Goal: Task Accomplishment & Management: Use online tool/utility

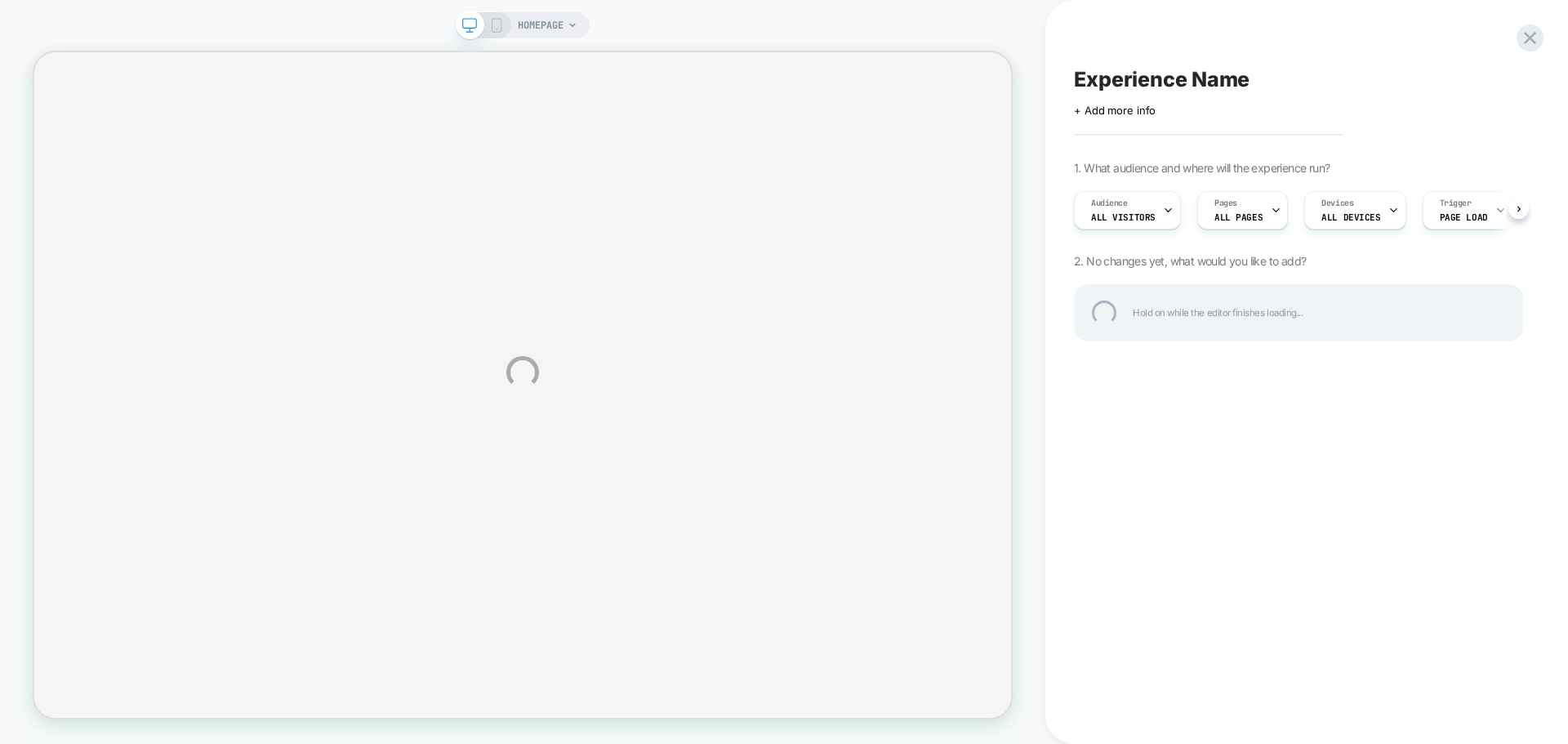
click at [501, 23] on div "HOMEPAGE Experience Name Click to edit experience details + Add more info 1. Wh…" at bounding box center [784, 372] width 1568 height 744
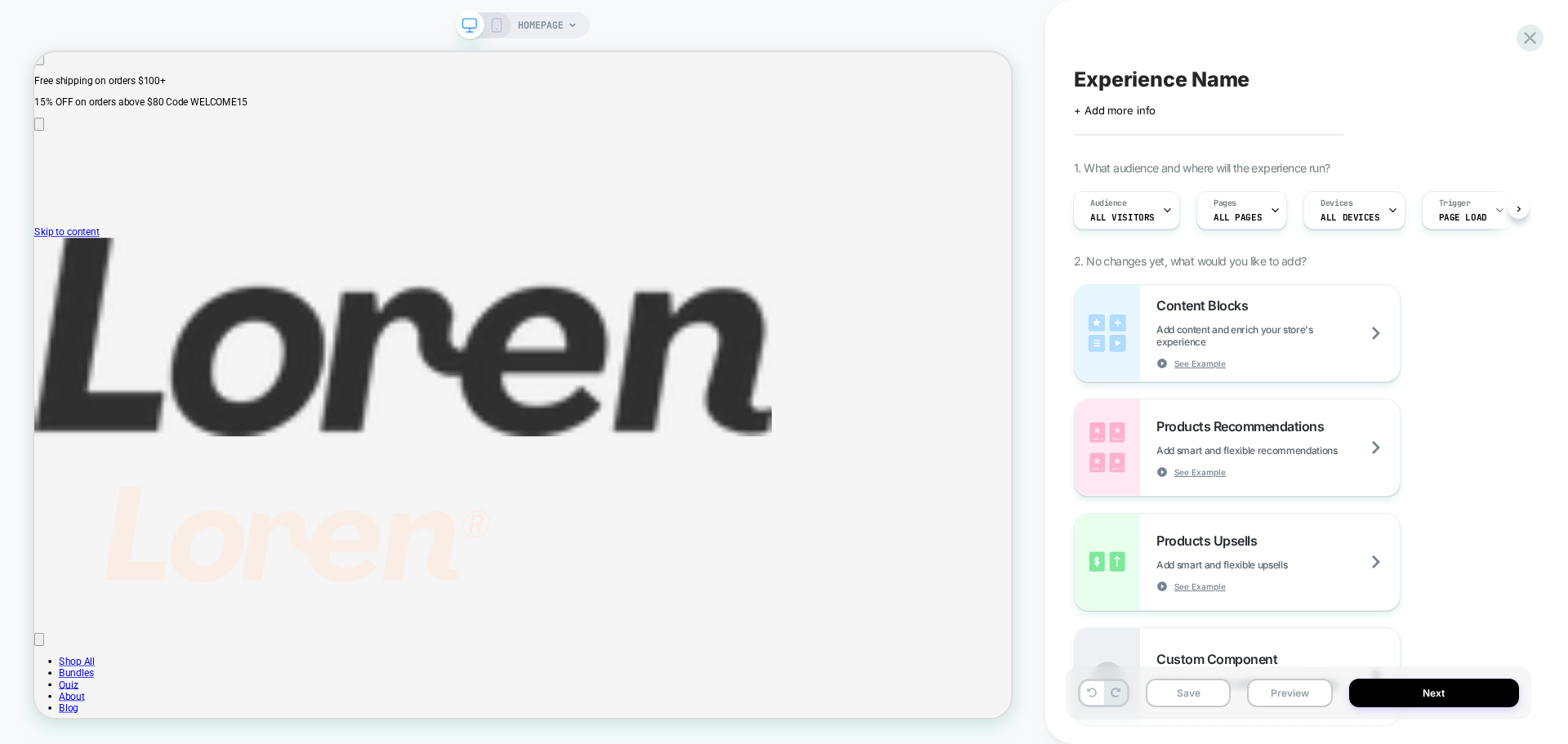
click at [503, 25] on icon at bounding box center [496, 25] width 15 height 15
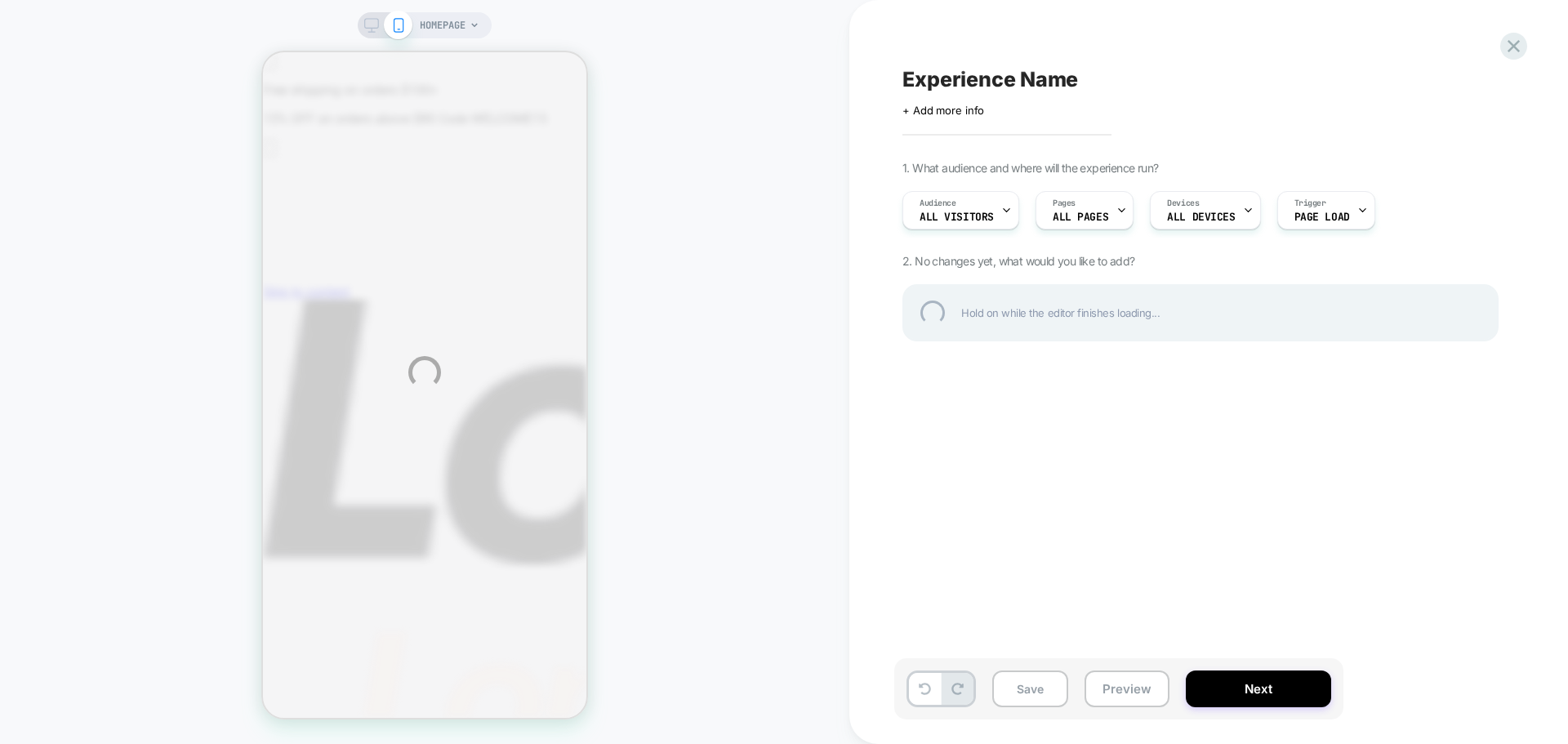
click at [464, 19] on div "HOMEPAGE Experience Name Click to edit experience details + Add more info 1. Wh…" at bounding box center [784, 372] width 1568 height 744
click at [1093, 213] on div "HOMEPAGE Experience Name Click to edit experience details + Add more info 1. Wh…" at bounding box center [784, 372] width 1568 height 744
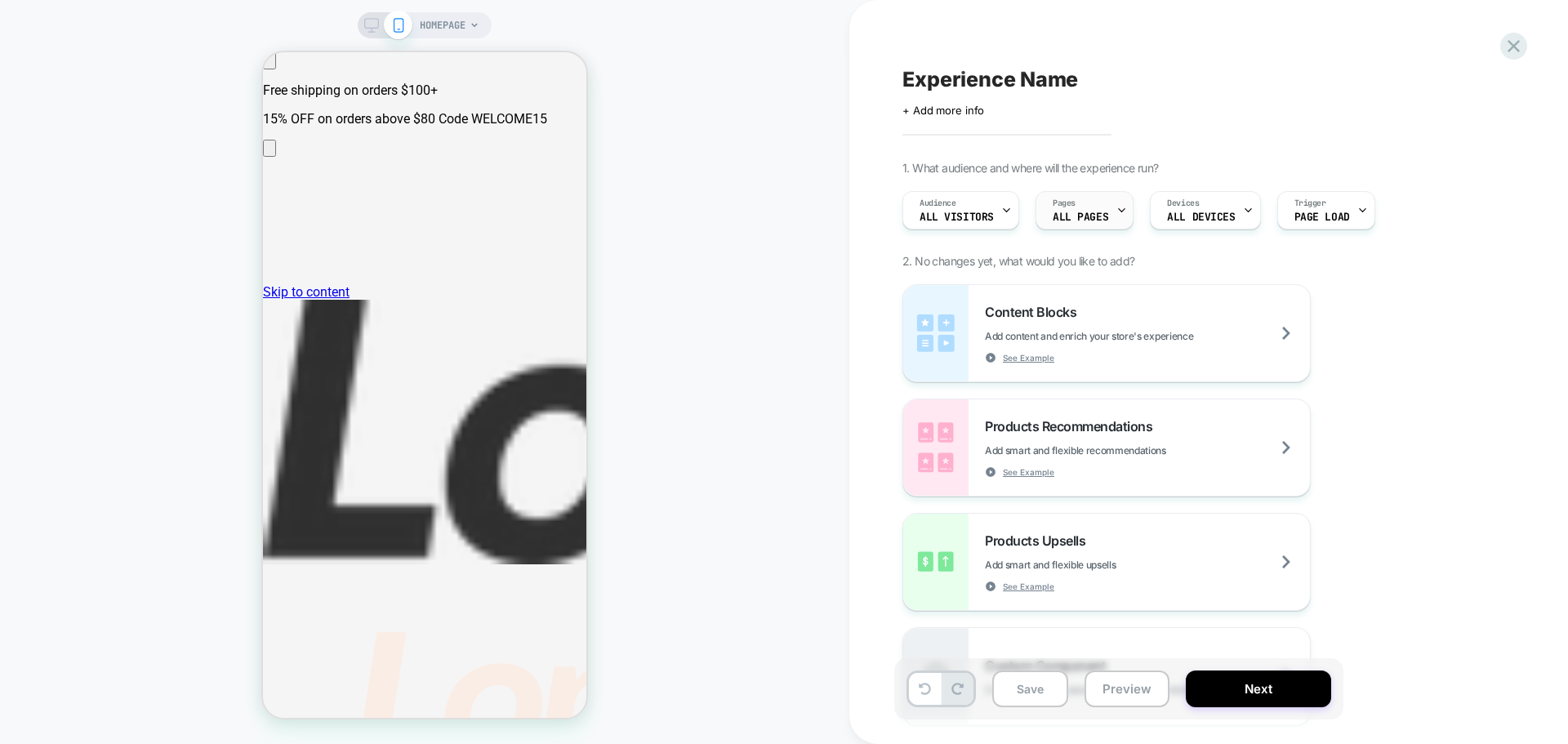
click at [1070, 214] on span "ALL PAGES" at bounding box center [1079, 217] width 55 height 11
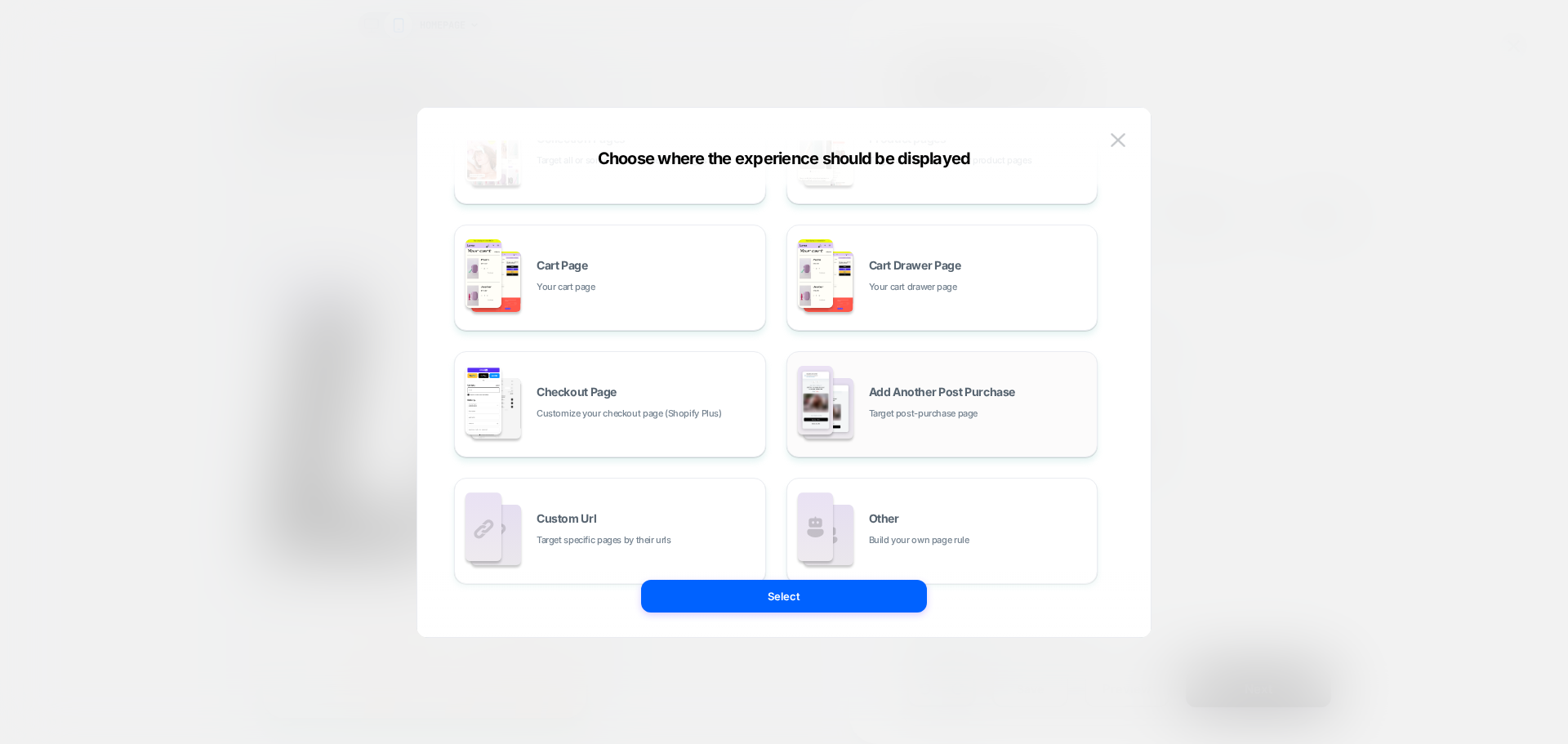
scroll to position [247, 0]
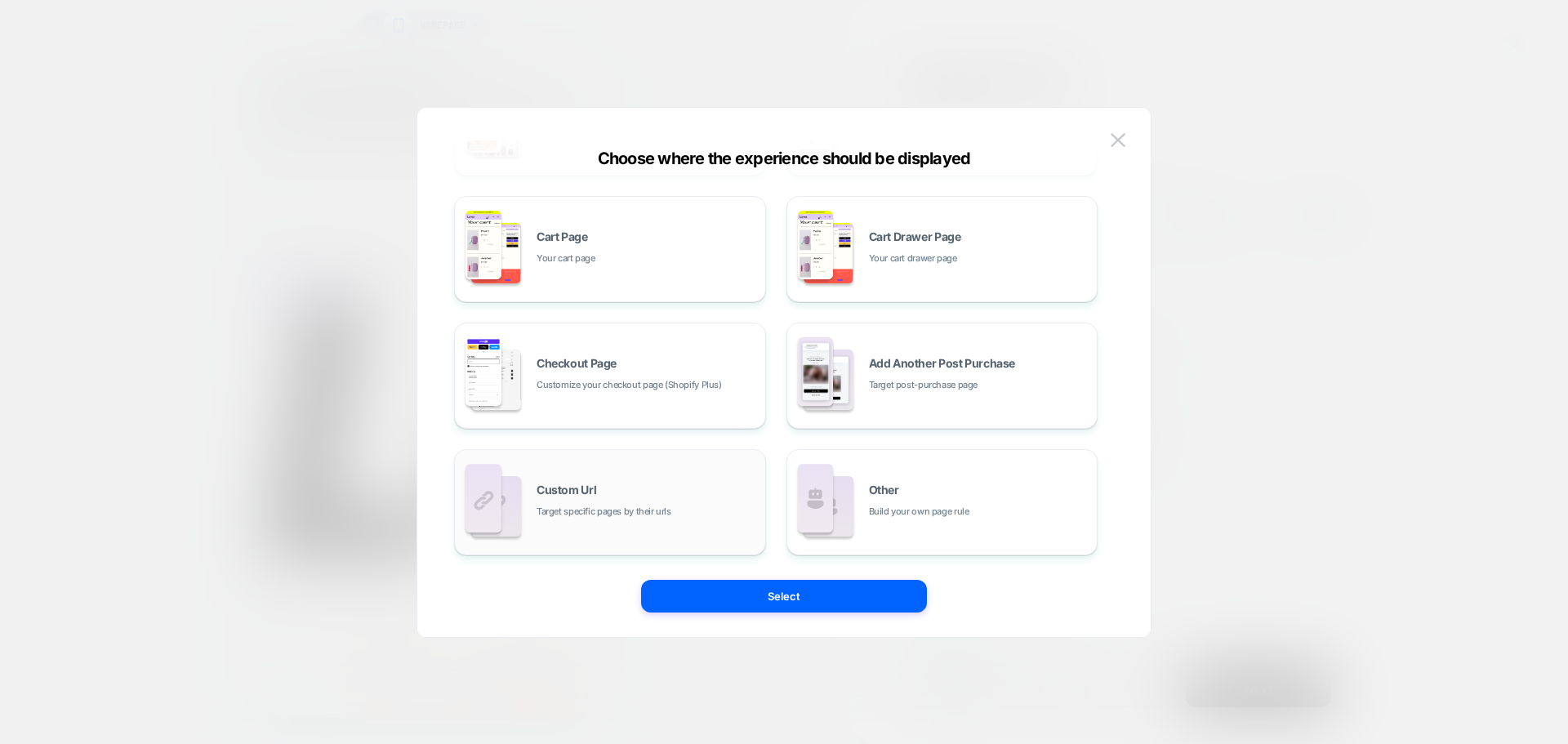
click at [690, 485] on div "Custom Url Target specific pages by their urls" at bounding box center [647, 502] width 221 height 35
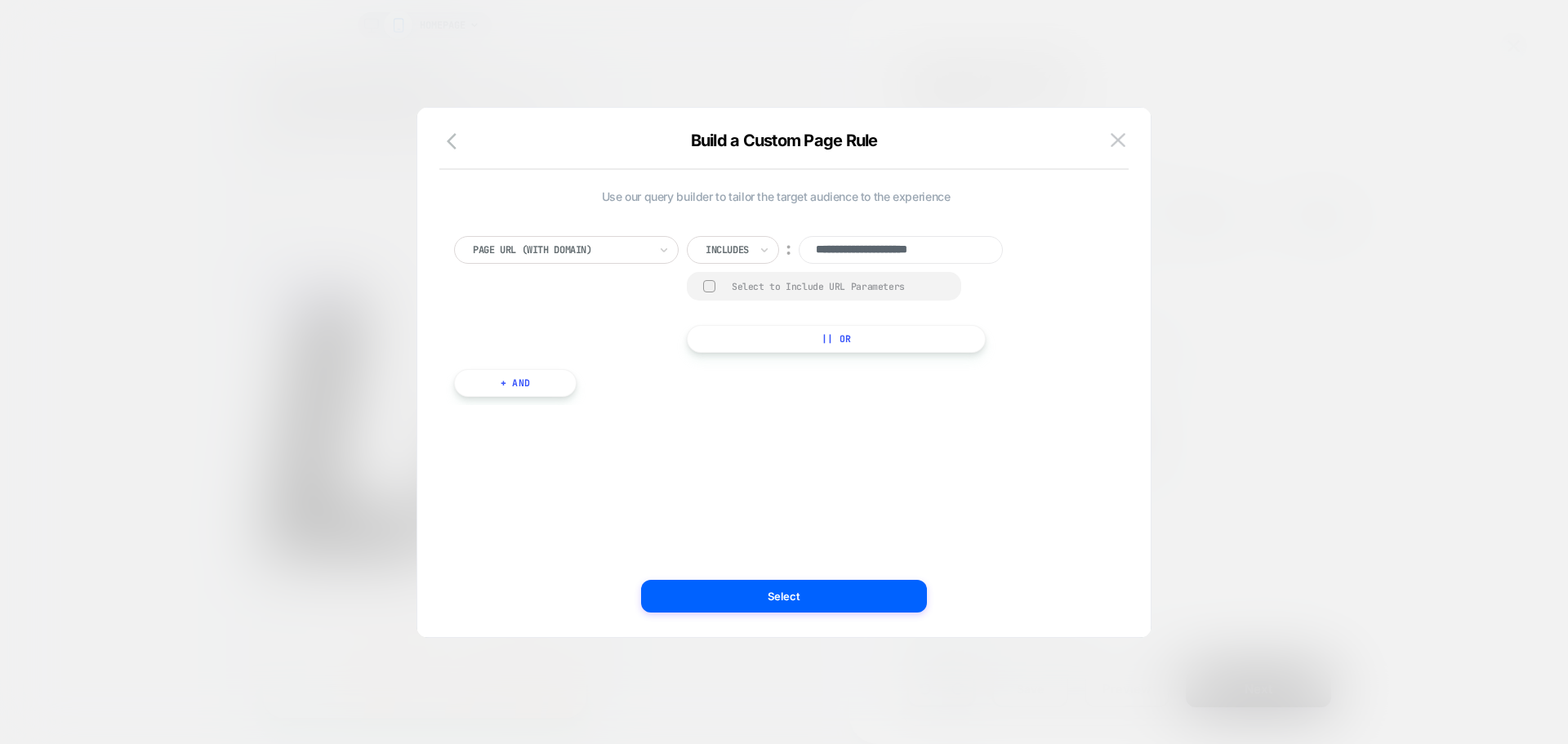
scroll to position [0, 0]
click at [905, 256] on input "**********" at bounding box center [900, 250] width 204 height 28
click at [629, 256] on div at bounding box center [560, 249] width 176 height 15
click at [846, 249] on input "**********" at bounding box center [900, 250] width 204 height 28
paste input
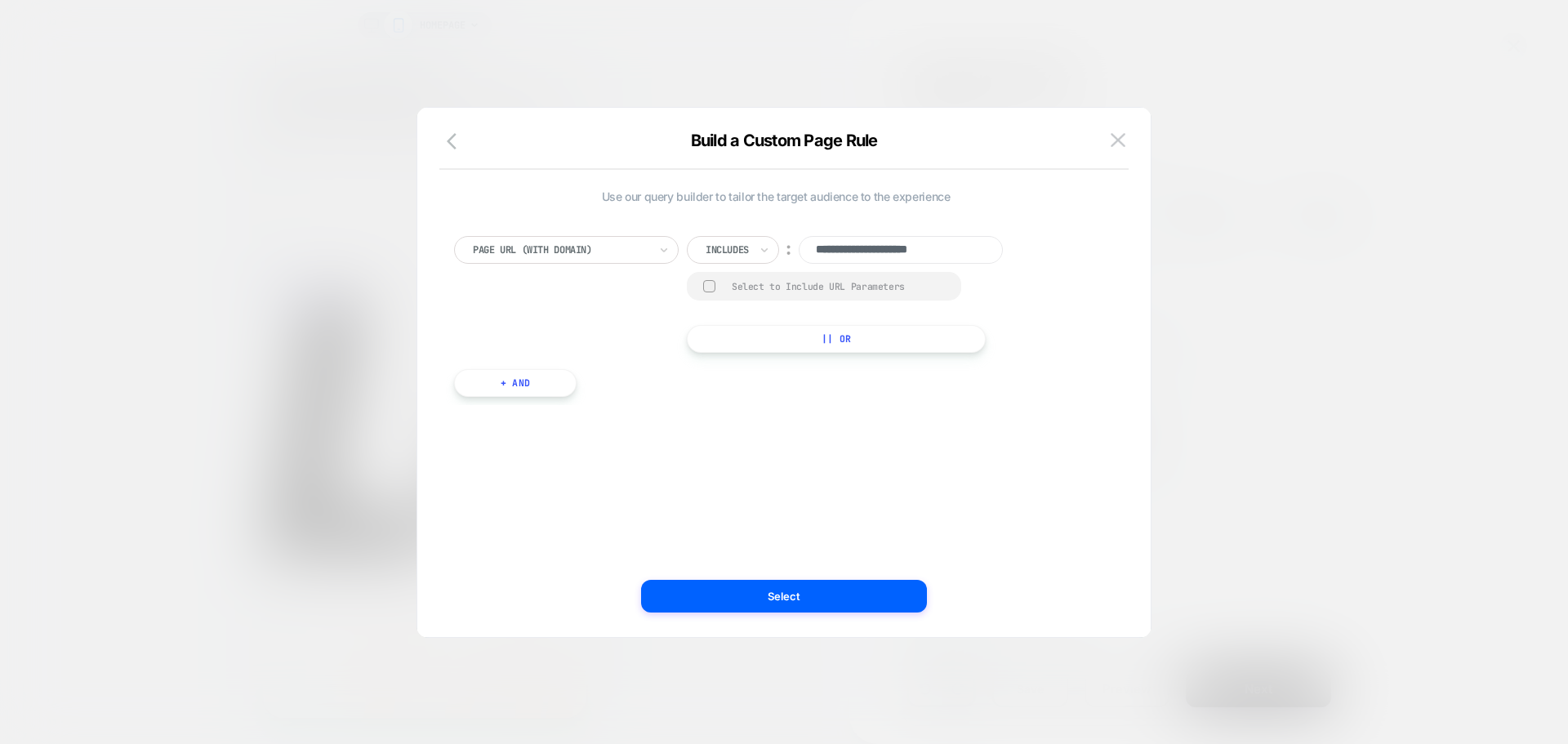
type input "*****"
paste input "**********"
drag, startPoint x: 850, startPoint y: 249, endPoint x: 292, endPoint y: 256, distance: 558.0
click at [894, 237] on div "**********" at bounding box center [1192, 210] width 596 height 54
type input "**********"
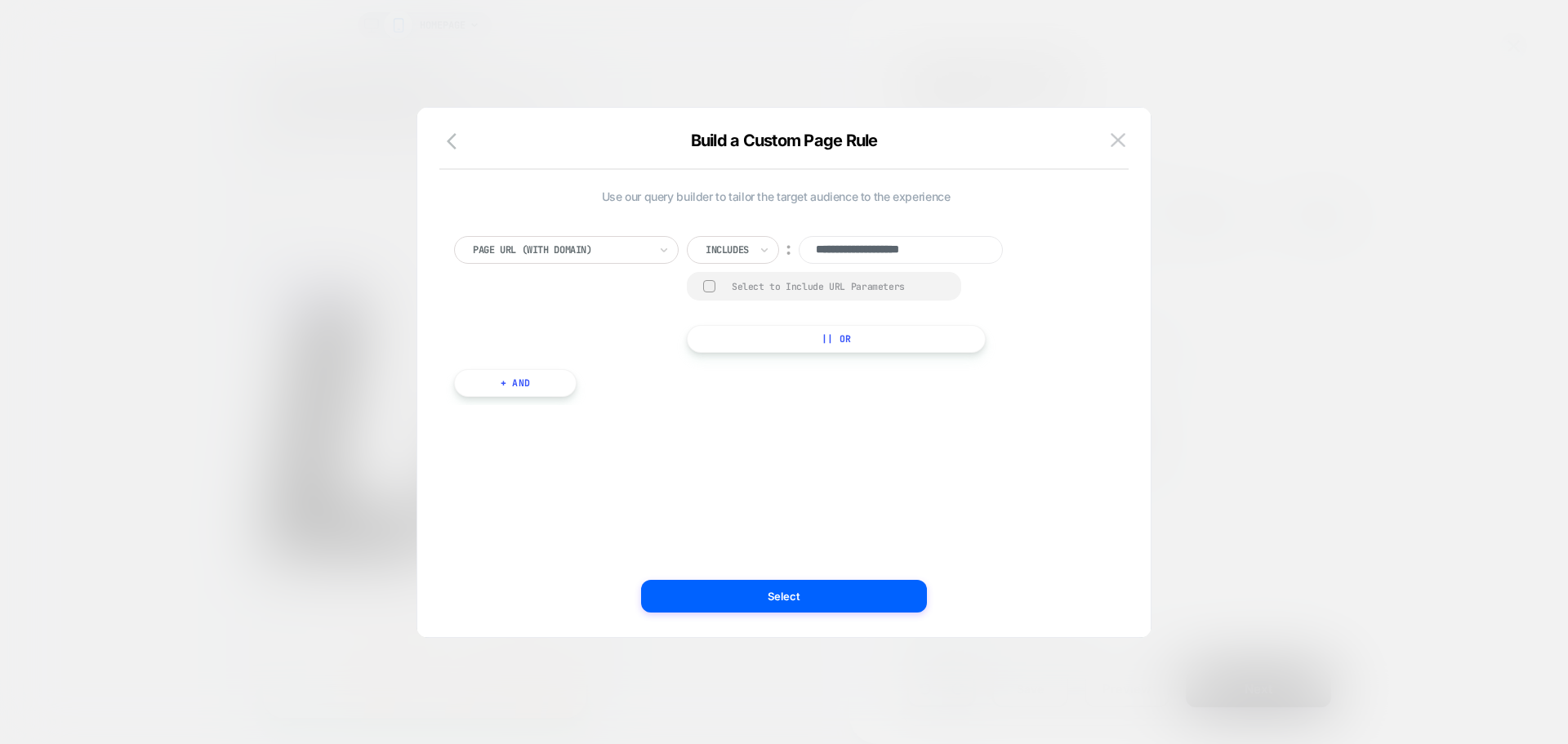
click at [1071, 284] on div "**********" at bounding box center [776, 294] width 643 height 116
click at [702, 284] on div "Select to Include URL Parameters" at bounding box center [823, 286] width 274 height 29
click at [711, 287] on div at bounding box center [709, 286] width 12 height 12
click at [968, 249] on input "**********" at bounding box center [900, 250] width 204 height 28
click at [711, 284] on rect at bounding box center [710, 286] width 14 height 13
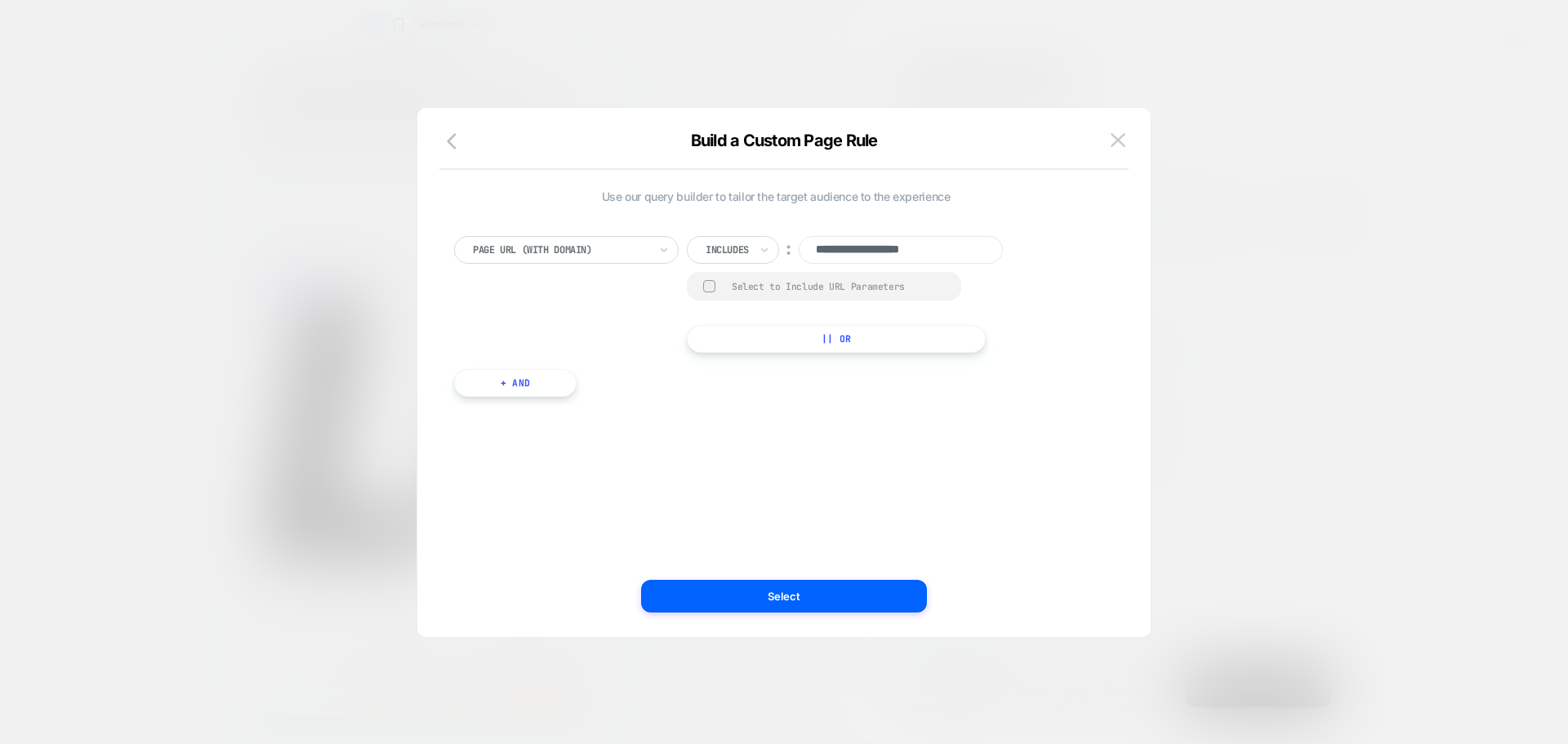
click at [728, 447] on div "**********" at bounding box center [776, 372] width 685 height 464
click at [528, 383] on button "+ And" at bounding box center [516, 383] width 123 height 28
click at [602, 396] on div at bounding box center [601, 399] width 176 height 15
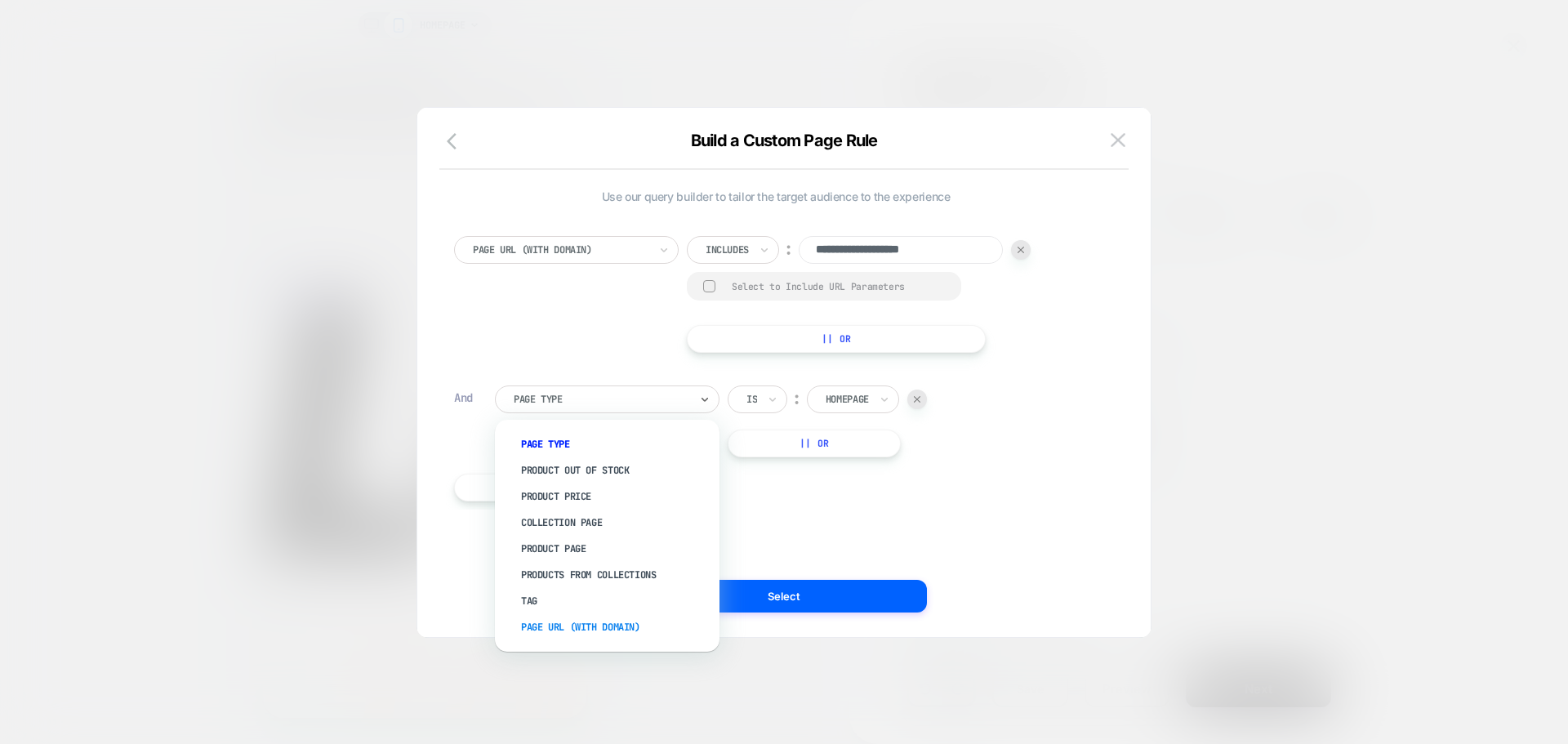
click at [608, 627] on div "Page Url (WITH DOMAIN)" at bounding box center [615, 627] width 208 height 26
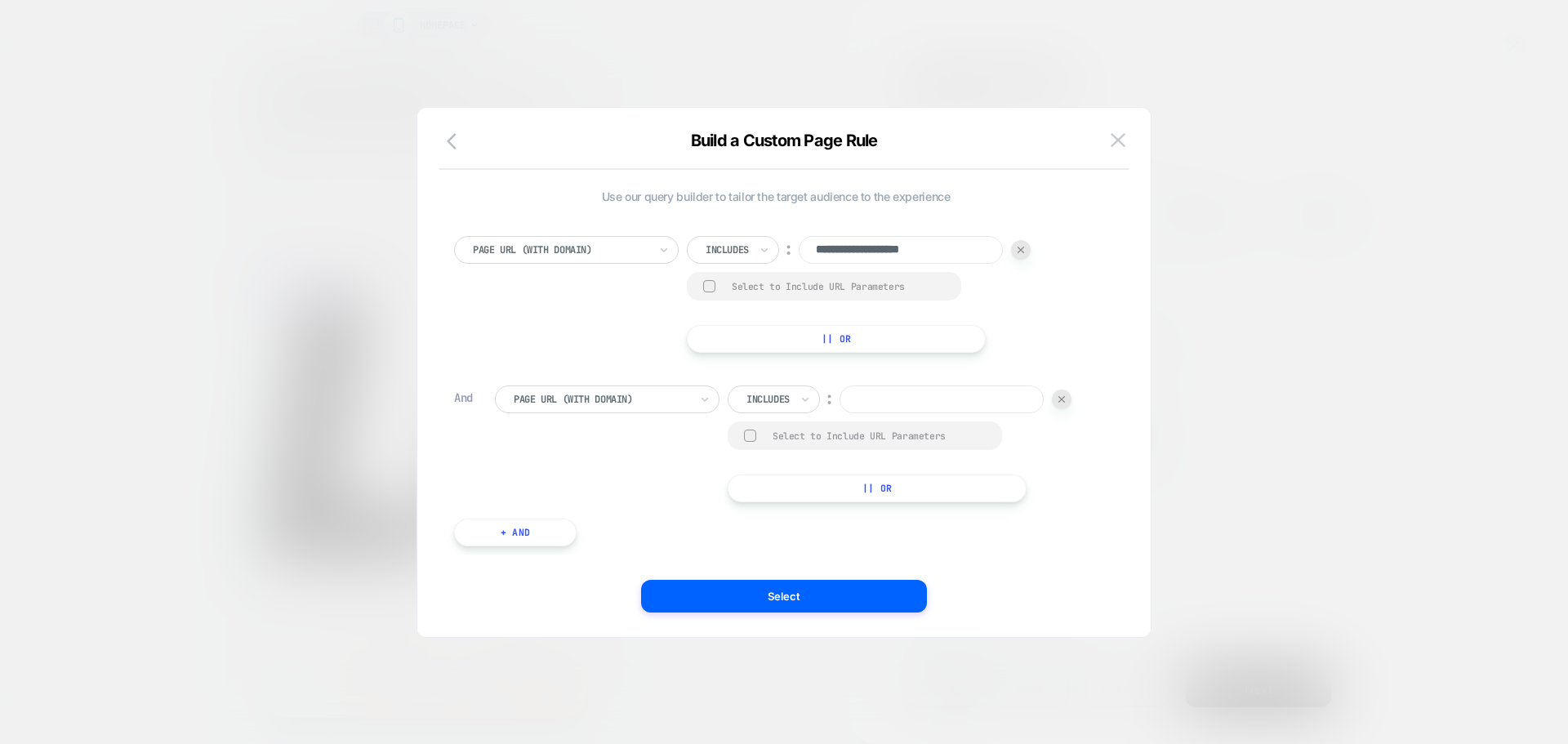
click at [745, 435] on div at bounding box center [750, 436] width 12 height 12
click at [893, 400] on input at bounding box center [941, 399] width 204 height 28
click at [1070, 400] on div at bounding box center [1061, 399] width 19 height 19
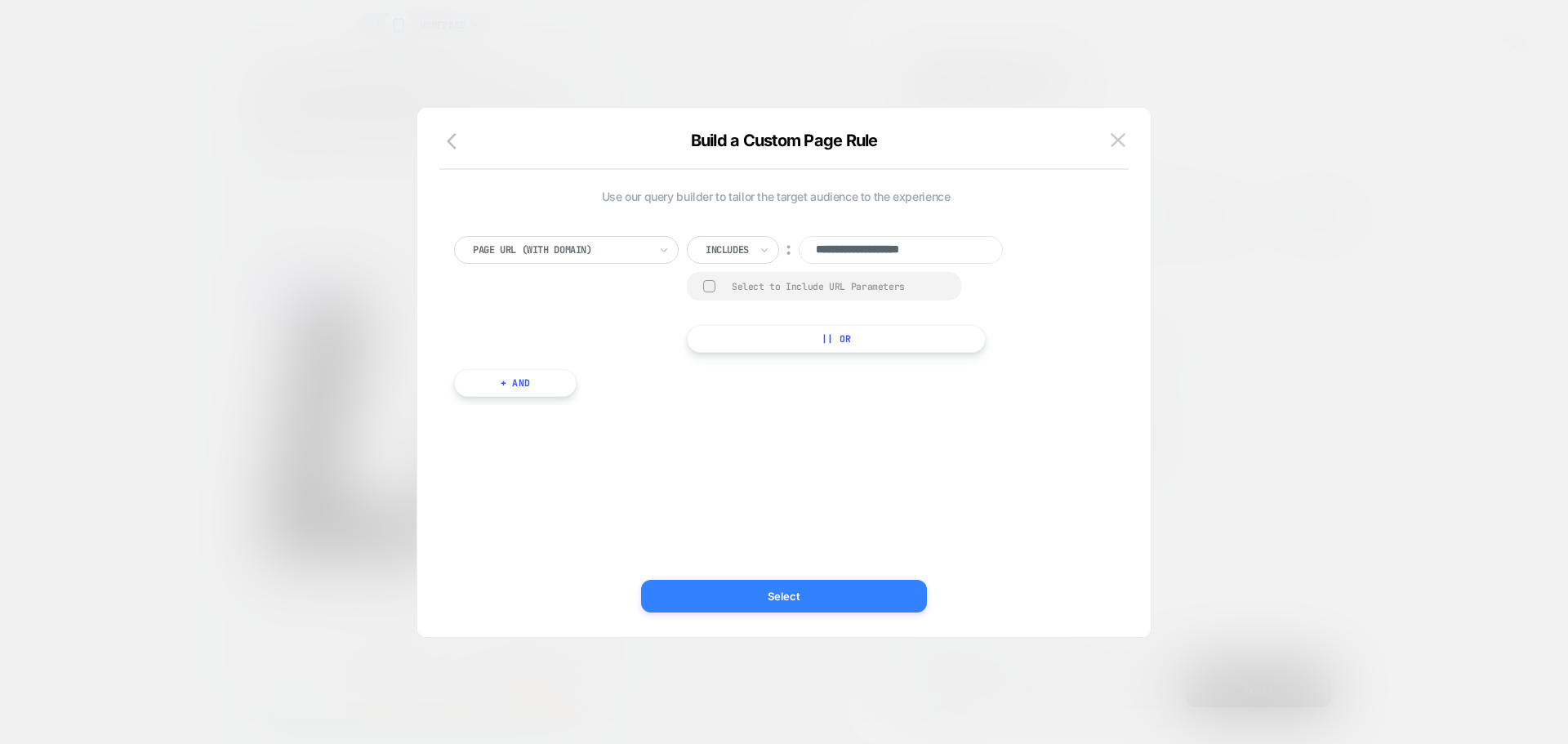
click at [785, 588] on button "Select" at bounding box center [784, 595] width 285 height 32
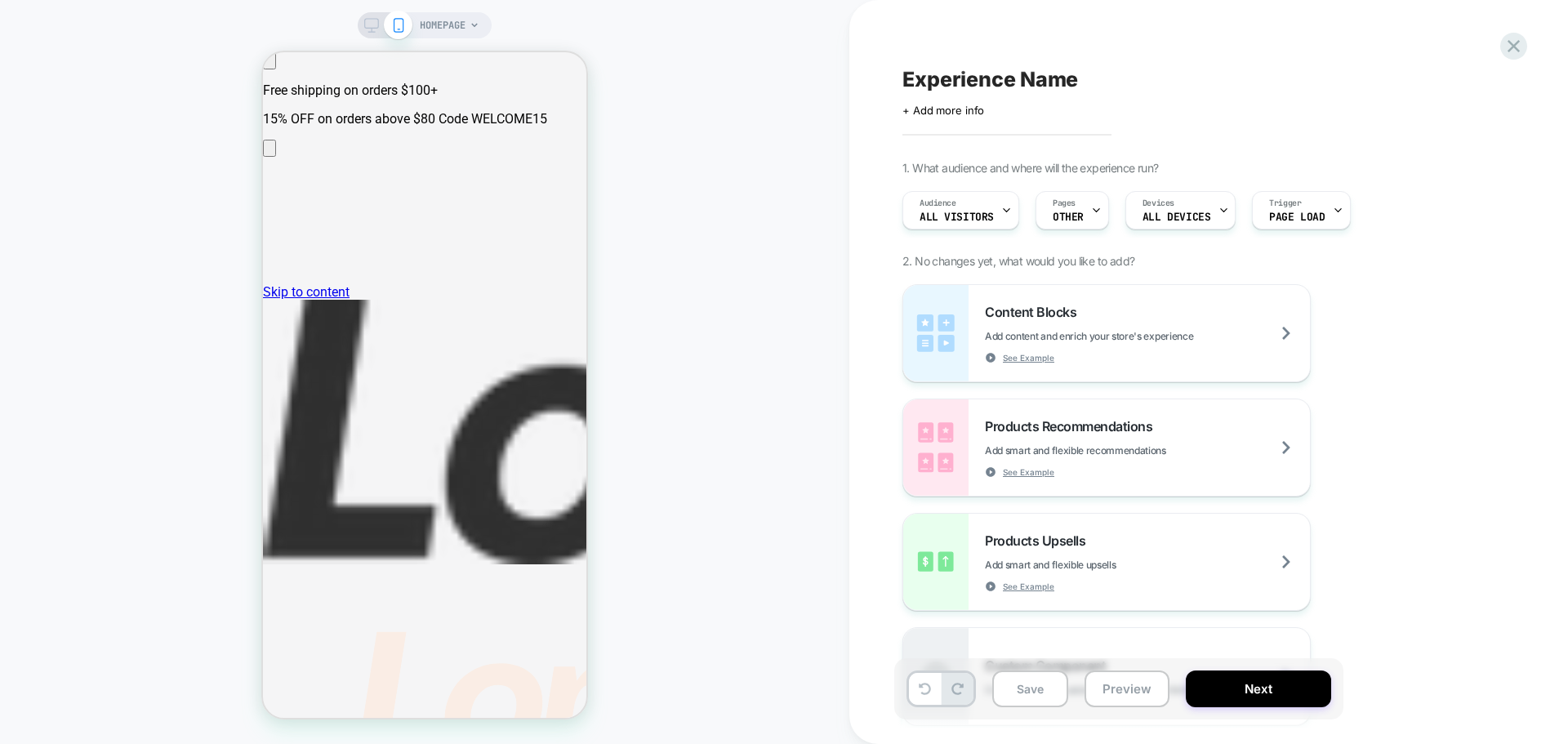
click at [785, 588] on div "HOMEPAGE" at bounding box center [425, 372] width 849 height 711
click at [1374, 289] on div "Content Blocks Add content and enrich your store's experience See Example Produ…" at bounding box center [1200, 505] width 596 height 441
click at [1290, 214] on span "Page Load" at bounding box center [1296, 217] width 55 height 11
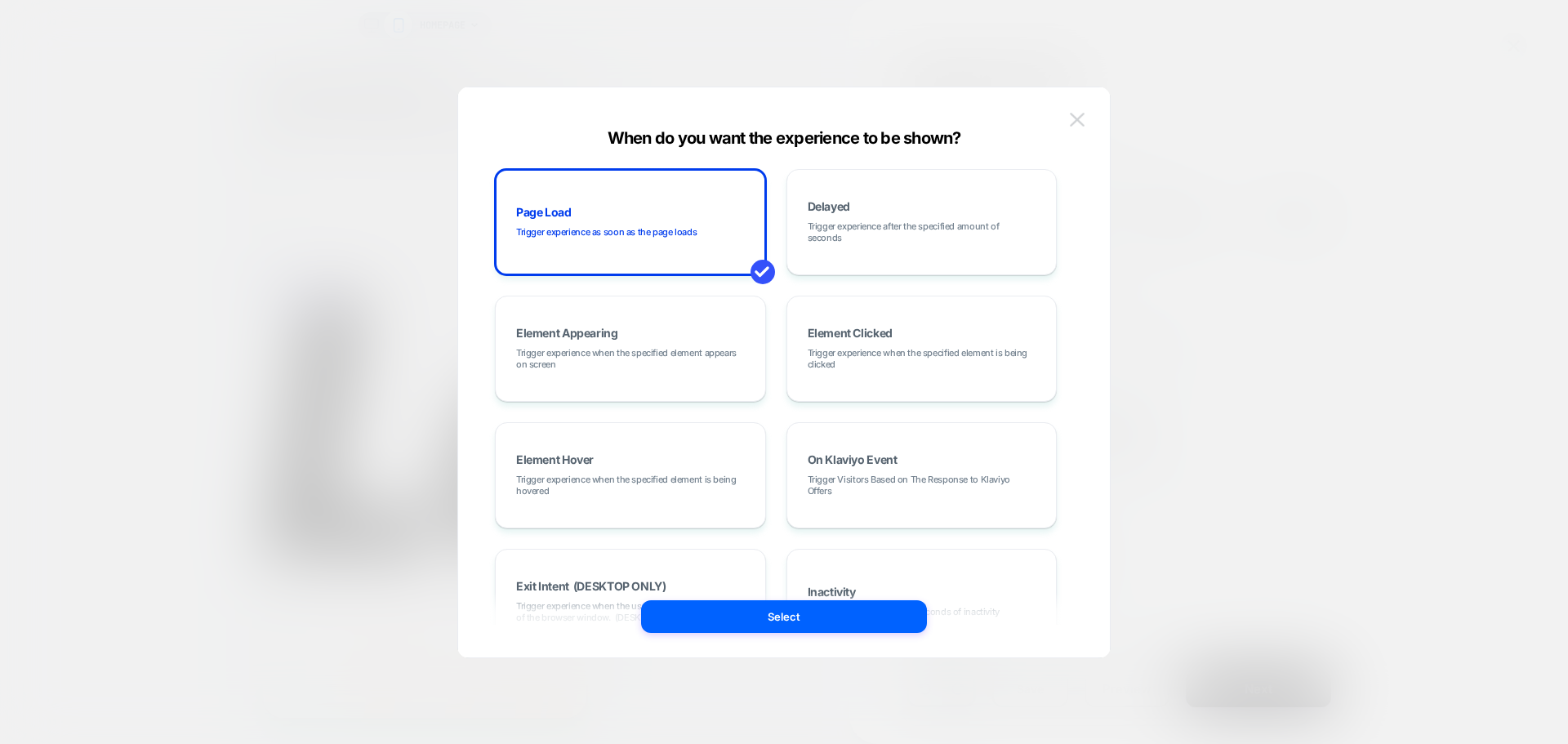
click at [1076, 118] on img at bounding box center [1077, 120] width 15 height 14
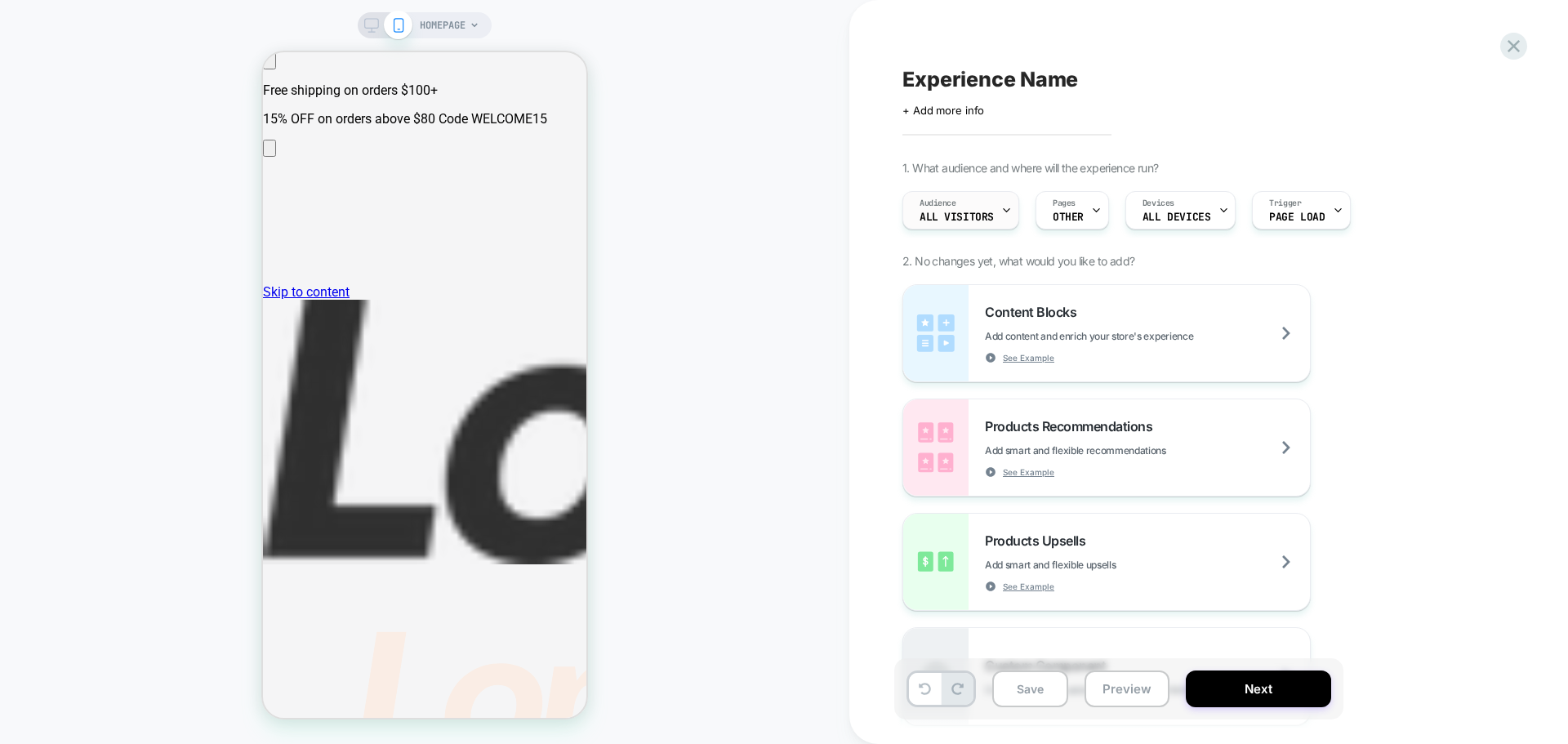
click at [981, 214] on span "All Visitors" at bounding box center [956, 217] width 74 height 11
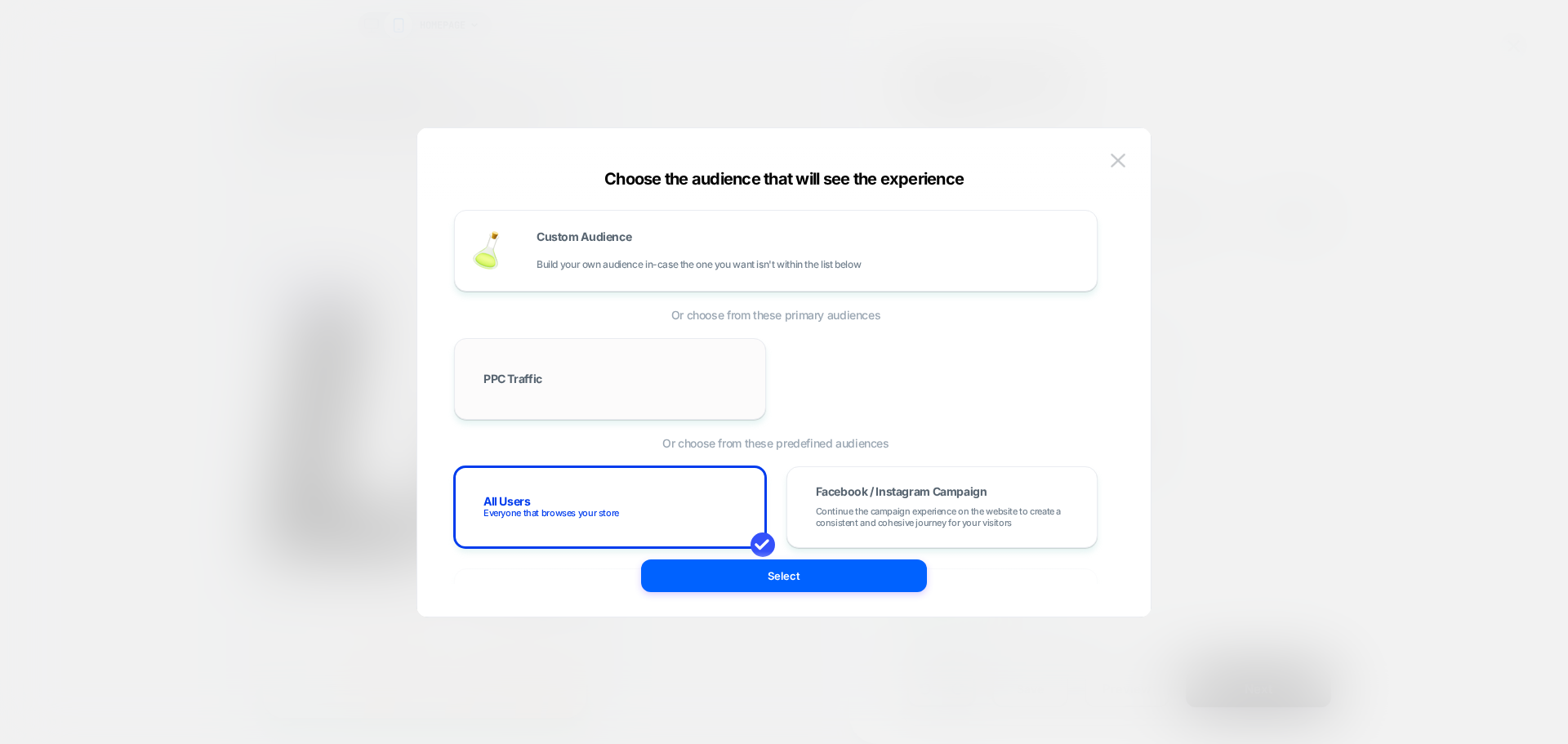
click at [618, 370] on div "PPC Traffic" at bounding box center [609, 379] width 278 height 47
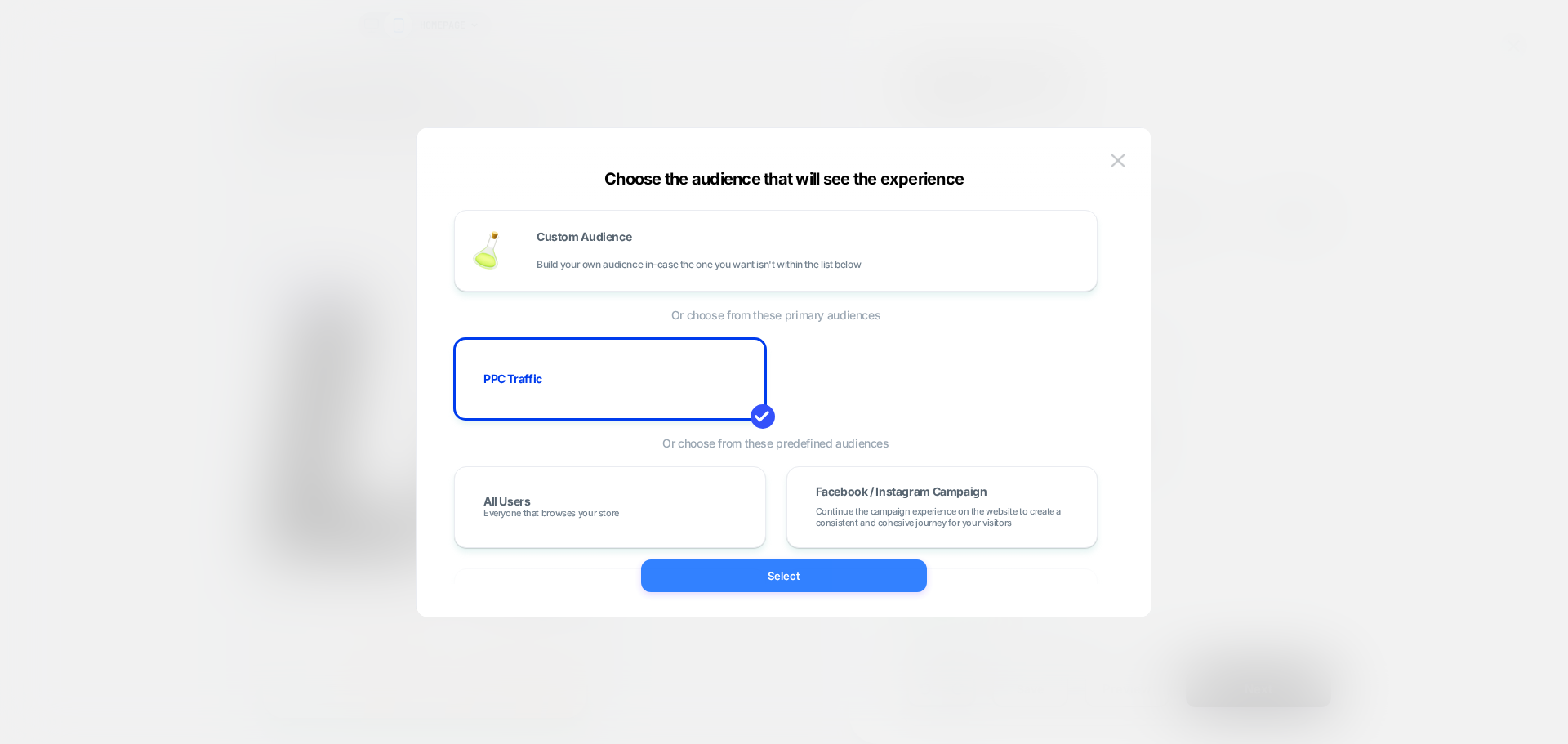
click at [838, 587] on button "Select" at bounding box center [784, 575] width 285 height 32
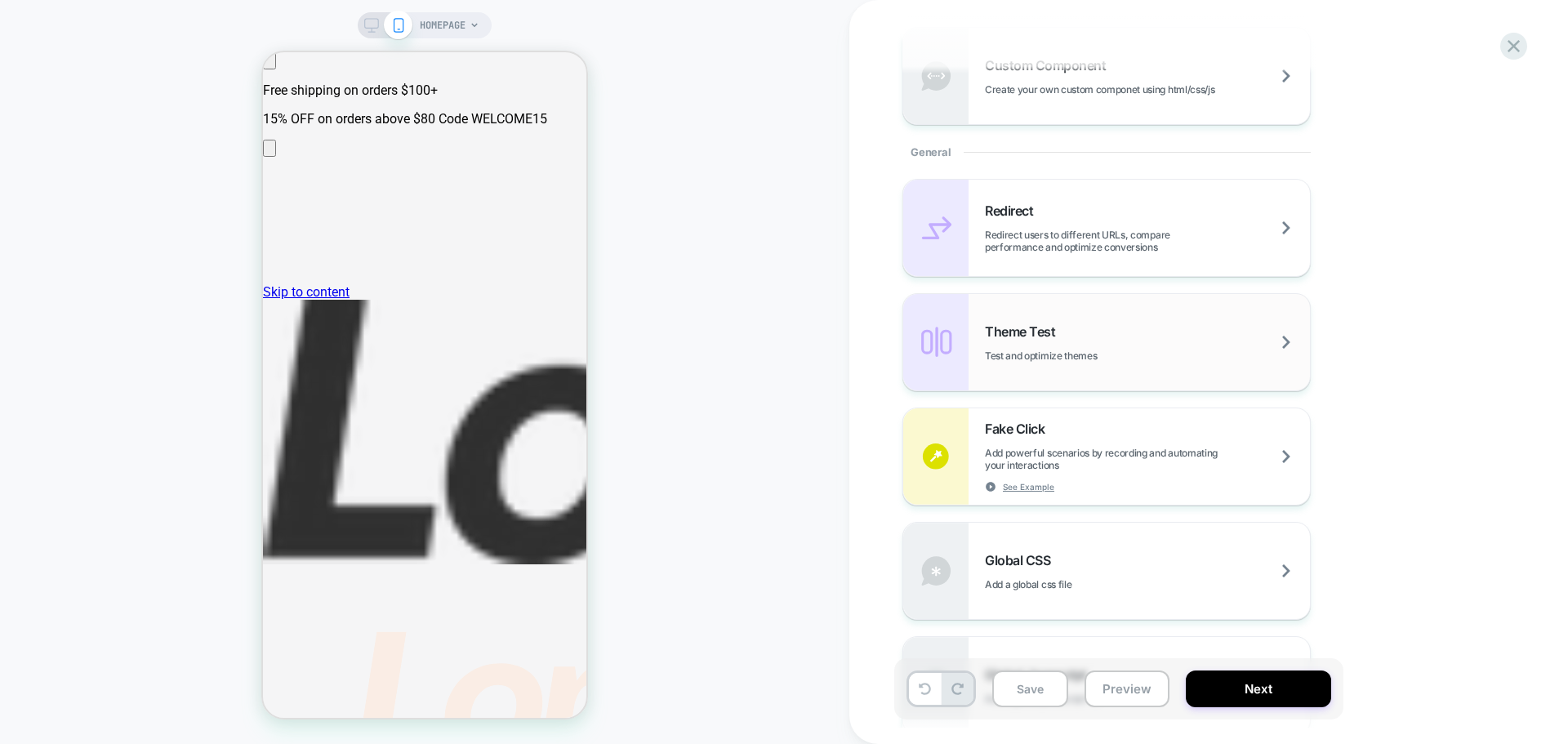
scroll to position [653, 0]
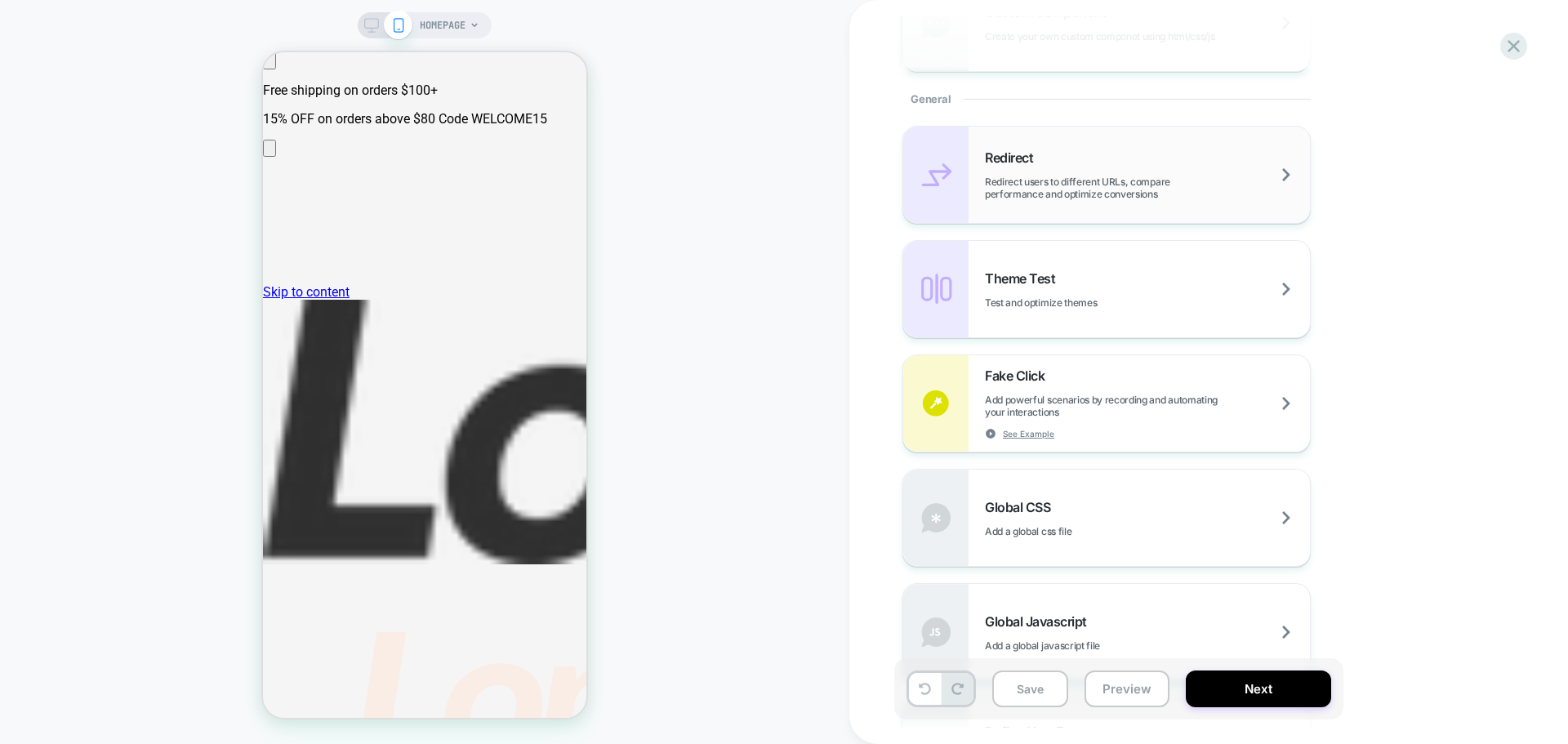
click at [1083, 182] on span "Redirect users to different URLs, compare performance and optimize conversions" at bounding box center [1147, 188] width 325 height 25
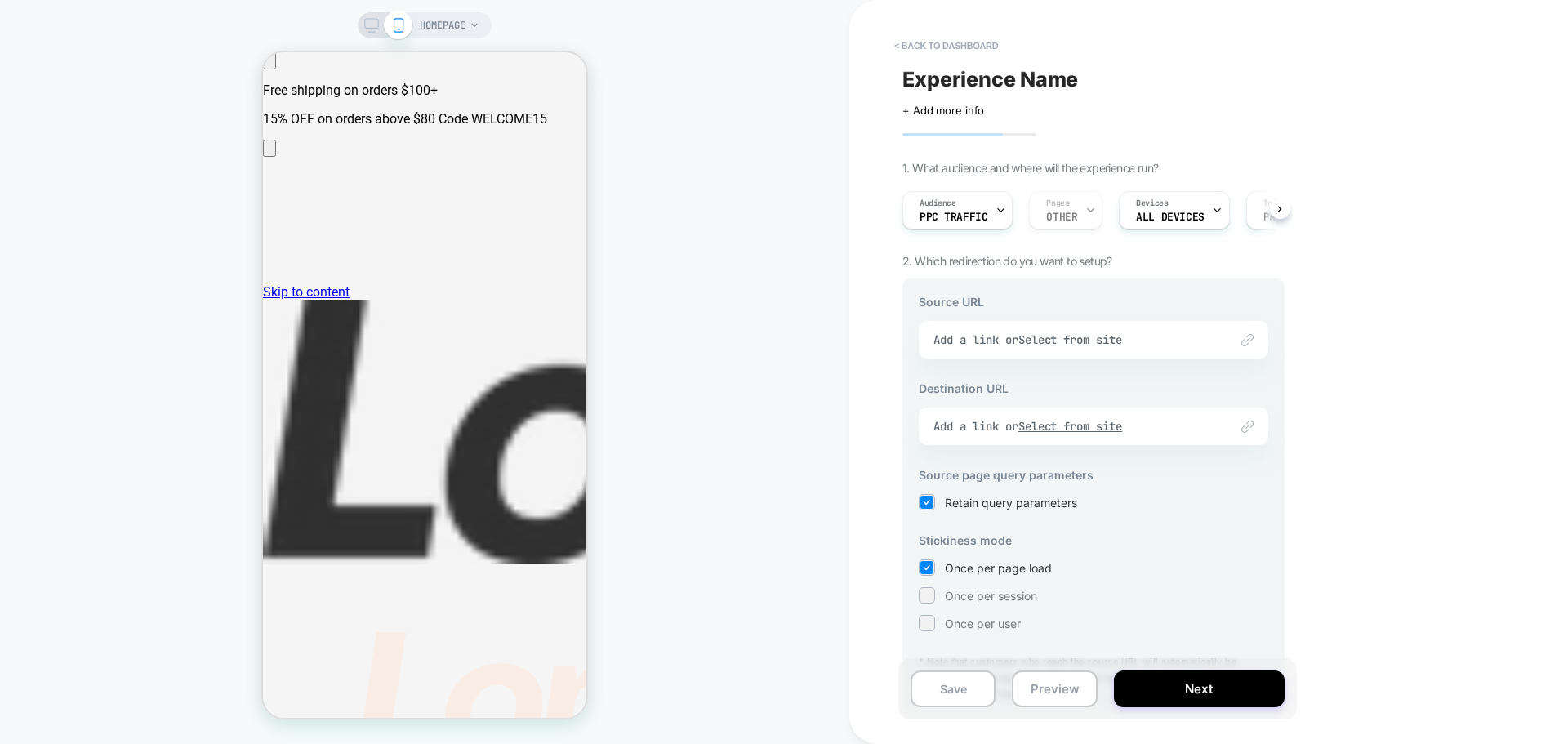
click at [1066, 337] on div "Link to Add a link or Select from site" at bounding box center [1093, 340] width 349 height 38
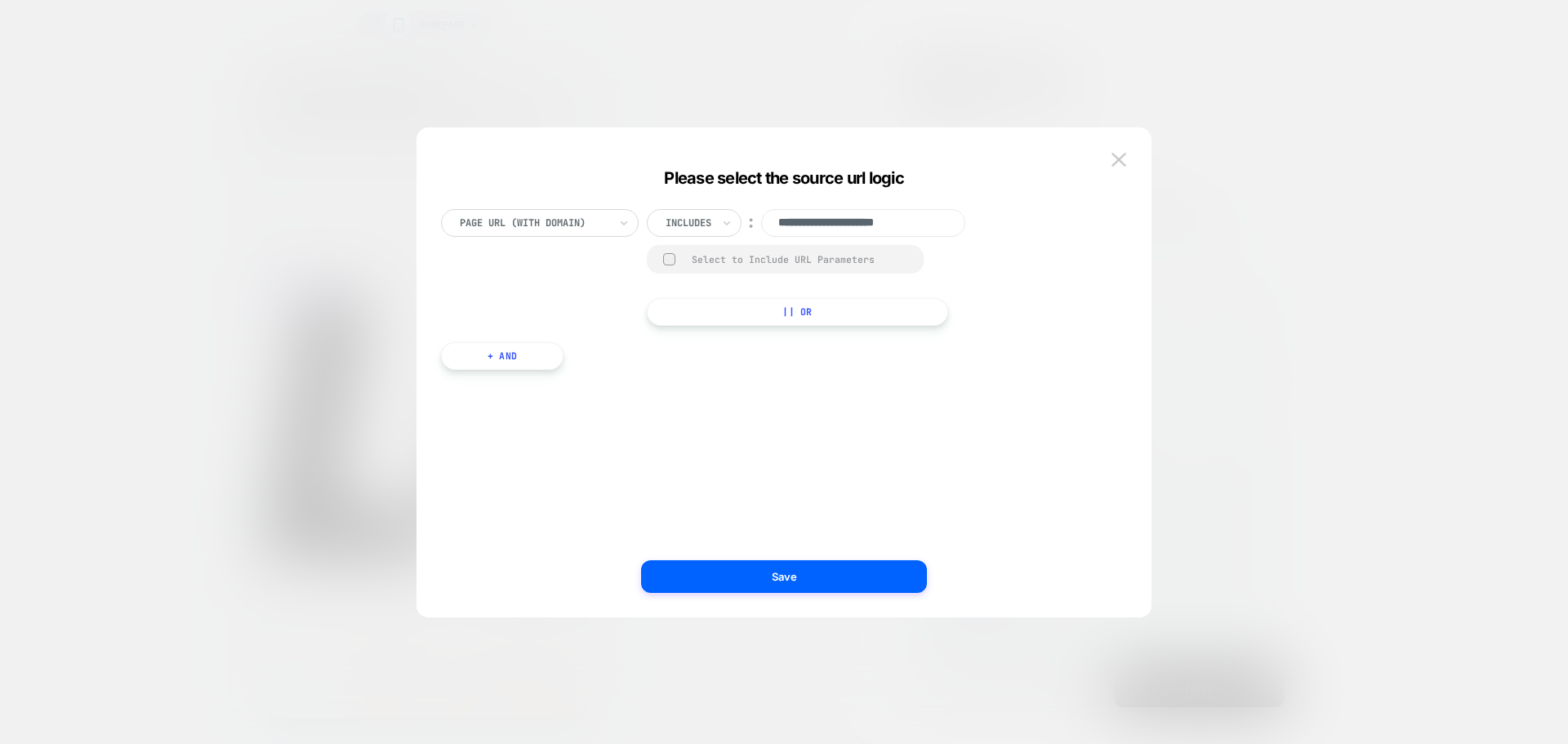
paste input "**********"
drag, startPoint x: 831, startPoint y: 228, endPoint x: 575, endPoint y: 217, distance: 256.2
click at [576, 214] on div "**********" at bounding box center [776, 267] width 670 height 116
type input "**********"
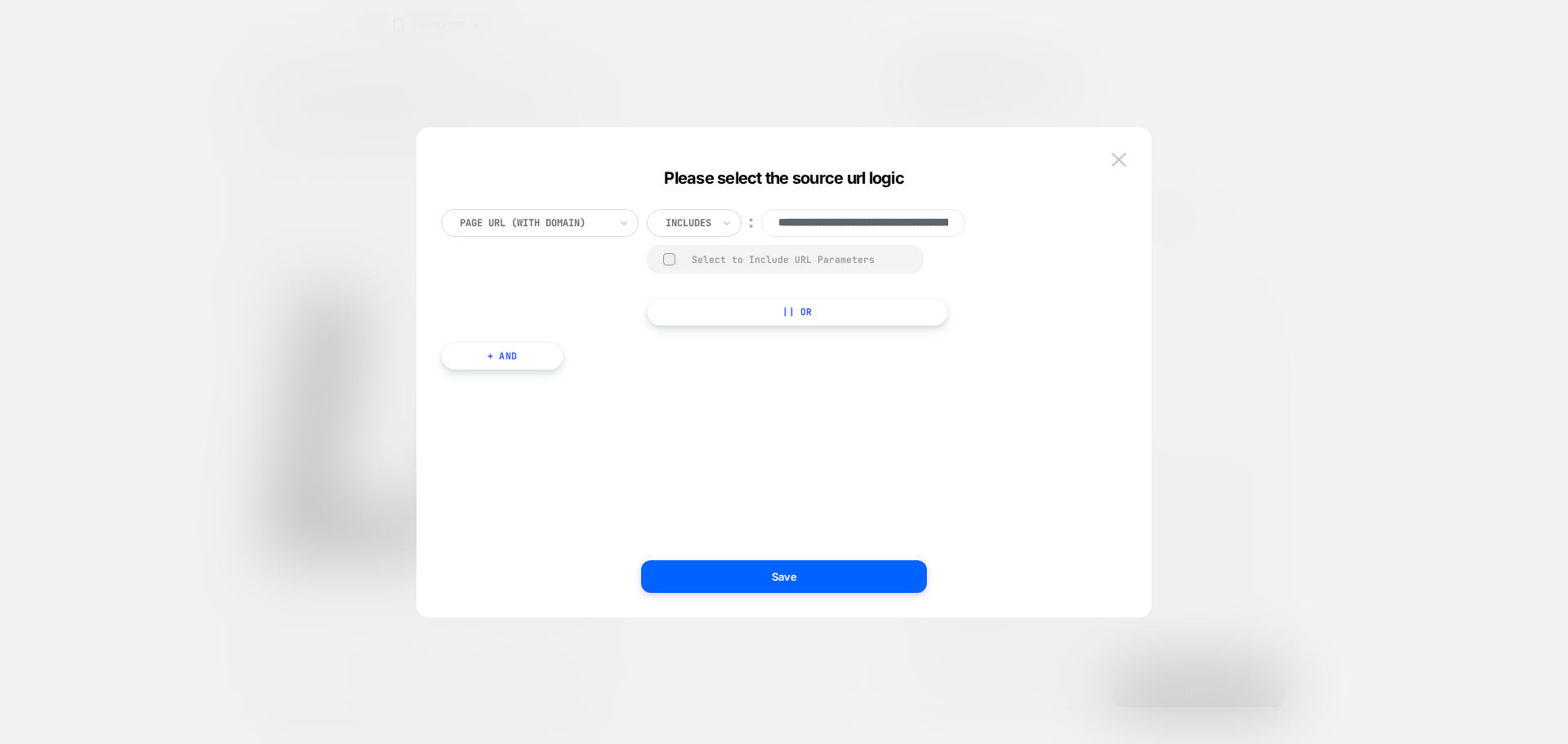
click at [1187, 320] on div at bounding box center [784, 372] width 1568 height 744
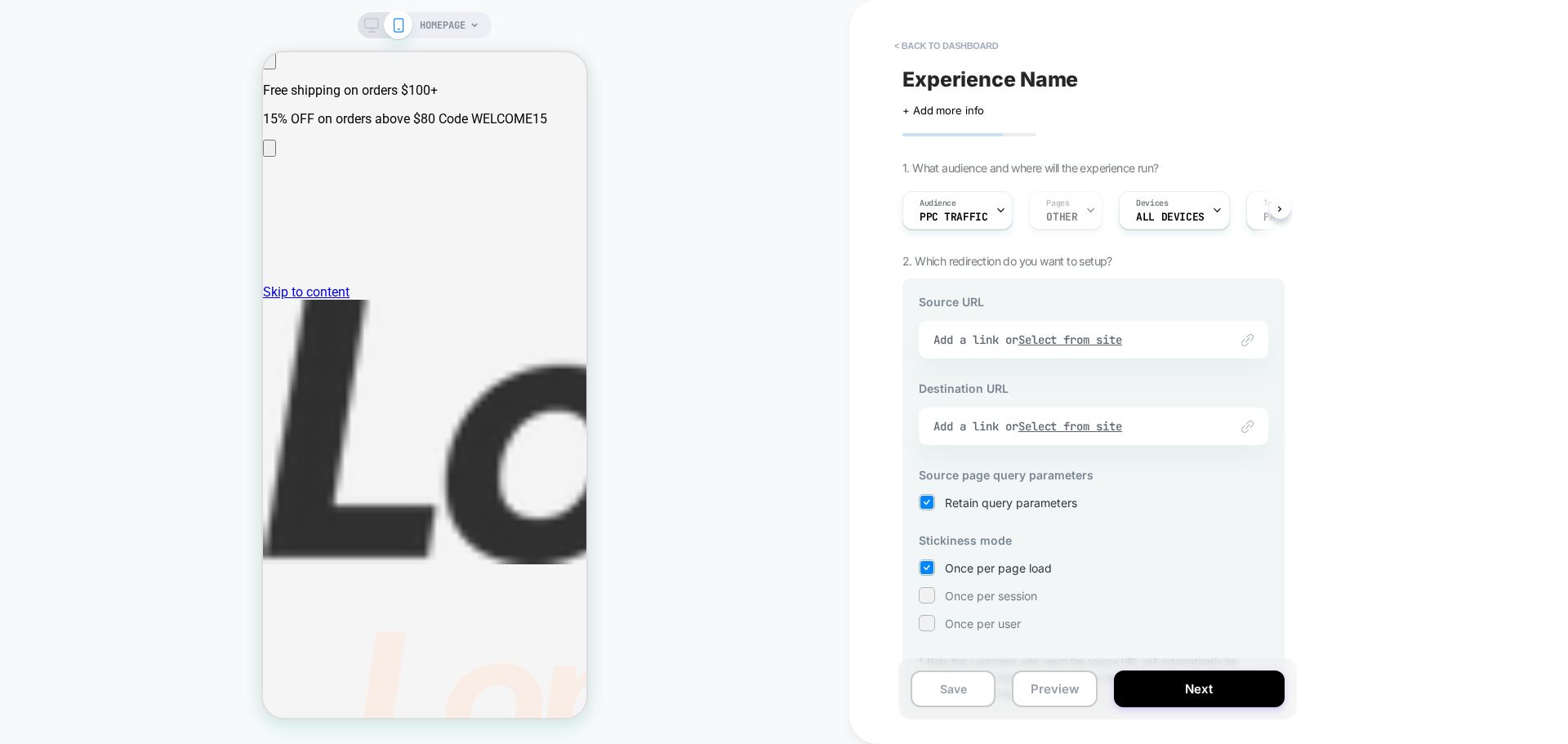
click at [1089, 341] on div "Link to Add a link or Select from site" at bounding box center [1093, 340] width 349 height 38
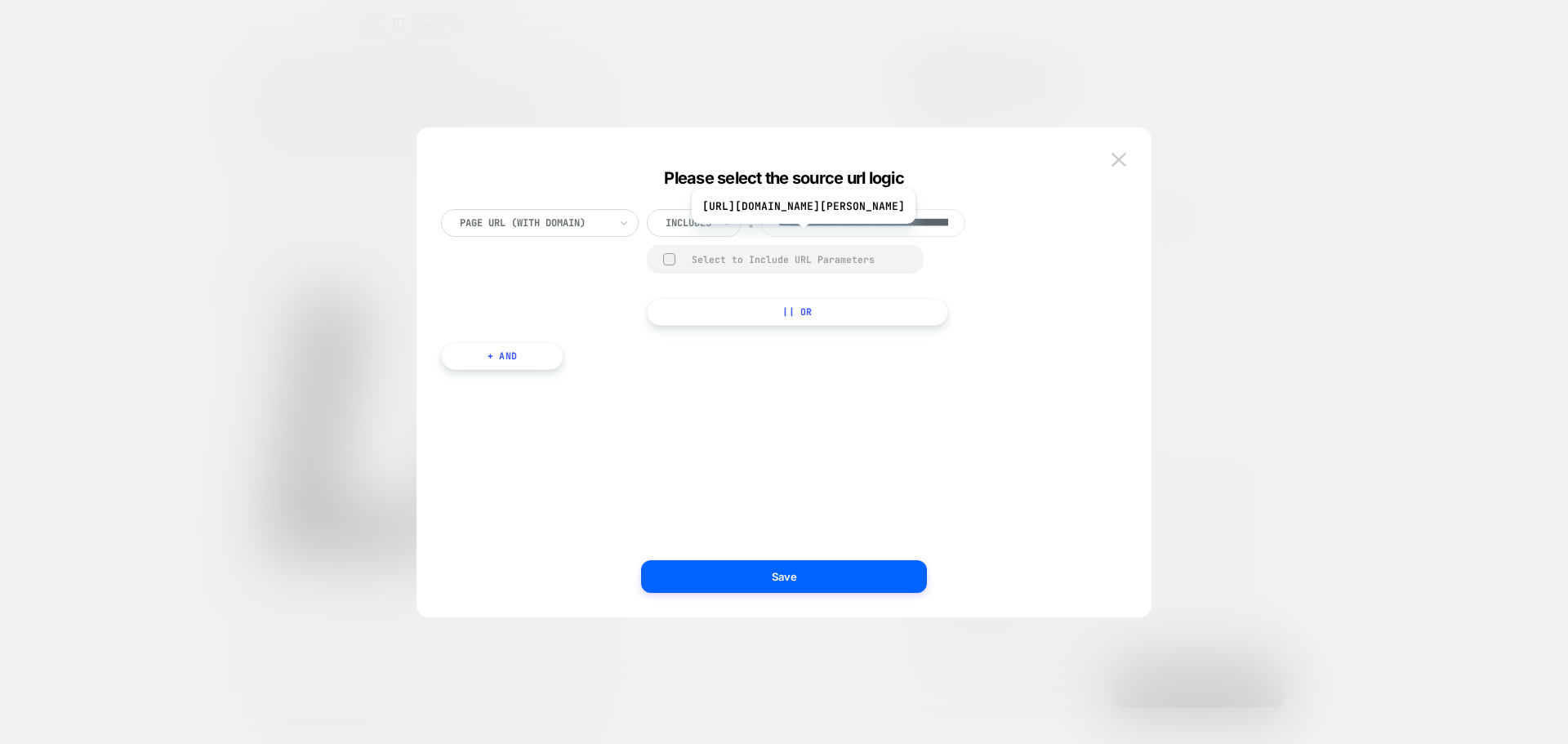
scroll to position [0, 159]
click at [855, 236] on input "**********" at bounding box center [862, 223] width 204 height 28
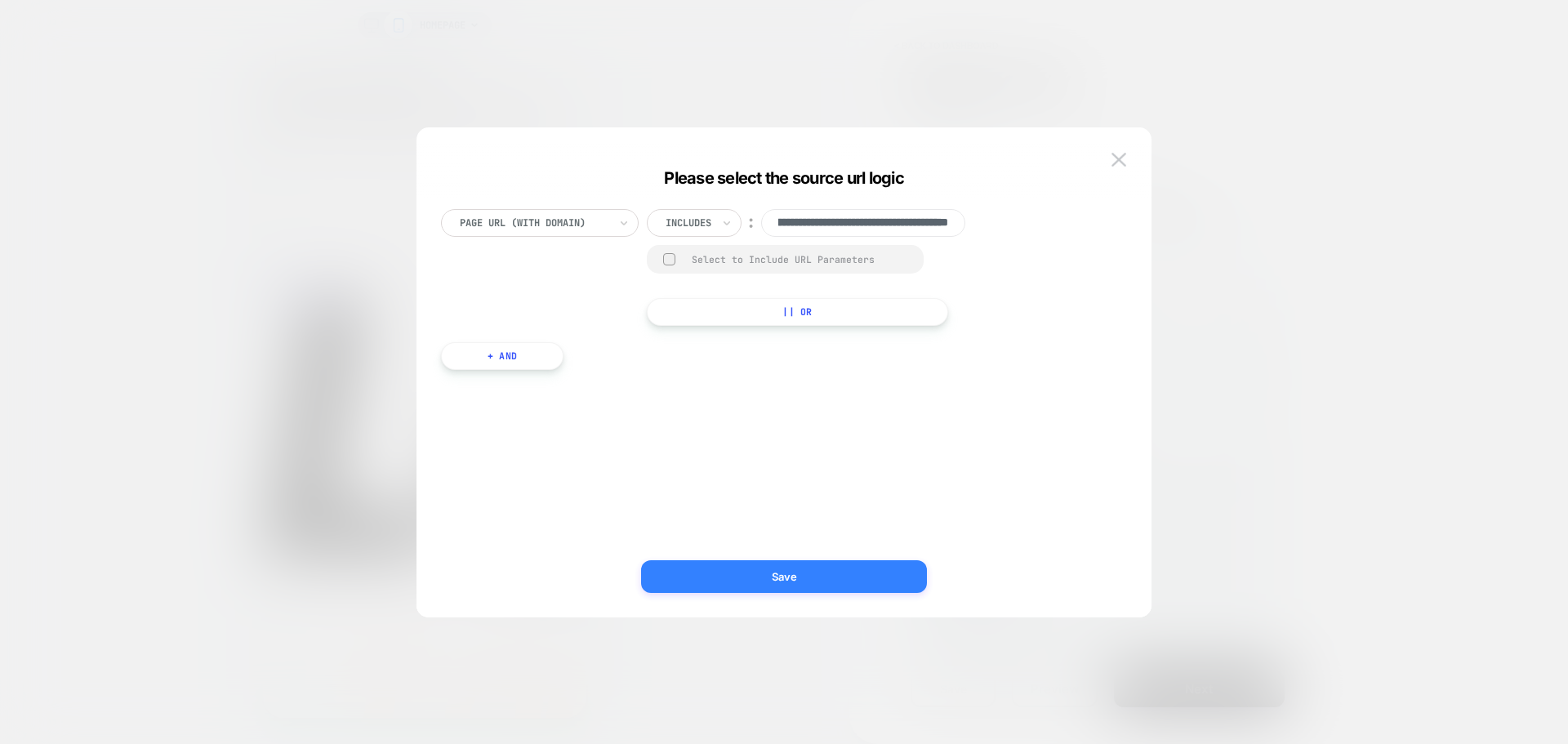
scroll to position [0, 0]
click at [777, 570] on button "Save" at bounding box center [784, 576] width 285 height 32
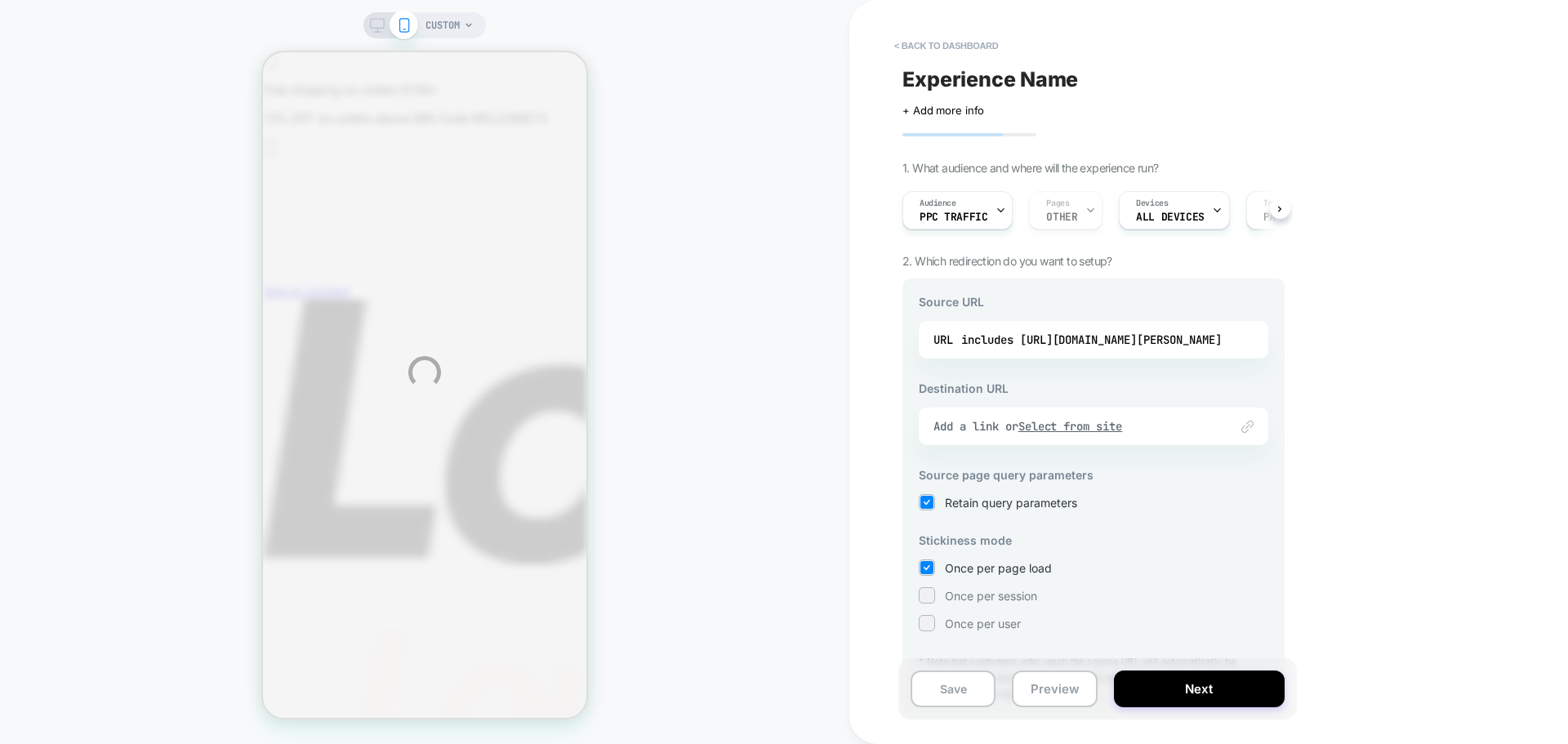
click at [975, 344] on div "CUSTOM < back to dashboard Experience Name Click to edit experience details + A…" at bounding box center [784, 372] width 1568 height 744
click at [995, 346] on div "CUSTOM < back to dashboard Experience Name Click to edit experience details + A…" at bounding box center [784, 372] width 1568 height 744
click at [1050, 436] on div "CUSTOM < back to dashboard Experience Name Click to edit experience details + A…" at bounding box center [784, 372] width 1568 height 744
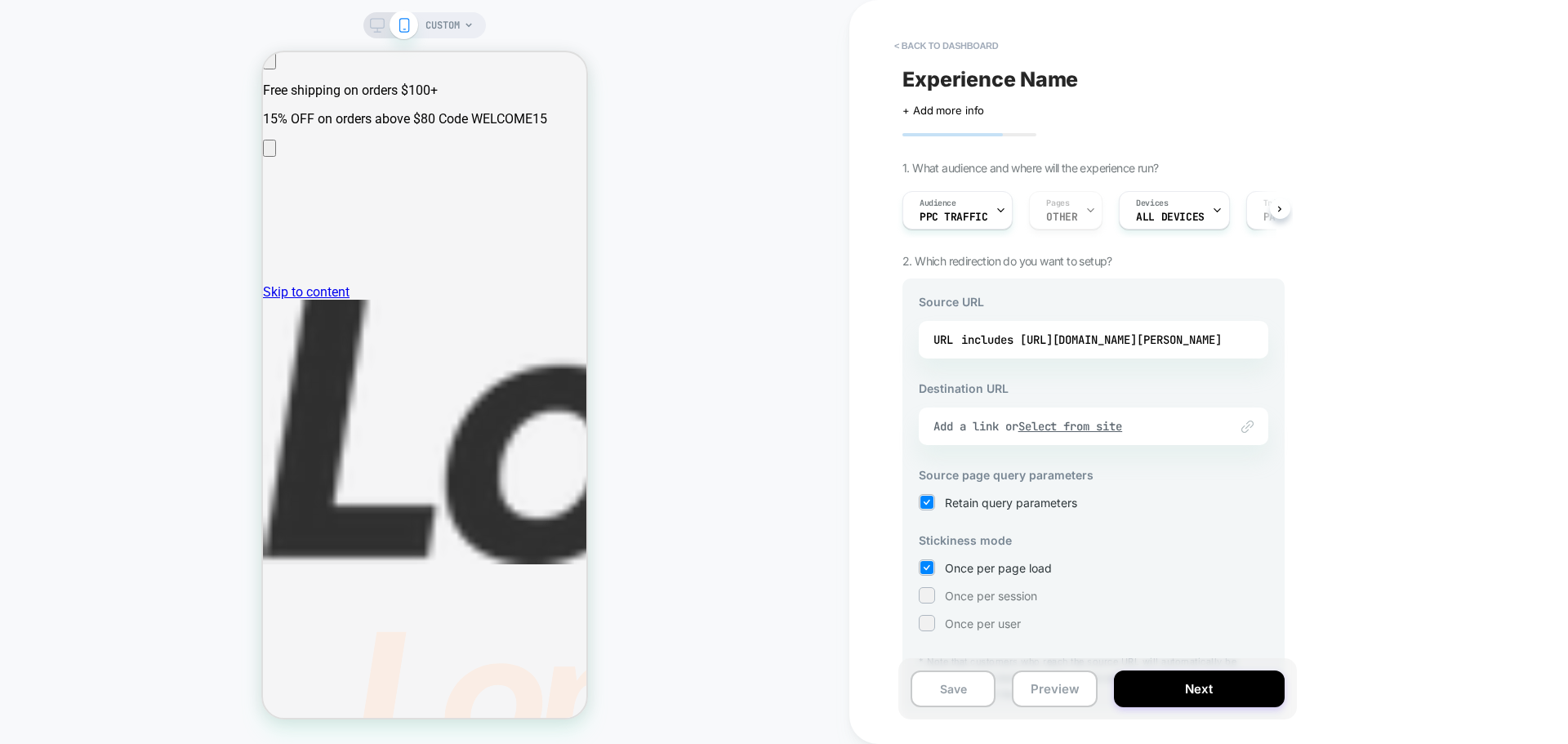
click at [930, 590] on div at bounding box center [926, 594] width 12 height 12
click at [925, 569] on div at bounding box center [926, 567] width 12 height 12
click at [930, 597] on div at bounding box center [926, 594] width 12 height 12
click at [1062, 431] on u "Select from site" at bounding box center [1070, 425] width 104 height 15
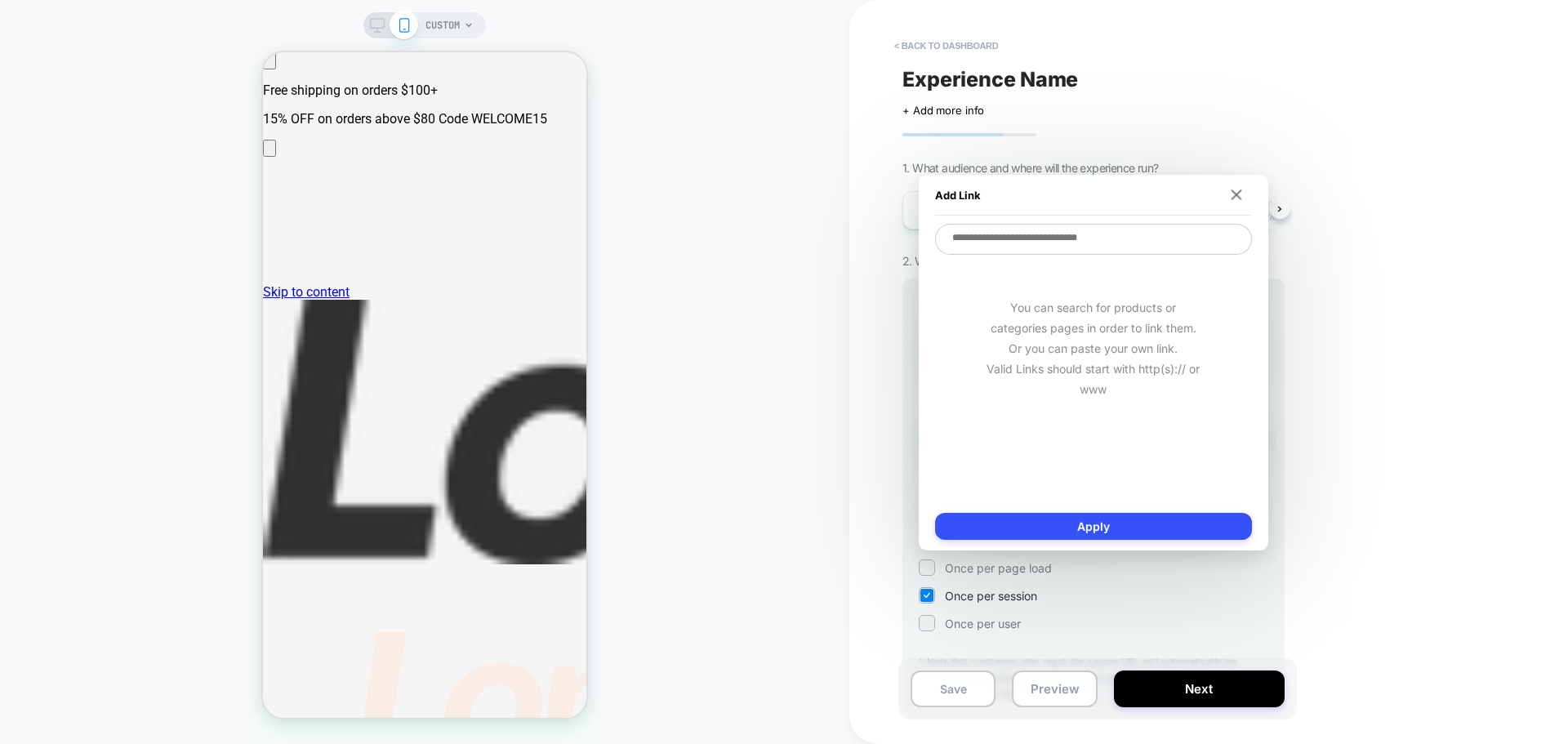
click at [1100, 253] on textarea at bounding box center [1093, 239] width 317 height 31
type textarea "*"
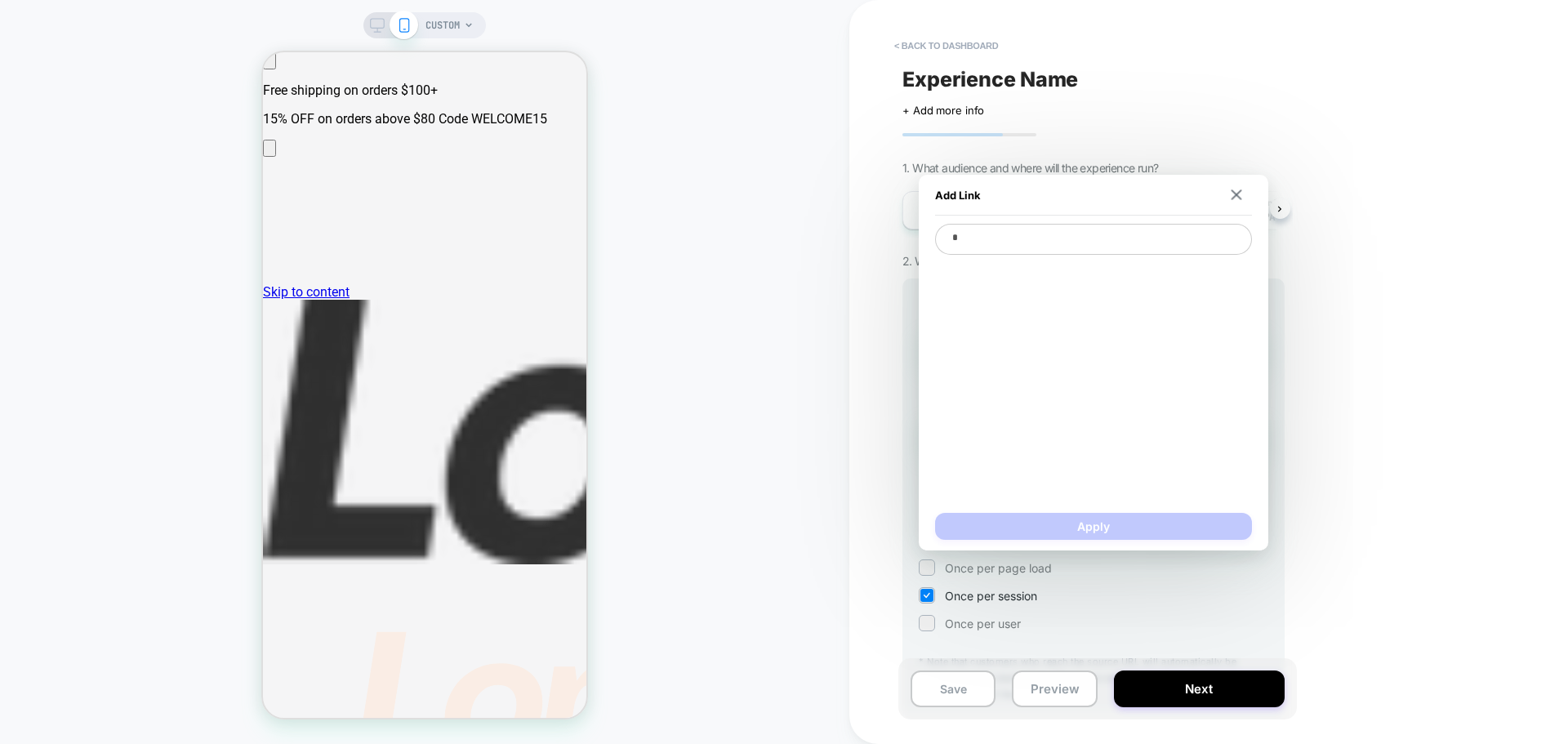
type textarea "*"
click at [1090, 275] on span "Homepage" at bounding box center [1093, 271] width 300 height 15
type textarea "**********"
type textarea "*"
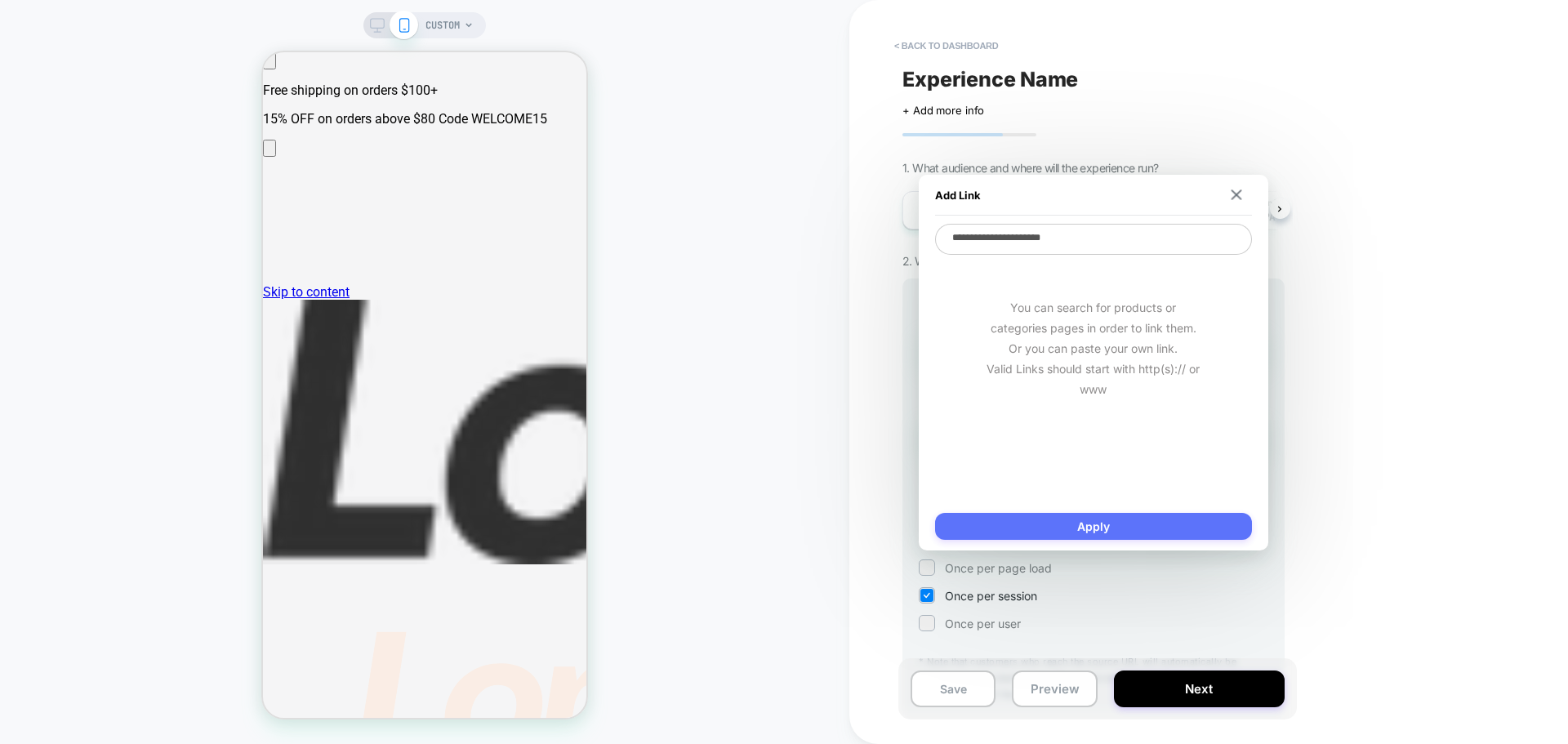
click at [1119, 532] on button "Apply" at bounding box center [1093, 526] width 317 height 27
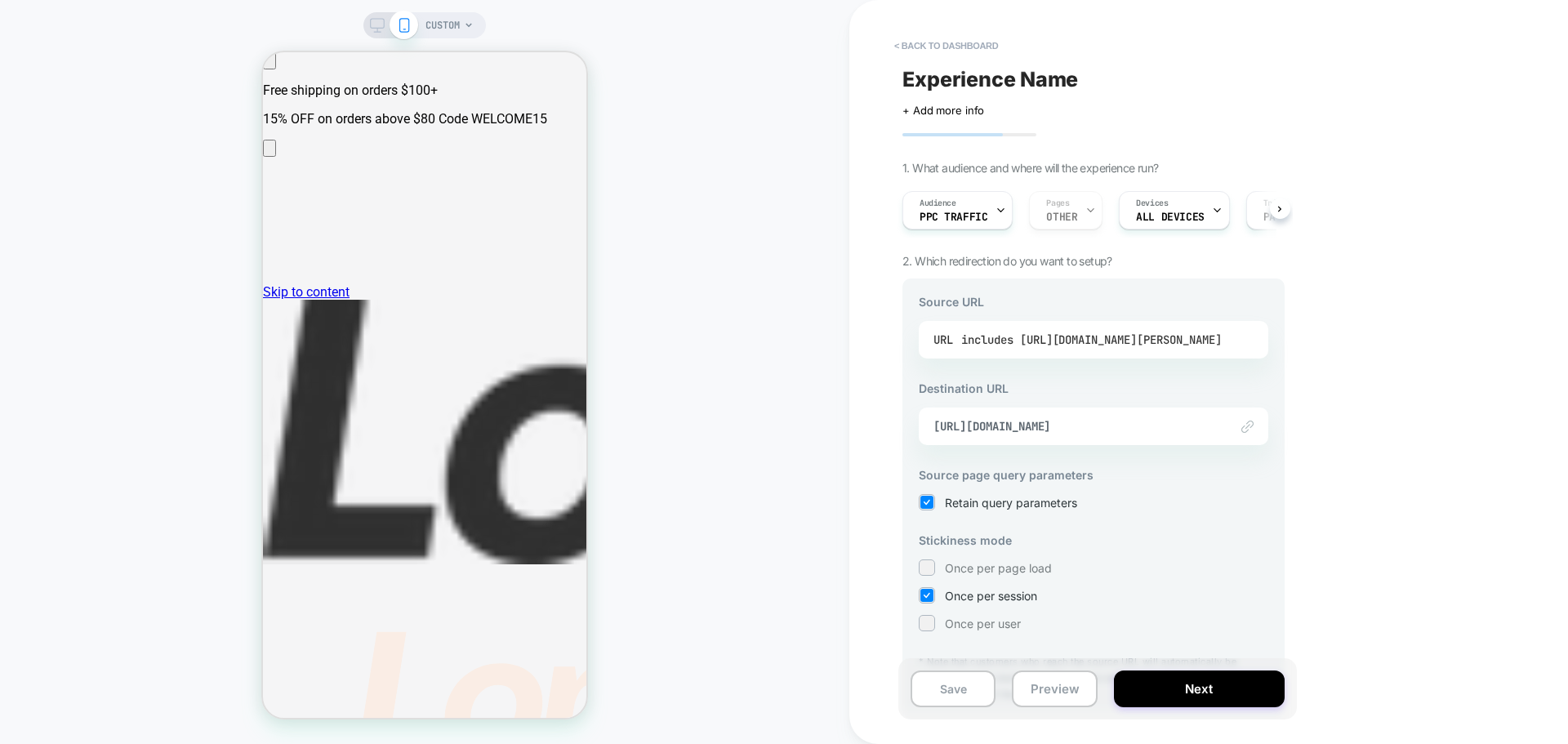
click at [989, 343] on div "includes https://lorenworld.com/pages/loren-video-hero-lp" at bounding box center [1092, 340] width 261 height 25
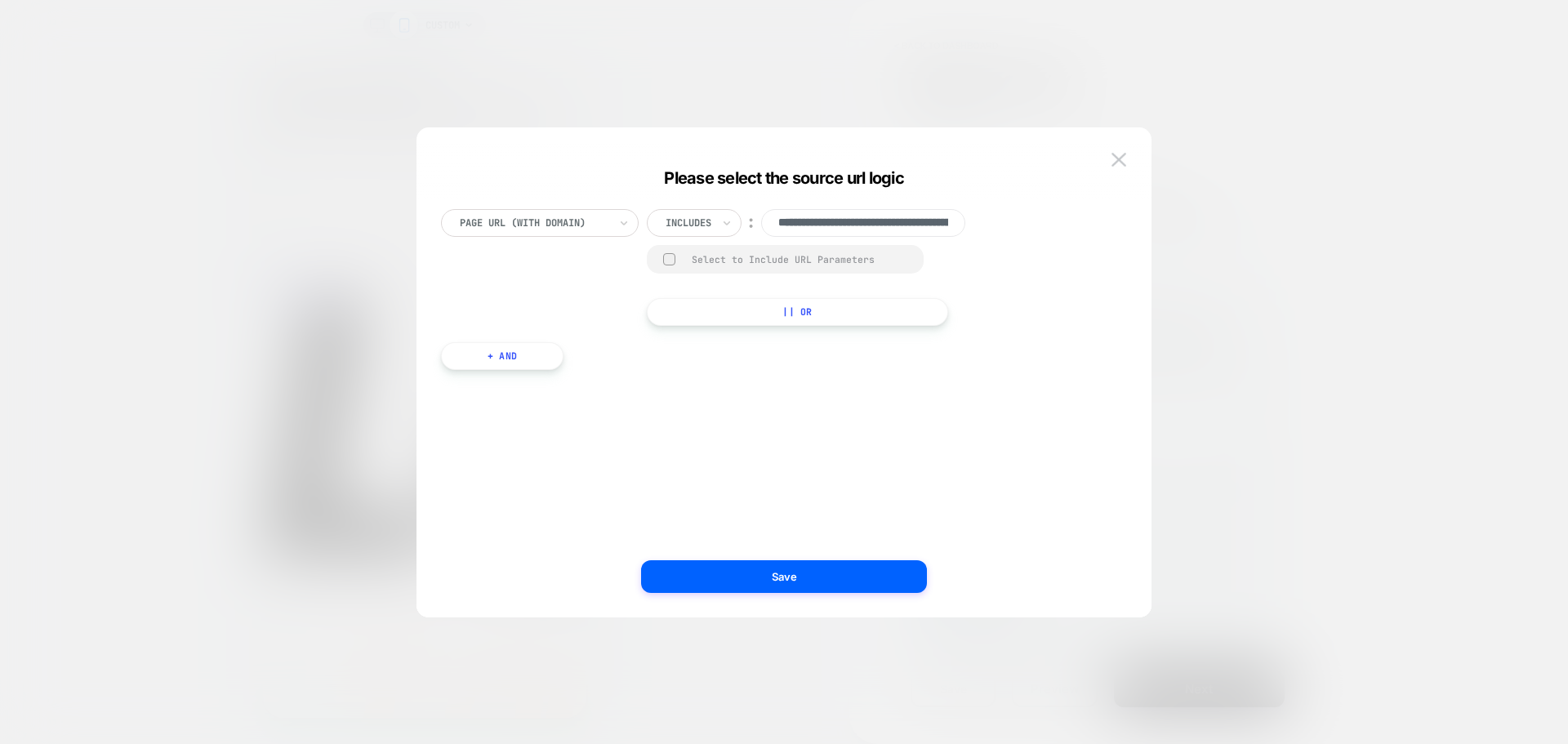
drag, startPoint x: 815, startPoint y: 228, endPoint x: -34, endPoint y: 240, distance: 849.1
click at [0, 240] on html "**********" at bounding box center [784, 372] width 1568 height 744
type input "**********"
click at [829, 586] on button "Save" at bounding box center [784, 576] width 285 height 32
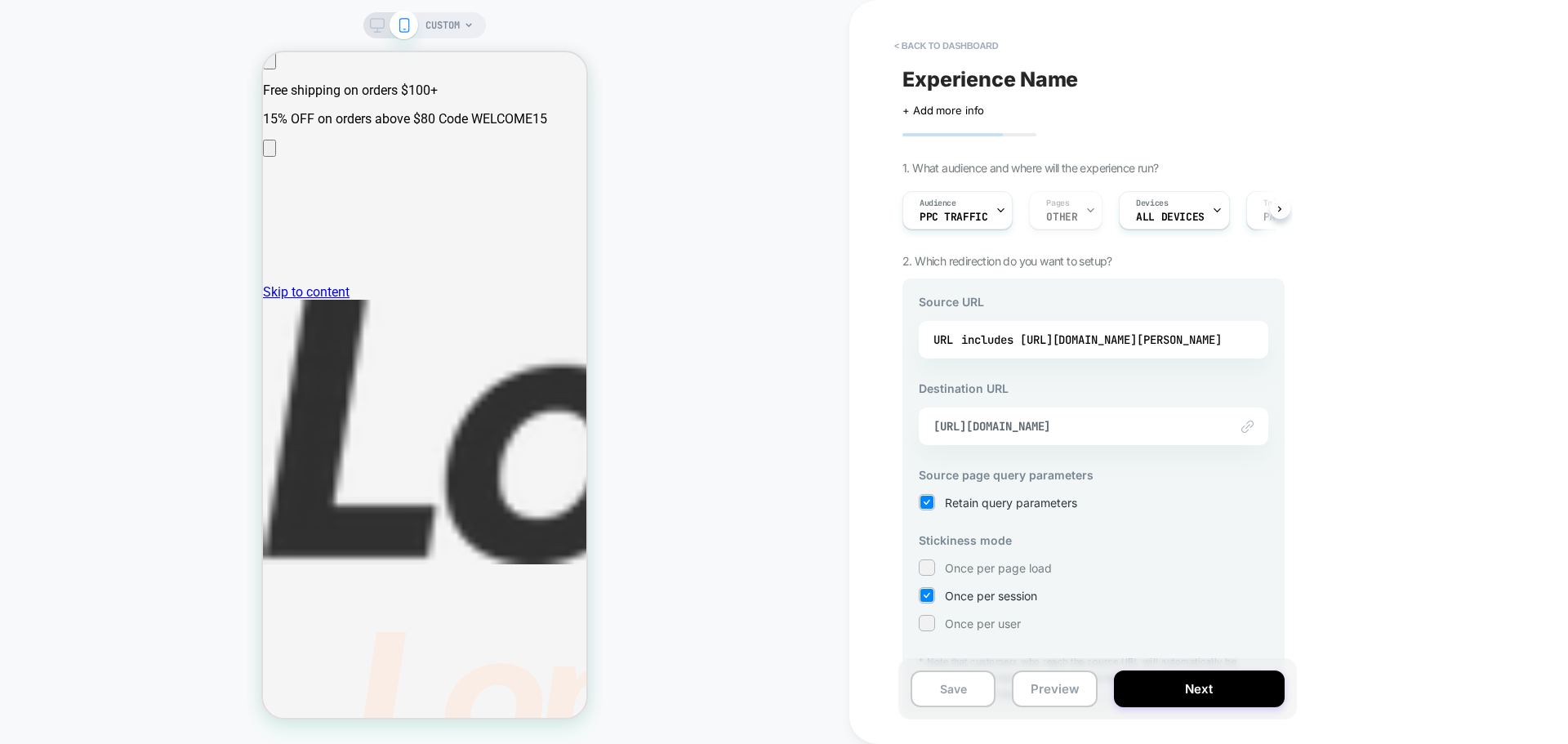
click at [1391, 449] on div "< back to dashboard Experience Name Click to edit experience details + Add more…" at bounding box center [1208, 372] width 719 height 744
click at [1177, 692] on button "Next" at bounding box center [1199, 689] width 171 height 37
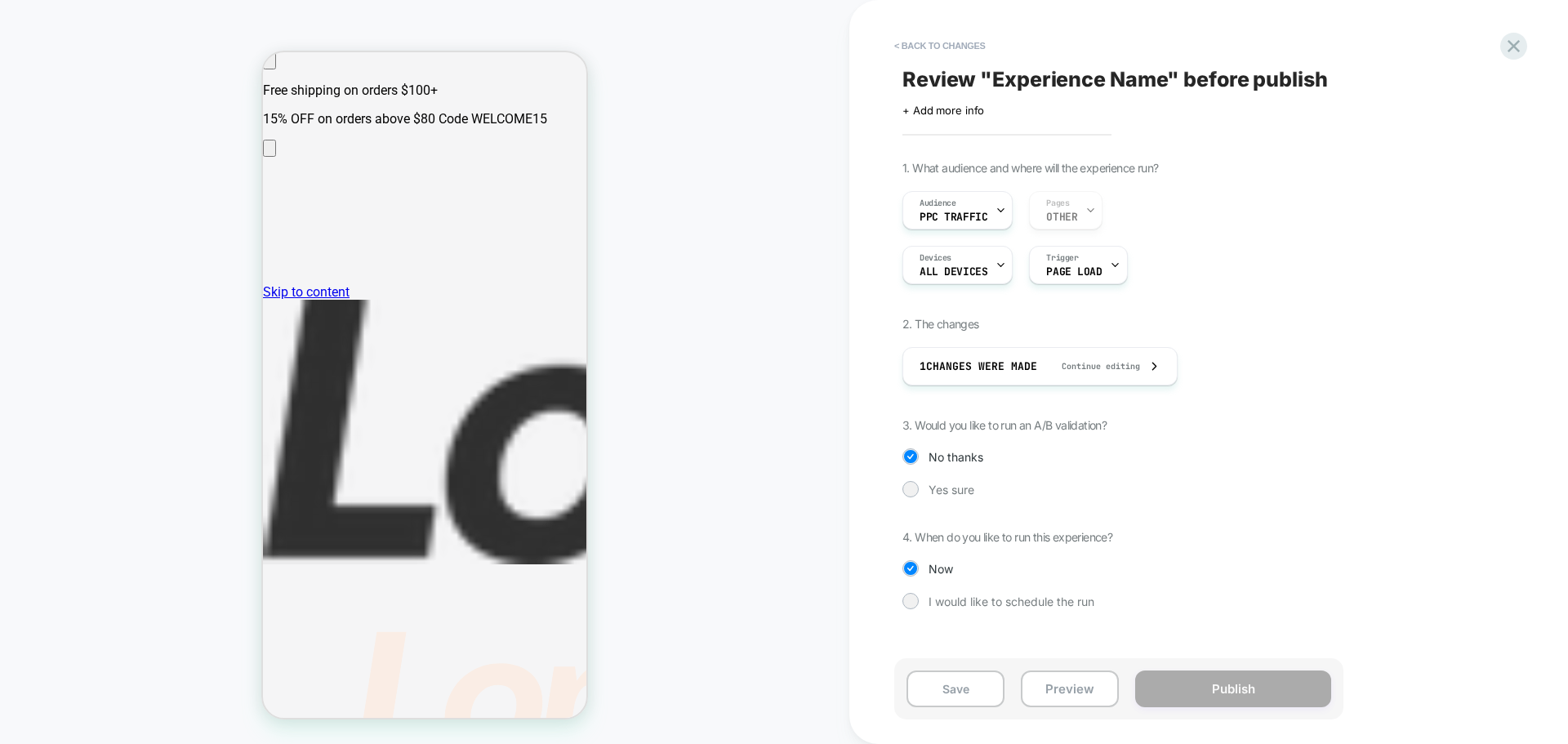
click at [1114, 70] on span "Review " Experience Name " before publish" at bounding box center [1115, 79] width 425 height 25
type textarea "**********"
click at [964, 112] on span "+ Add more info" at bounding box center [943, 109] width 81 height 13
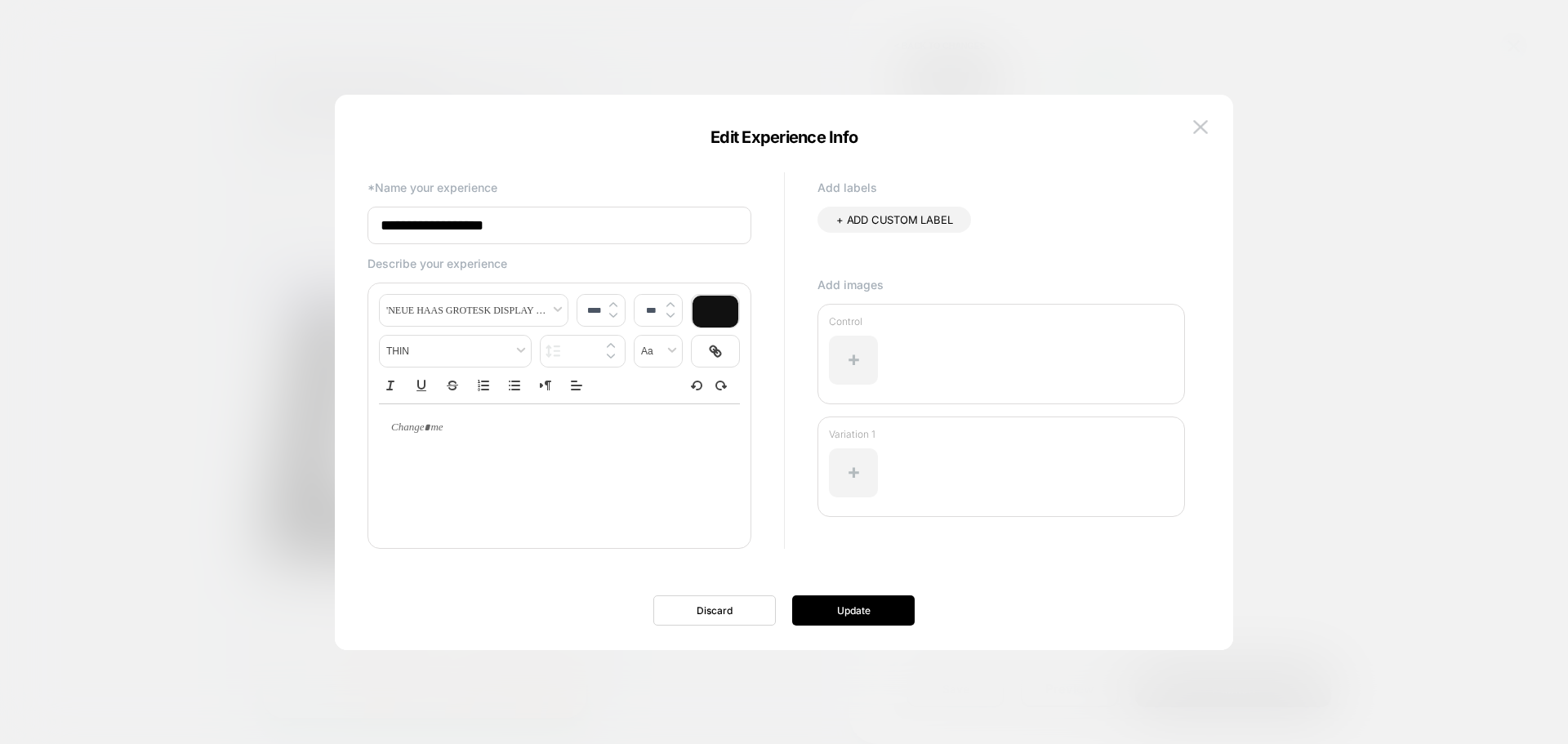
click at [656, 218] on input "**********" at bounding box center [559, 225] width 383 height 38
type input "**********"
drag, startPoint x: 562, startPoint y: 364, endPoint x: 555, endPoint y: 404, distance: 40.6
click at [563, 364] on div at bounding box center [582, 350] width 84 height 31
click at [574, 340] on div at bounding box center [582, 350] width 84 height 31
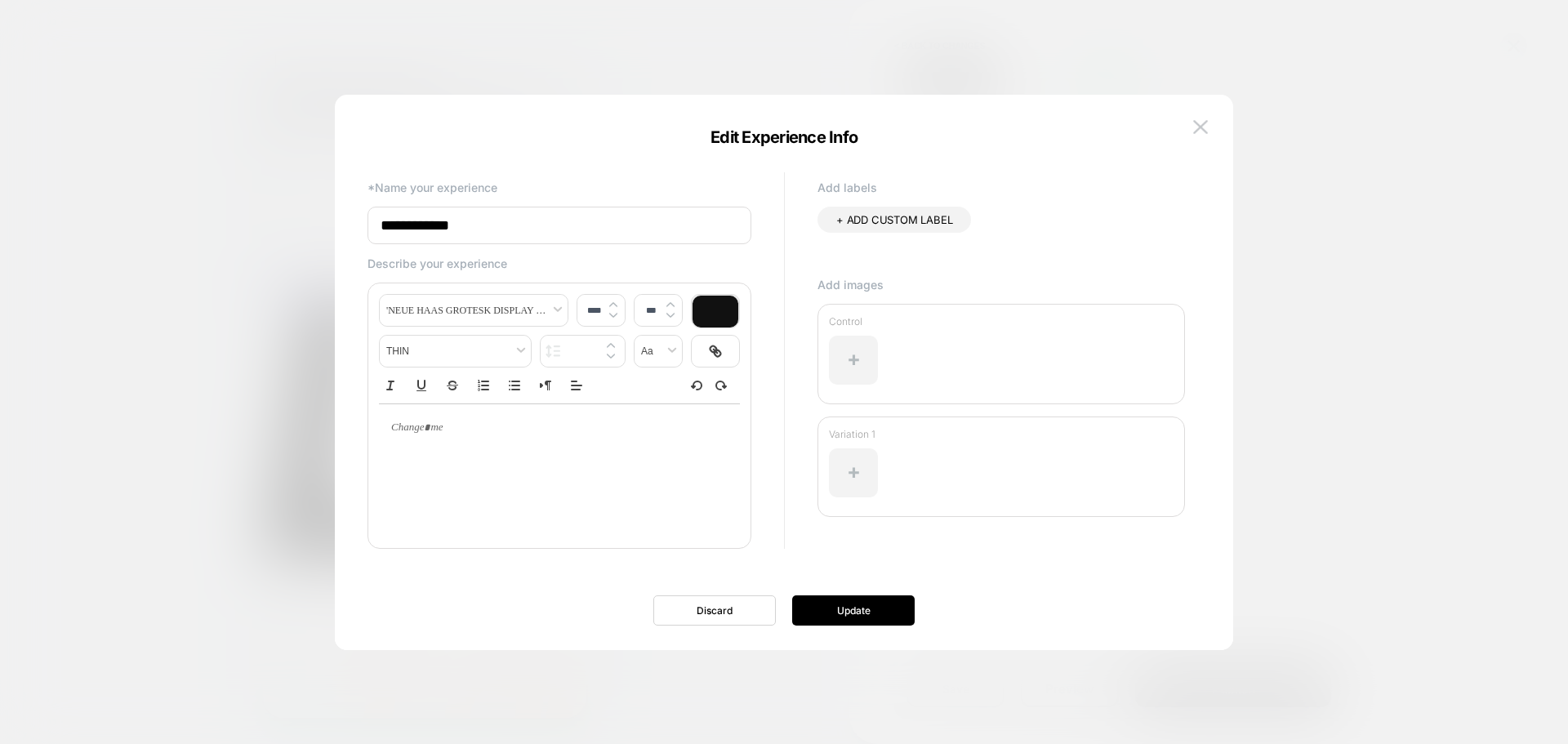
type input "****"
click at [489, 431] on p at bounding box center [552, 427] width 316 height 15
type input "****"
click at [859, 355] on div at bounding box center [854, 360] width 49 height 49
click at [868, 430] on p "Variation 1" at bounding box center [1002, 434] width 345 height 12
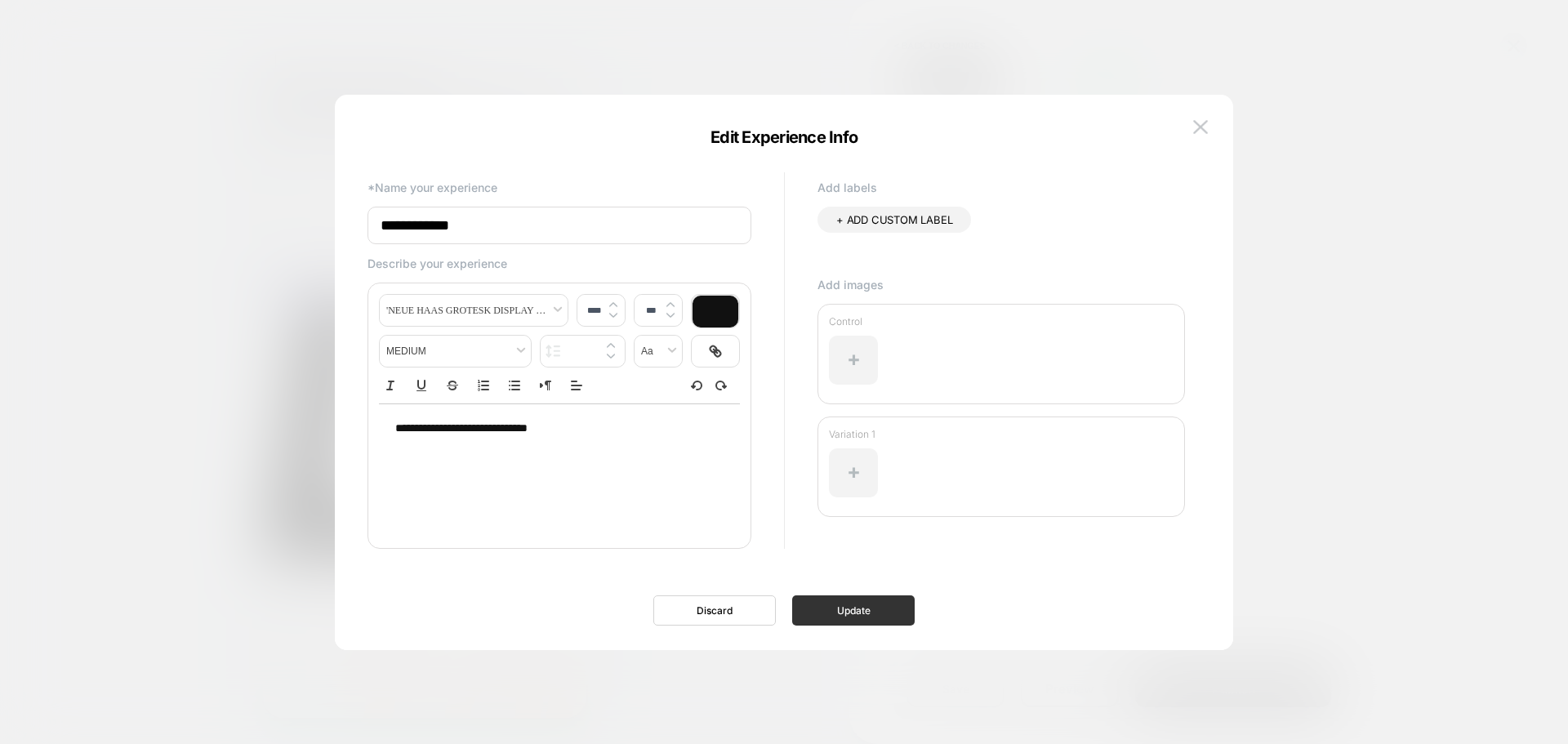
click at [841, 601] on button "Update" at bounding box center [854, 610] width 123 height 31
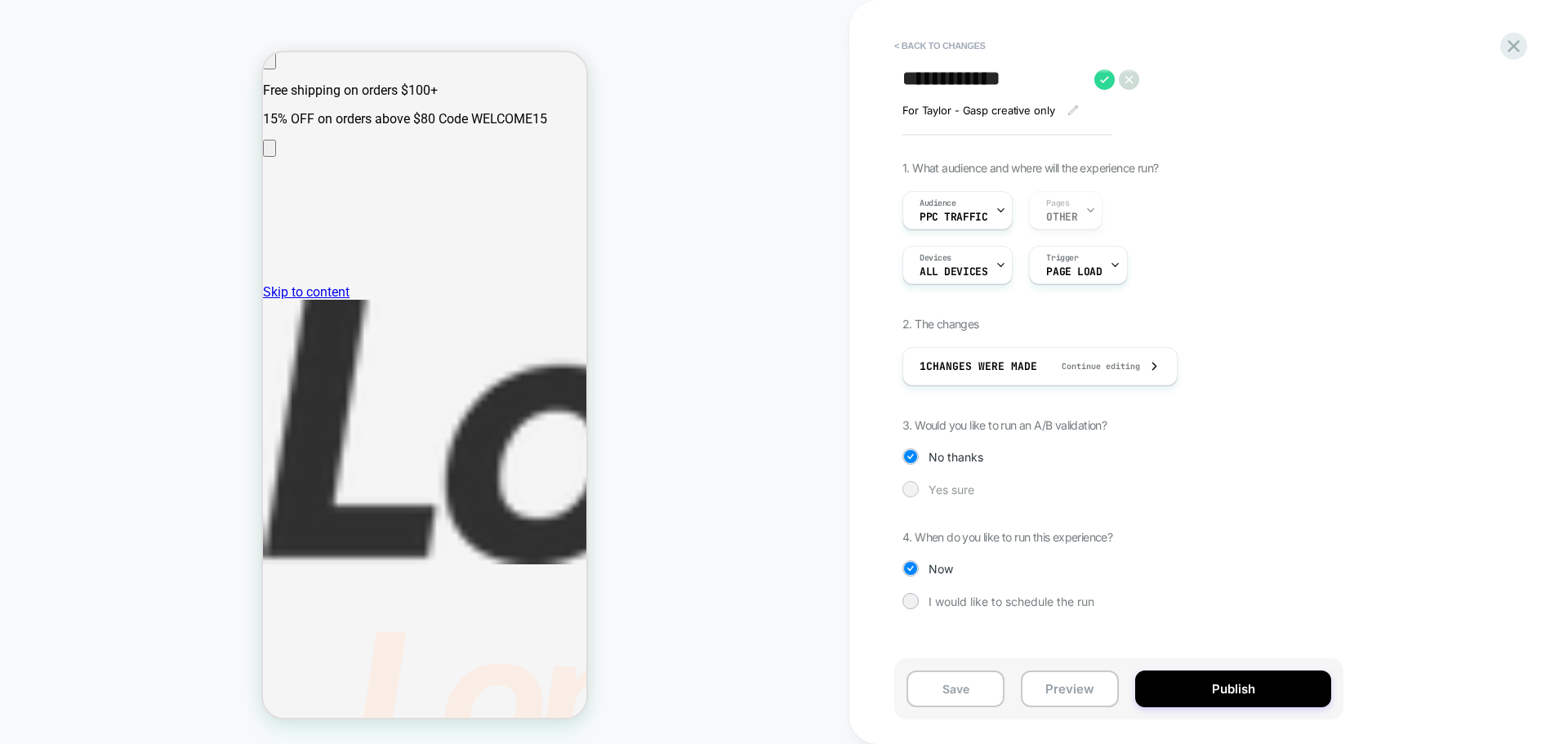
click at [952, 489] on span "Yes sure" at bounding box center [951, 489] width 46 height 14
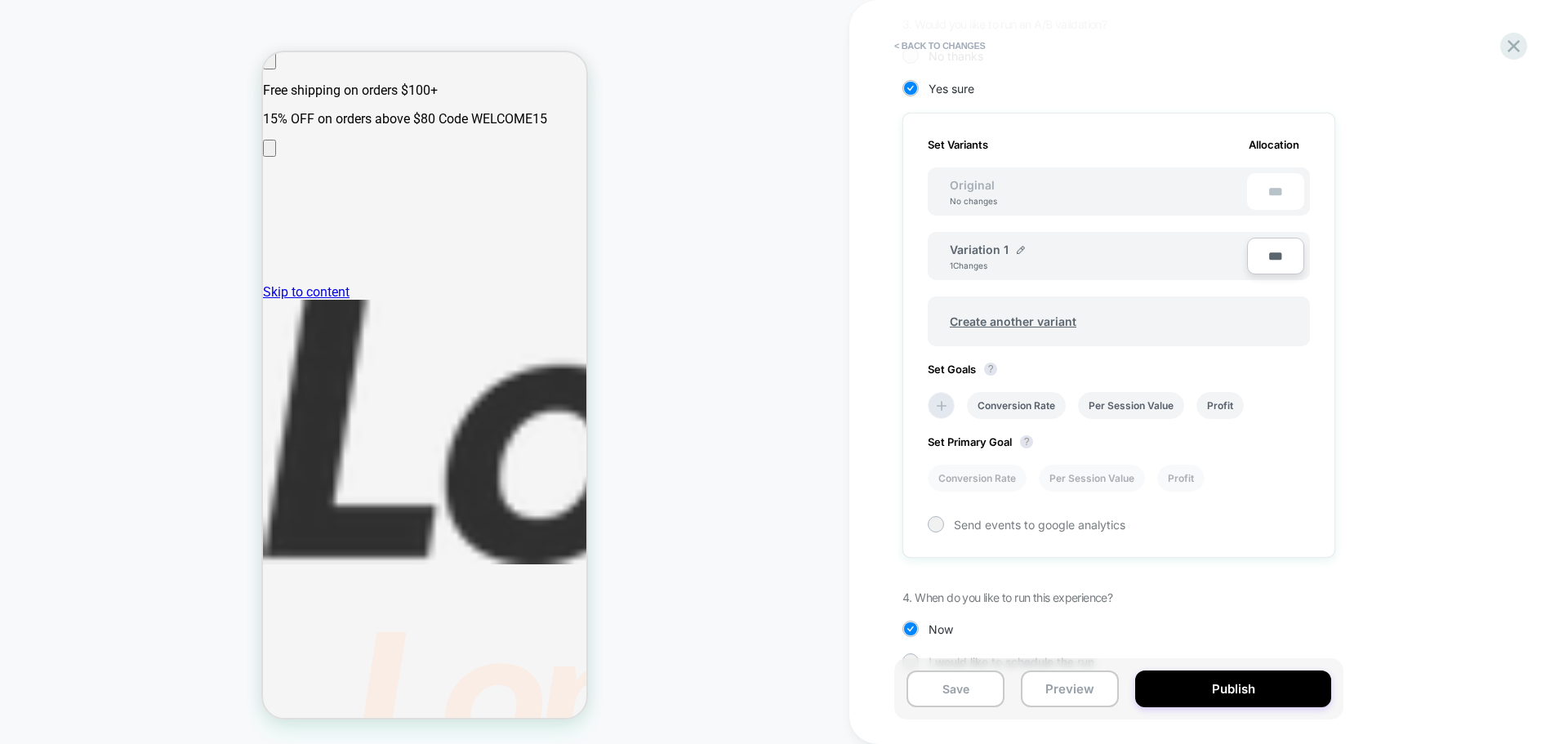
scroll to position [432, 0]
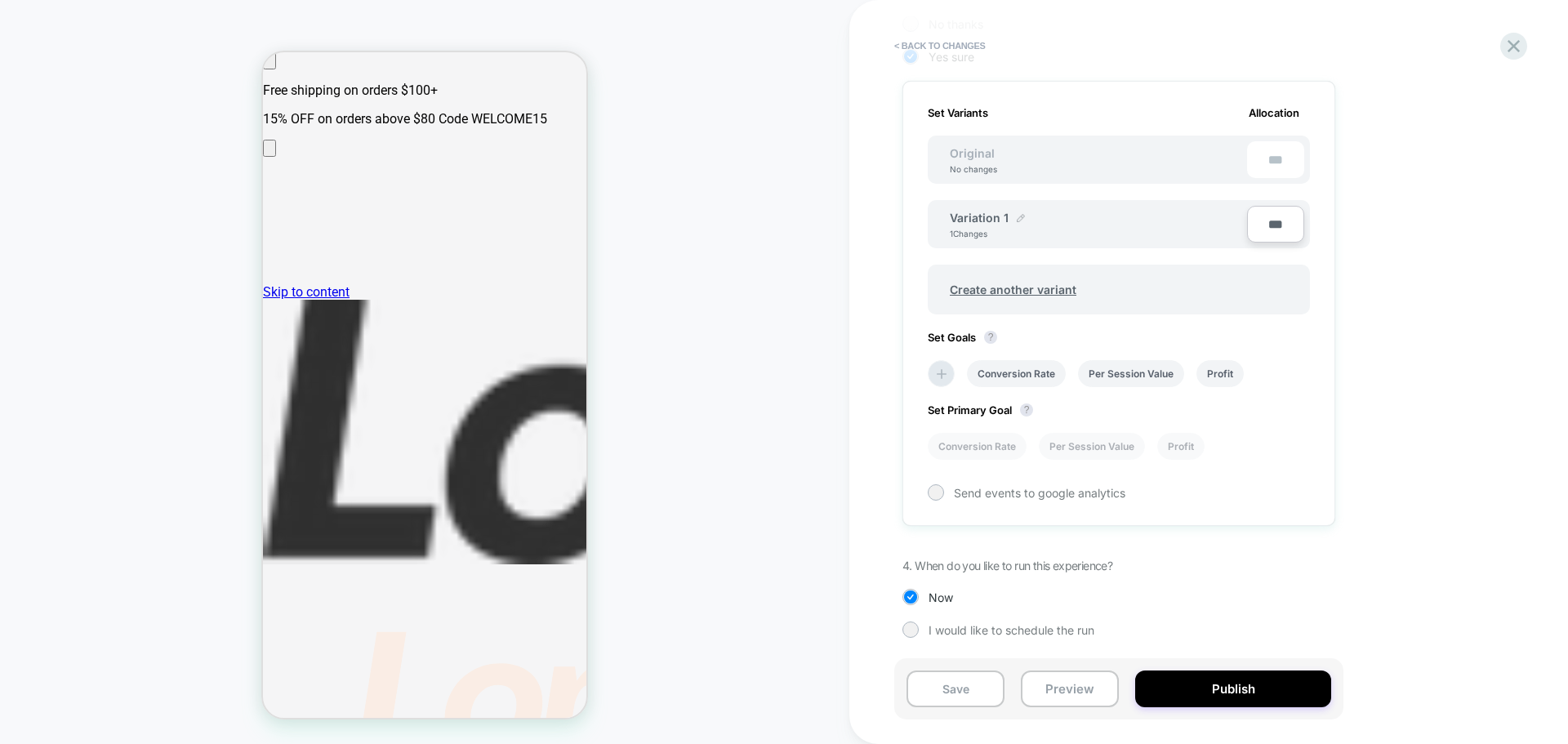
click at [1017, 216] on img at bounding box center [1020, 217] width 8 height 8
click at [1035, 234] on input "**********" at bounding box center [1009, 226] width 118 height 32
type input "**"
click at [1124, 233] on strong "Save" at bounding box center [1128, 226] width 23 height 13
click at [940, 382] on li at bounding box center [941, 373] width 27 height 27
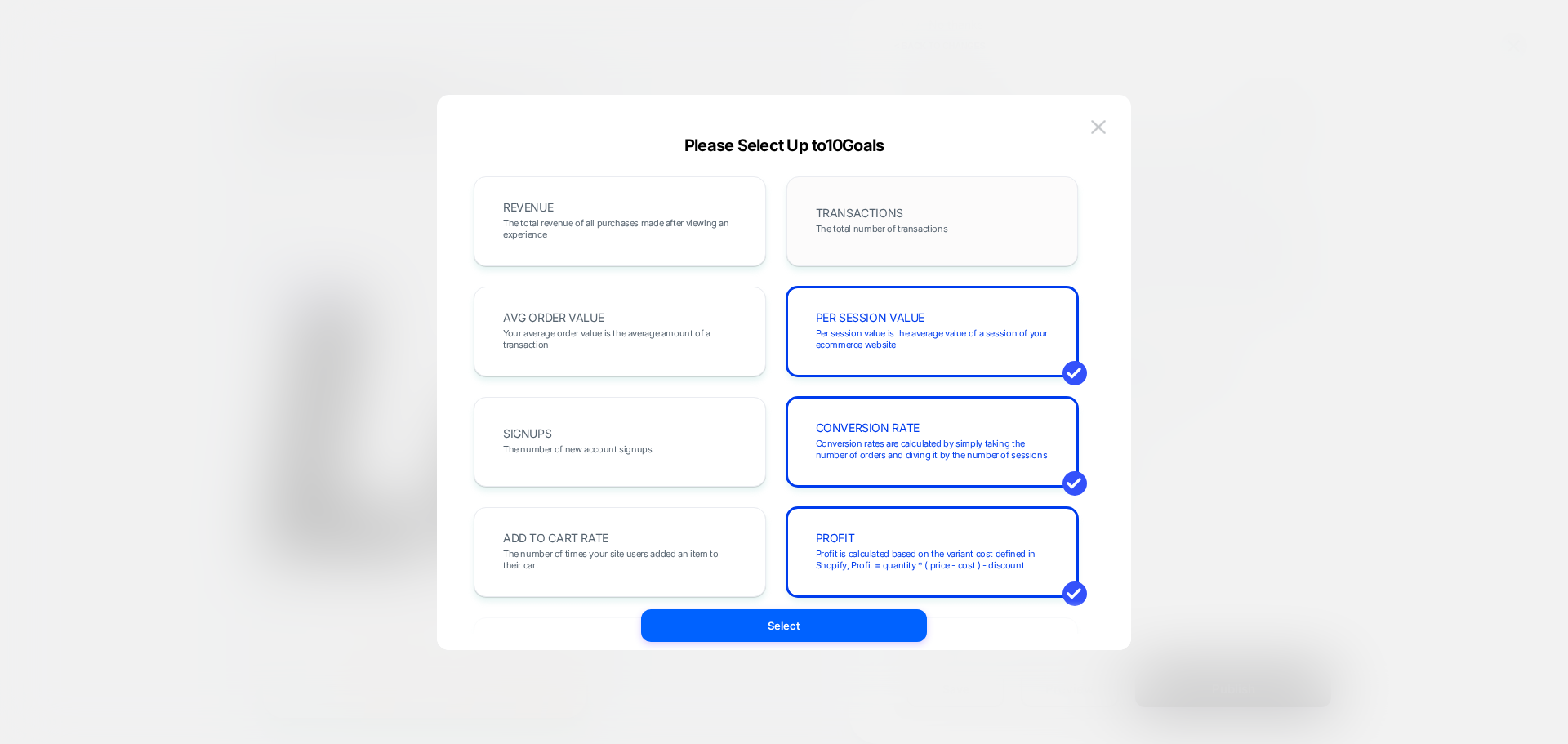
click at [812, 213] on div "TRANSACTIONS The total number of transactions" at bounding box center [932, 221] width 258 height 55
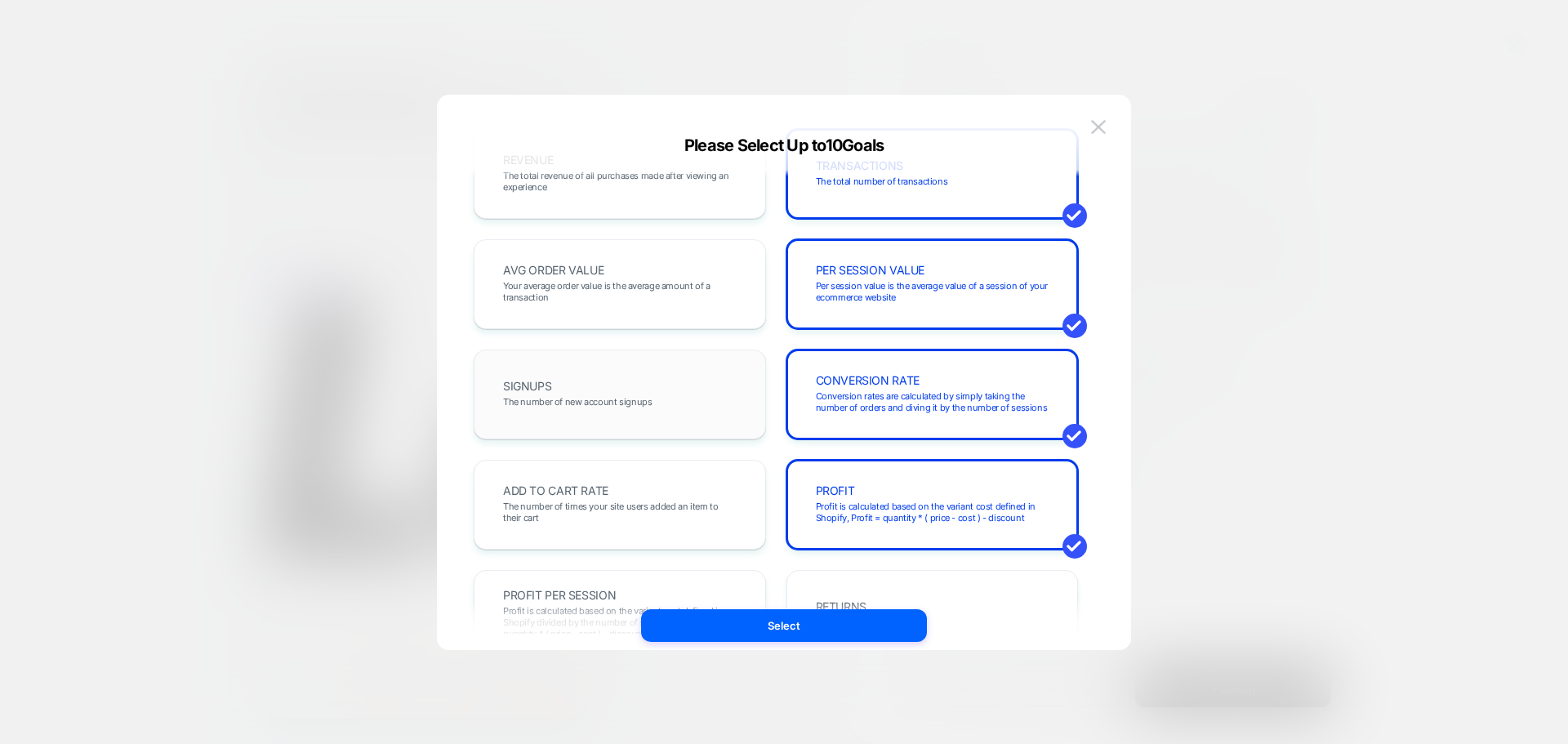
scroll to position [164, 0]
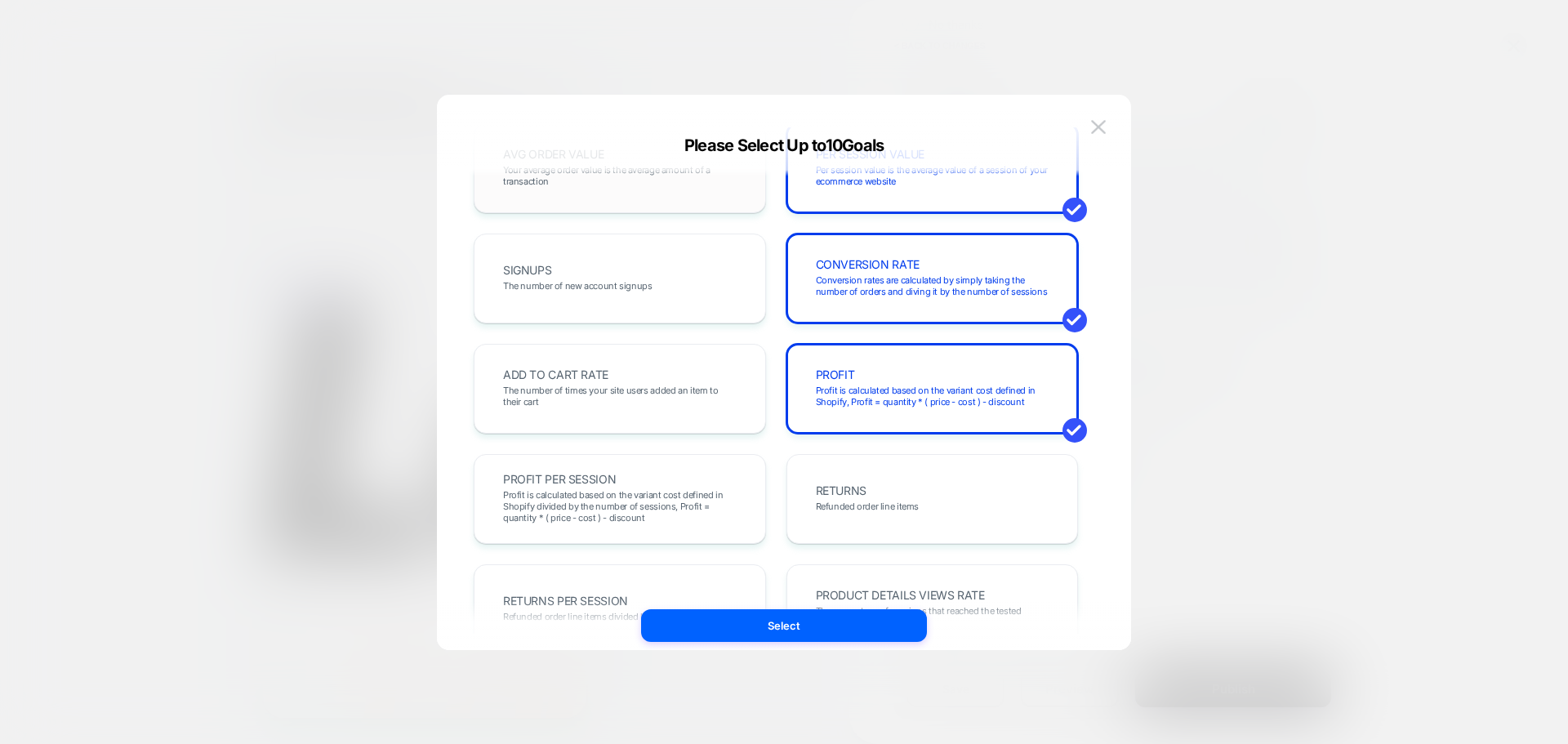
click at [657, 188] on div "AVG ORDER VALUE Your average order value is the average amount of a transaction" at bounding box center [620, 167] width 258 height 55
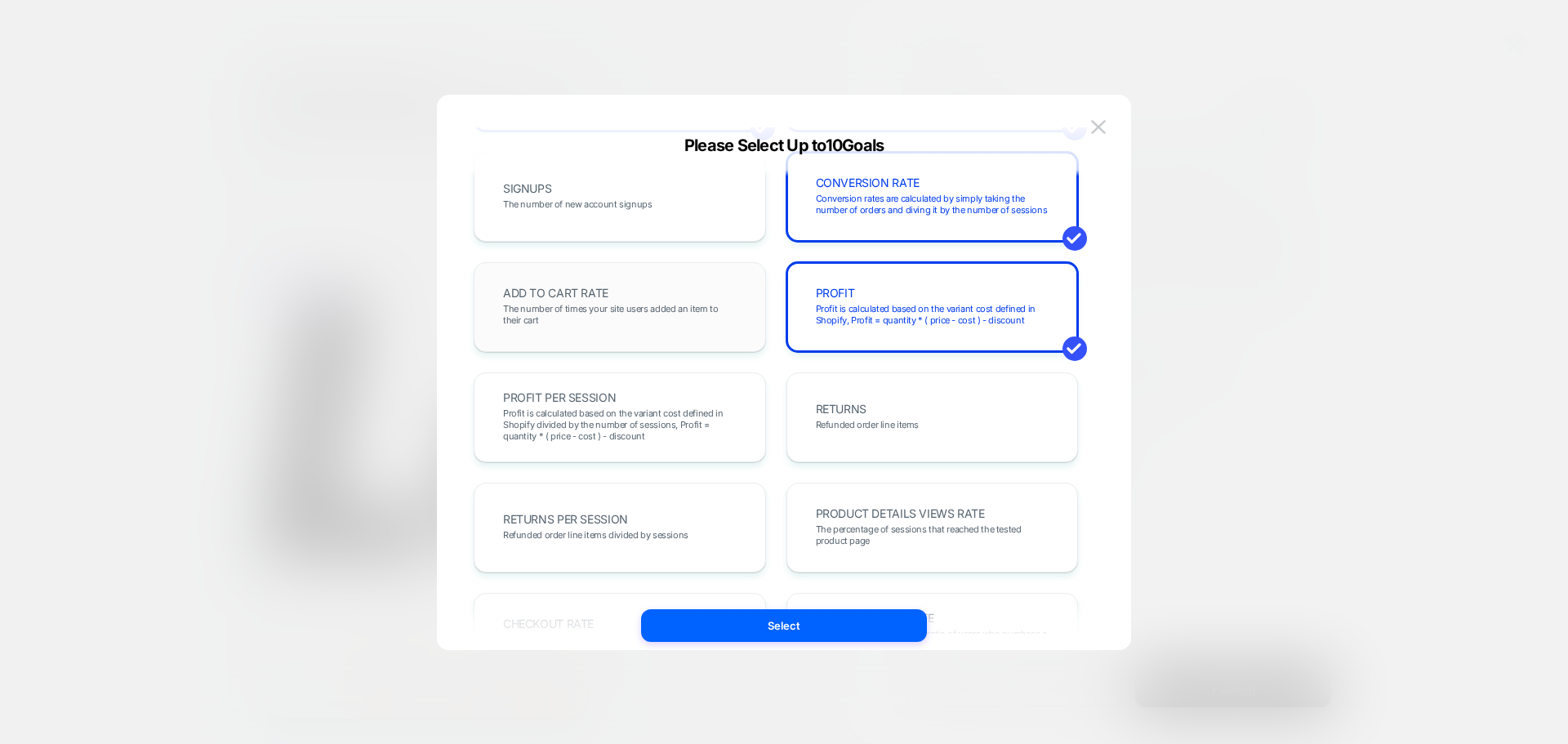
click at [633, 297] on div "ADD TO CART RATE The number of times your site users added an item to their cart" at bounding box center [620, 306] width 258 height 55
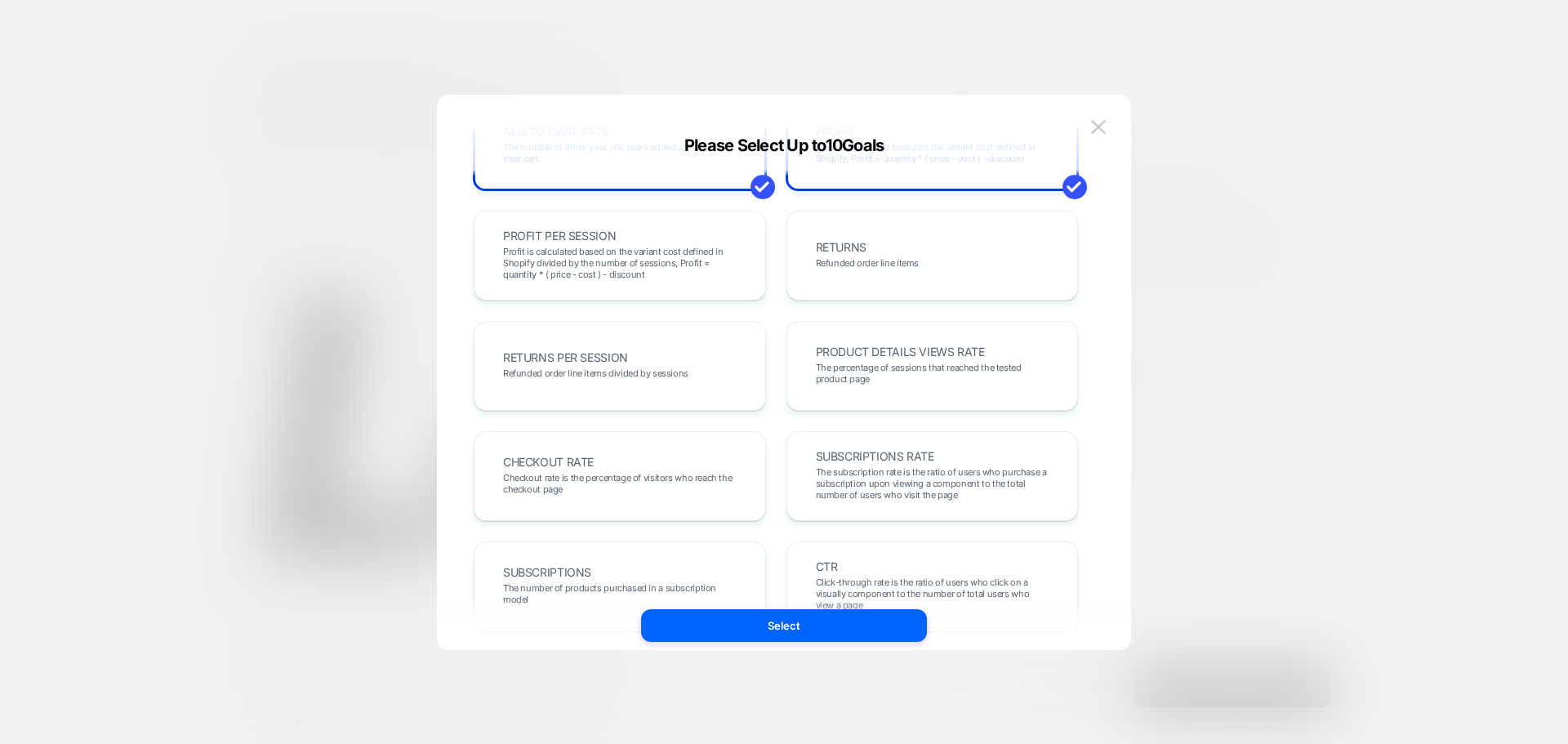
scroll to position [408, 0]
click at [695, 260] on span "Profit is calculated based on the variant cost defined in Shopify divided by th…" at bounding box center [620, 261] width 234 height 34
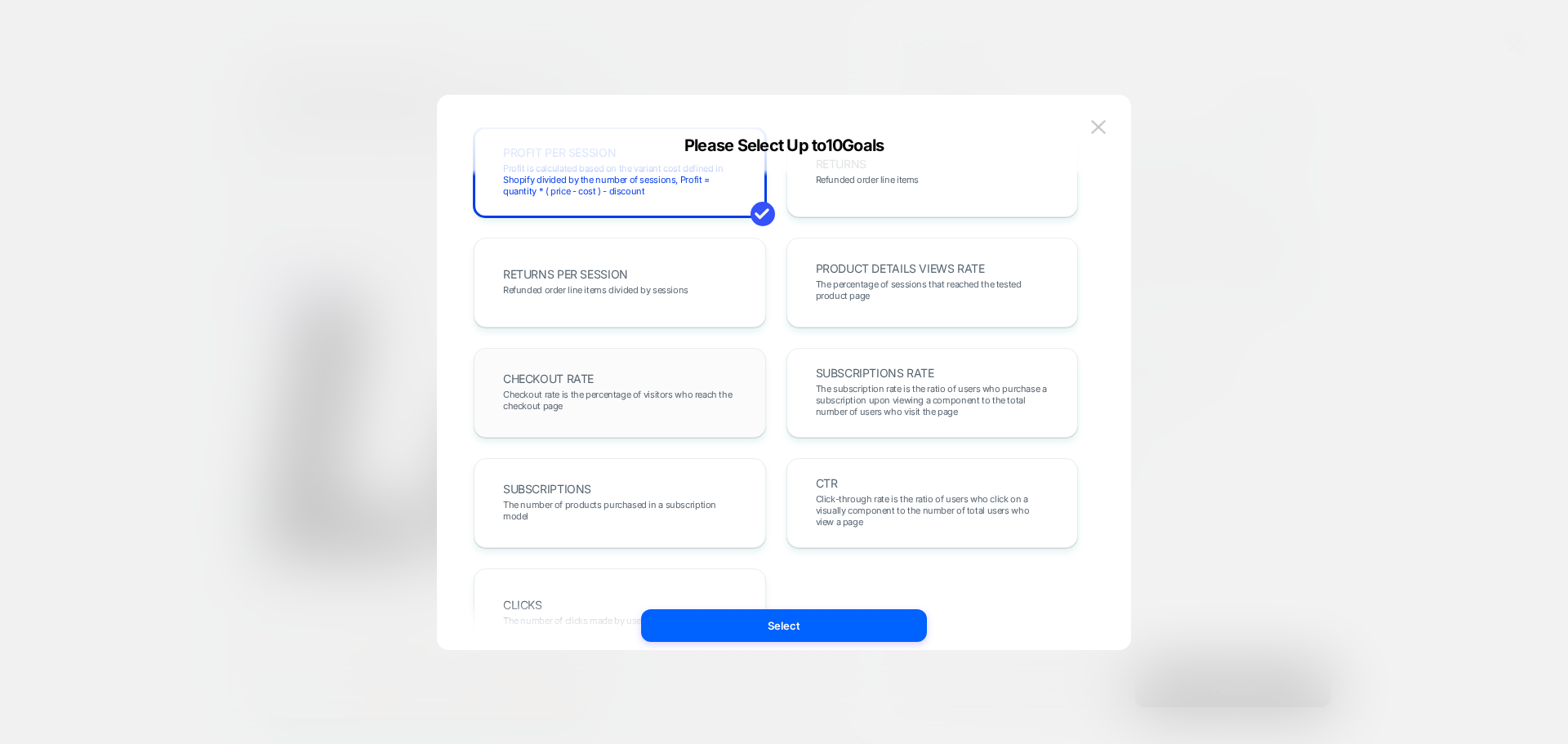
scroll to position [564, 0]
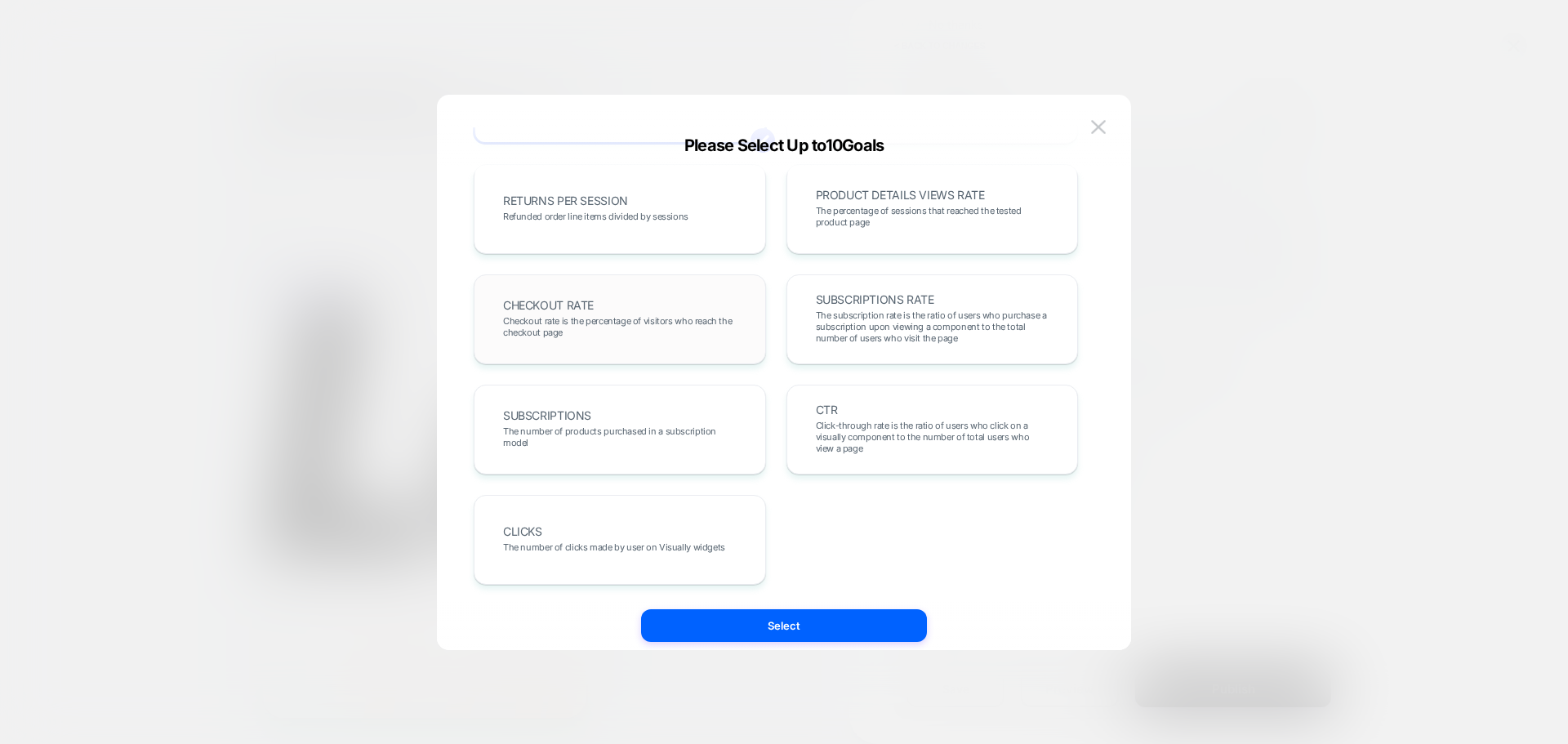
click at [642, 338] on div "CHECKOUT RATE Checkout rate is the percentage of visitors who reach the checkou…" at bounding box center [620, 319] width 258 height 55
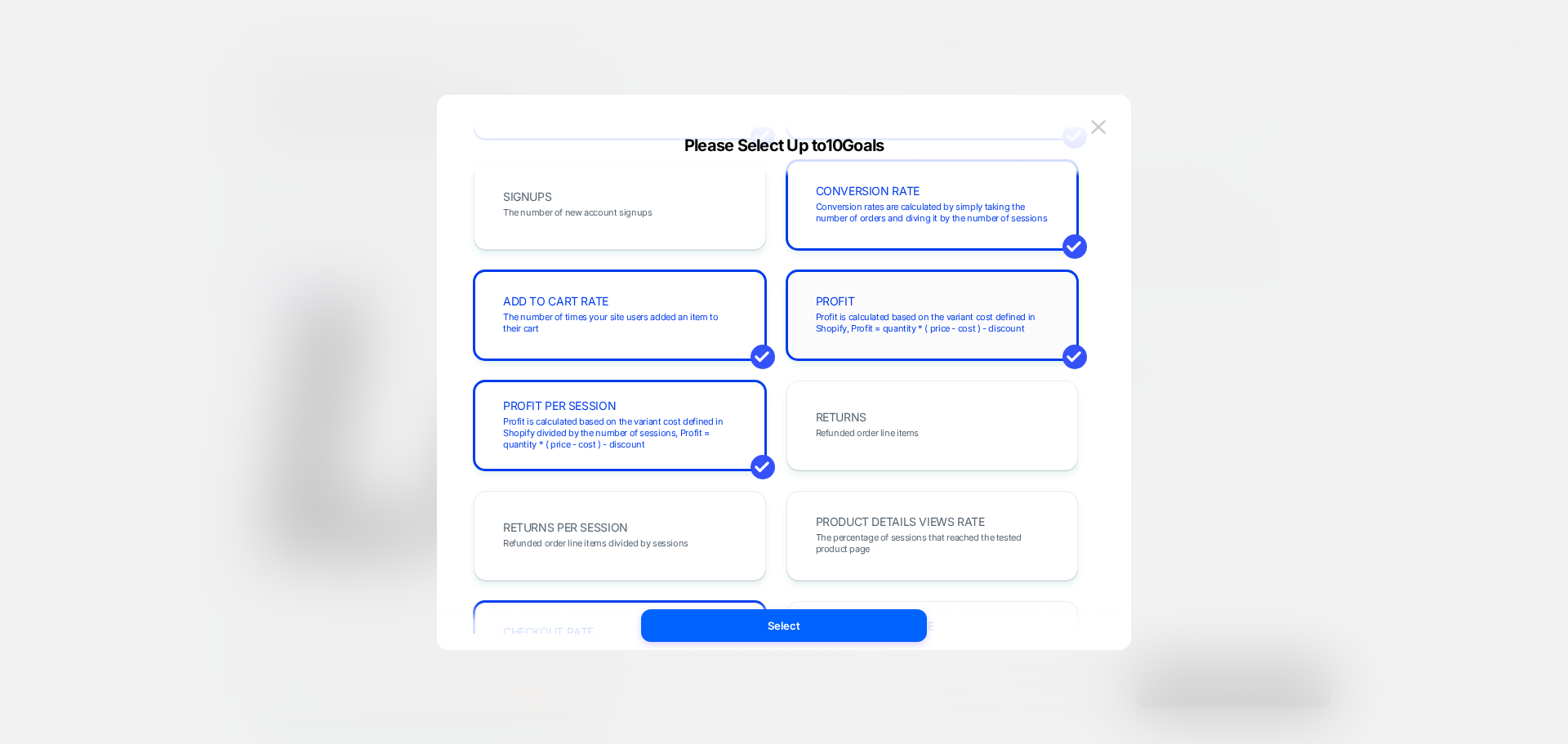
scroll to position [0, 0]
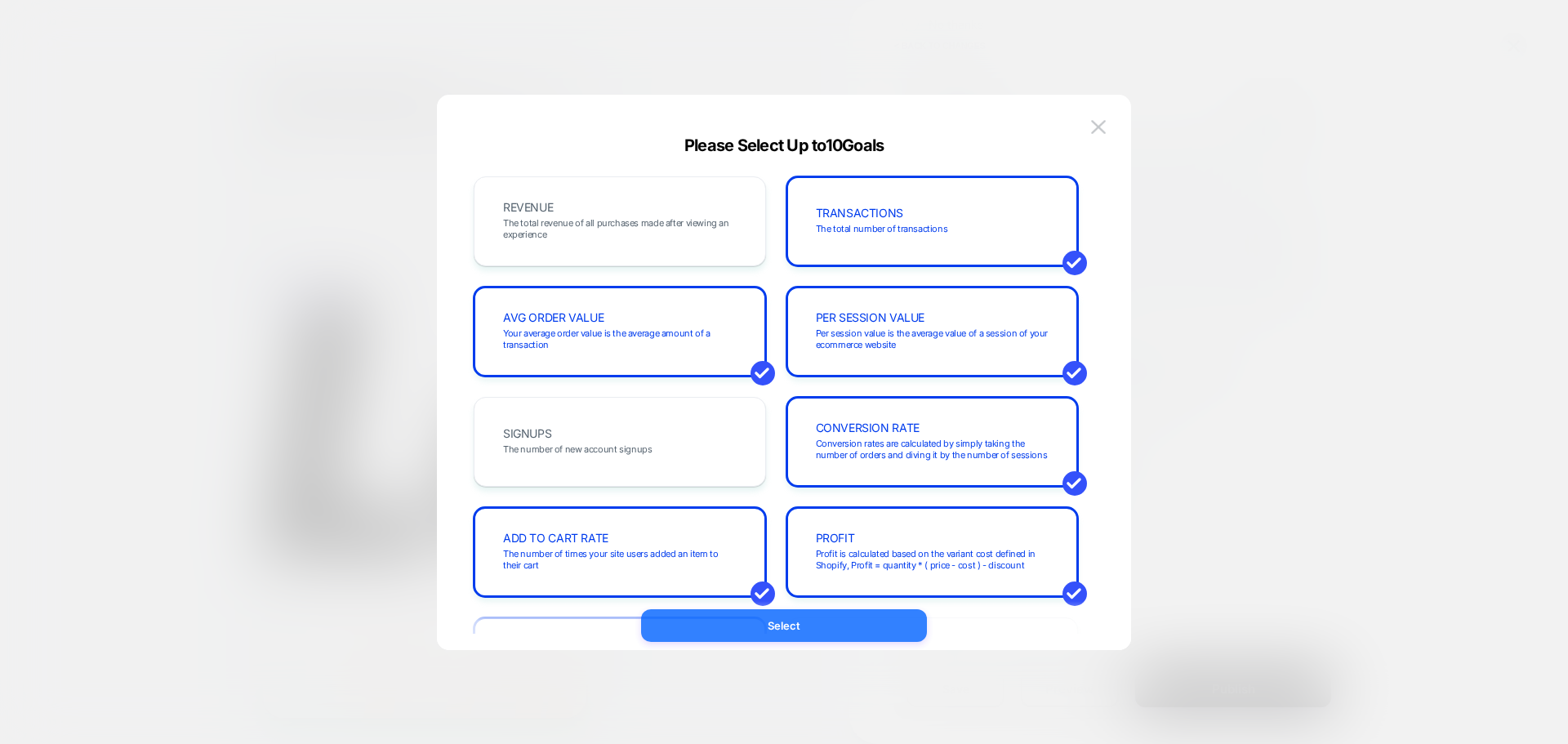
click at [774, 627] on button "Select" at bounding box center [784, 625] width 285 height 32
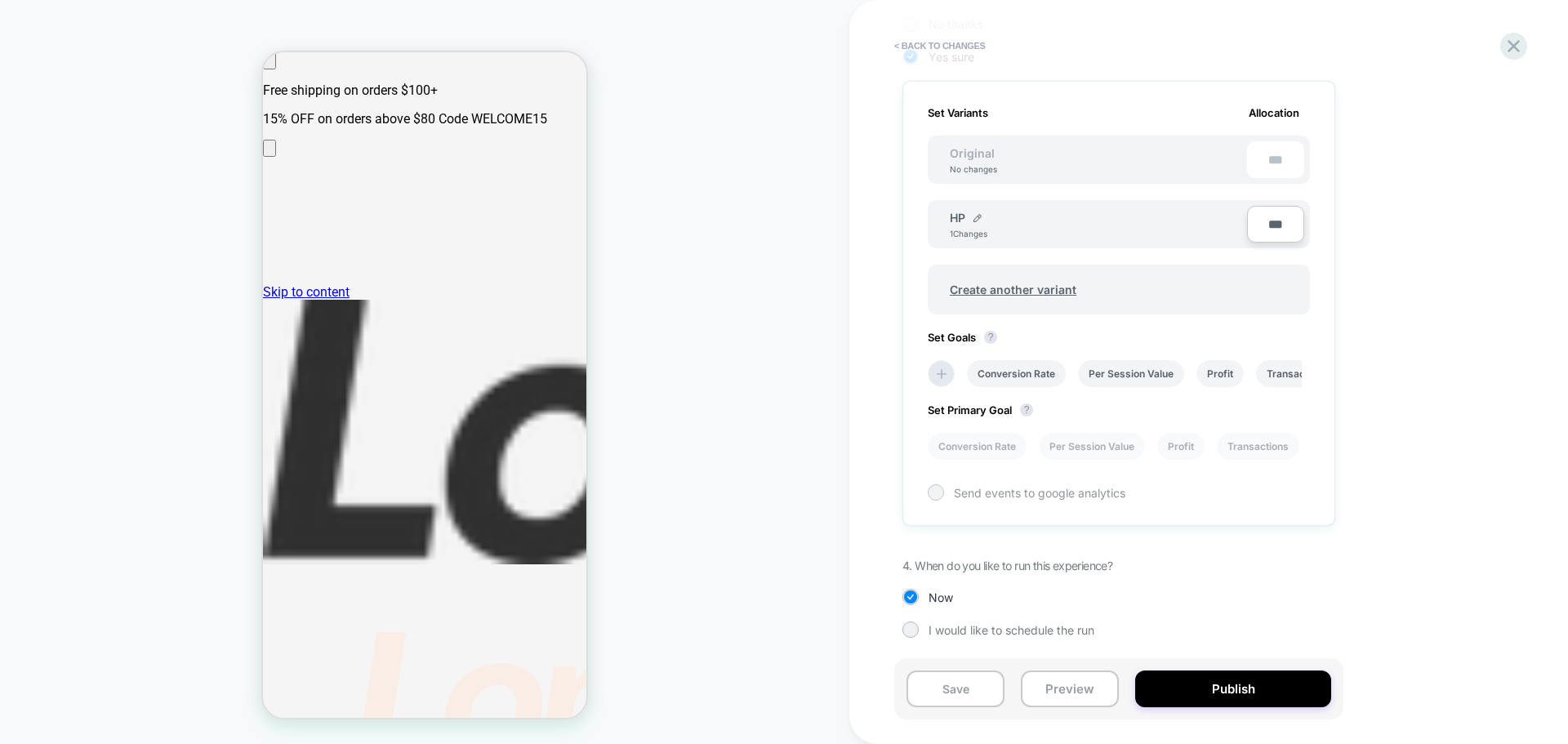
click at [936, 493] on div at bounding box center [935, 492] width 12 height 12
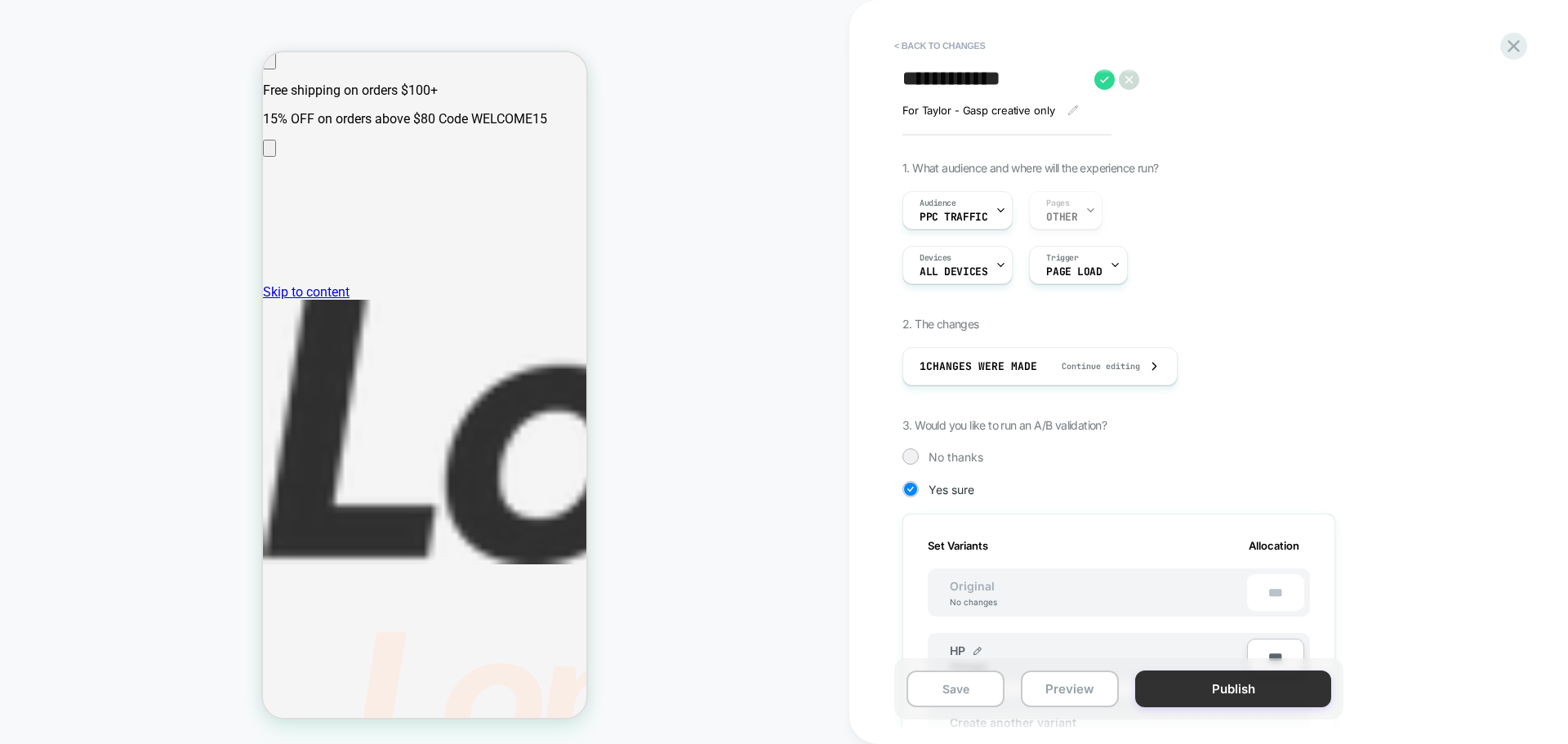
click at [1190, 684] on button "Publish" at bounding box center [1233, 689] width 196 height 37
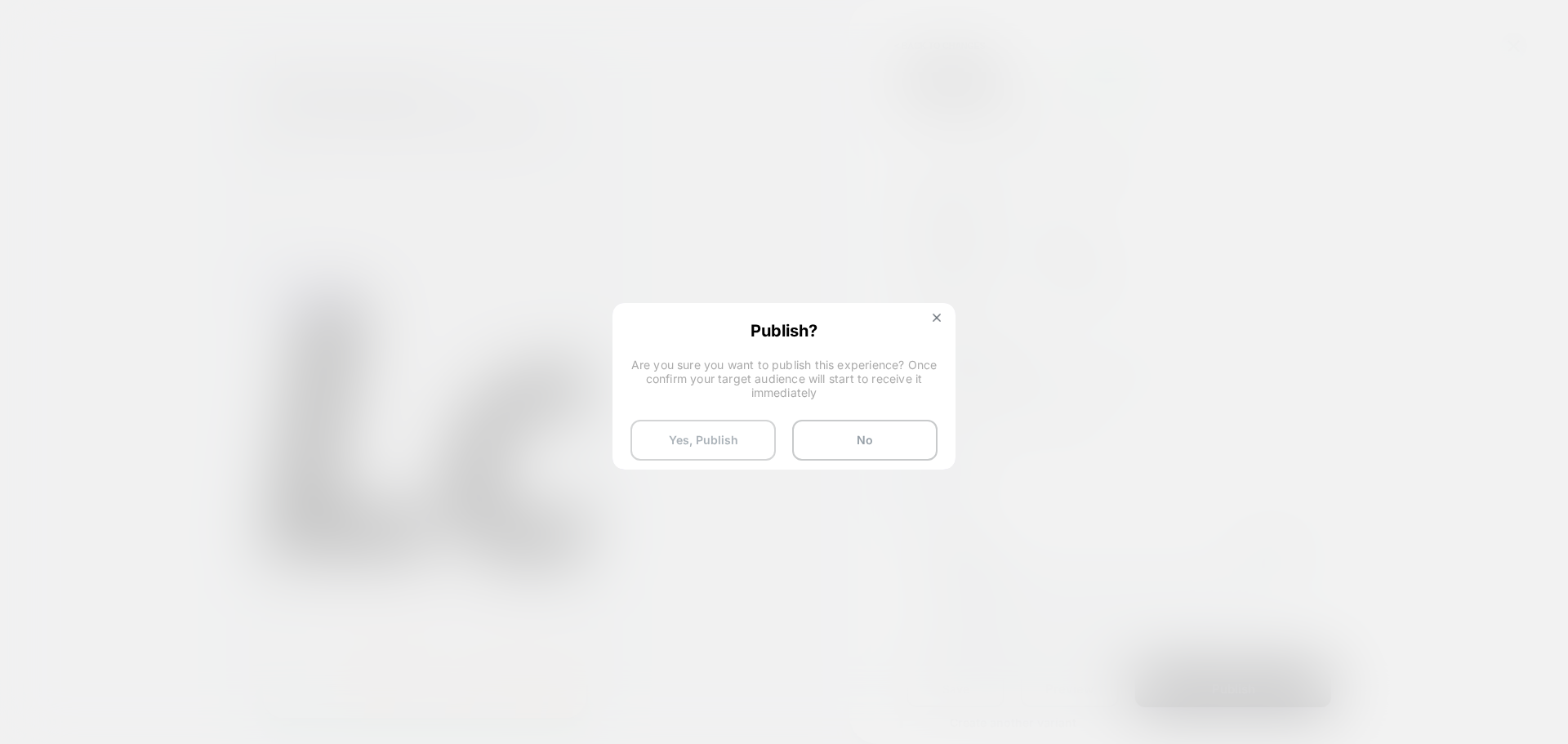
click at [717, 423] on button "Yes, Publish" at bounding box center [703, 439] width 145 height 41
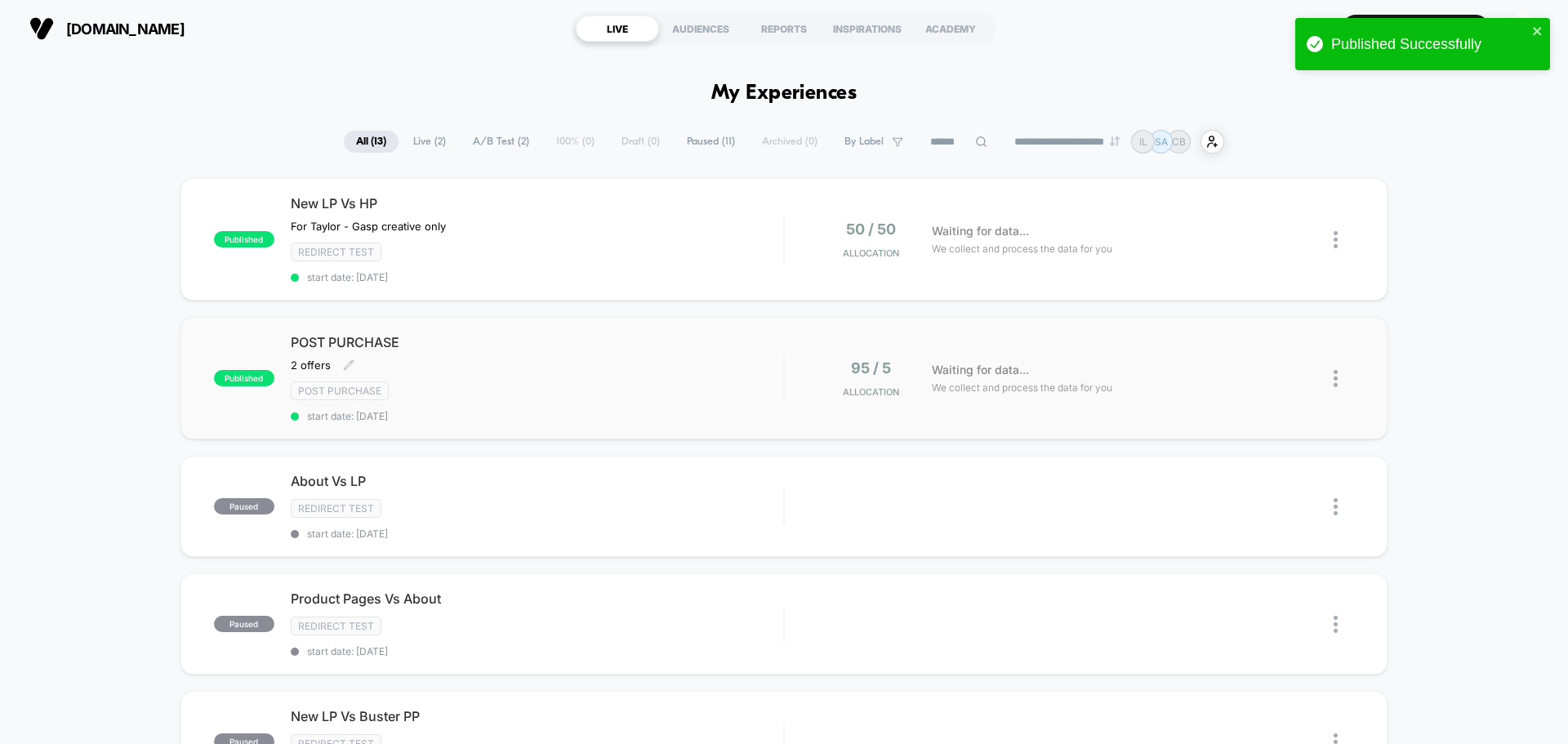
click at [726, 385] on div "Post Purchase" at bounding box center [537, 390] width 492 height 18
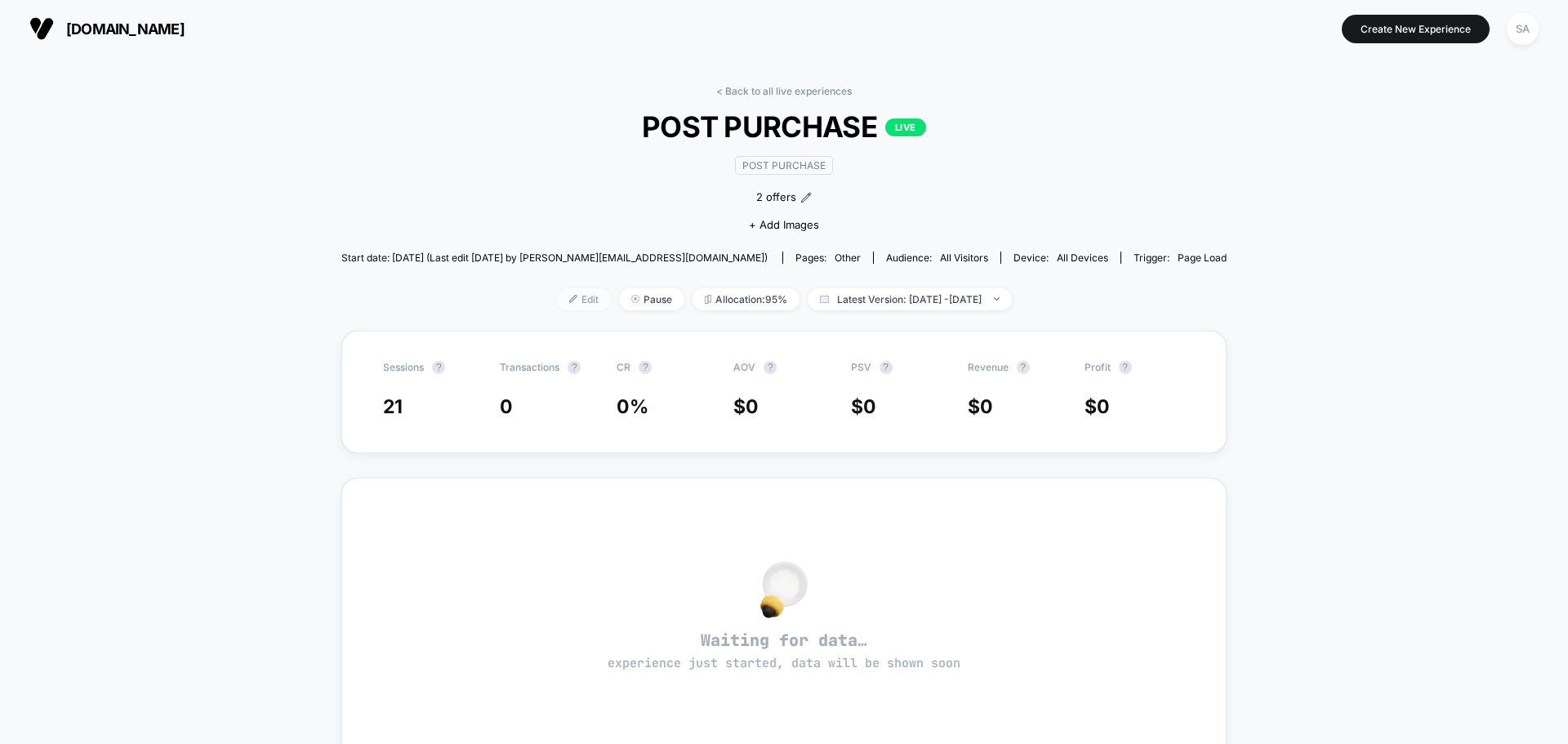
click at [557, 289] on span "Edit" at bounding box center [584, 298] width 54 height 22
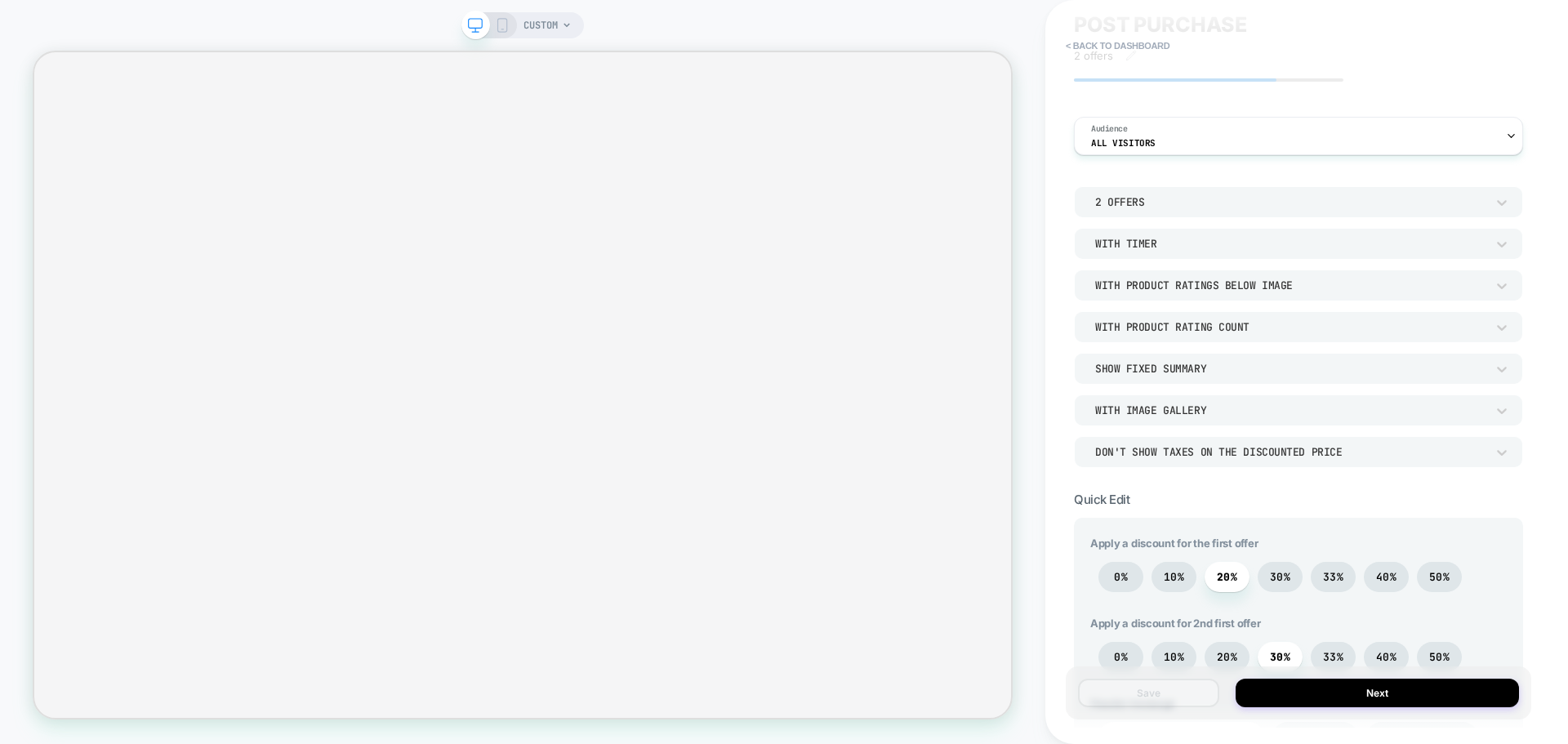
scroll to position [81, 0]
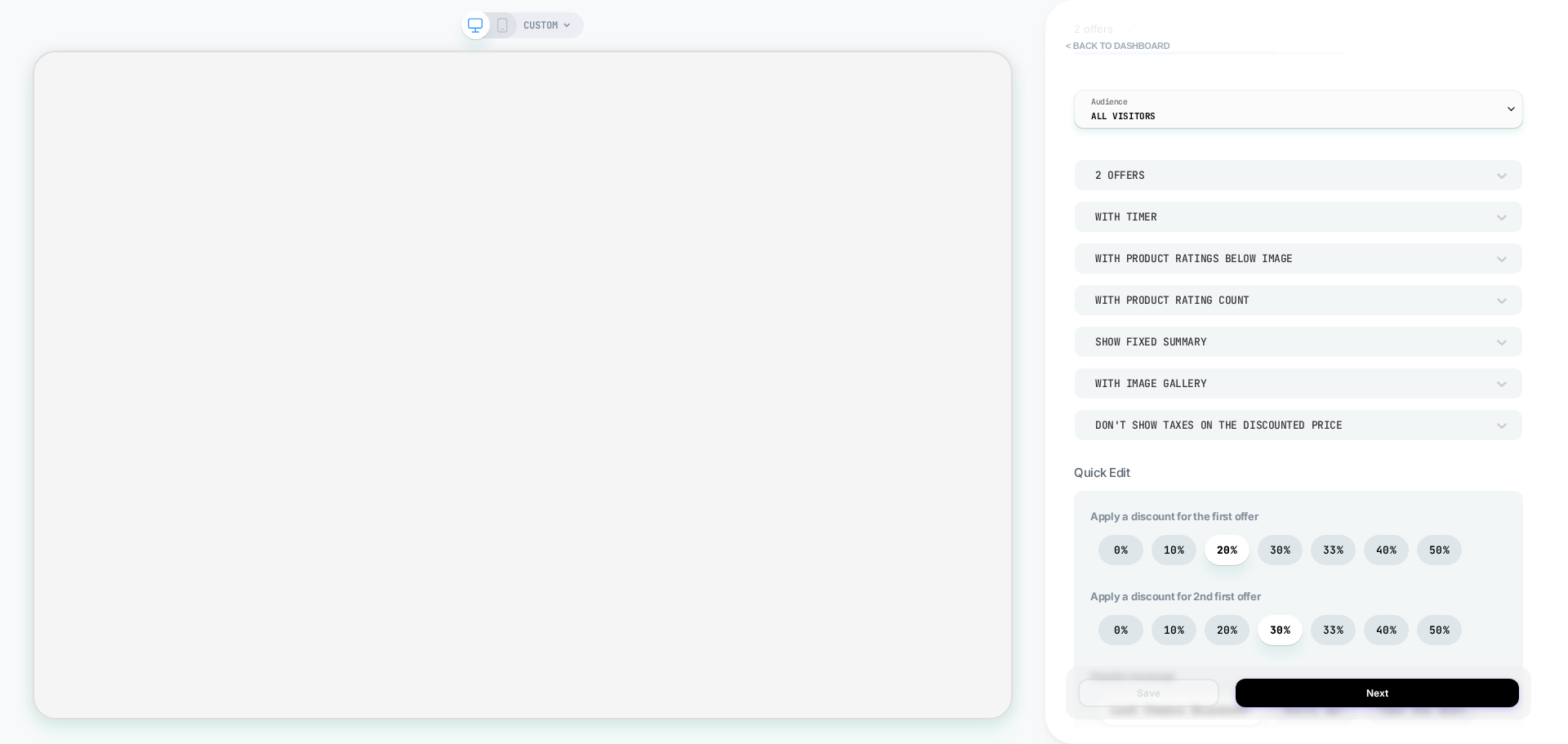
click at [1206, 116] on div "Audience All Visitors" at bounding box center [1294, 109] width 439 height 37
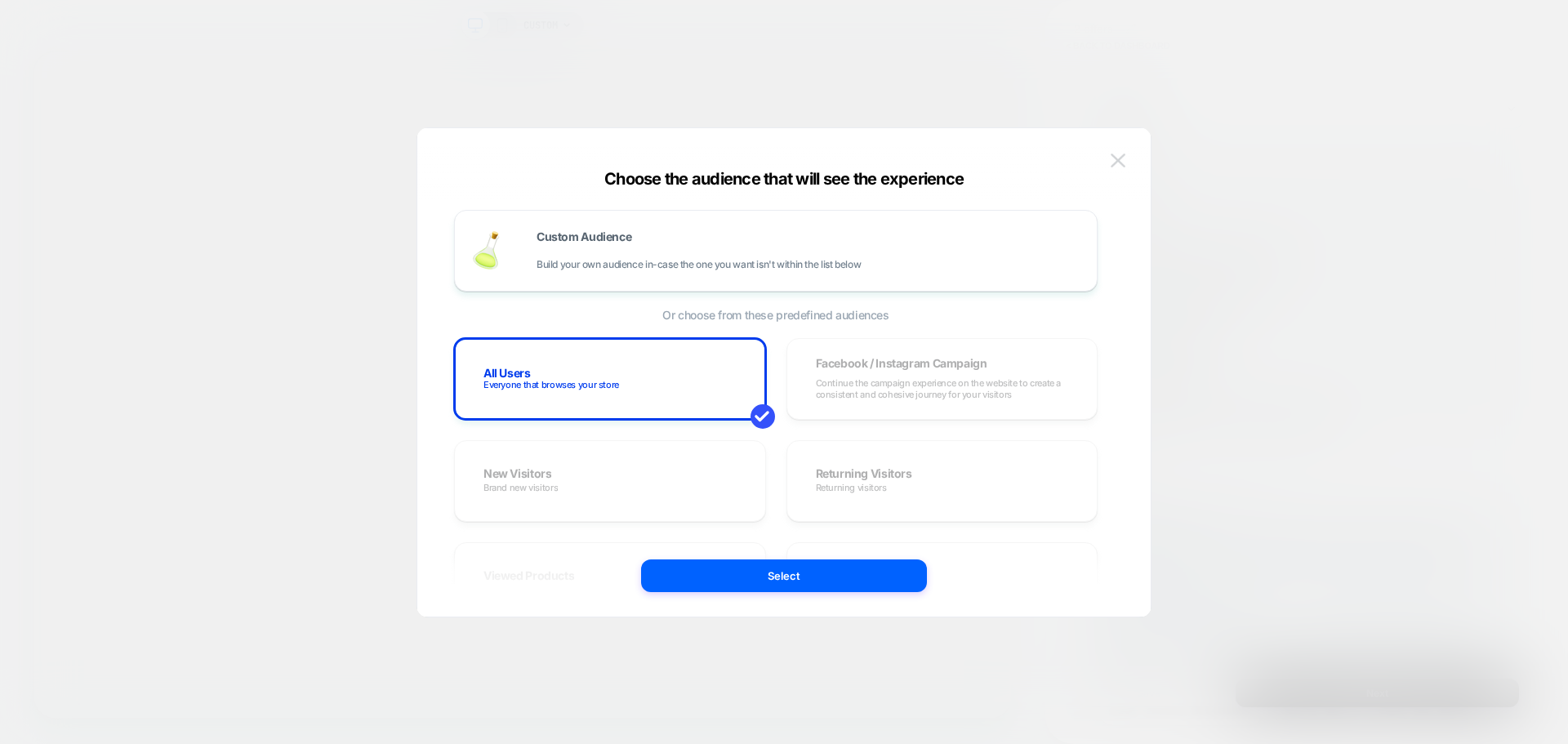
click at [1110, 165] on img at bounding box center [1117, 160] width 15 height 14
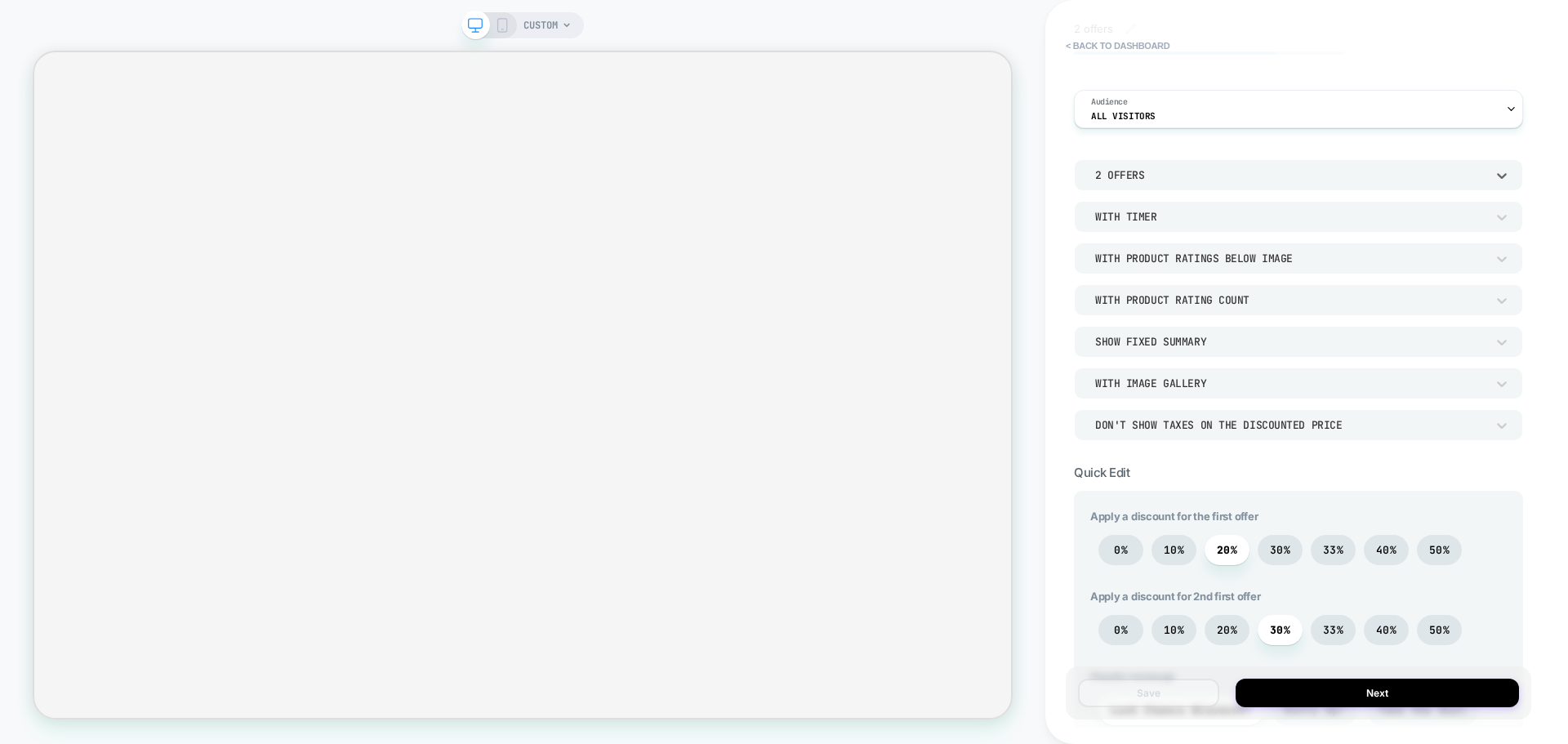
click at [1179, 179] on div "2 Offers" at bounding box center [1290, 175] width 390 height 14
click at [1110, 224] on div "1 Offer" at bounding box center [1298, 217] width 436 height 34
click at [1176, 216] on div "With Timer" at bounding box center [1290, 217] width 390 height 14
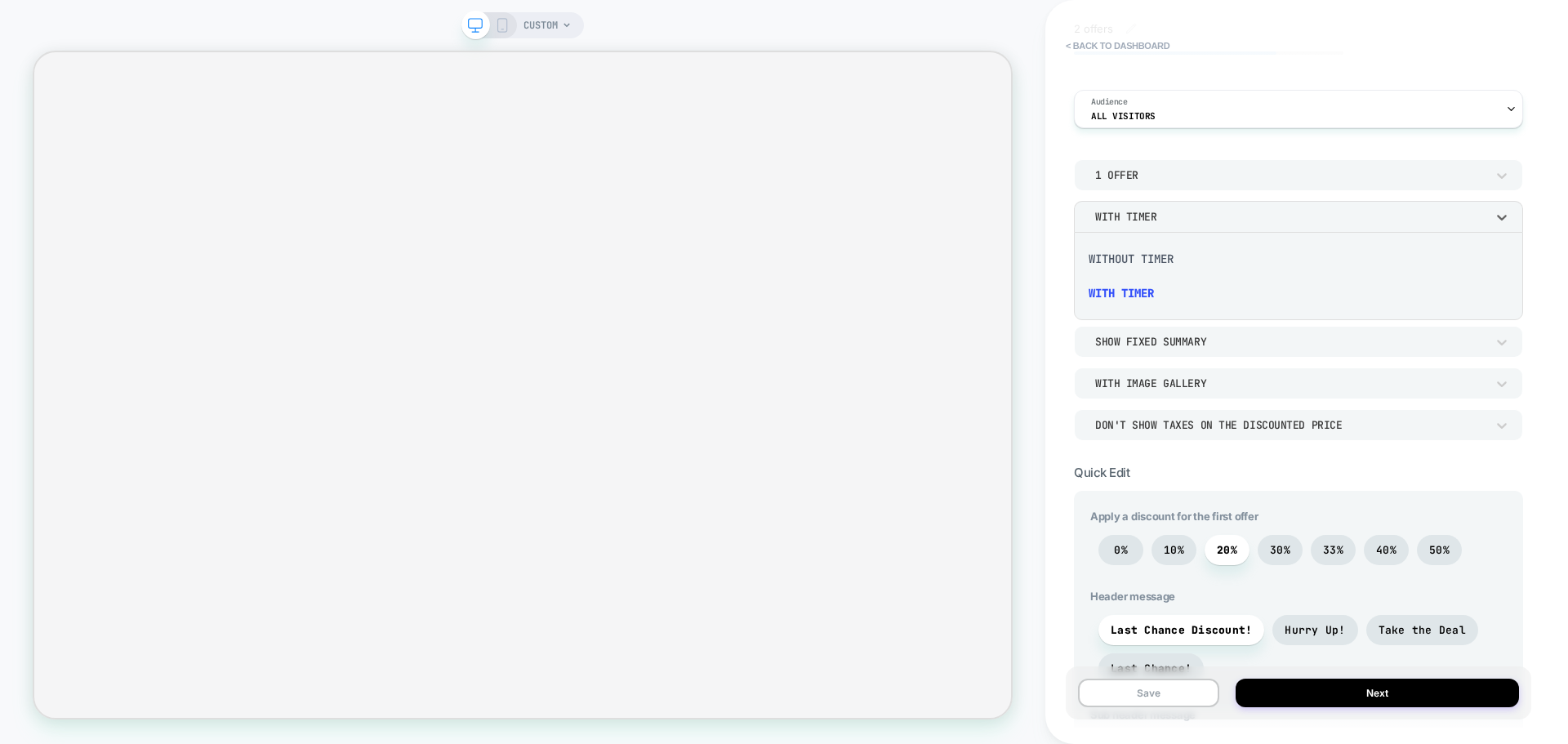
click at [1176, 217] on div at bounding box center [784, 372] width 1568 height 744
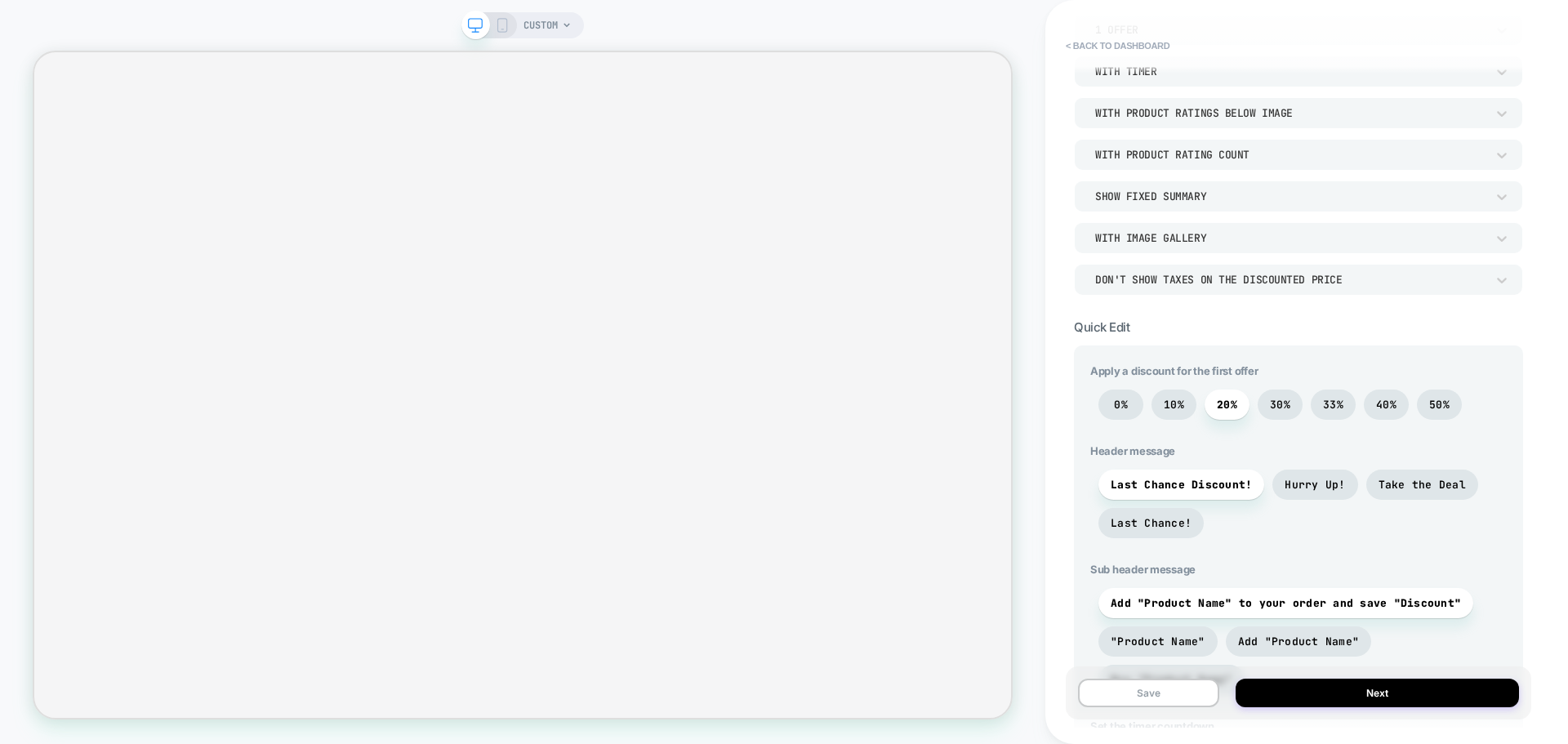
scroll to position [245, 0]
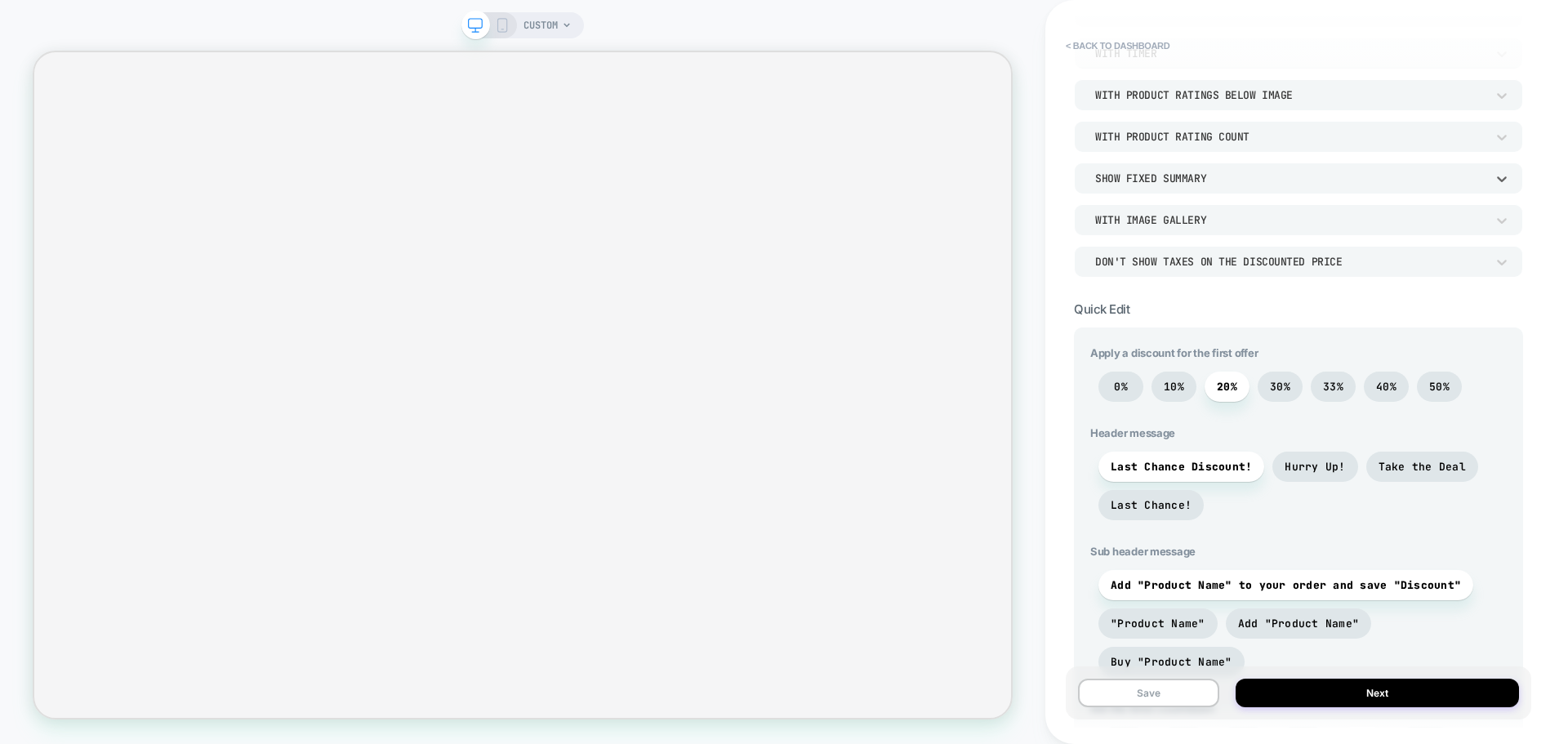
click at [1146, 187] on div "Show Fixed Summary" at bounding box center [1297, 178] width 449 height 31
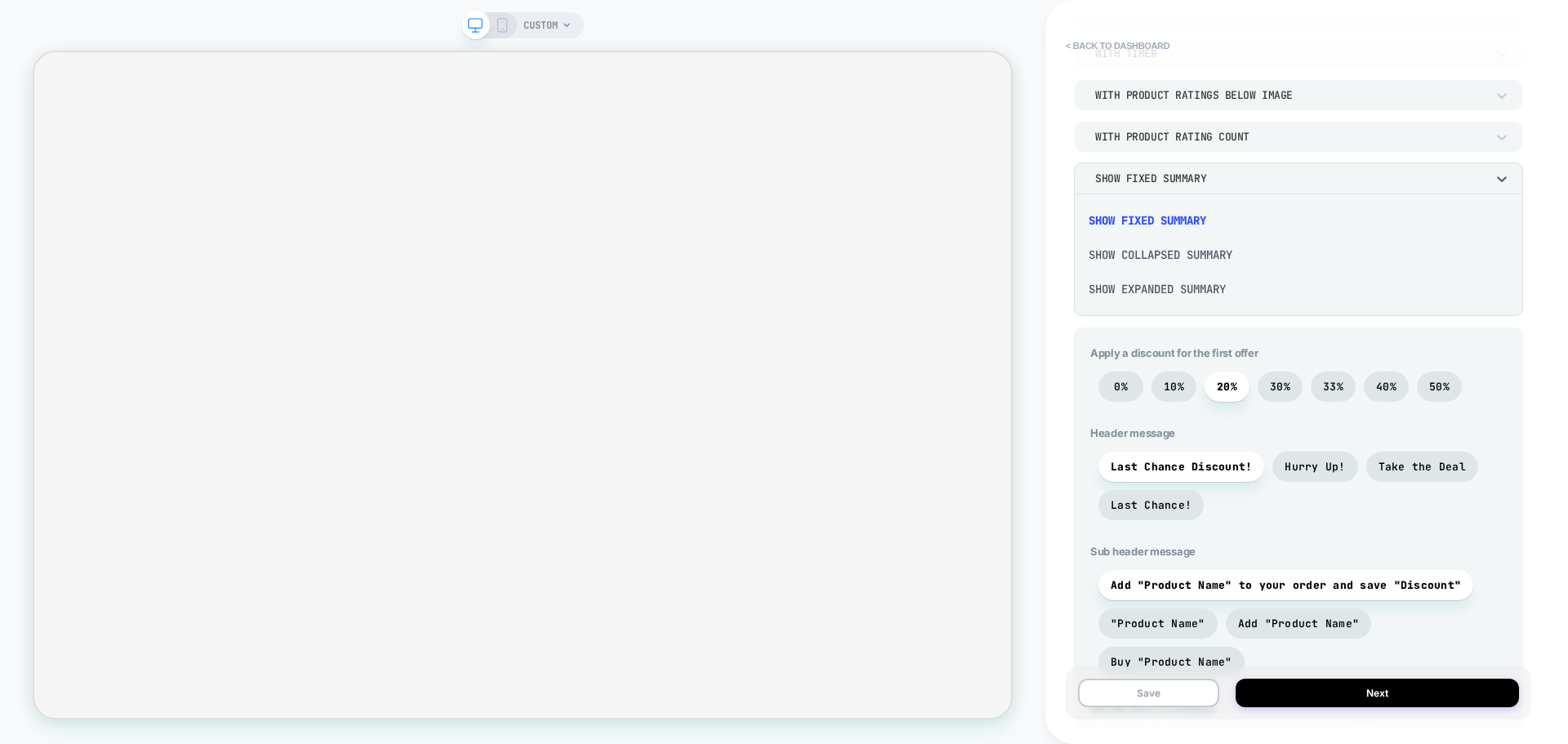
click at [1129, 252] on div "Show Collapsed Summary" at bounding box center [1298, 254] width 436 height 34
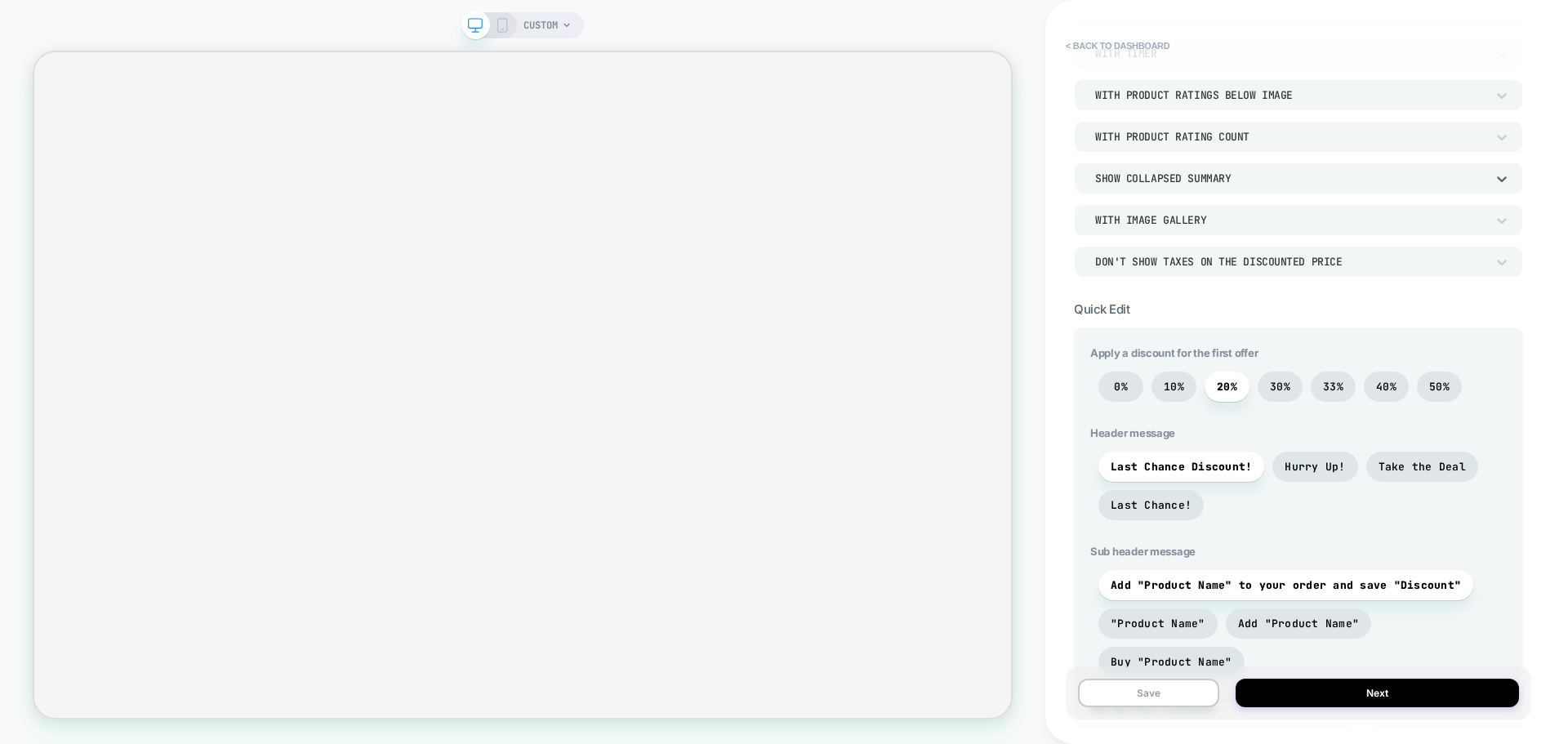
click at [1129, 244] on div "1 Offer With Timer With Product Ratings Below Image With Product Rating Count o…" at bounding box center [1297, 136] width 449 height 281
click at [1136, 226] on div "With Image Gallery" at bounding box center [1290, 220] width 390 height 14
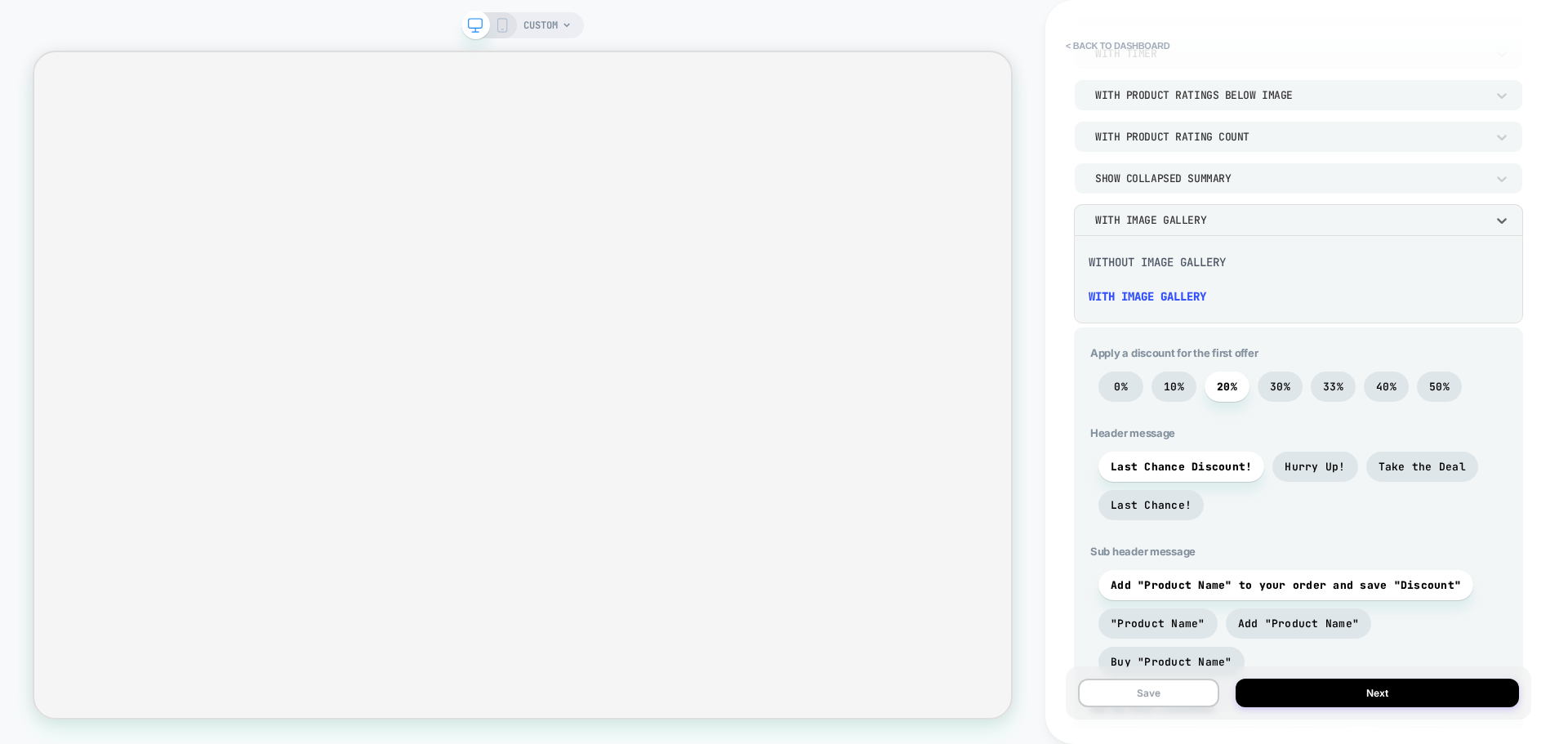
click at [1142, 189] on div at bounding box center [784, 372] width 1568 height 744
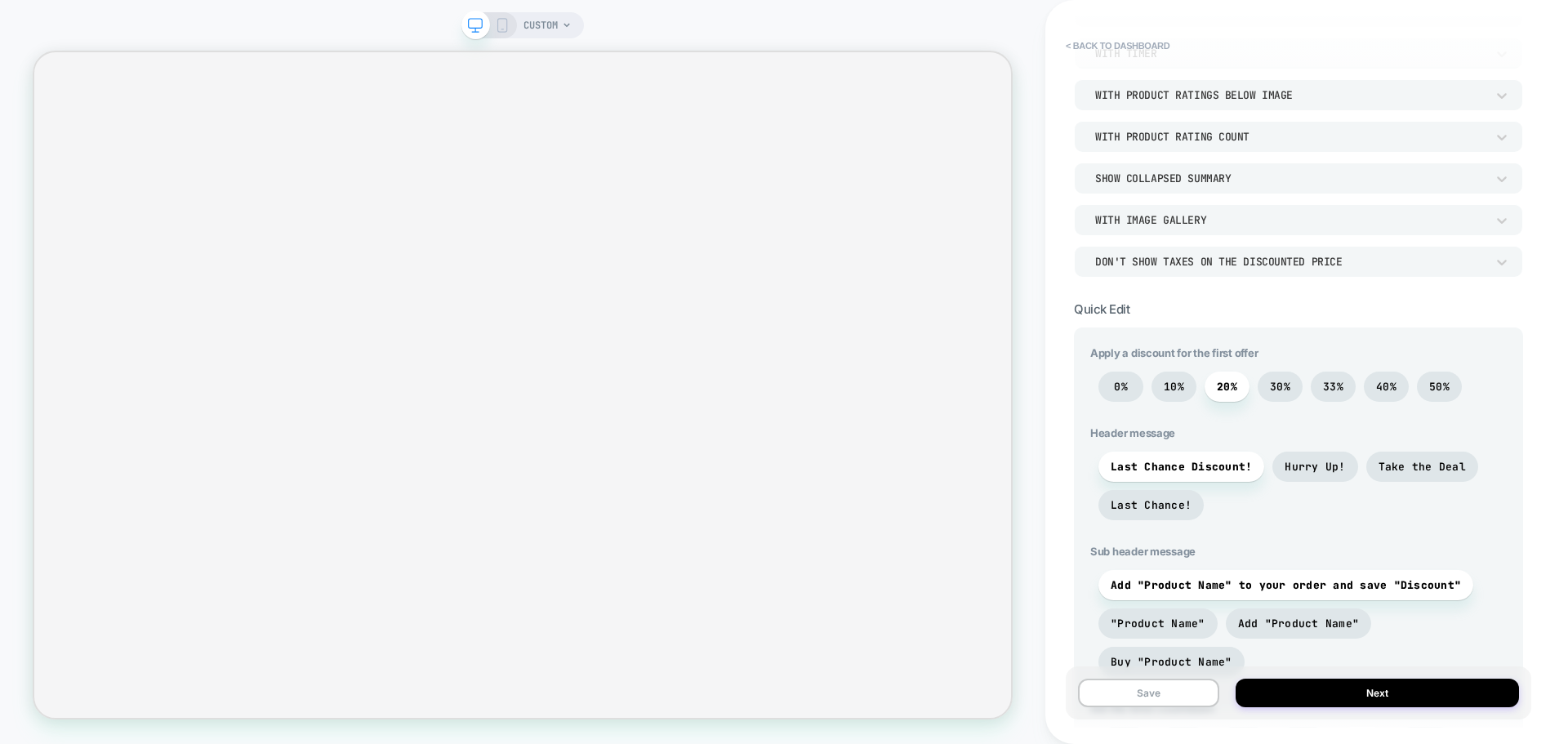
click at [1138, 186] on div "Show Collapsed Summary" at bounding box center [1290, 179] width 406 height 18
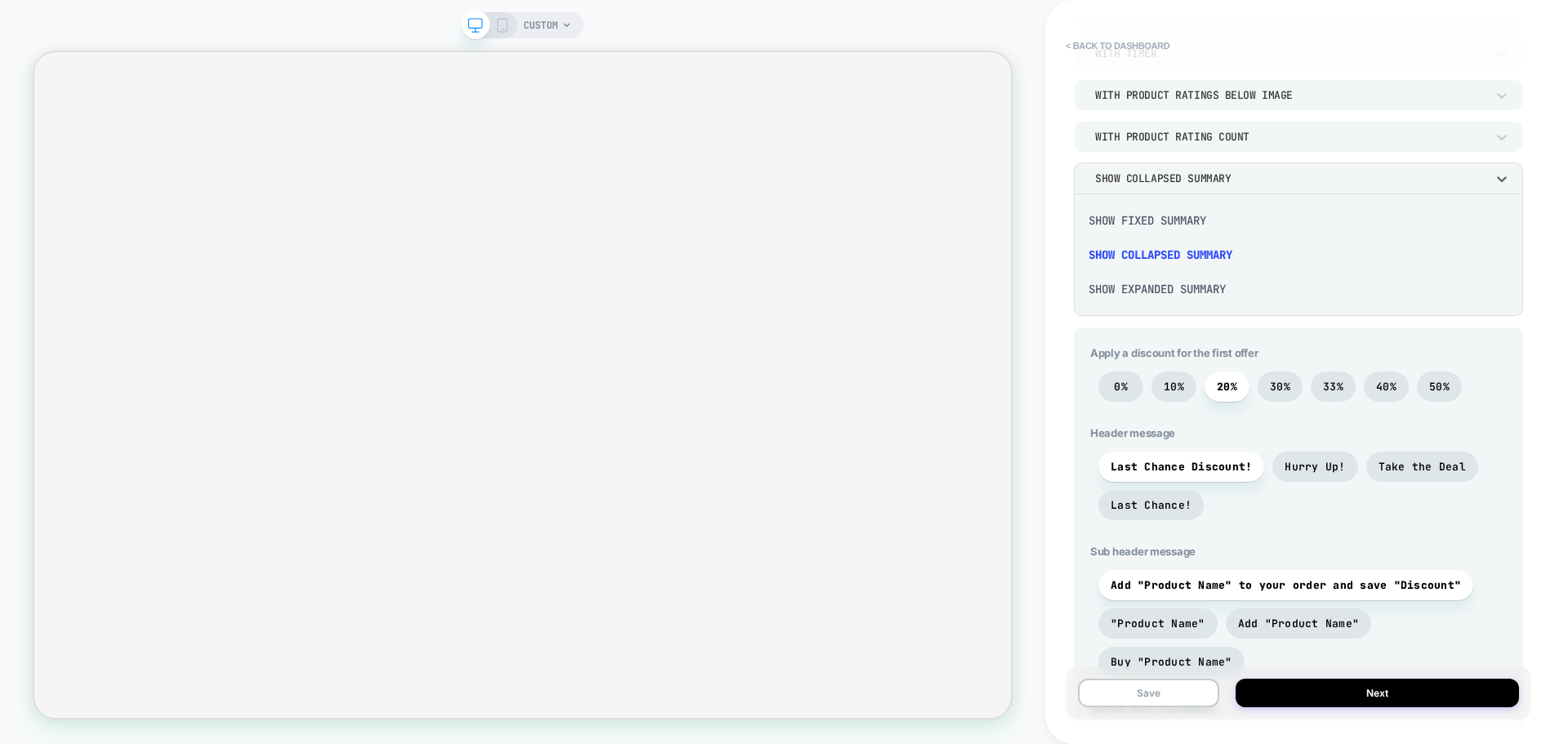
click at [1177, 288] on div "Show Expanded Summary" at bounding box center [1298, 289] width 436 height 34
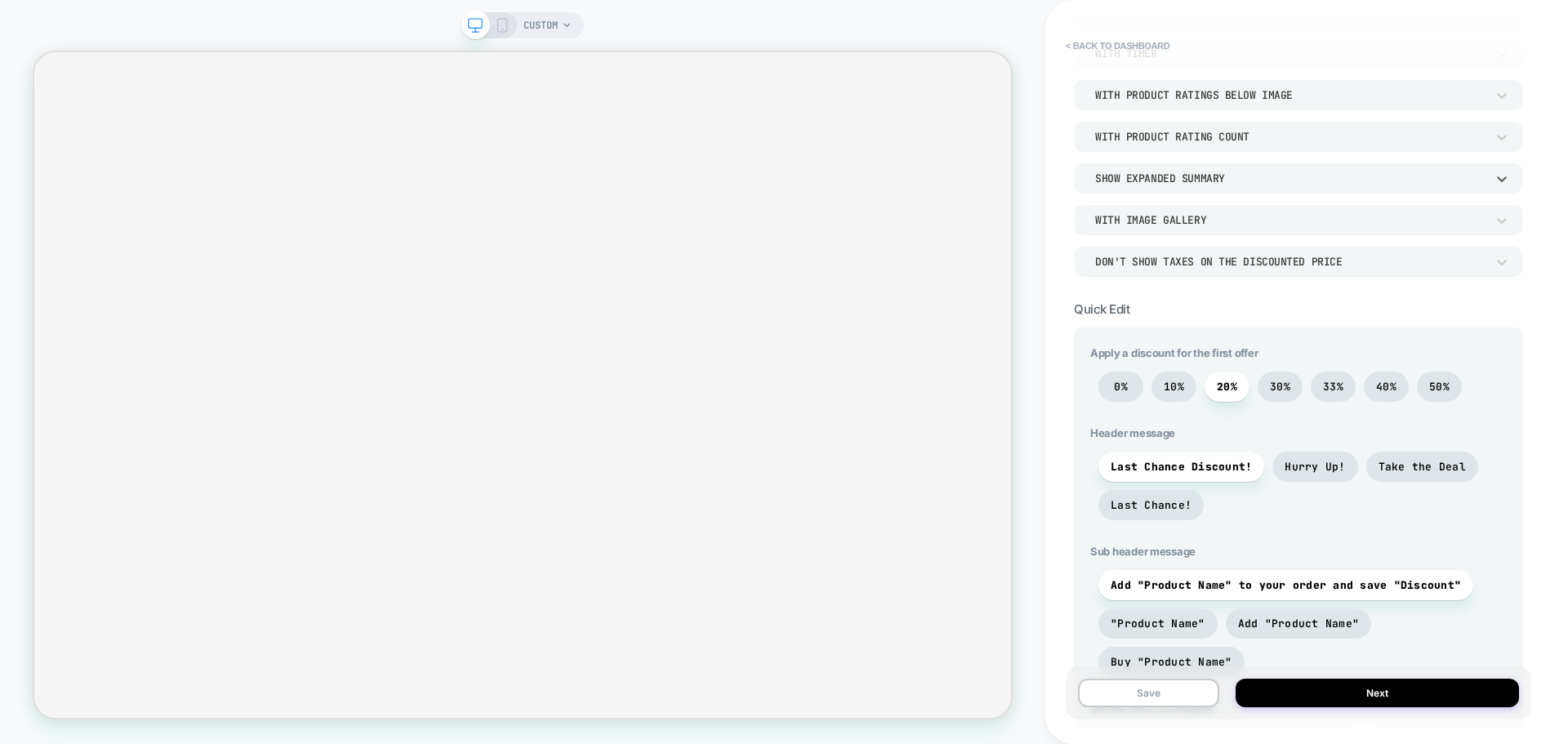
click at [1166, 185] on div "Show Expanded Summary" at bounding box center [1290, 179] width 390 height 14
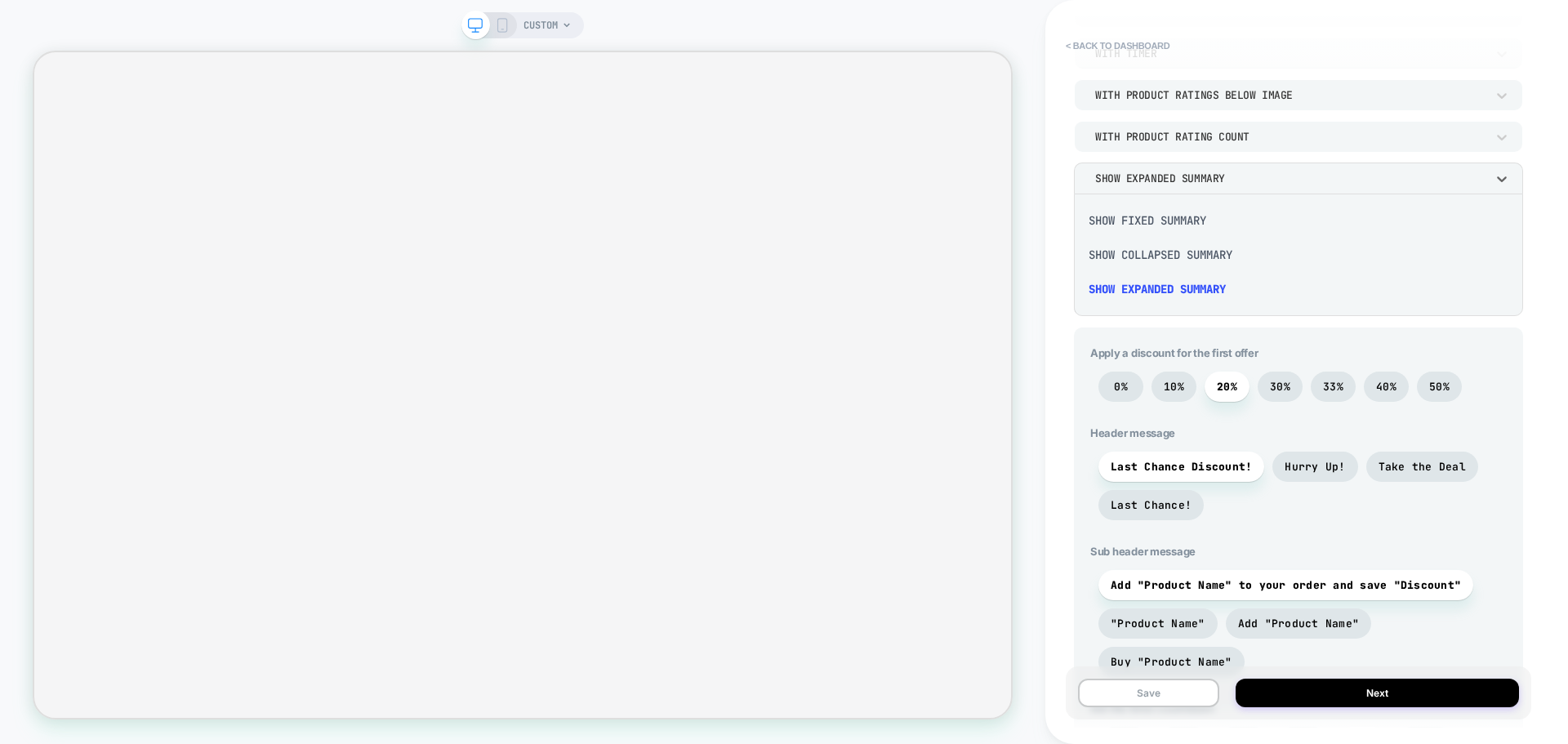
click at [1164, 214] on div "Show Fixed Summary" at bounding box center [1298, 220] width 436 height 34
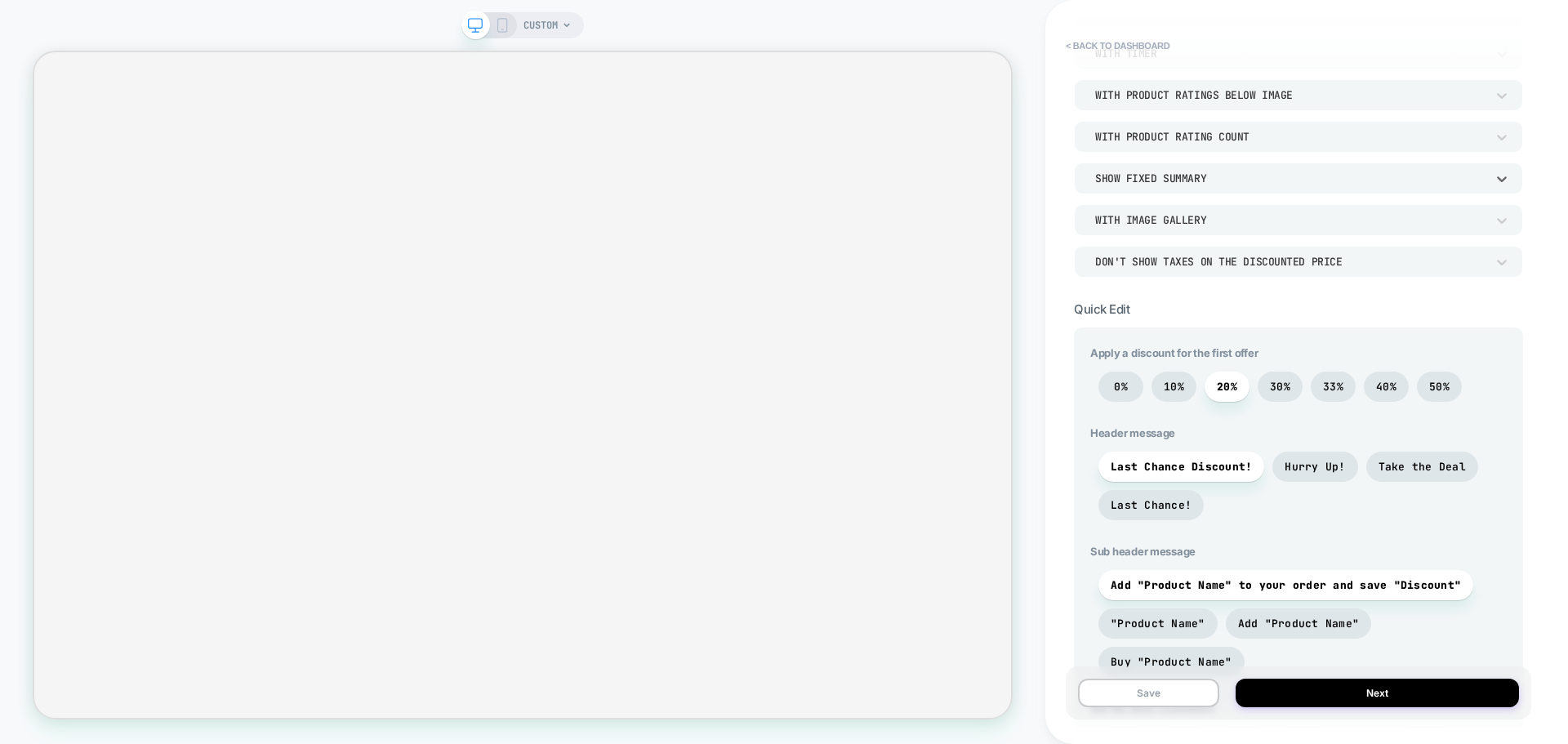
click at [1171, 184] on div "Show Fixed Summary" at bounding box center [1290, 179] width 390 height 14
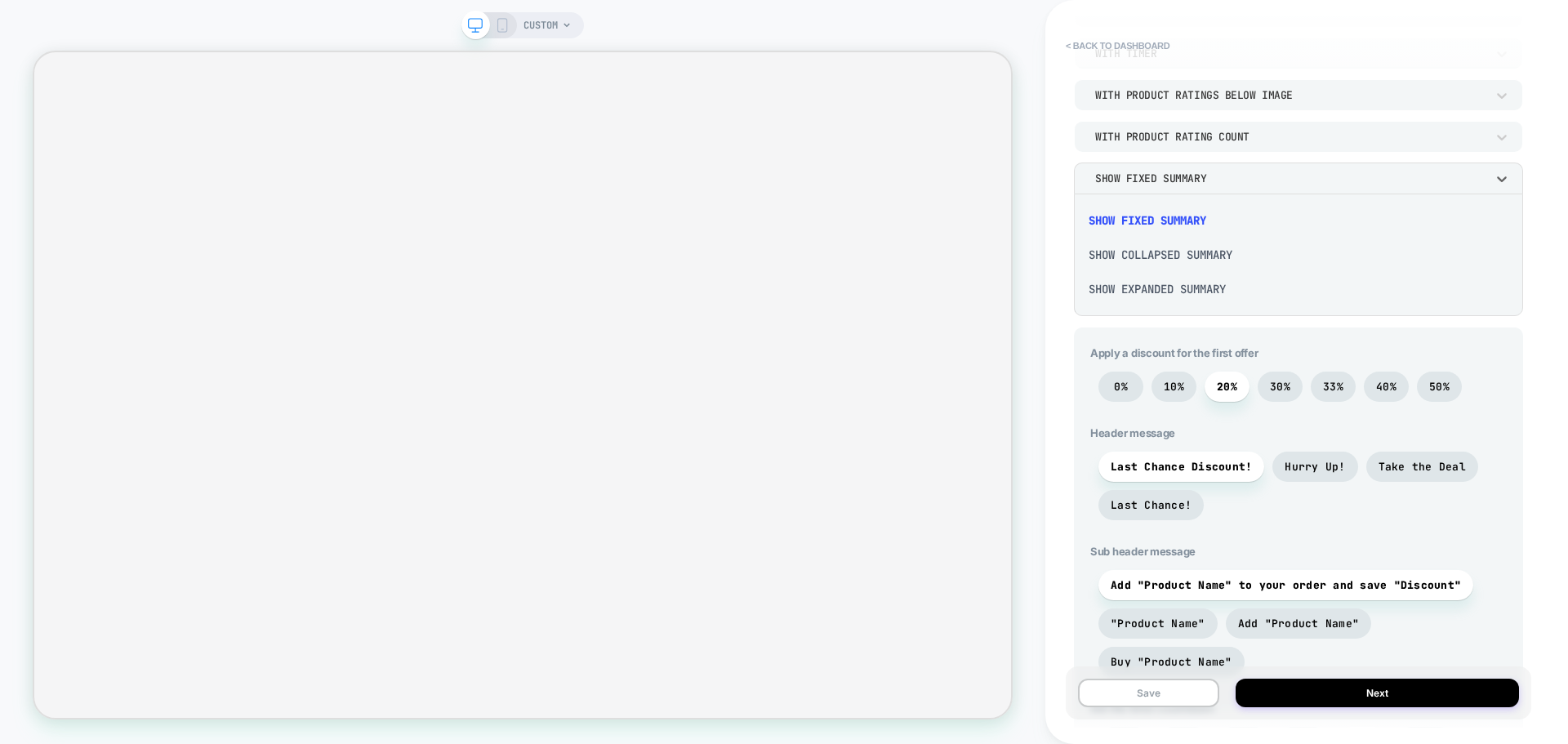
click at [1157, 249] on div "Show Collapsed Summary" at bounding box center [1298, 254] width 436 height 34
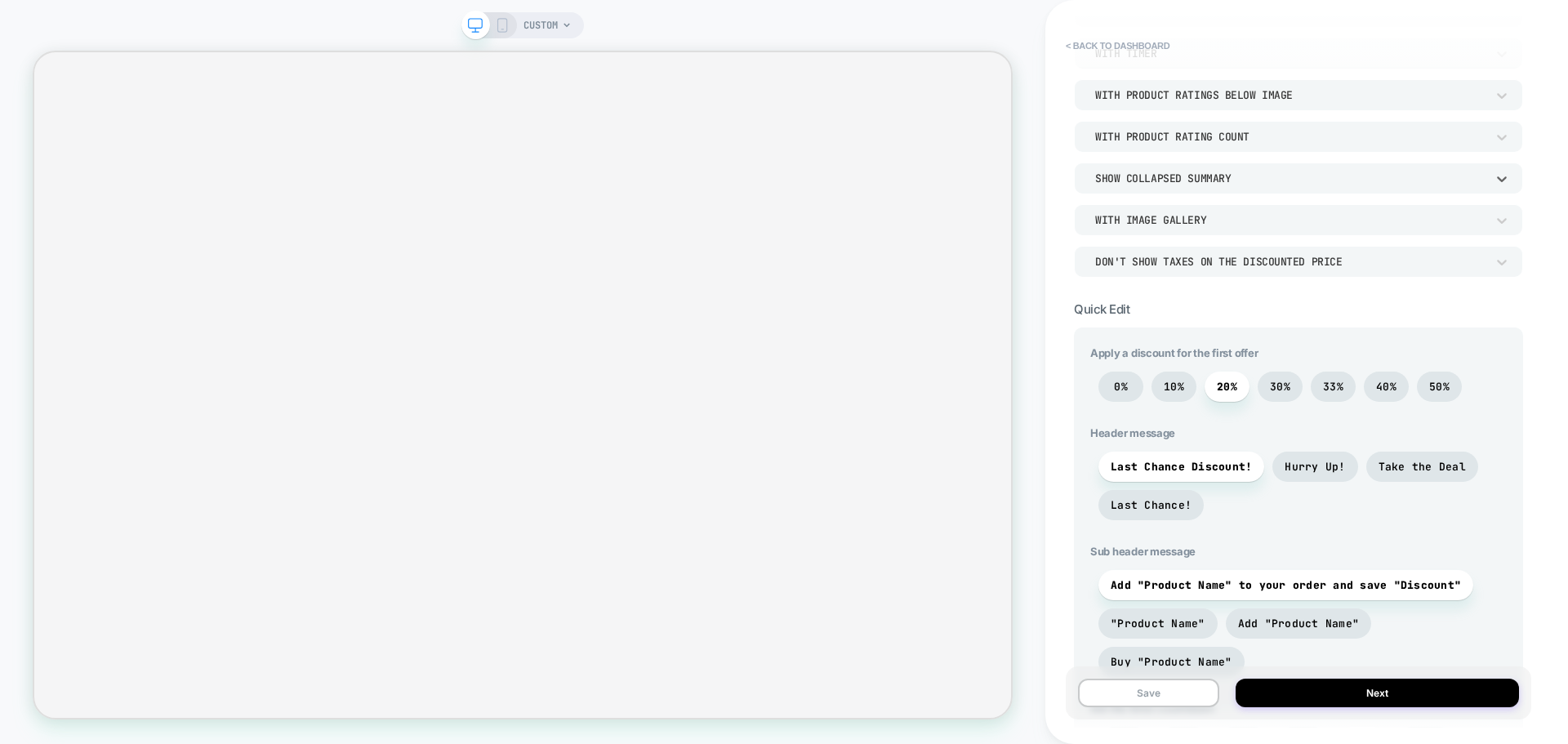
click at [1154, 219] on div "With Image Gallery" at bounding box center [1290, 220] width 390 height 14
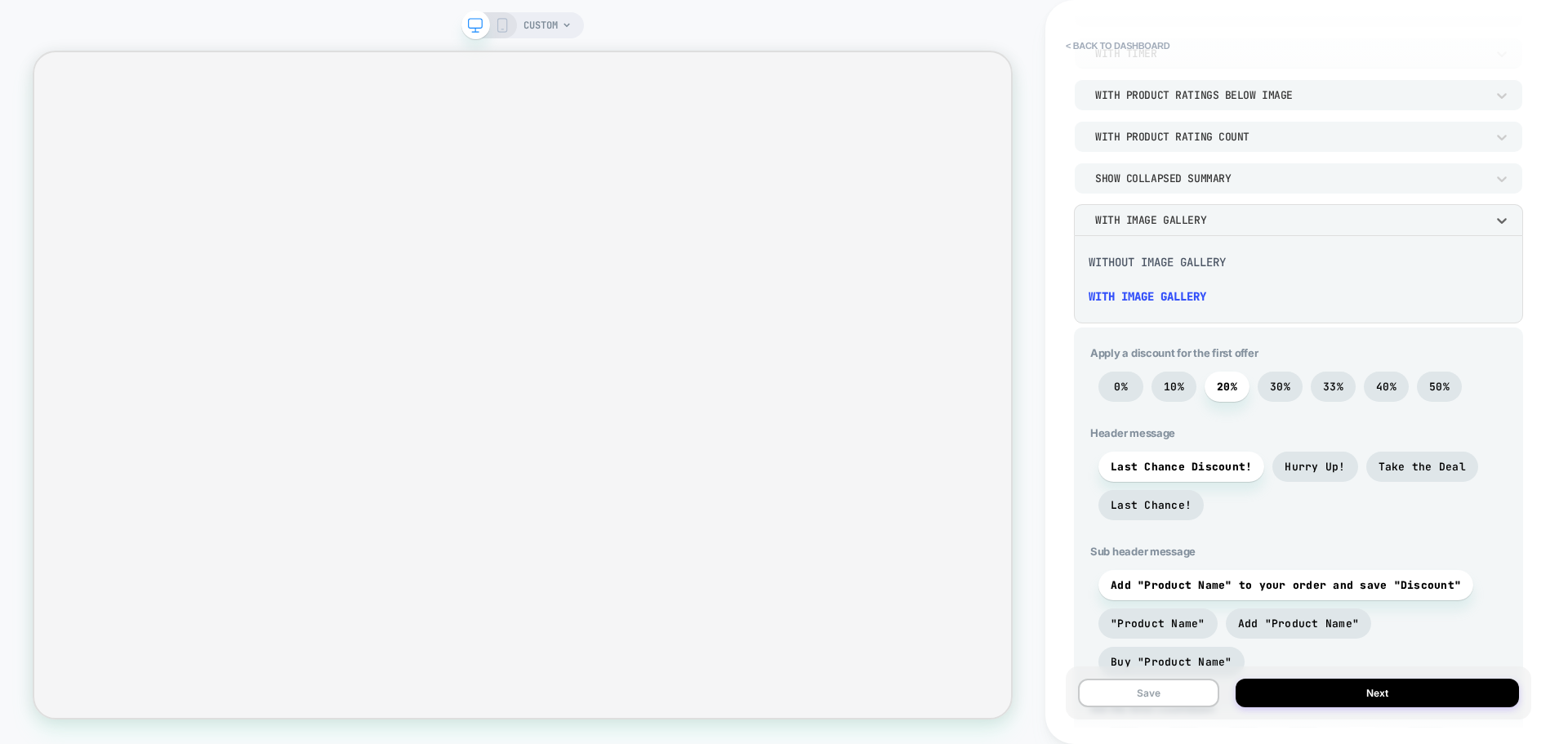
click at [1150, 212] on div at bounding box center [784, 372] width 1568 height 744
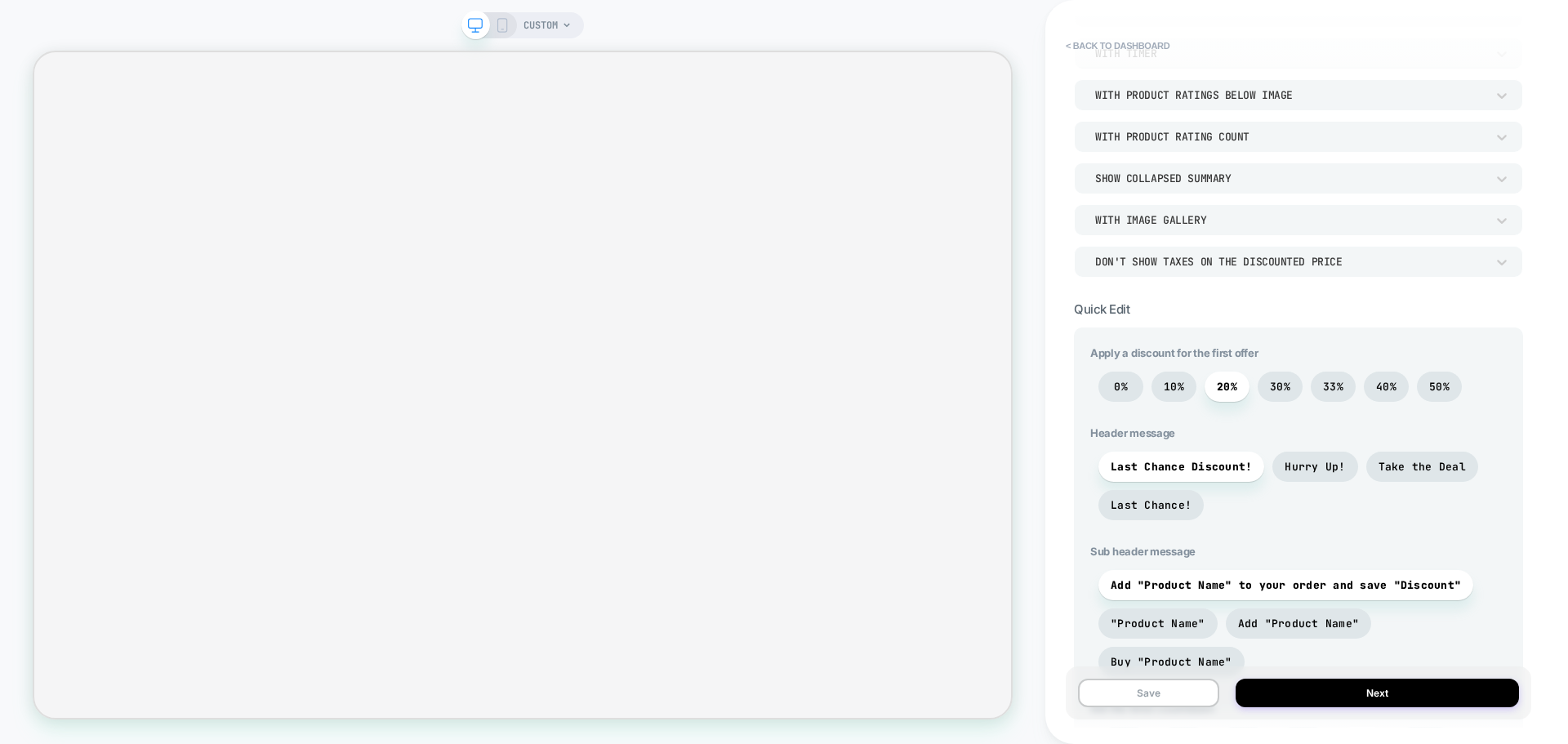
click at [1146, 269] on div "Don't show taxes on the discounted price" at bounding box center [1290, 262] width 406 height 18
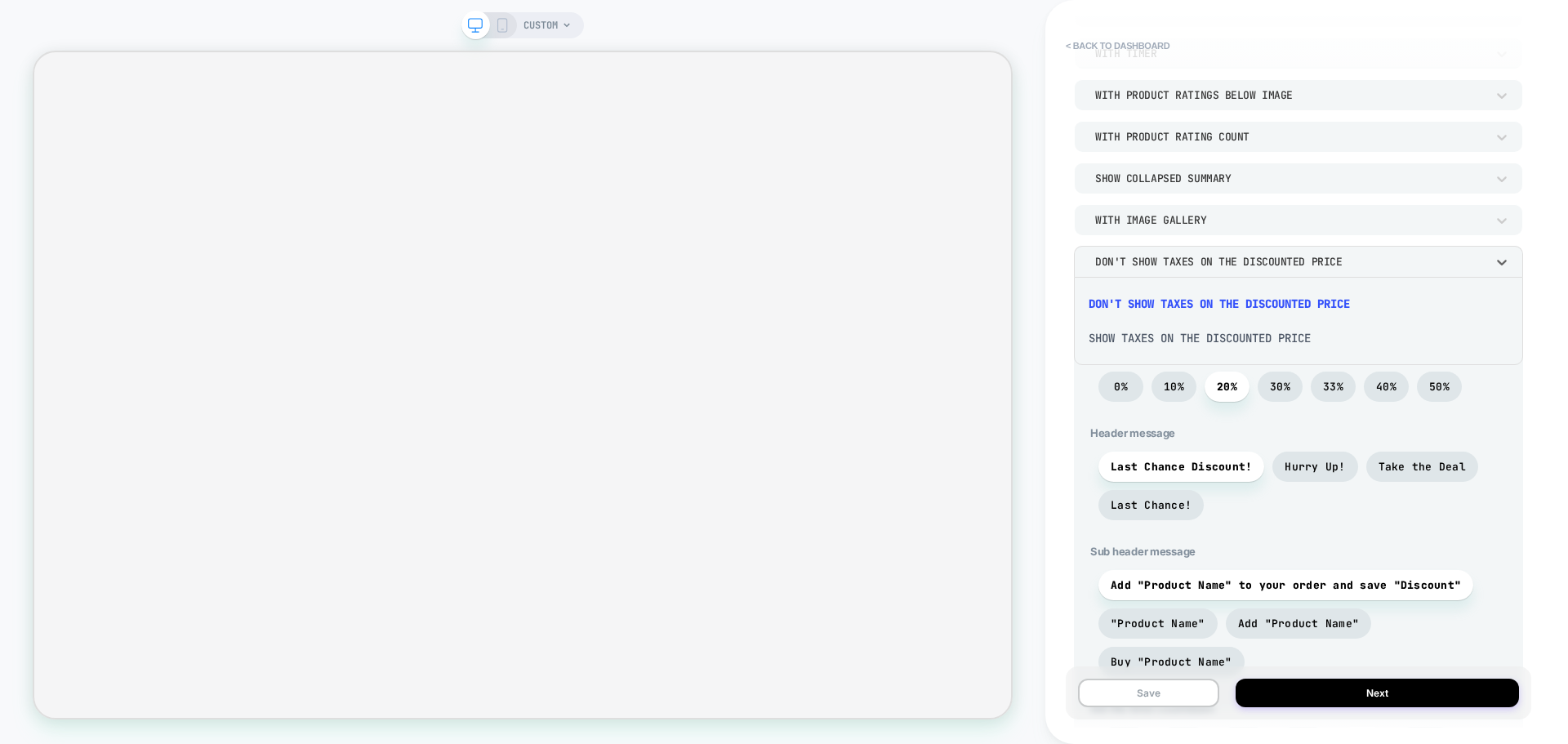
click at [1146, 263] on div at bounding box center [784, 372] width 1568 height 744
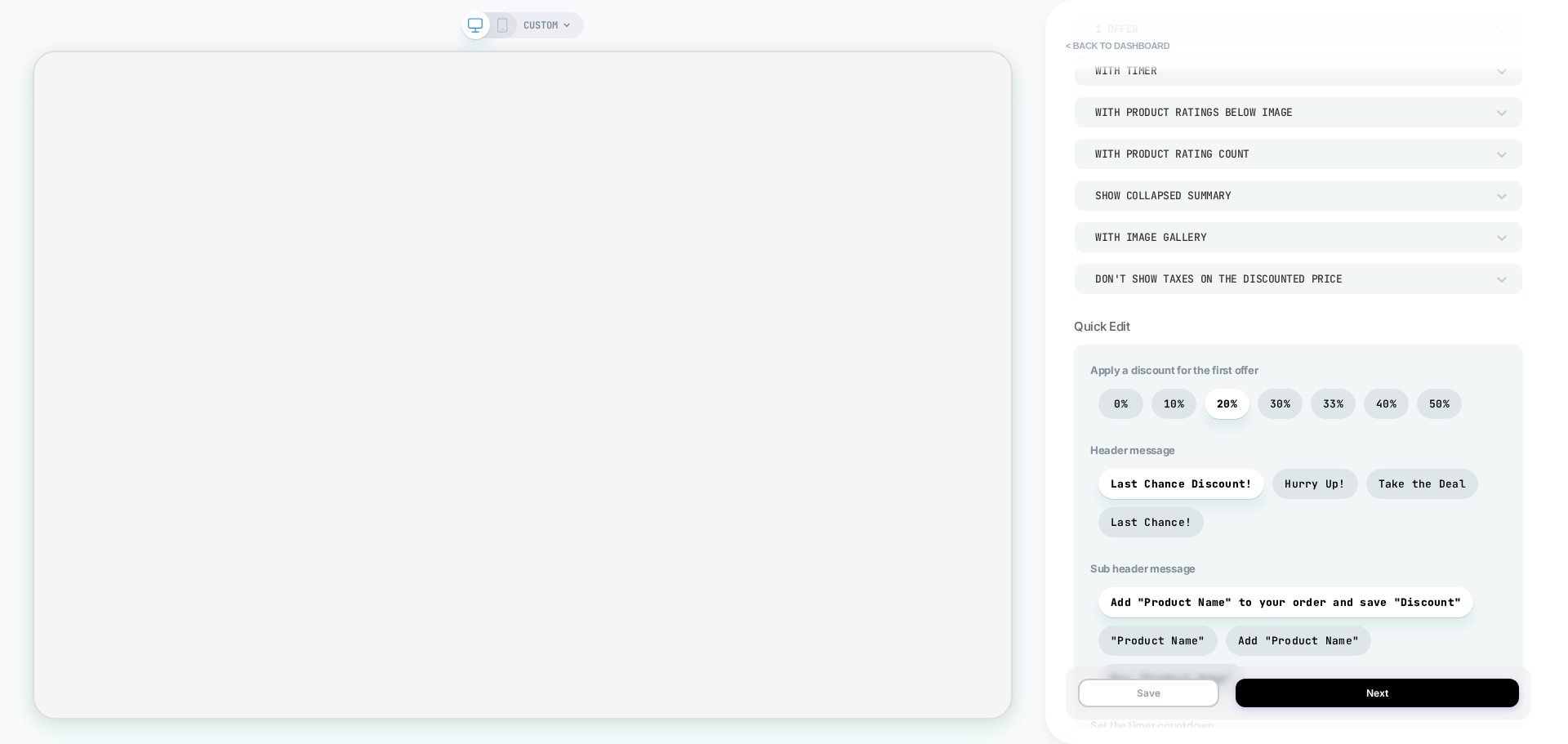
scroll to position [326, 0]
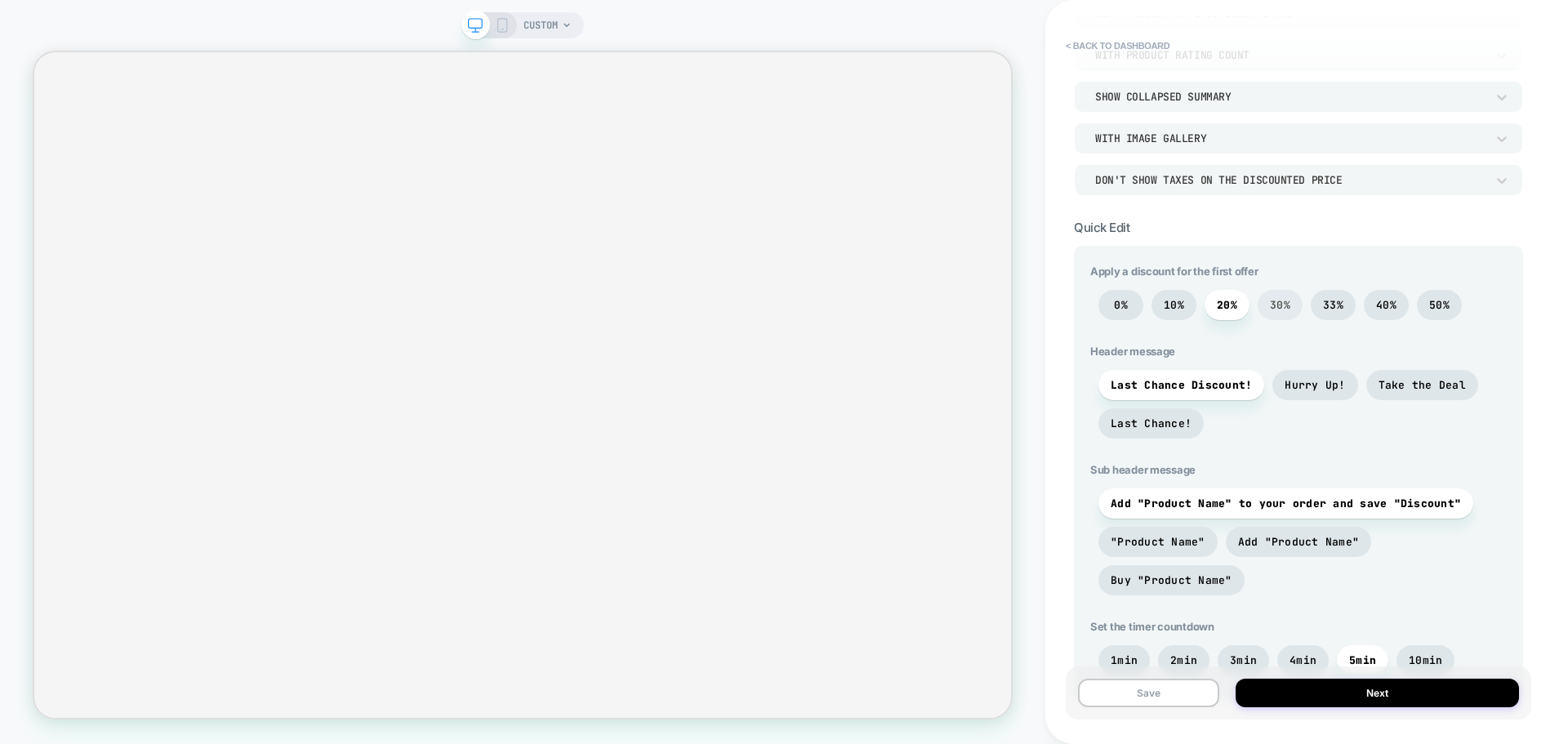
click at [1283, 301] on span "30%" at bounding box center [1279, 305] width 20 height 14
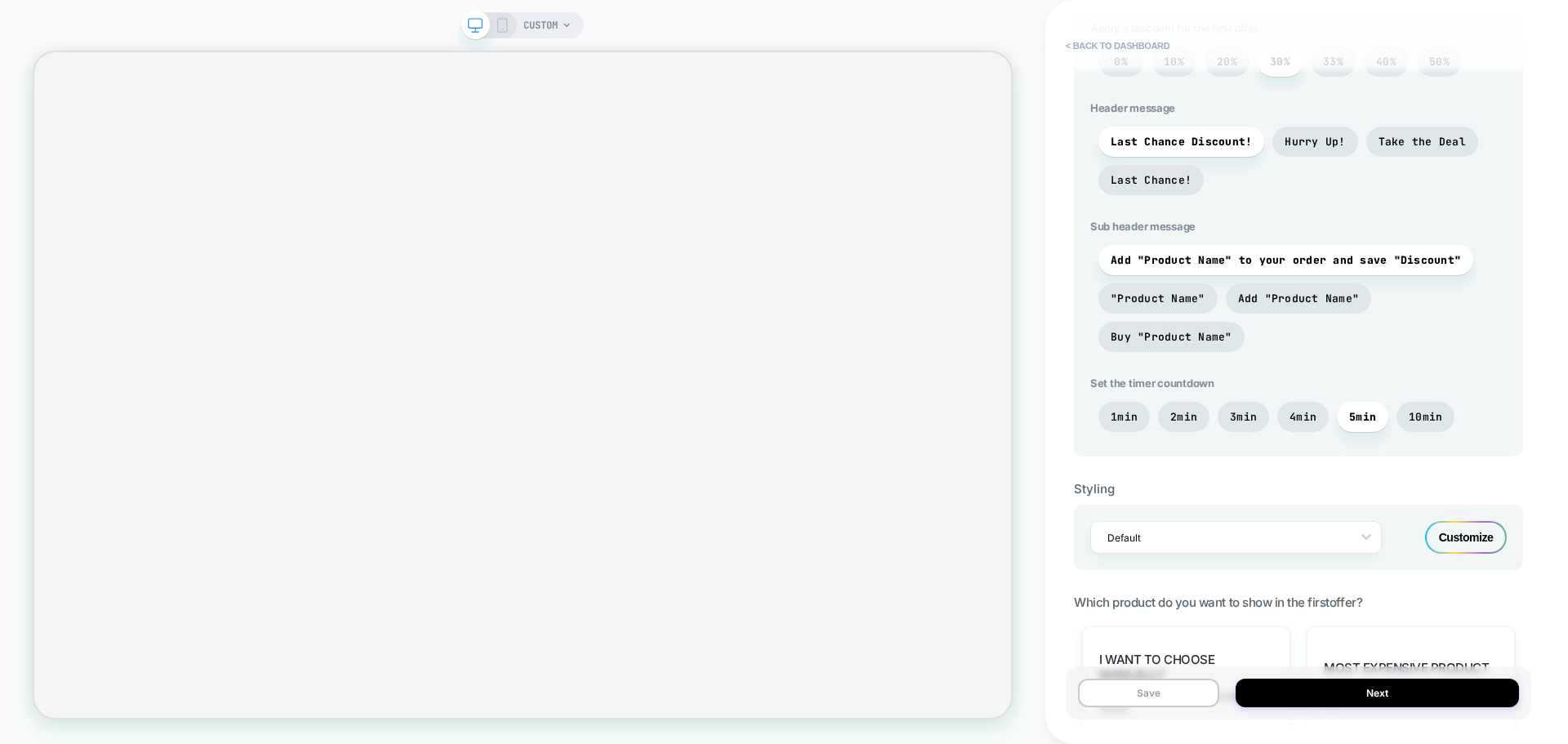
scroll to position [572, 0]
click at [1337, 500] on div "Styling Default Customize" at bounding box center [1297, 511] width 449 height 114
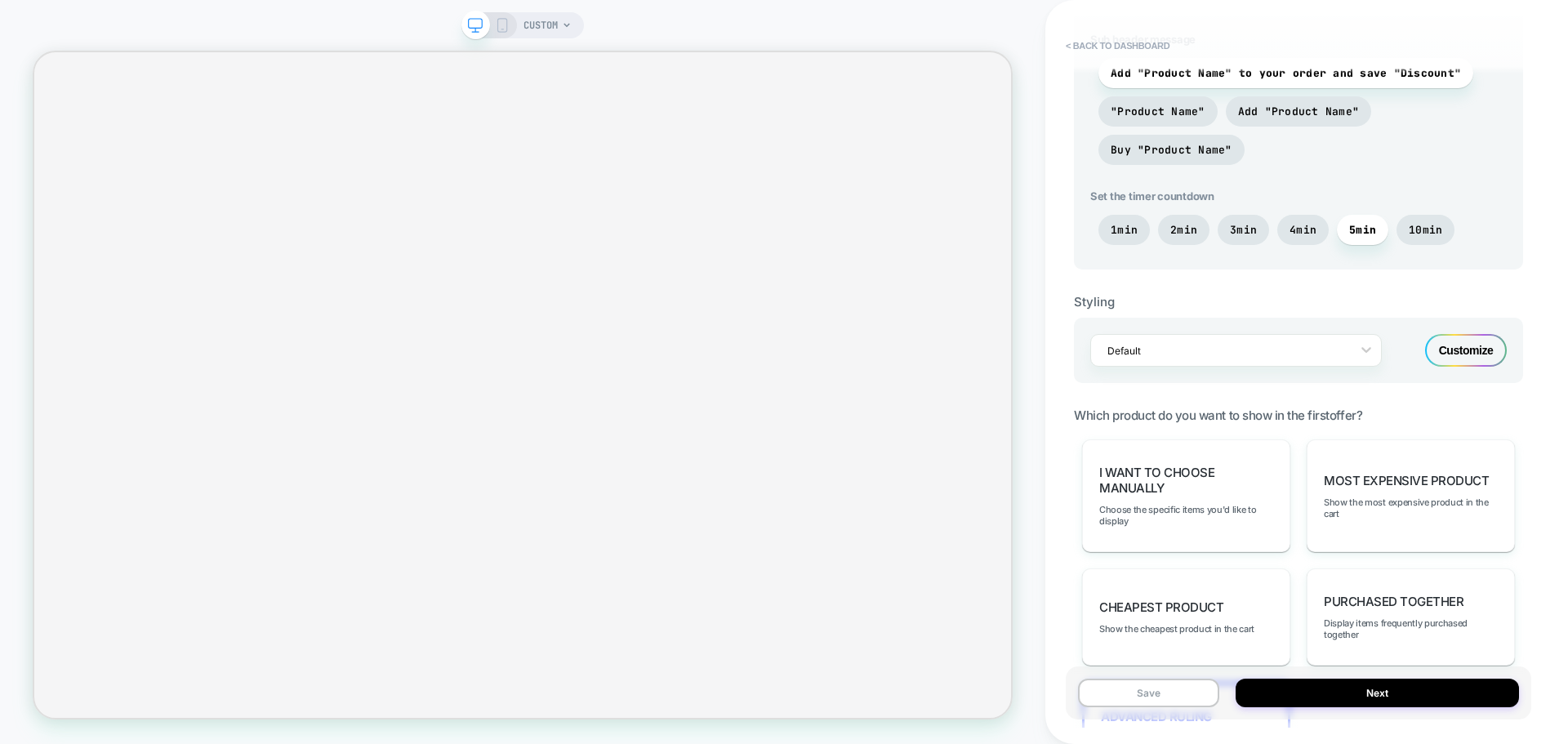
scroll to position [817, 0]
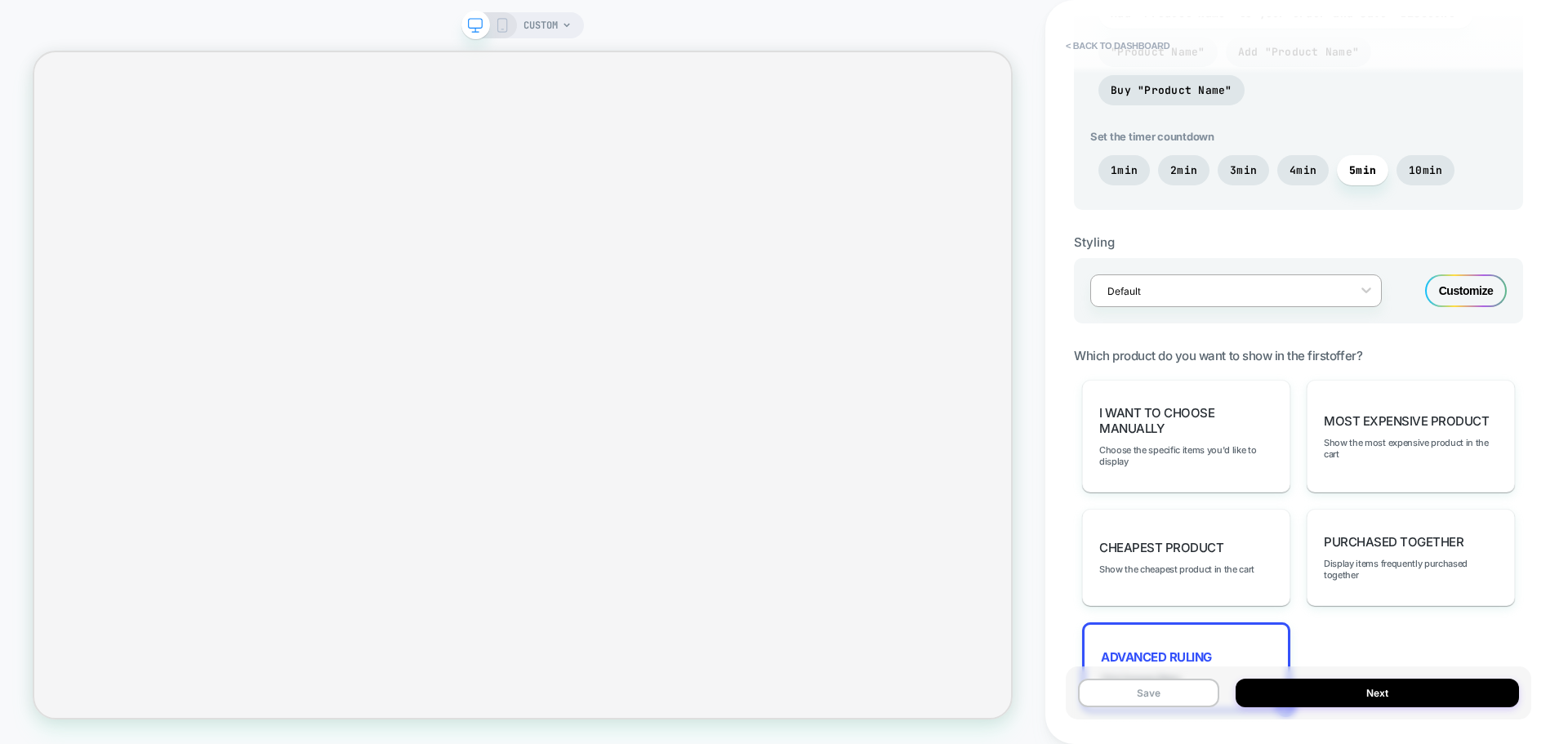
click at [1245, 297] on div at bounding box center [1226, 291] width 236 height 16
click at [1456, 282] on div "Customize" at bounding box center [1466, 290] width 81 height 32
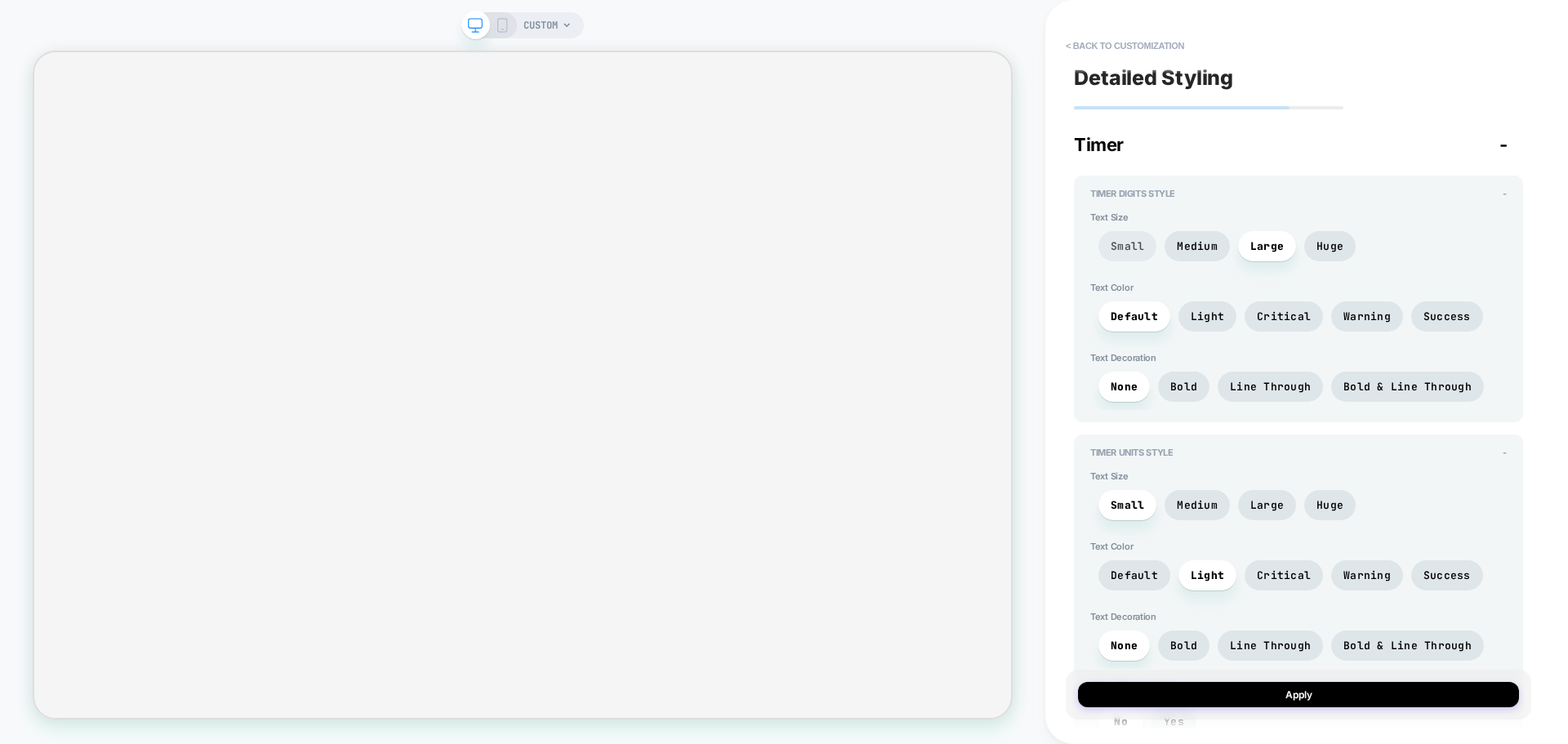
click at [1122, 256] on span "Small" at bounding box center [1127, 246] width 58 height 31
click at [1194, 254] on span "Medium" at bounding box center [1197, 246] width 66 height 31
click at [1274, 257] on span "Large" at bounding box center [1267, 246] width 58 height 31
click at [1316, 248] on span "Huge" at bounding box center [1329, 246] width 27 height 14
click at [1206, 319] on span "Light" at bounding box center [1207, 316] width 33 height 14
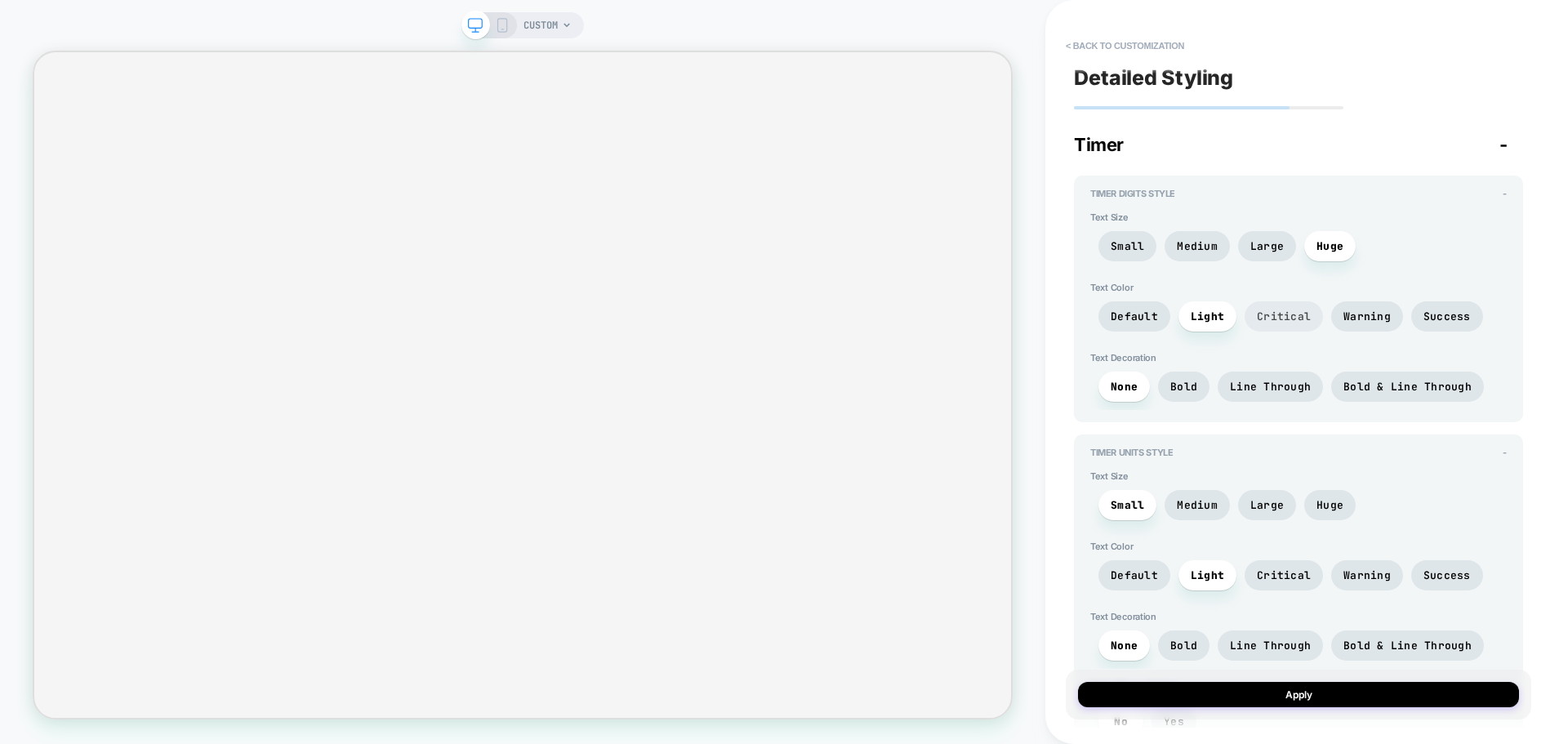
click at [1262, 308] on span "Critical" at bounding box center [1283, 316] width 79 height 31
click at [1368, 316] on span "Warning" at bounding box center [1367, 316] width 47 height 14
click at [1452, 309] on span "Success" at bounding box center [1447, 316] width 47 height 14
click at [1192, 315] on span "Light" at bounding box center [1207, 316] width 33 height 14
click at [1146, 318] on span "Default" at bounding box center [1134, 316] width 47 height 14
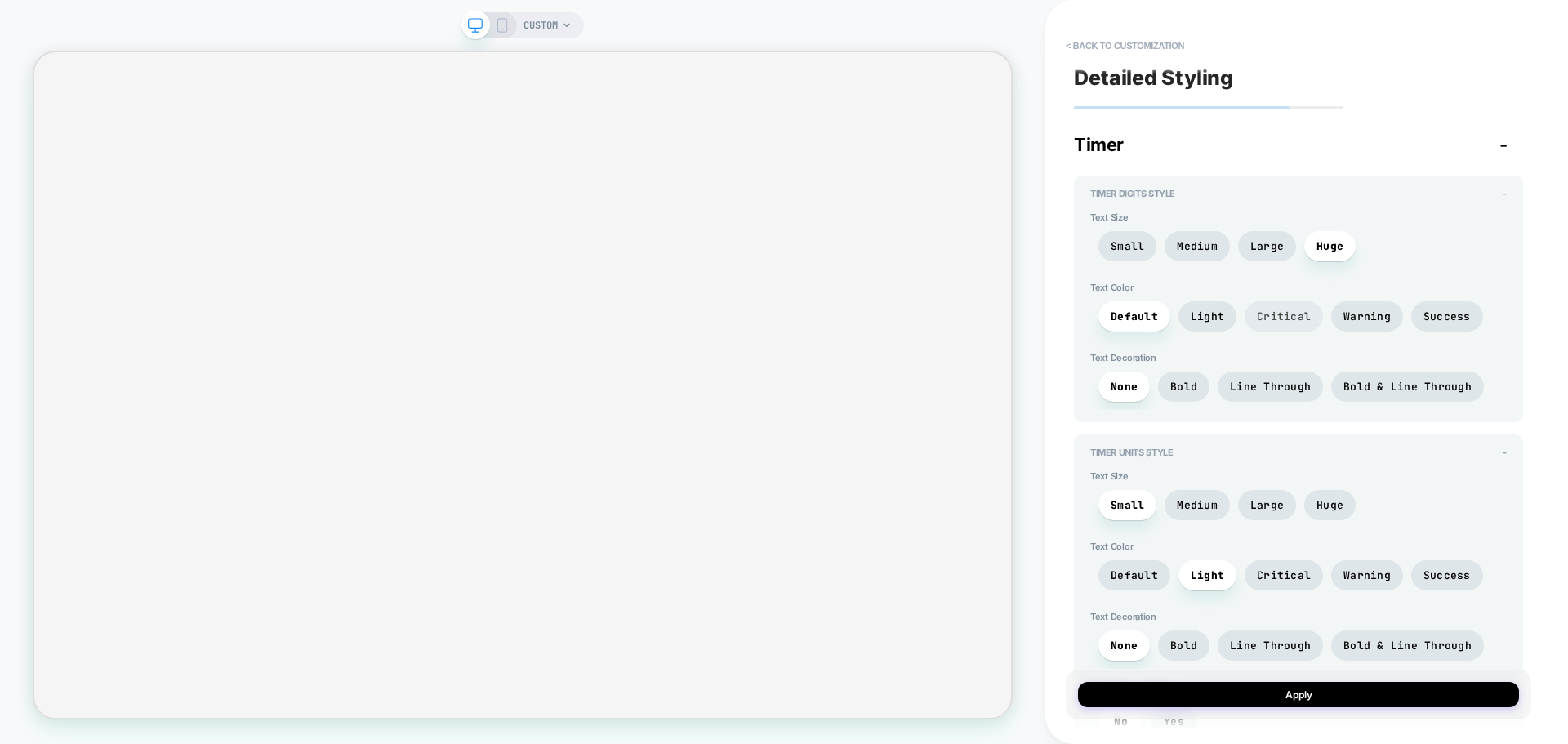
click at [1250, 323] on span "Critical" at bounding box center [1283, 316] width 79 height 31
click at [1331, 316] on span "Warning" at bounding box center [1367, 316] width 72 height 31
click at [1440, 313] on span "Success" at bounding box center [1447, 316] width 47 height 14
click at [1339, 313] on span "Warning" at bounding box center [1367, 316] width 72 height 31
click at [1455, 319] on span "Success" at bounding box center [1447, 316] width 47 height 14
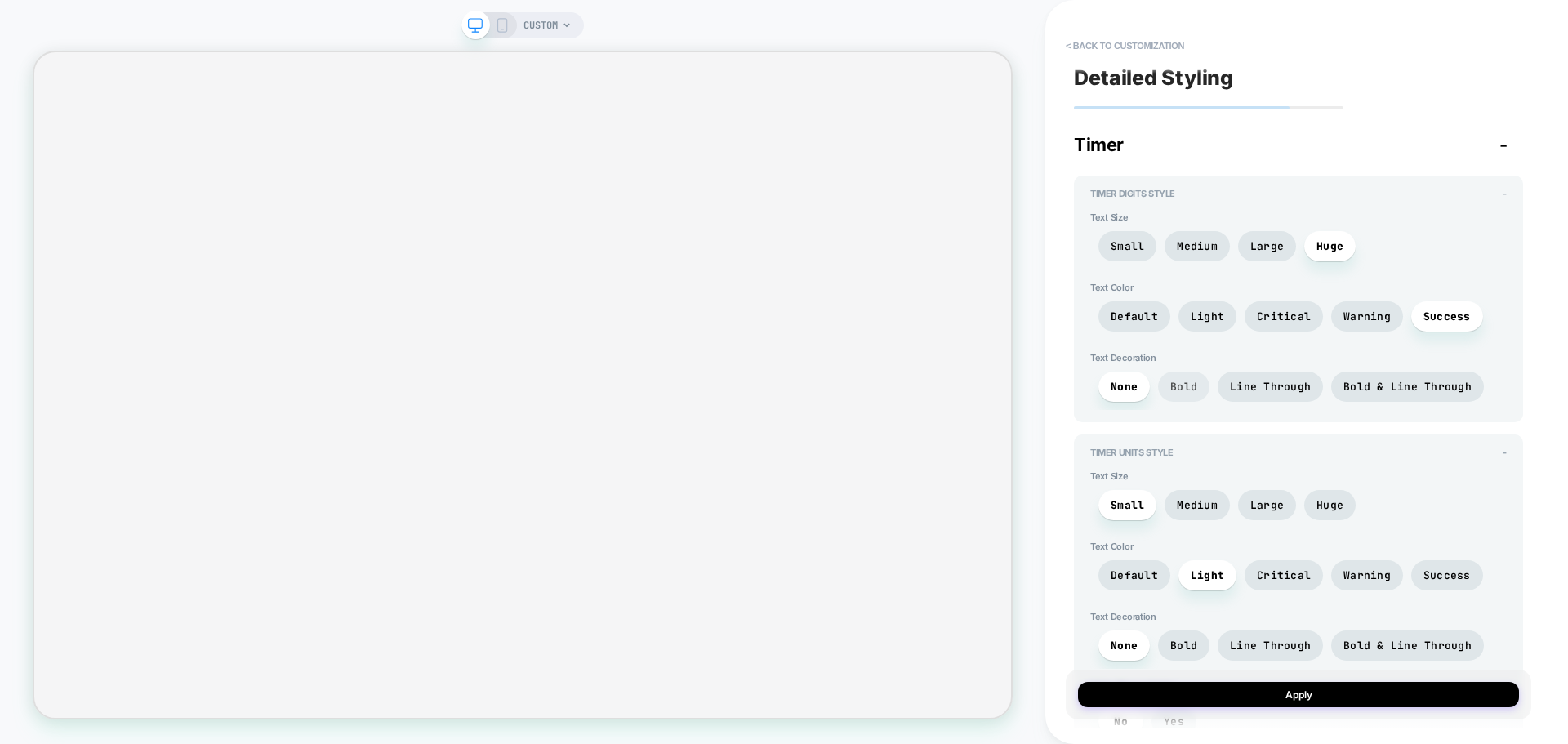
click at [1176, 381] on span "Bold" at bounding box center [1184, 387] width 27 height 14
click at [1244, 380] on span "Line Through" at bounding box center [1270, 387] width 81 height 14
click at [1406, 403] on div "None Bold Line Through Bold & Line Through" at bounding box center [1298, 390] width 417 height 39
click at [1379, 393] on span "Bold & Line Through" at bounding box center [1407, 387] width 128 height 14
click at [1378, 384] on span "Bold & Line Through" at bounding box center [1407, 387] width 128 height 14
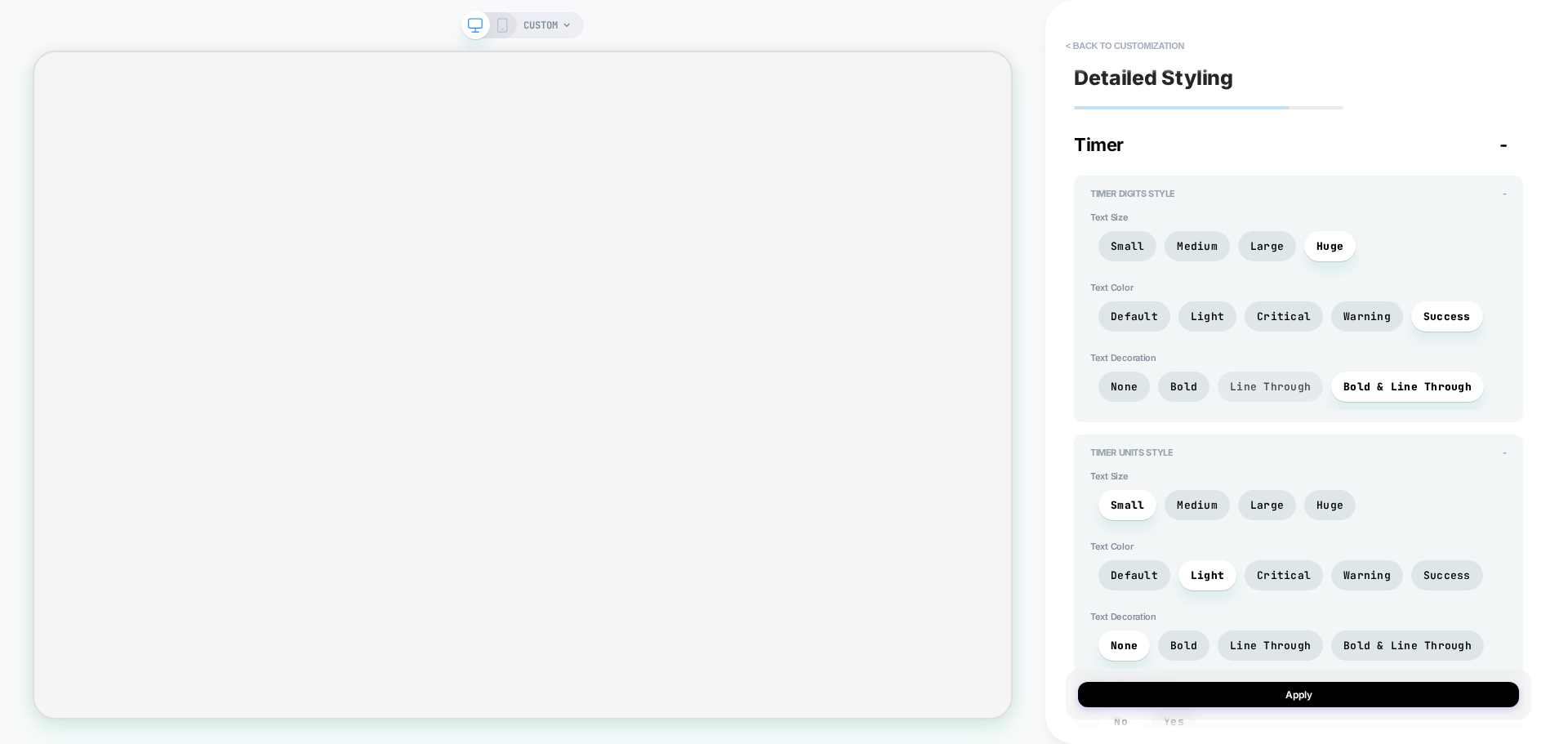
click at [1311, 388] on span "Line Through" at bounding box center [1270, 386] width 105 height 31
click at [1192, 389] on span "Bold" at bounding box center [1184, 387] width 27 height 14
click at [1119, 383] on span "None" at bounding box center [1123, 387] width 27 height 14
click at [1177, 382] on span "Bold" at bounding box center [1184, 387] width 27 height 14
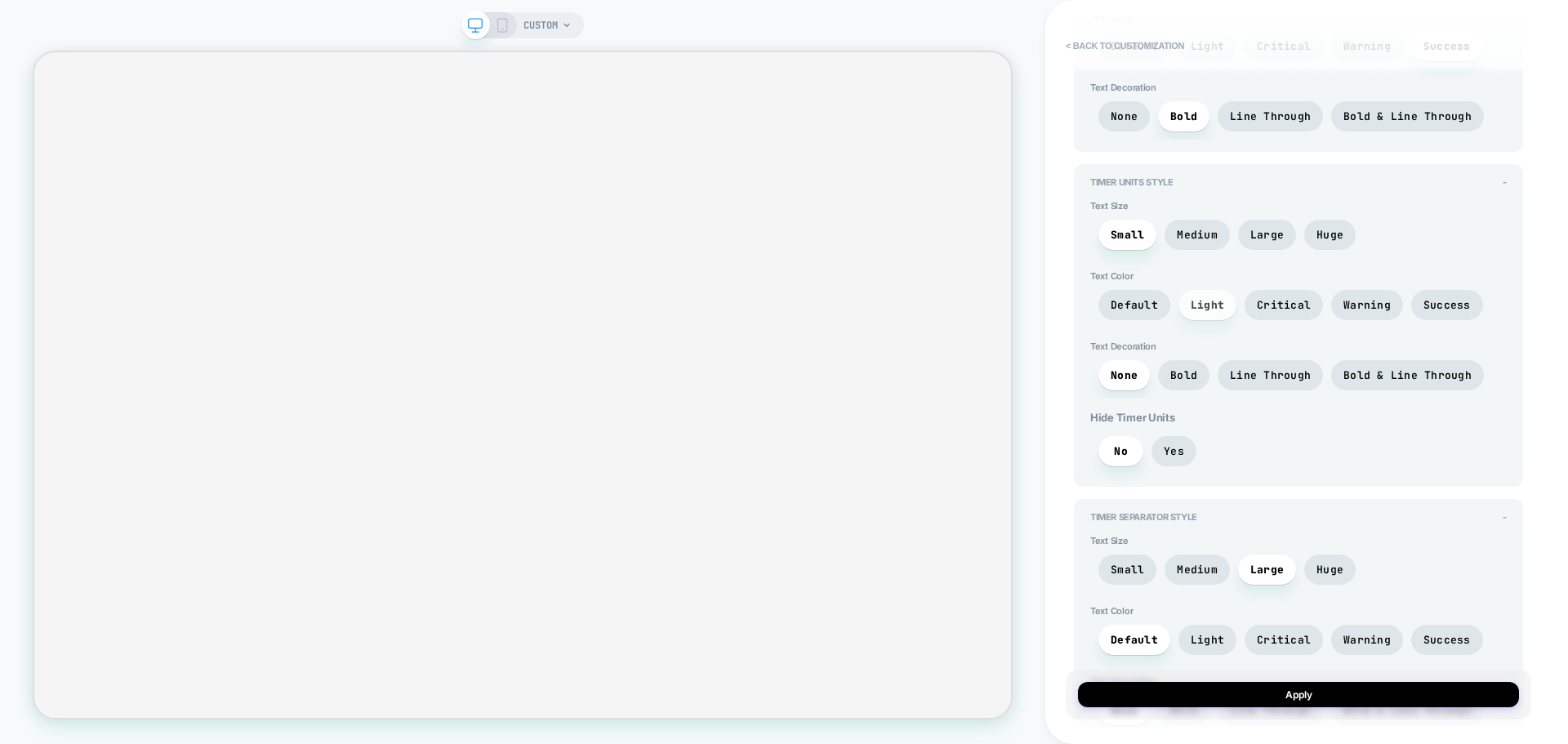
scroll to position [245, 0]
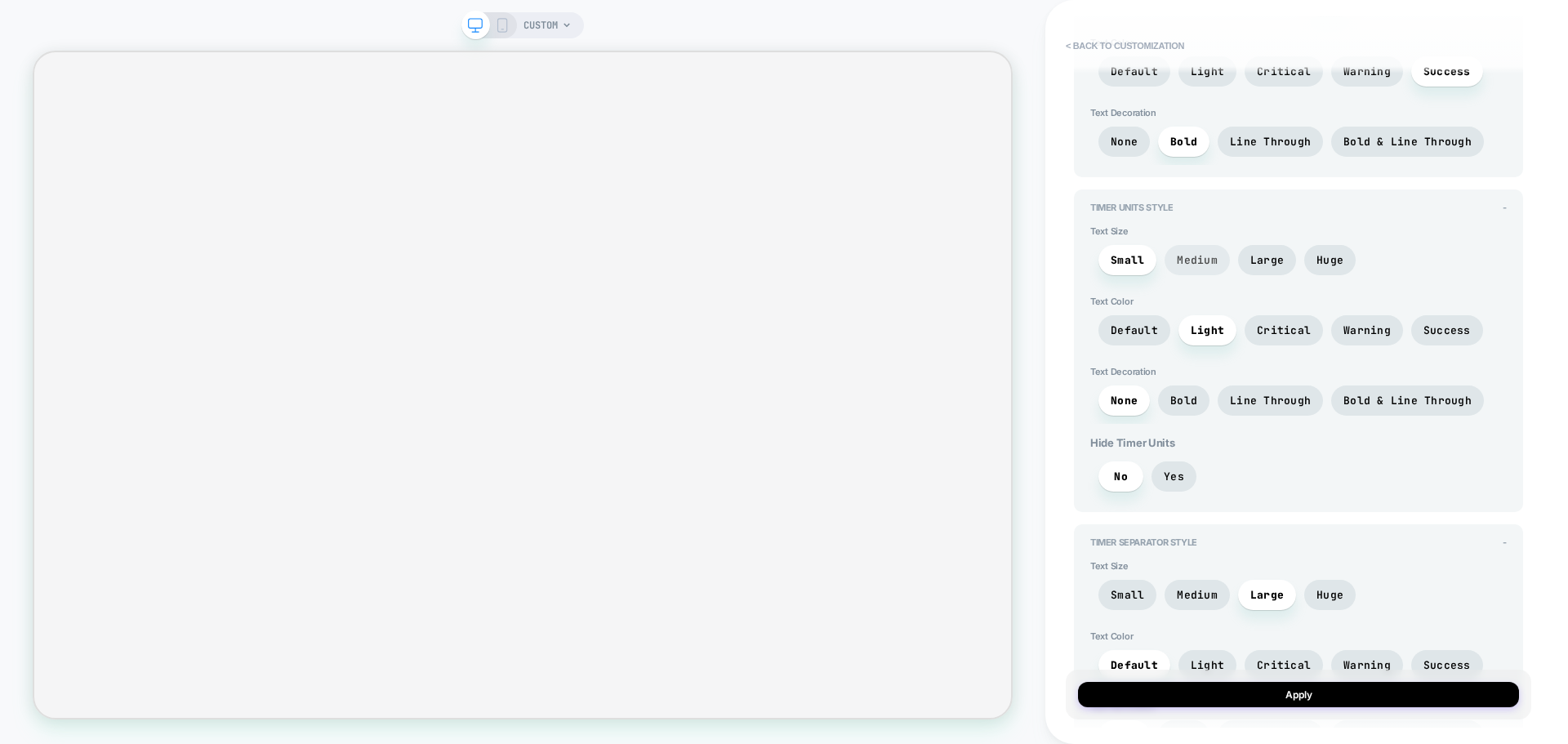
click at [1184, 258] on span "Medium" at bounding box center [1197, 260] width 41 height 14
click at [1279, 263] on span "Large" at bounding box center [1267, 260] width 33 height 14
click at [1234, 263] on div "Small Medium Large Huge" at bounding box center [1298, 264] width 417 height 39
click at [1190, 262] on span "Medium" at bounding box center [1197, 260] width 41 height 14
click at [1139, 267] on span "Small" at bounding box center [1127, 260] width 58 height 31
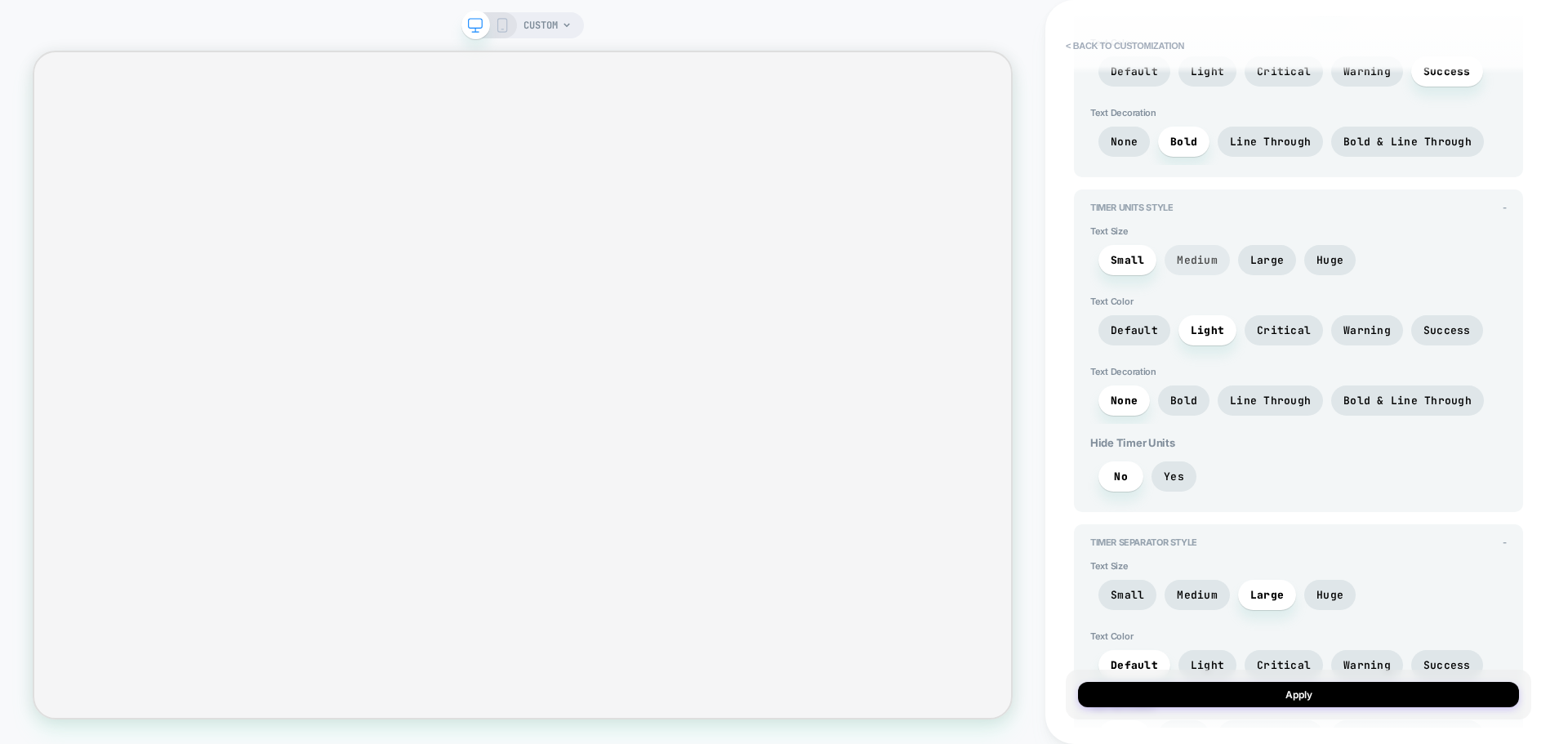
click at [1204, 256] on span "Medium" at bounding box center [1197, 260] width 41 height 14
click at [1254, 255] on span "Large" at bounding box center [1267, 260] width 33 height 14
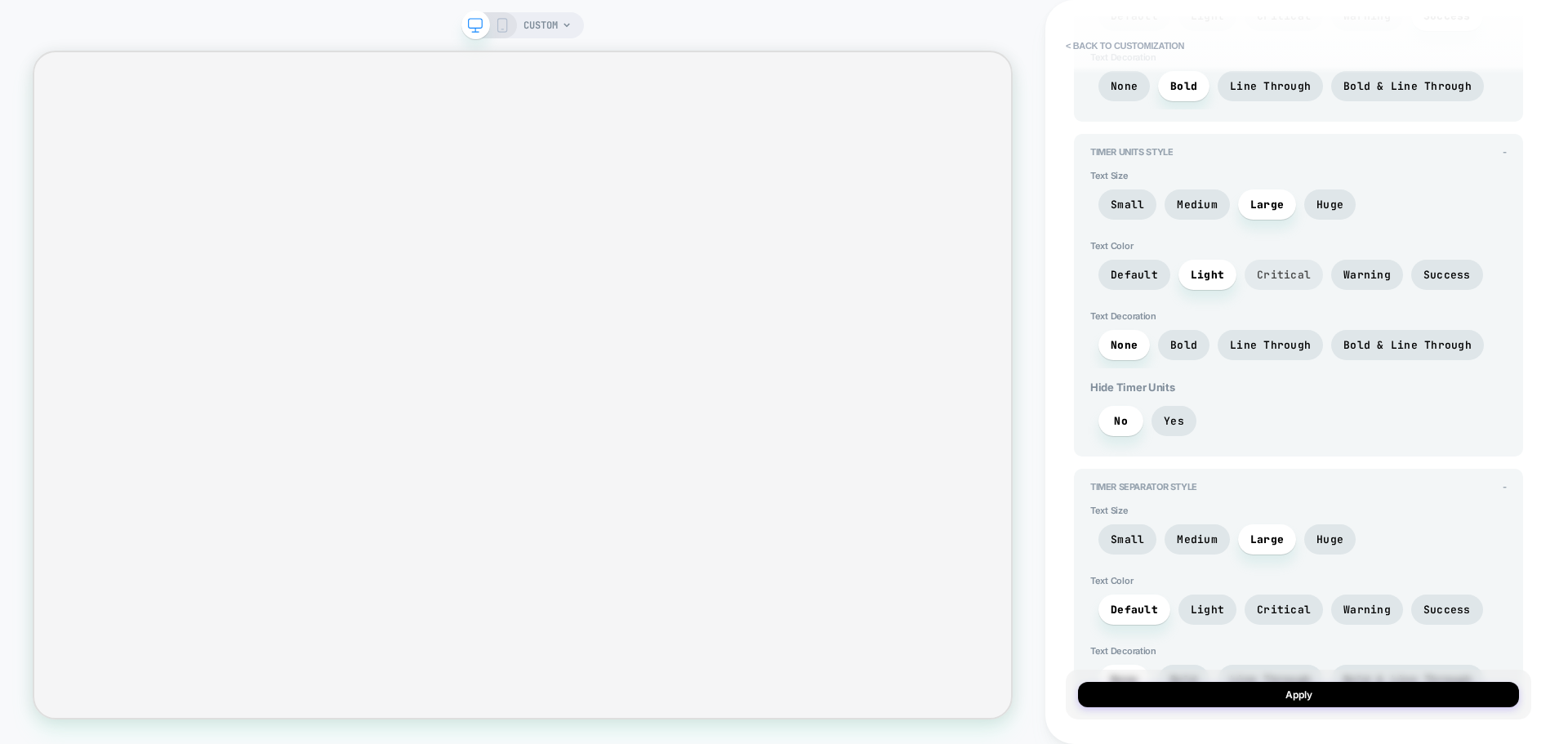
scroll to position [326, 0]
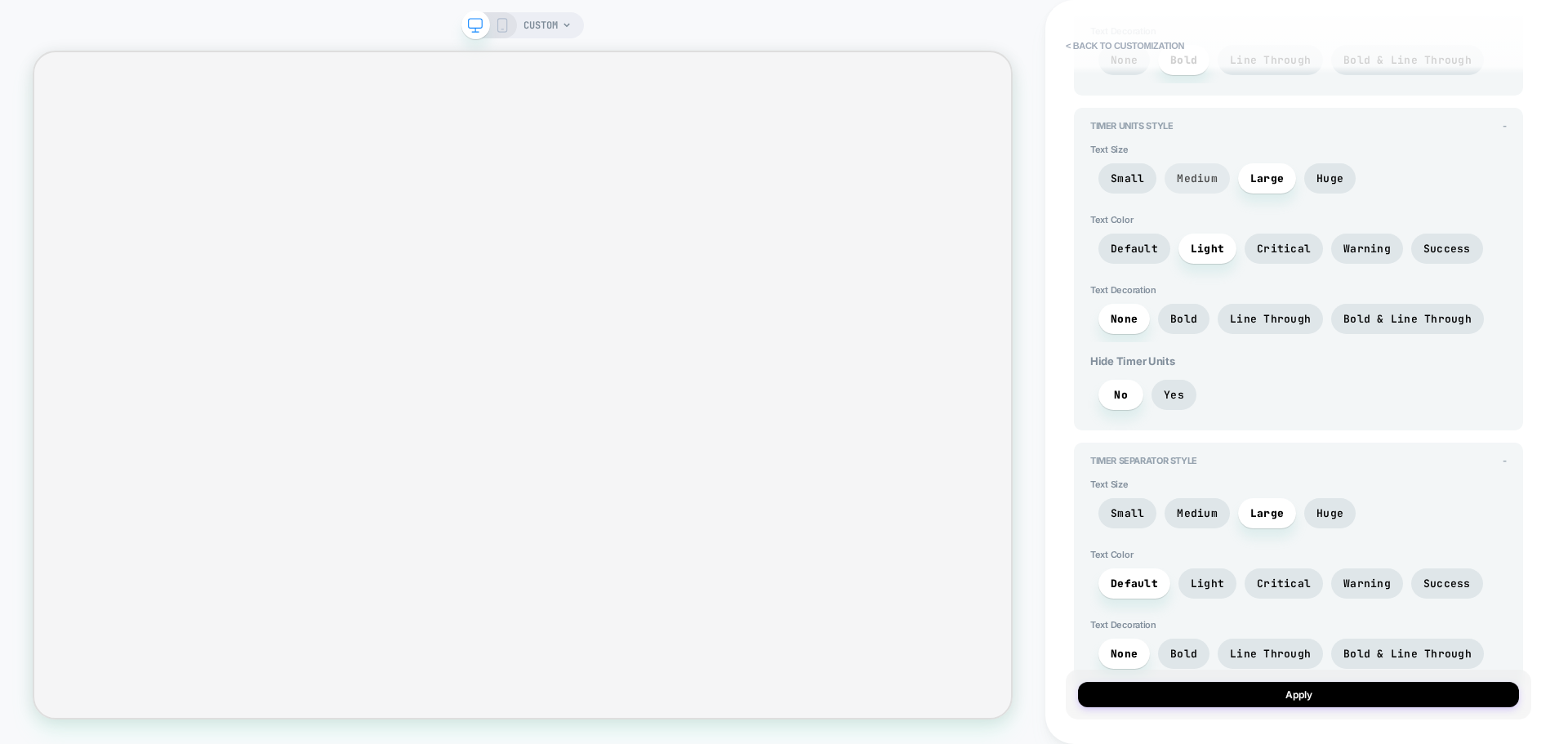
click at [1195, 190] on span "Medium" at bounding box center [1197, 179] width 66 height 31
click at [1206, 176] on span "Medium" at bounding box center [1197, 179] width 41 height 14
click at [1140, 246] on span "Default" at bounding box center [1134, 249] width 47 height 14
click at [1185, 244] on span "Light" at bounding box center [1207, 249] width 58 height 31
click at [1255, 240] on span "Critical" at bounding box center [1283, 249] width 79 height 31
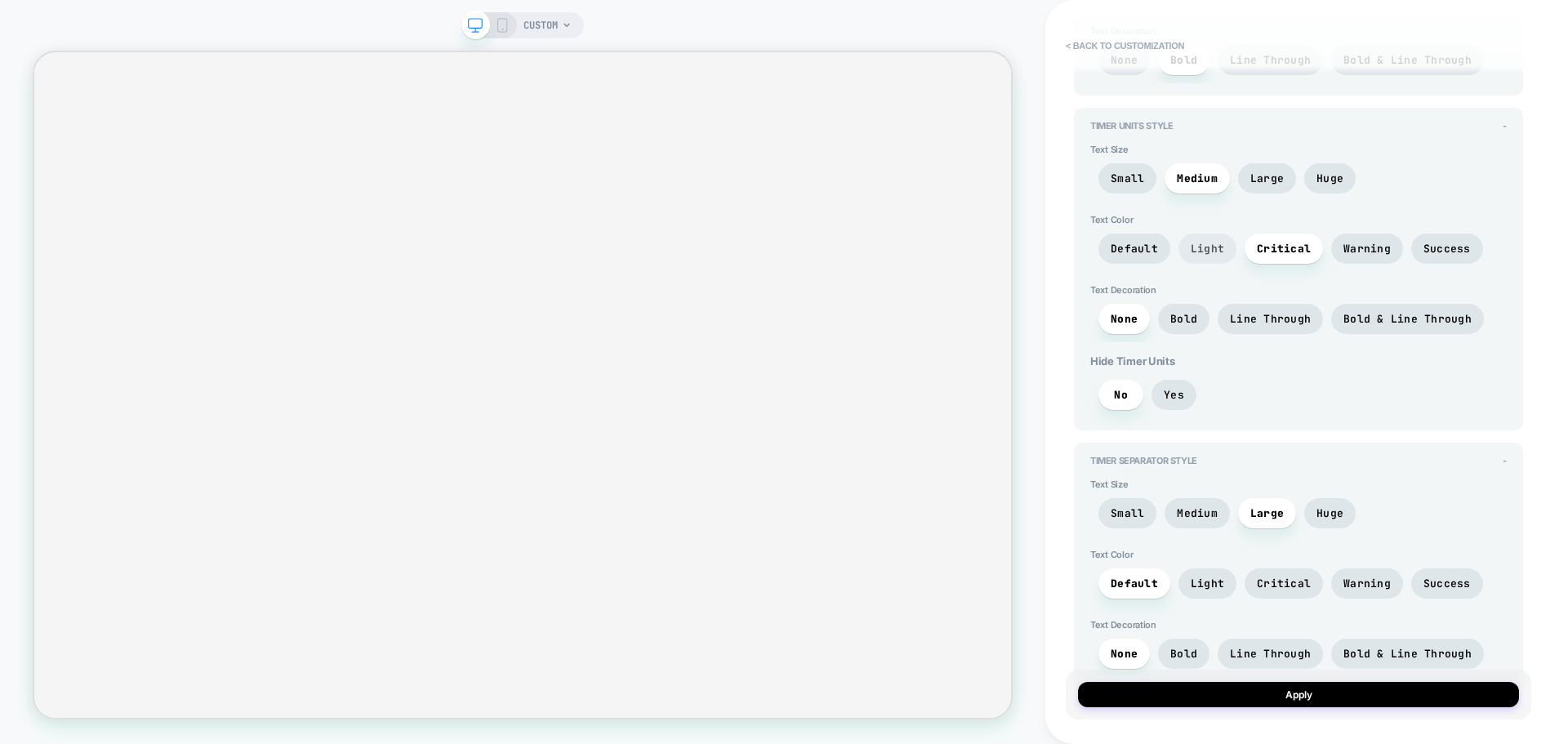
click at [1192, 249] on span "Light" at bounding box center [1207, 249] width 33 height 14
click at [1273, 242] on span "Critical" at bounding box center [1283, 249] width 54 height 14
click at [1328, 238] on div "Default Light Critical Warning Success" at bounding box center [1298, 253] width 417 height 39
click at [1391, 261] on span "Warning" at bounding box center [1367, 249] width 72 height 31
click at [1431, 242] on span "Success" at bounding box center [1447, 249] width 47 height 14
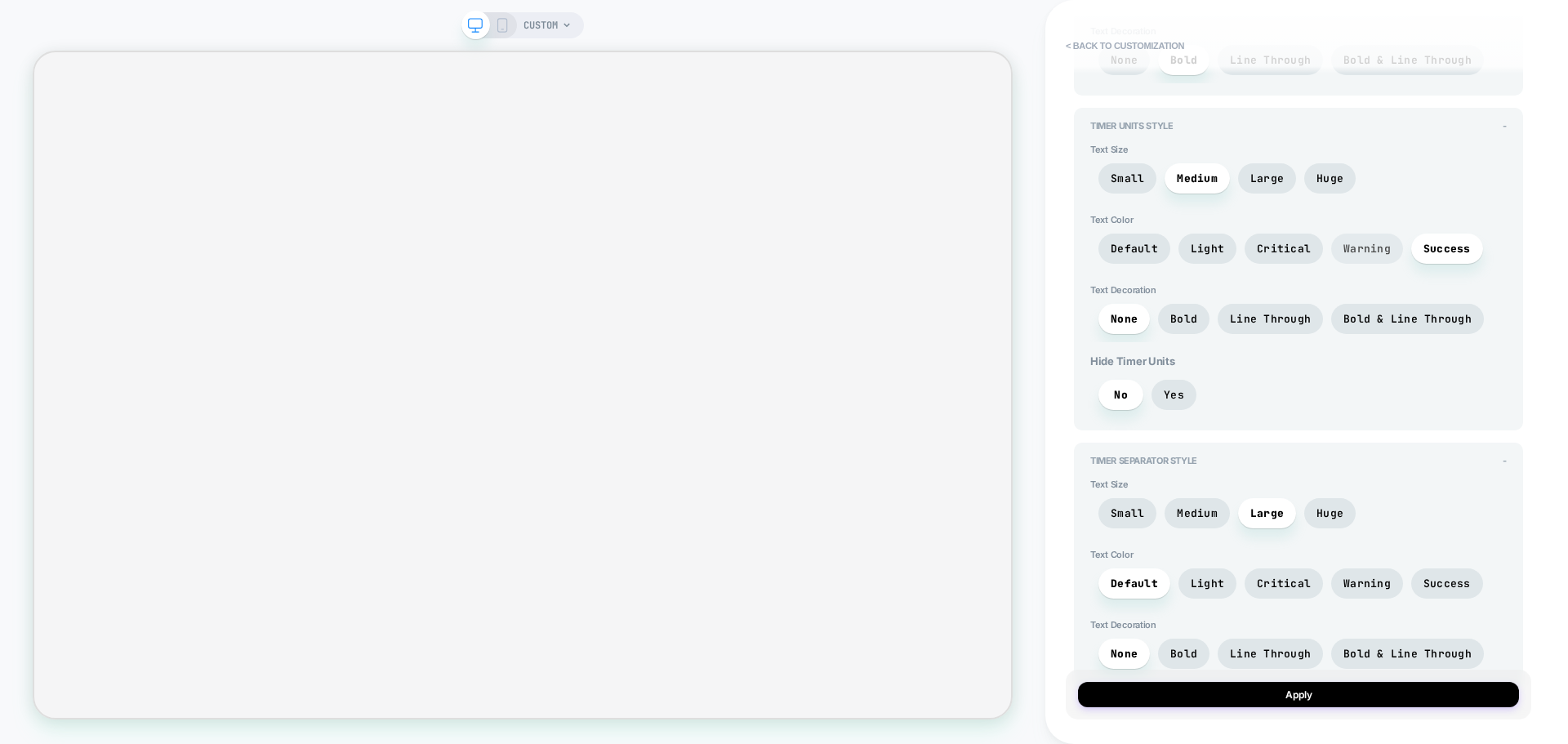
click at [1372, 251] on span "Warning" at bounding box center [1367, 249] width 47 height 14
click at [1305, 249] on span "Critical" at bounding box center [1283, 249] width 54 height 14
drag, startPoint x: 1235, startPoint y: 247, endPoint x: 1271, endPoint y: 221, distance: 44.4
click at [1271, 221] on div "Text Color Default Light Critical Warning Success" at bounding box center [1298, 242] width 417 height 58
click at [1215, 250] on span "Light" at bounding box center [1207, 249] width 33 height 14
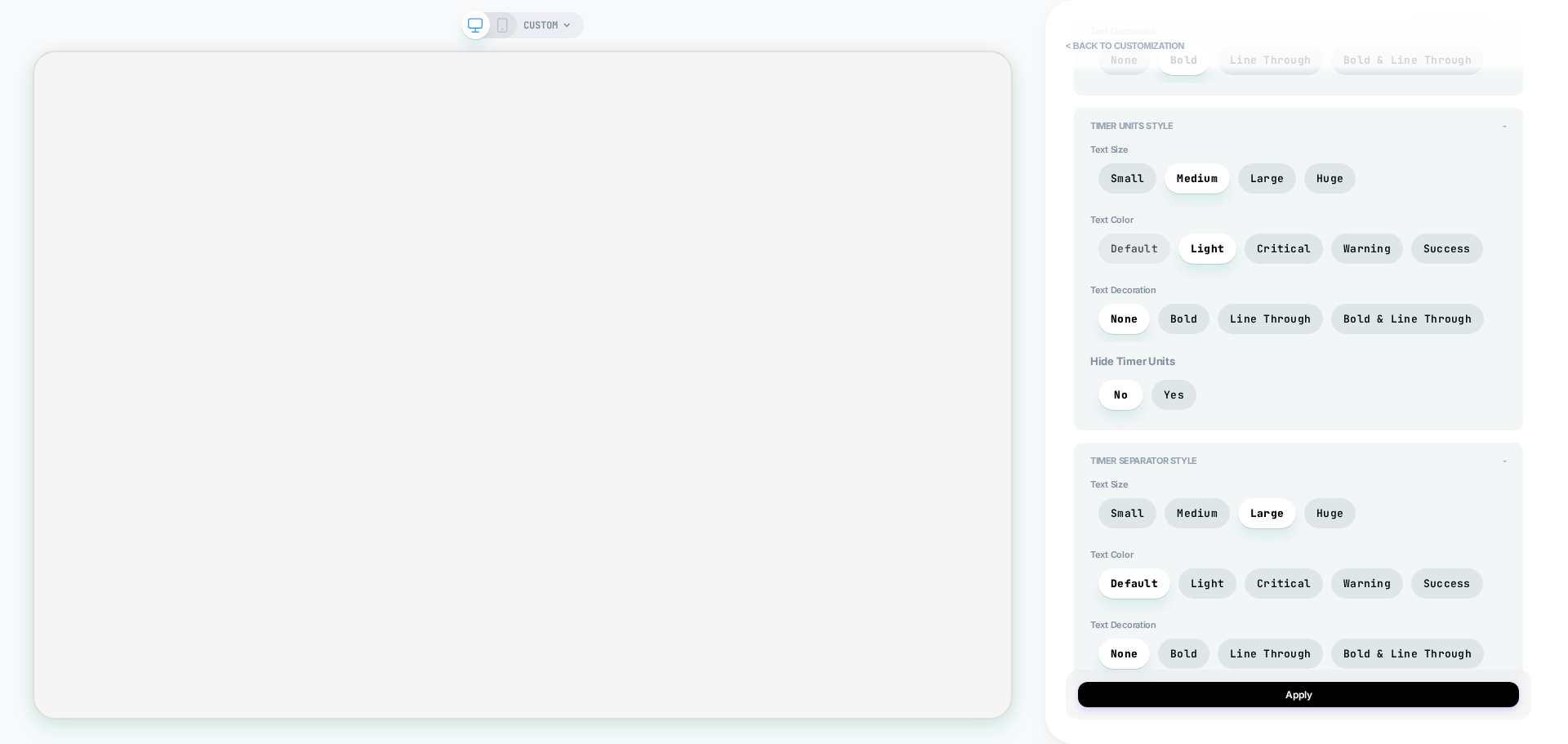
click at [1158, 253] on span "Default" at bounding box center [1134, 249] width 72 height 31
click at [1172, 318] on span "Bold" at bounding box center [1184, 319] width 27 height 14
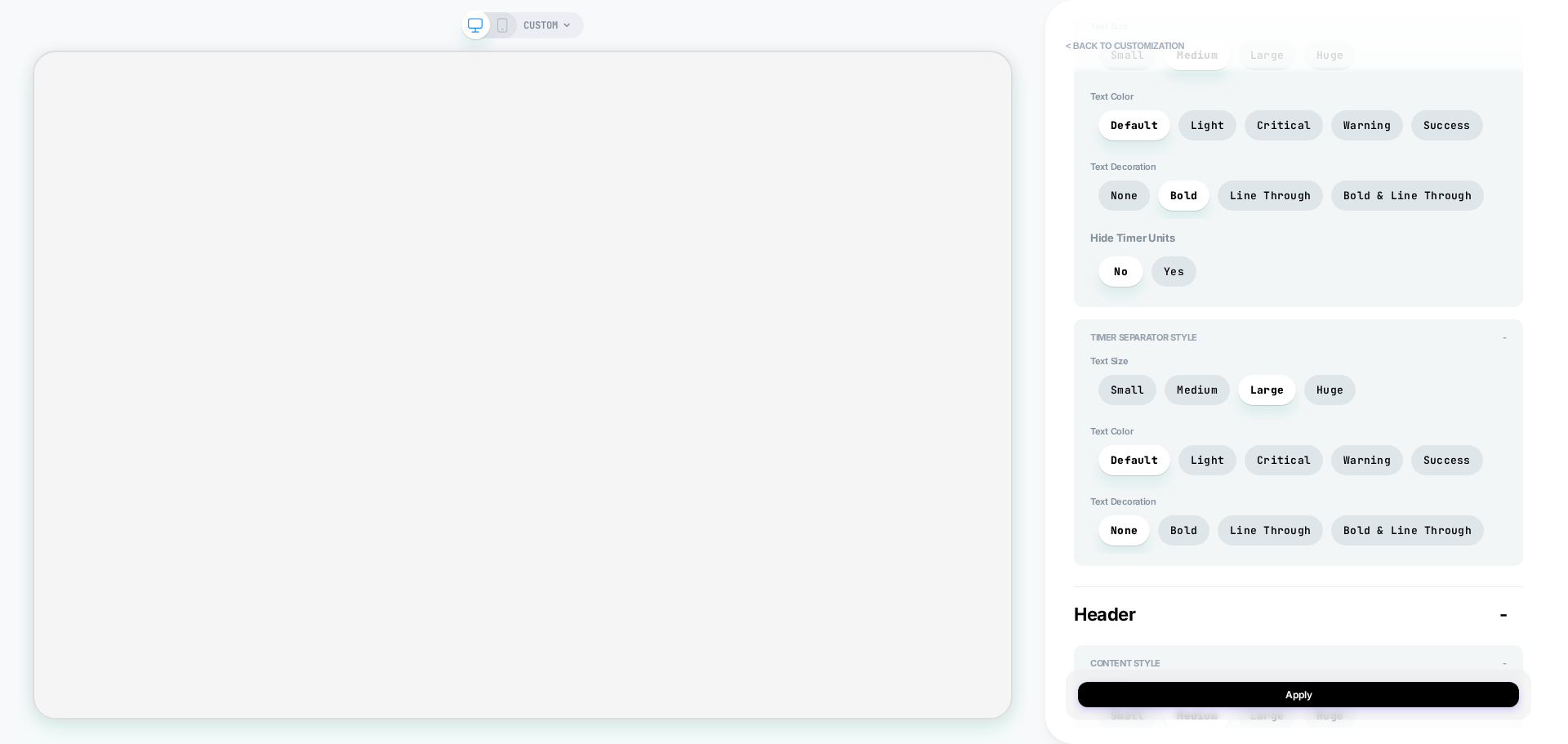
scroll to position [490, 0]
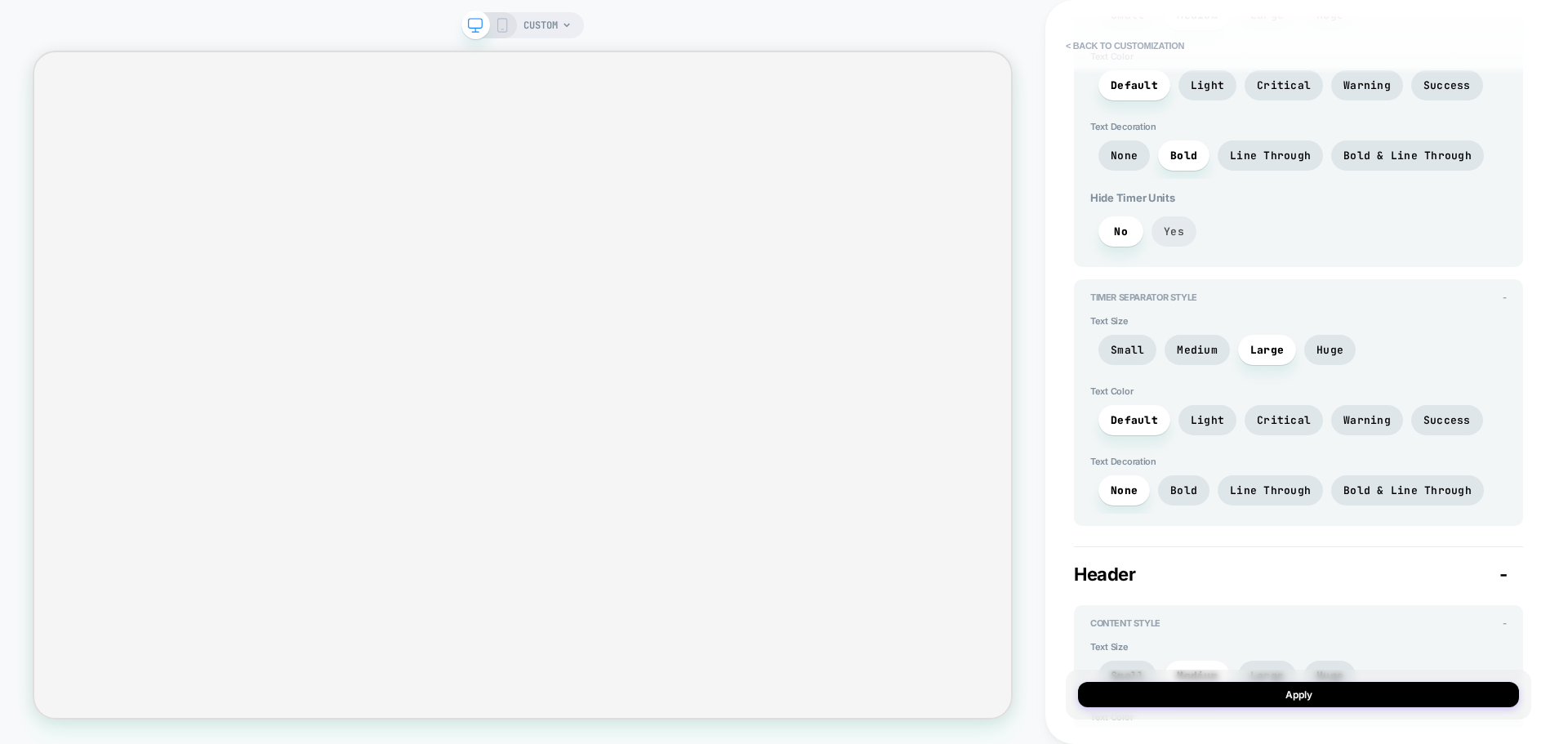
click at [1170, 233] on span "Yes" at bounding box center [1173, 231] width 20 height 14
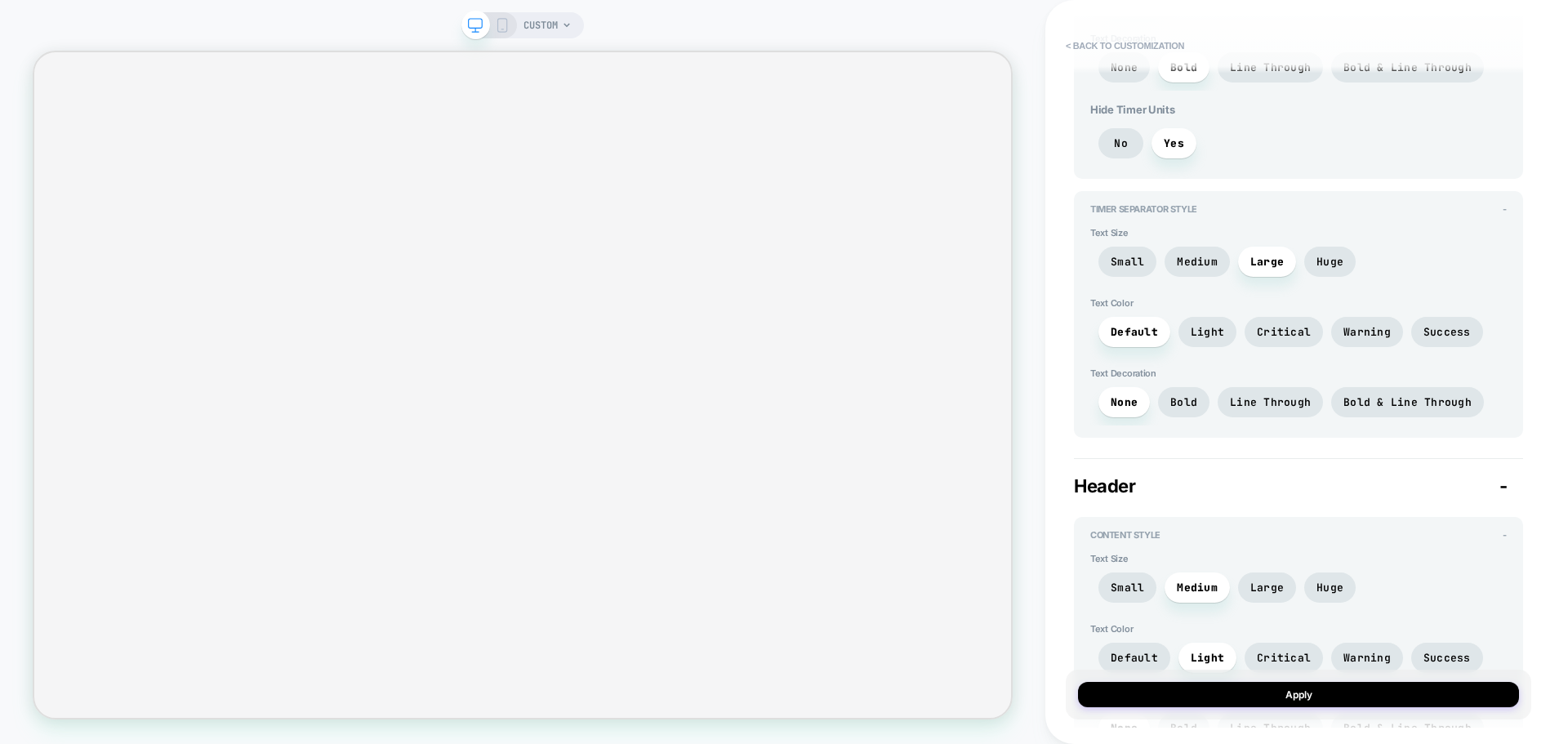
scroll to position [653, 0]
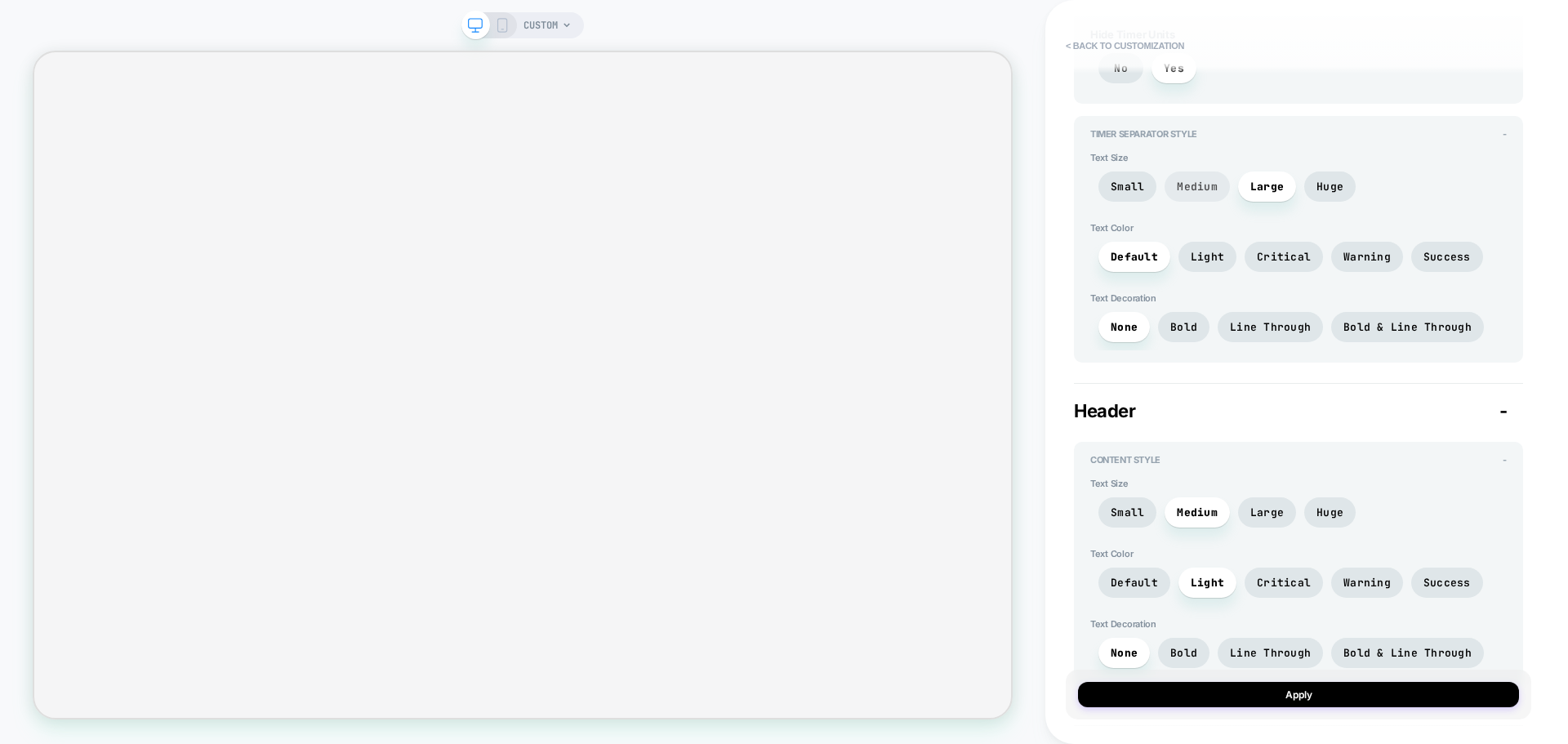
click at [1216, 186] on span "Medium" at bounding box center [1197, 186] width 66 height 31
click at [1134, 194] on span "Small" at bounding box center [1127, 186] width 58 height 31
click at [1171, 194] on span "Medium" at bounding box center [1197, 186] width 66 height 31
click at [1243, 196] on span "Large" at bounding box center [1267, 186] width 58 height 31
click at [1272, 198] on span "Large" at bounding box center [1267, 186] width 58 height 31
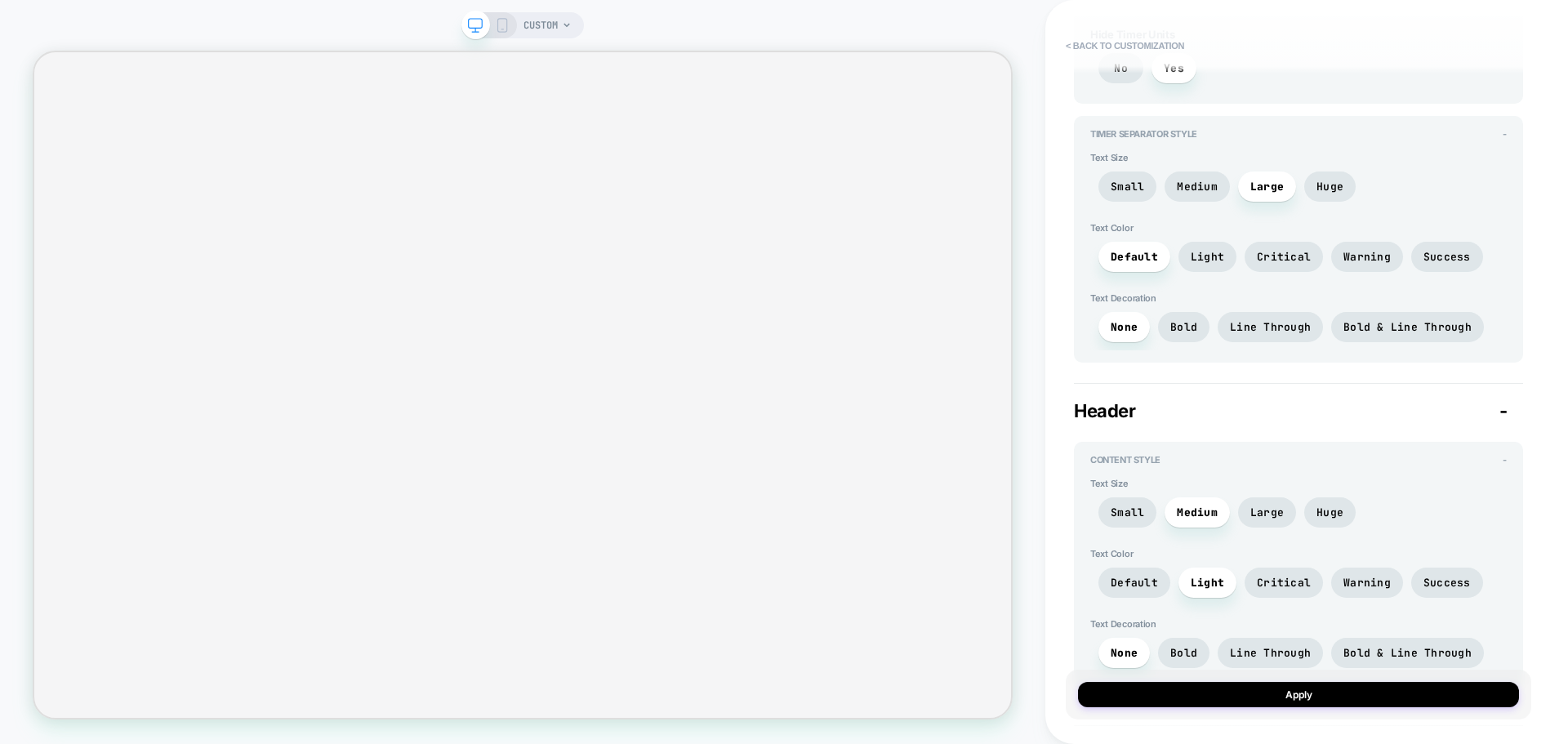
click at [1290, 199] on div "Small Medium Large Huge" at bounding box center [1298, 191] width 417 height 39
click at [1323, 200] on span "Huge" at bounding box center [1329, 186] width 52 height 31
click at [1261, 188] on span "Large" at bounding box center [1267, 186] width 33 height 14
click at [1213, 256] on span "Light" at bounding box center [1207, 256] width 33 height 14
click at [1241, 252] on div "Default Light Critical Warning Success" at bounding box center [1298, 261] width 417 height 39
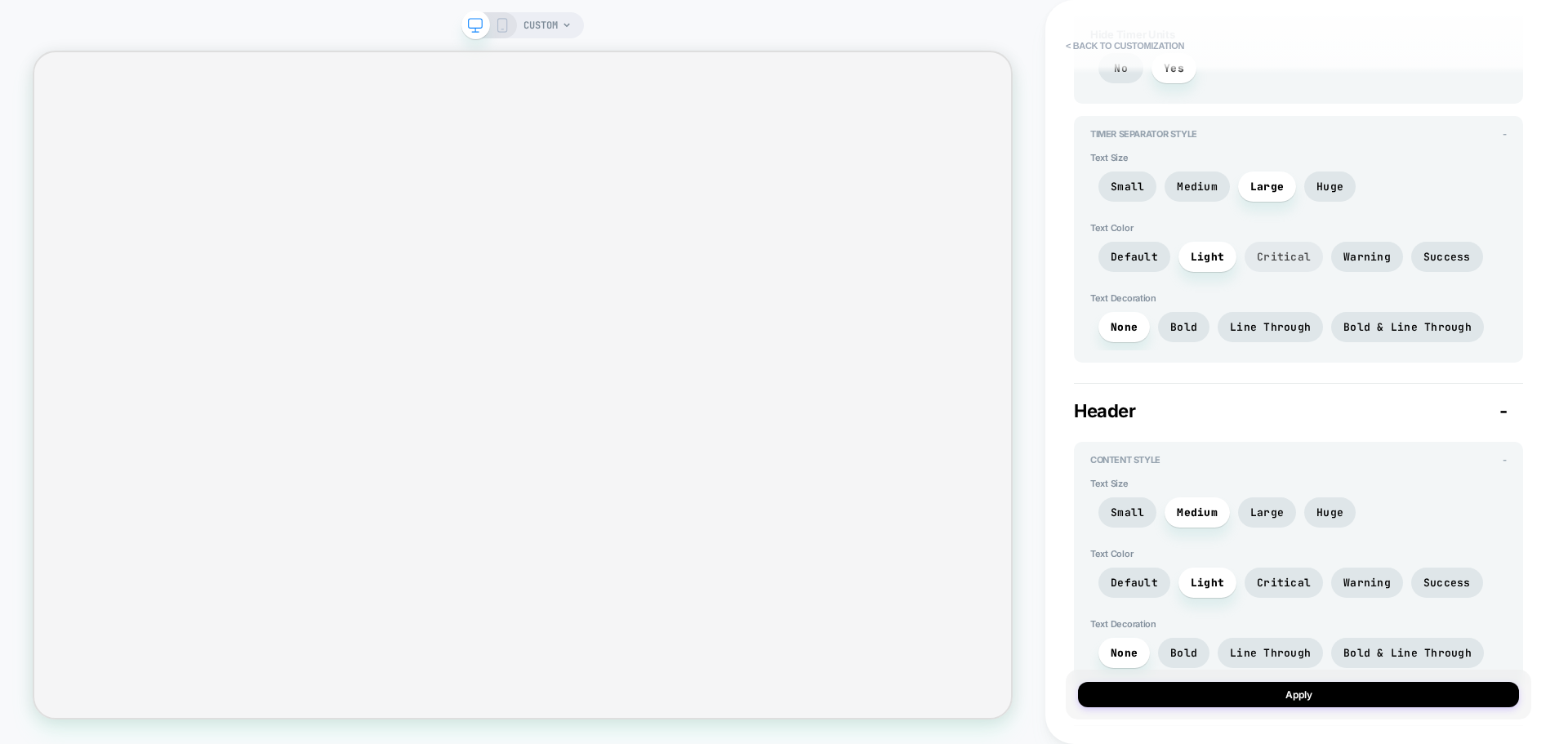
click at [1264, 250] on span "Critical" at bounding box center [1283, 256] width 54 height 14
click at [1200, 249] on span "Light" at bounding box center [1207, 256] width 33 height 14
click at [1138, 263] on span "Default" at bounding box center [1134, 256] width 72 height 31
click at [1167, 385] on div "Header - Content Style - Text Size Small Medium Large Huge Text Color Default L…" at bounding box center [1297, 543] width 449 height 321
click at [1185, 326] on span "Bold" at bounding box center [1184, 327] width 27 height 14
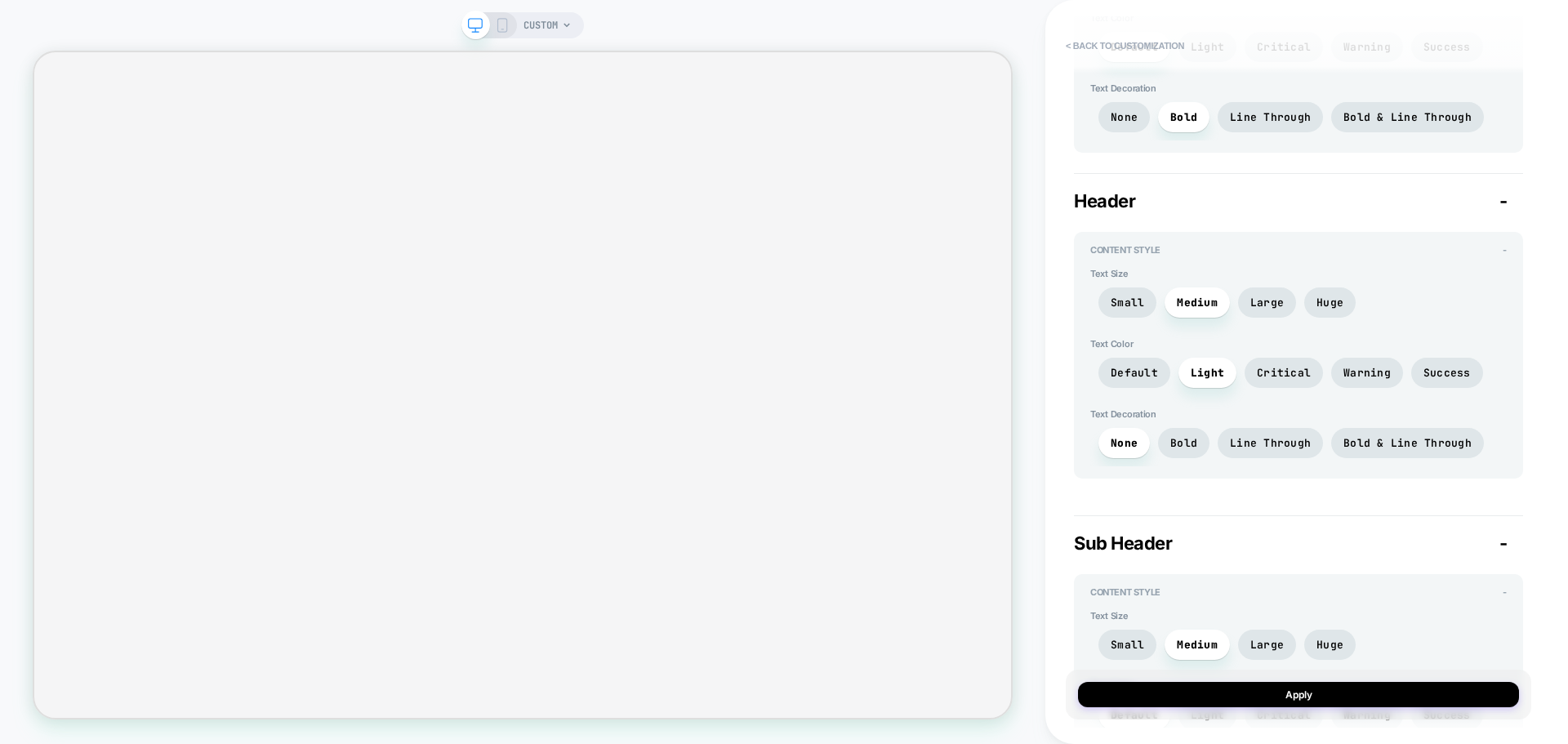
scroll to position [898, 0]
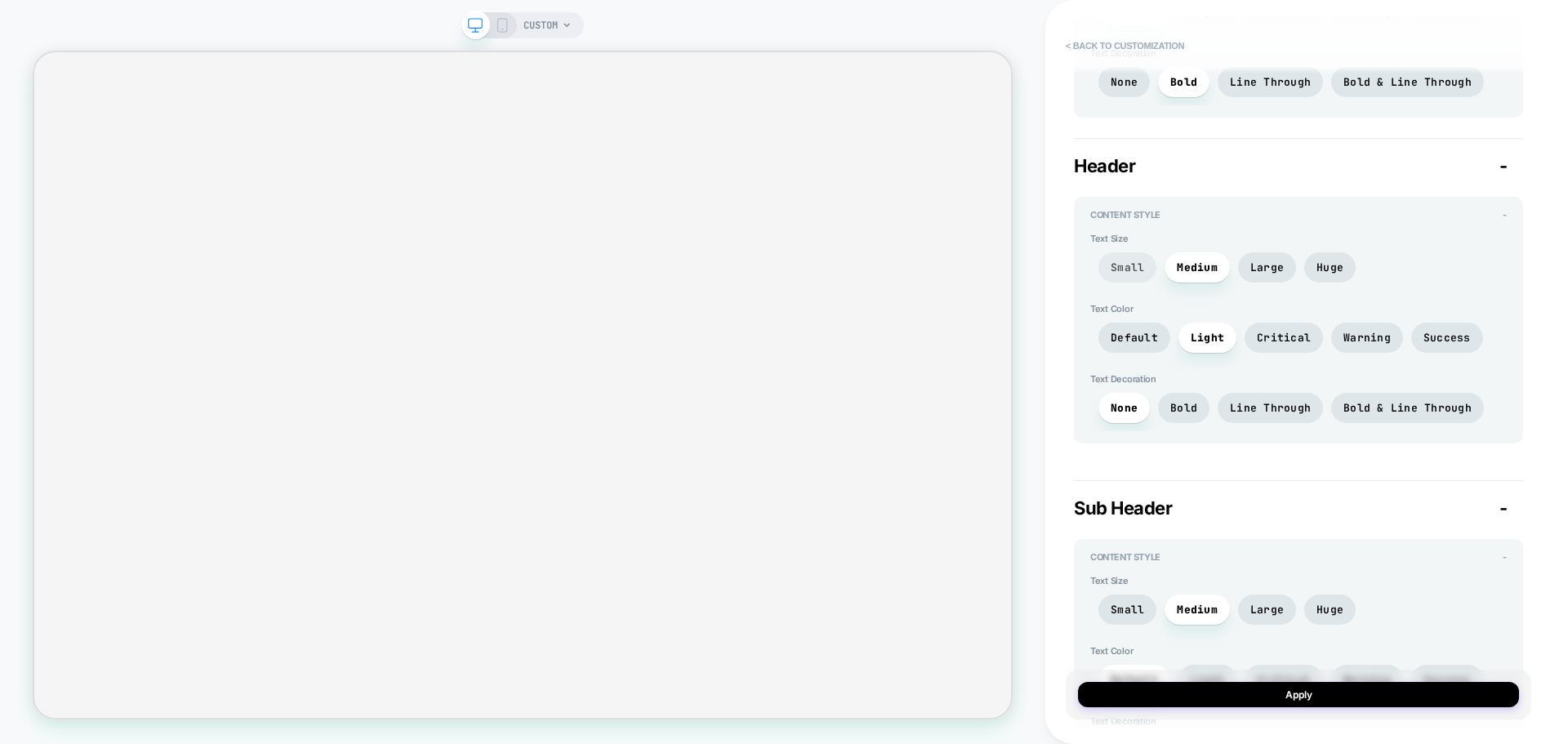
click at [1134, 269] on span "Small" at bounding box center [1127, 268] width 33 height 14
click at [1171, 261] on span "Medium" at bounding box center [1197, 267] width 66 height 31
click at [1252, 265] on span "Large" at bounding box center [1267, 268] width 33 height 14
click at [1295, 263] on div "Small Medium Large Huge" at bounding box center [1298, 271] width 417 height 39
drag, startPoint x: 1317, startPoint y: 254, endPoint x: 1324, endPoint y: 261, distance: 9.9
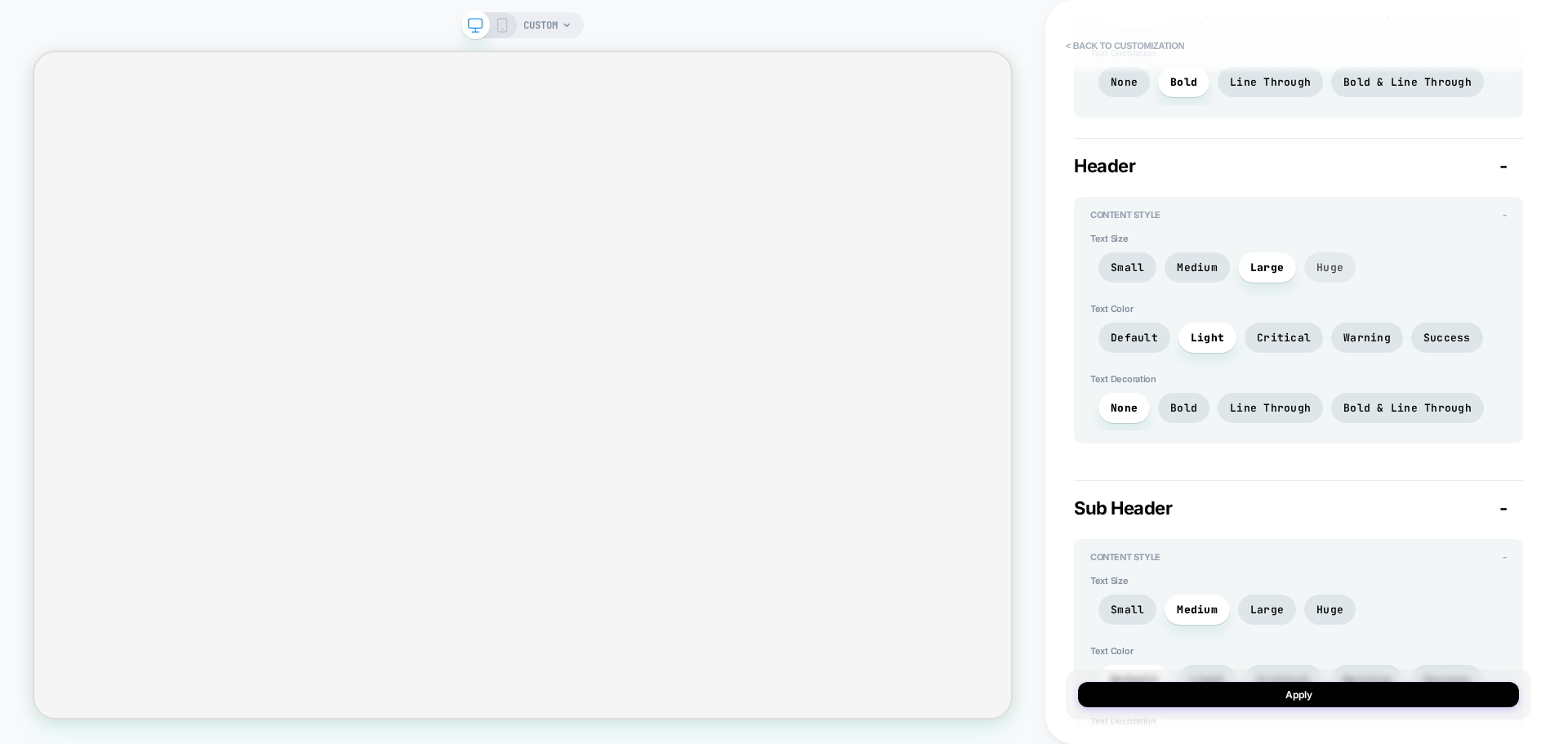
click at [1319, 255] on span "Huge" at bounding box center [1329, 267] width 52 height 31
click at [1283, 342] on span "Critical" at bounding box center [1283, 338] width 54 height 14
click at [1411, 339] on span "Success" at bounding box center [1447, 337] width 72 height 31
click at [1276, 345] on span "Critical" at bounding box center [1283, 337] width 79 height 31
click at [1357, 326] on span "Warning" at bounding box center [1367, 337] width 72 height 31
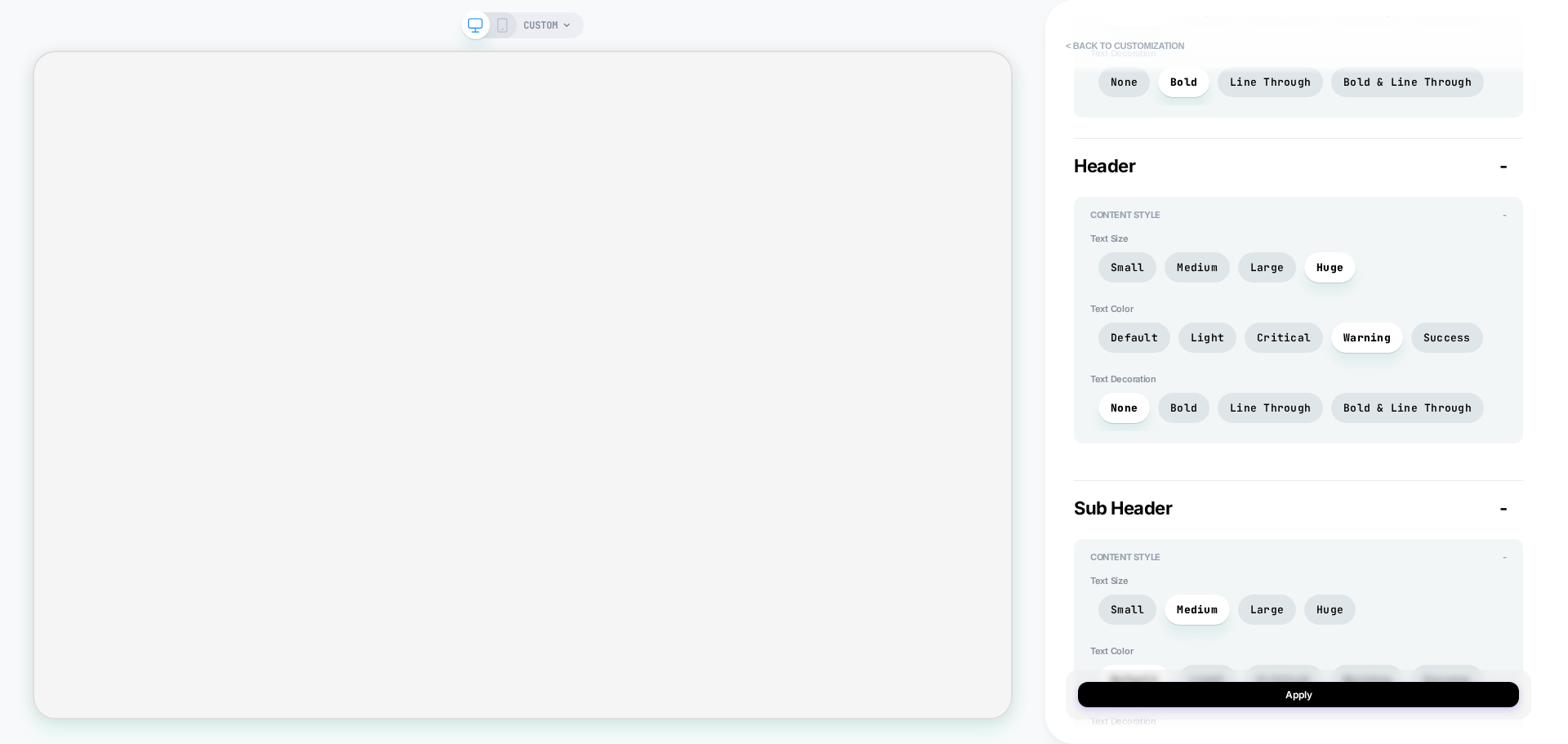
click at [1152, 404] on div "None Bold Line Through Bold & Line Through" at bounding box center [1298, 412] width 417 height 39
click at [1171, 405] on span "Bold" at bounding box center [1184, 408] width 27 height 14
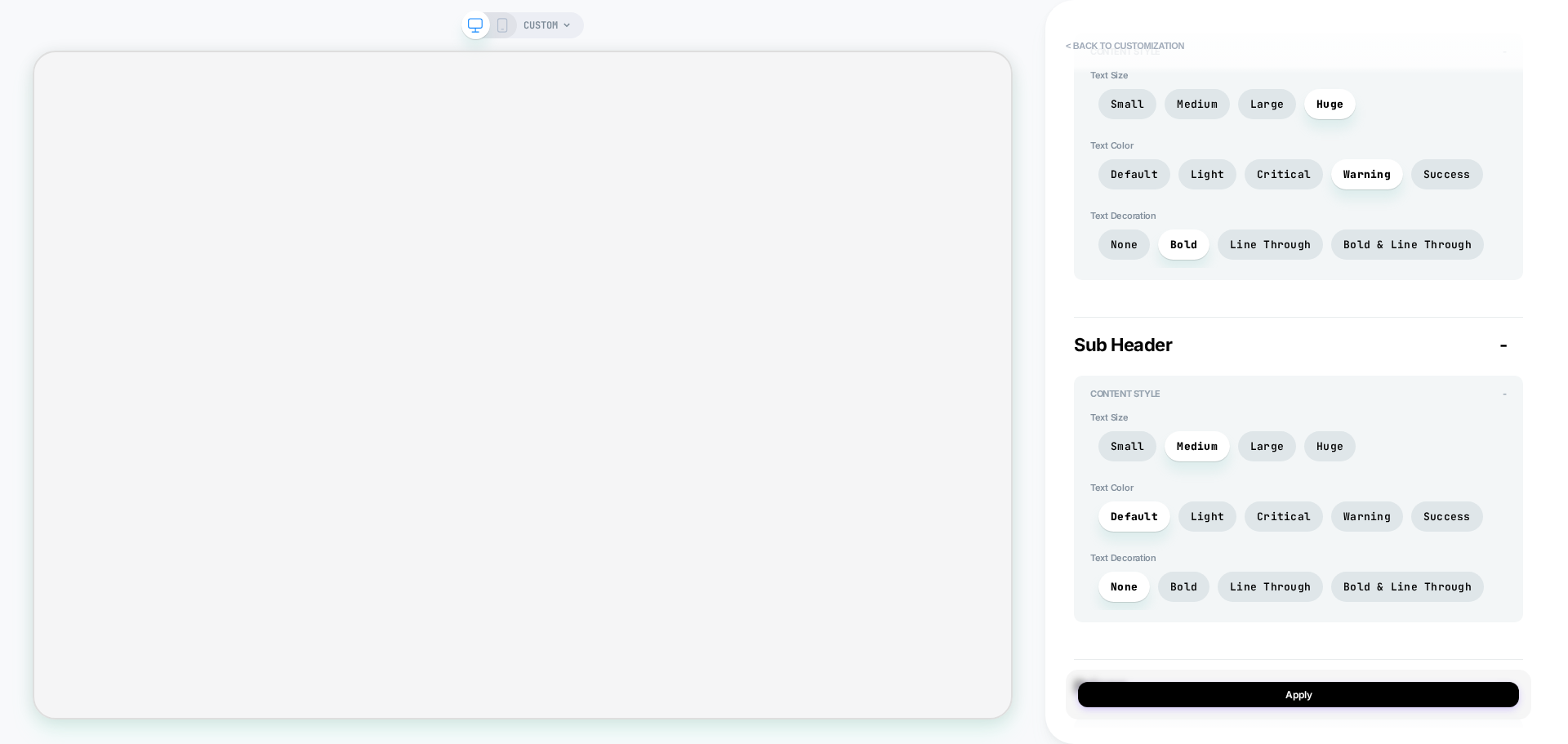
scroll to position [1143, 0]
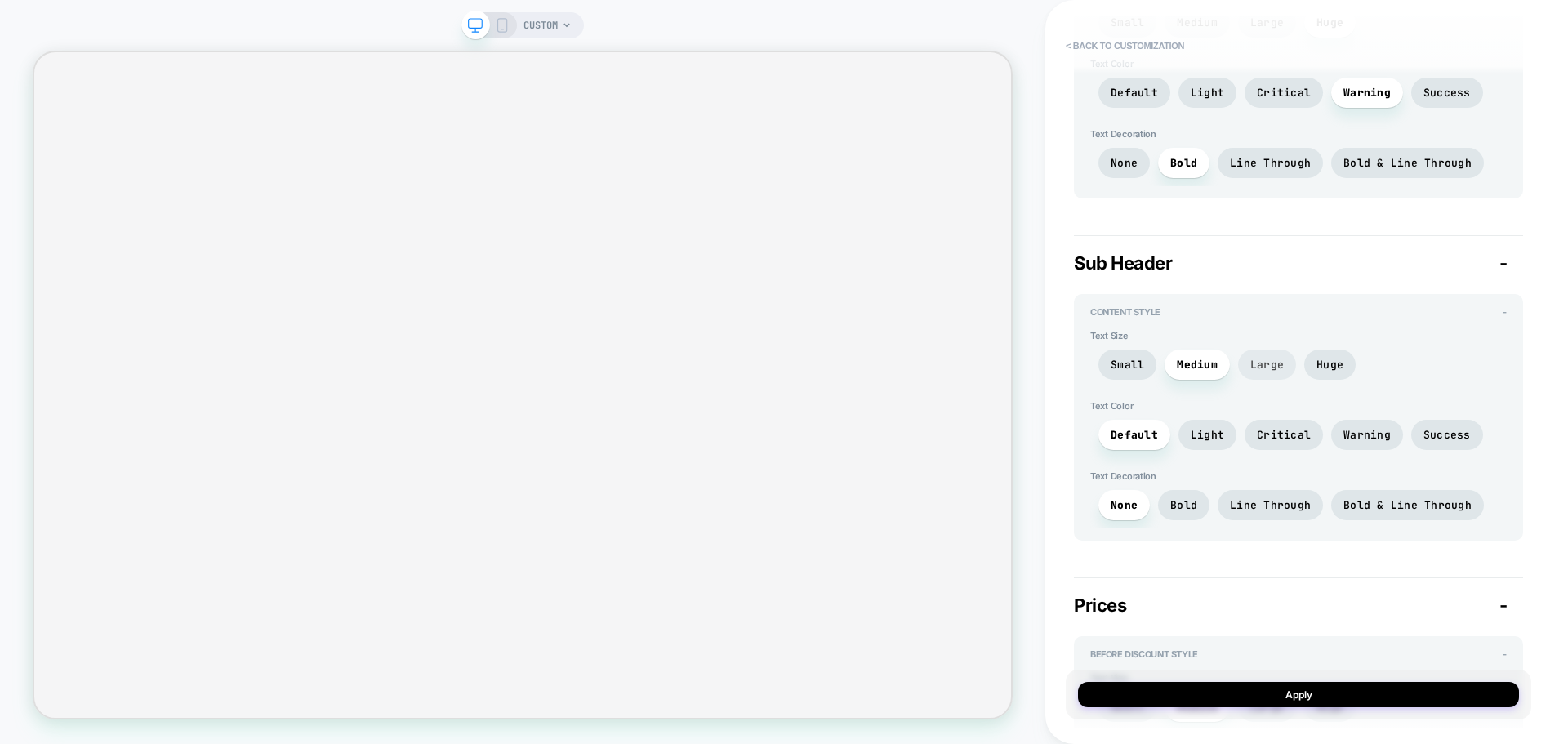
click at [1255, 369] on span "Large" at bounding box center [1267, 365] width 33 height 14
click at [1311, 353] on span "Huge" at bounding box center [1329, 364] width 52 height 31
click at [1274, 369] on span "Large" at bounding box center [1267, 365] width 33 height 14
click at [1435, 433] on span "Success" at bounding box center [1447, 435] width 47 height 14
click at [1218, 444] on span "Light" at bounding box center [1207, 434] width 58 height 31
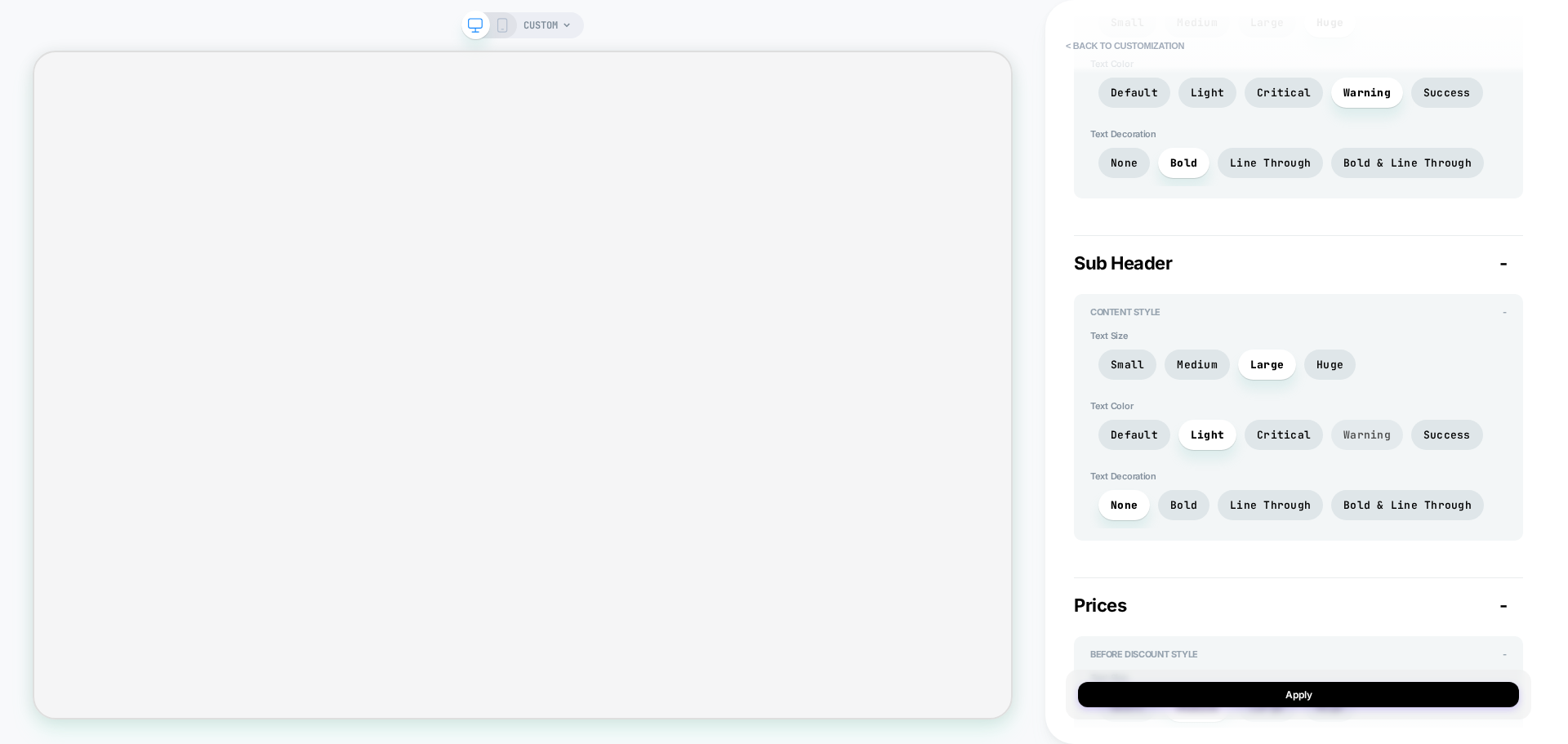
click at [1364, 432] on span "Warning" at bounding box center [1367, 435] width 47 height 14
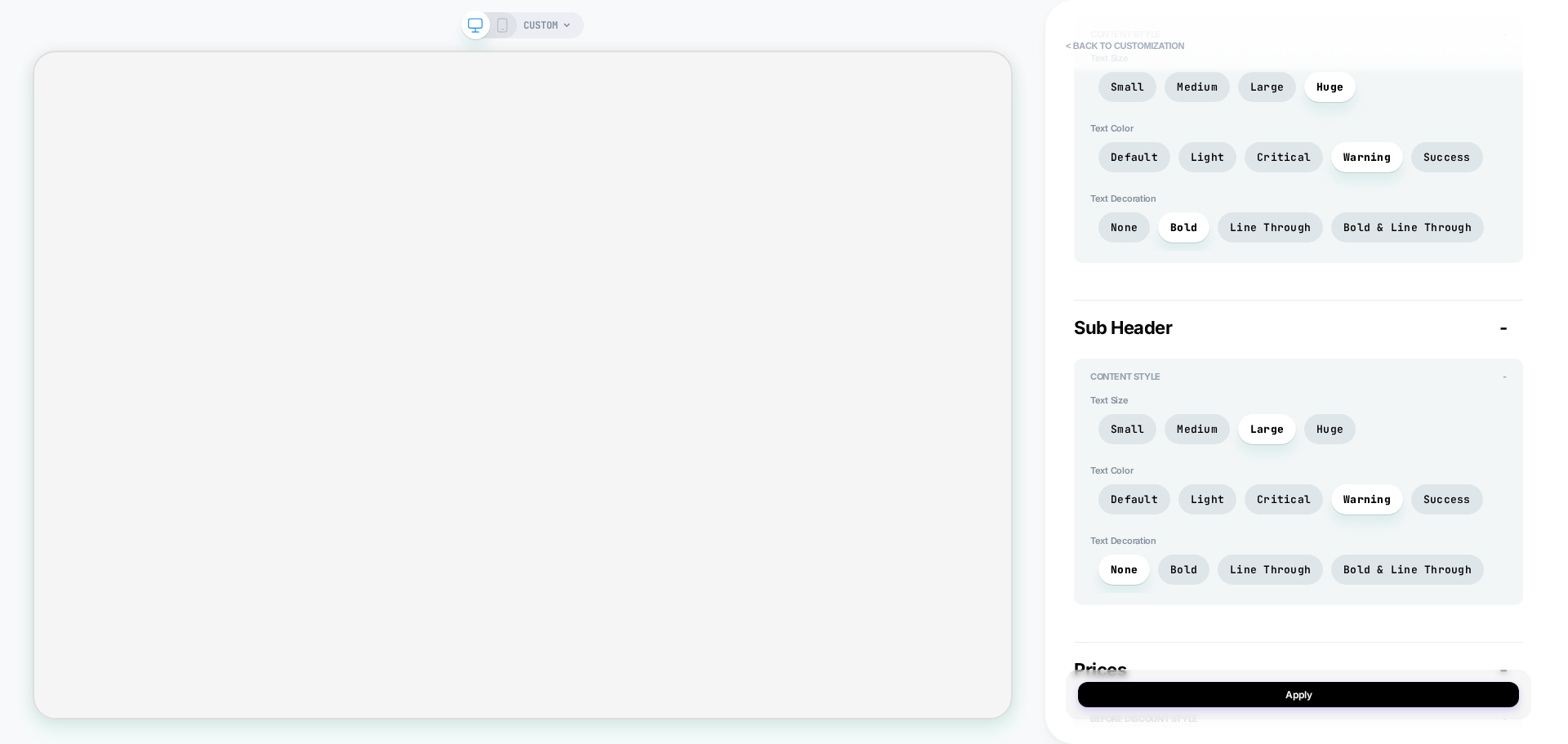
scroll to position [898, 0]
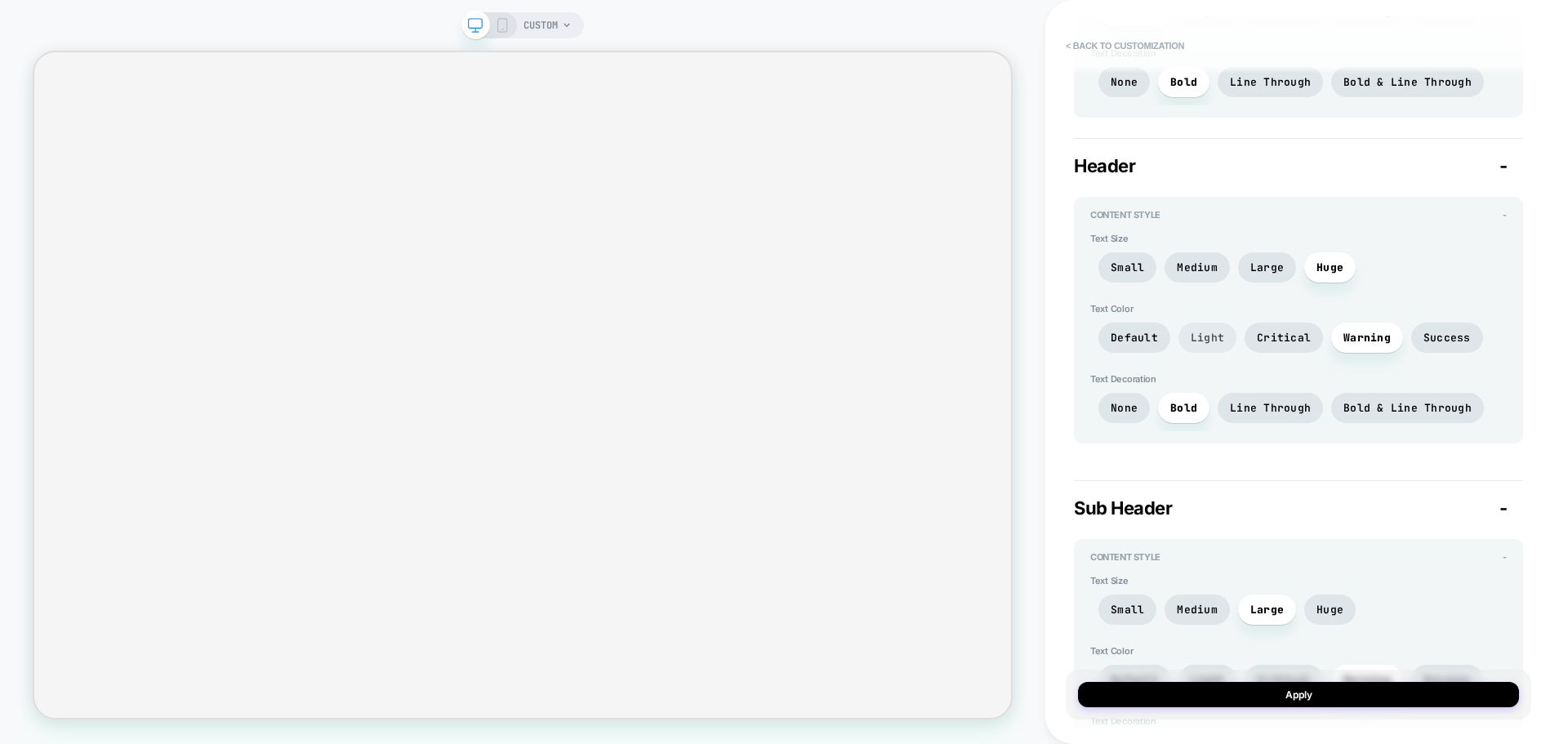
click at [1213, 334] on span "Light" at bounding box center [1207, 338] width 33 height 14
click at [1231, 184] on div "Header - Content Style - Text Size Small Medium Large Huge Text Color Default L…" at bounding box center [1297, 298] width 449 height 321
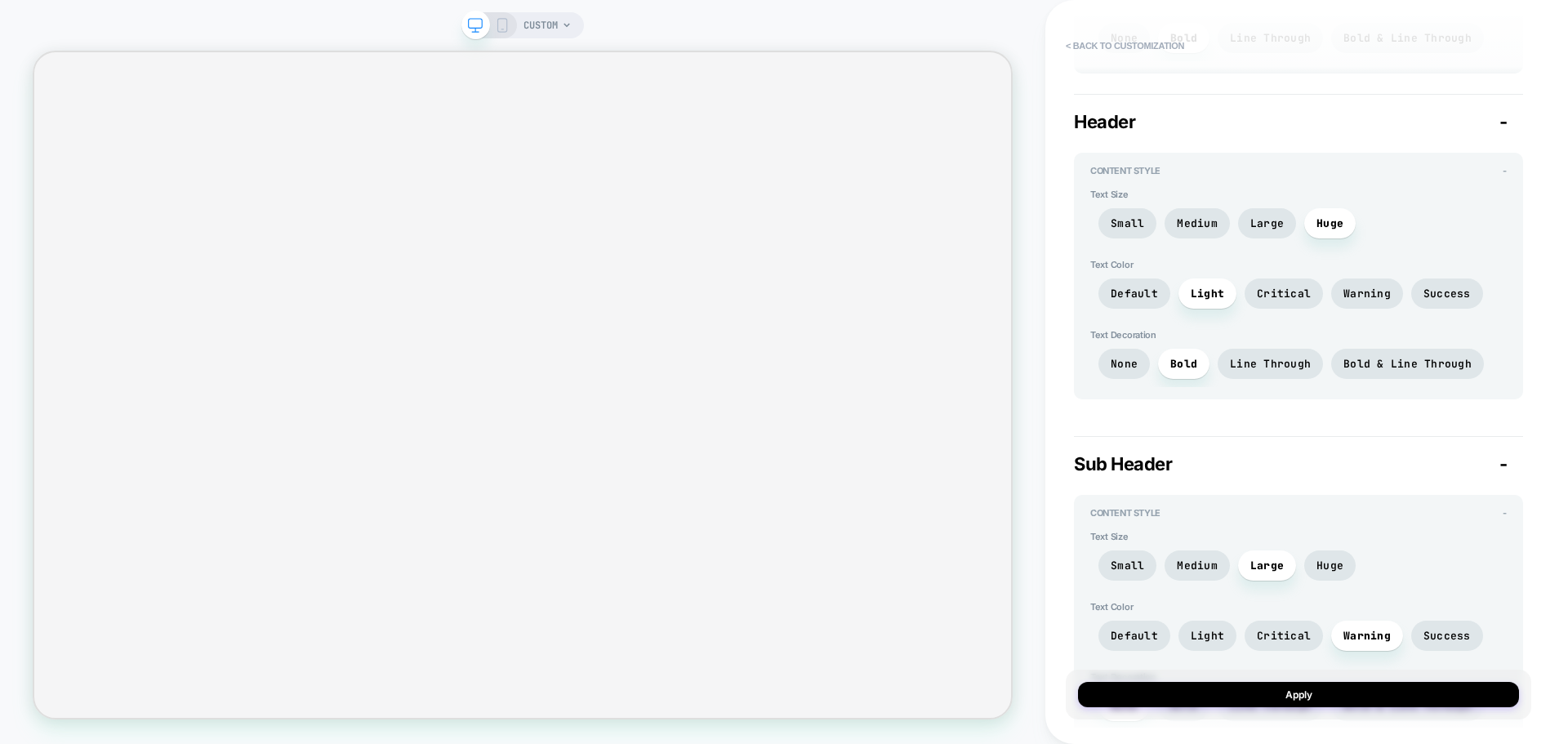
scroll to position [979, 0]
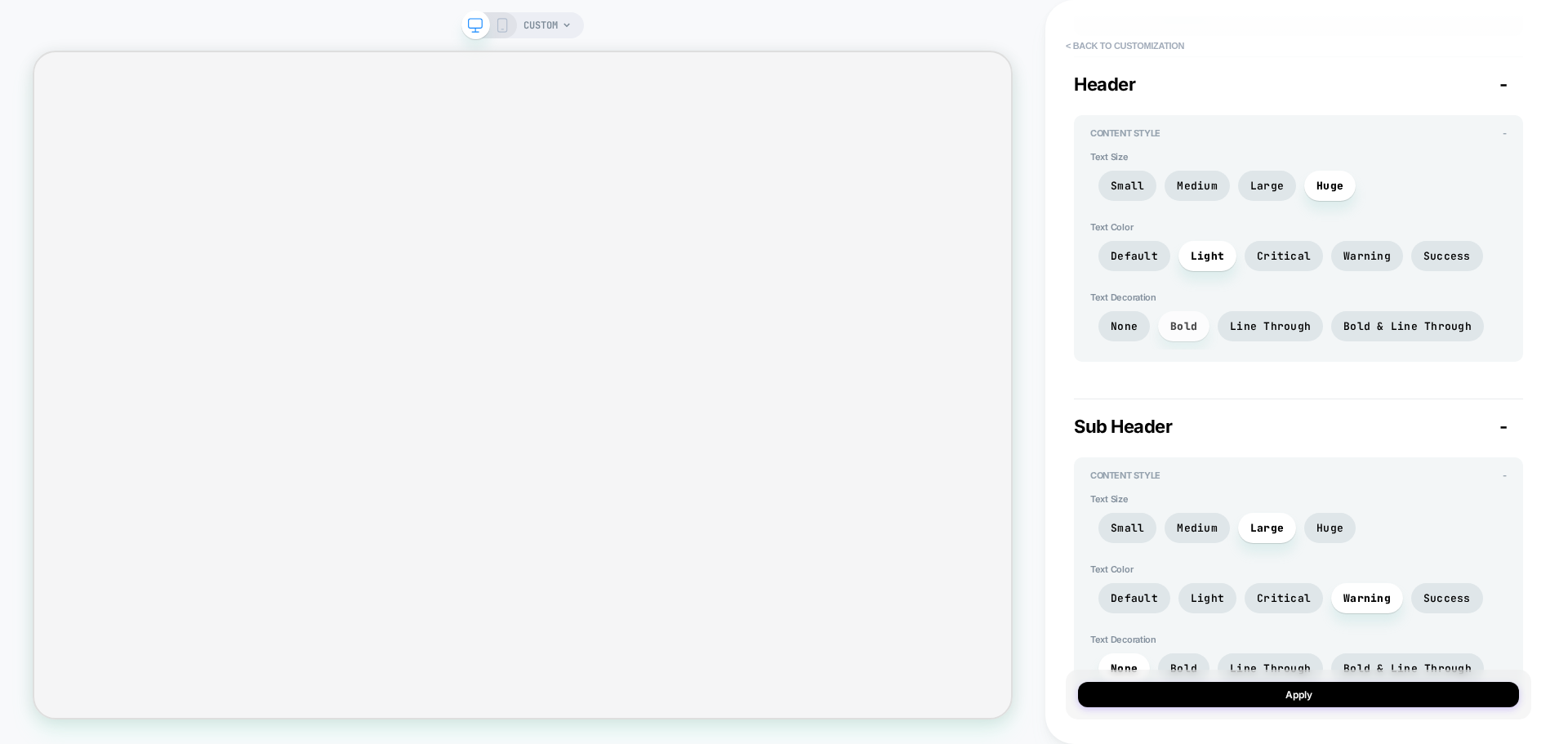
drag, startPoint x: 1257, startPoint y: 331, endPoint x: 1194, endPoint y: 334, distance: 63.1
click at [1258, 331] on span "Line Through" at bounding box center [1270, 326] width 81 height 14
click at [1184, 334] on span "Bold" at bounding box center [1184, 326] width 52 height 31
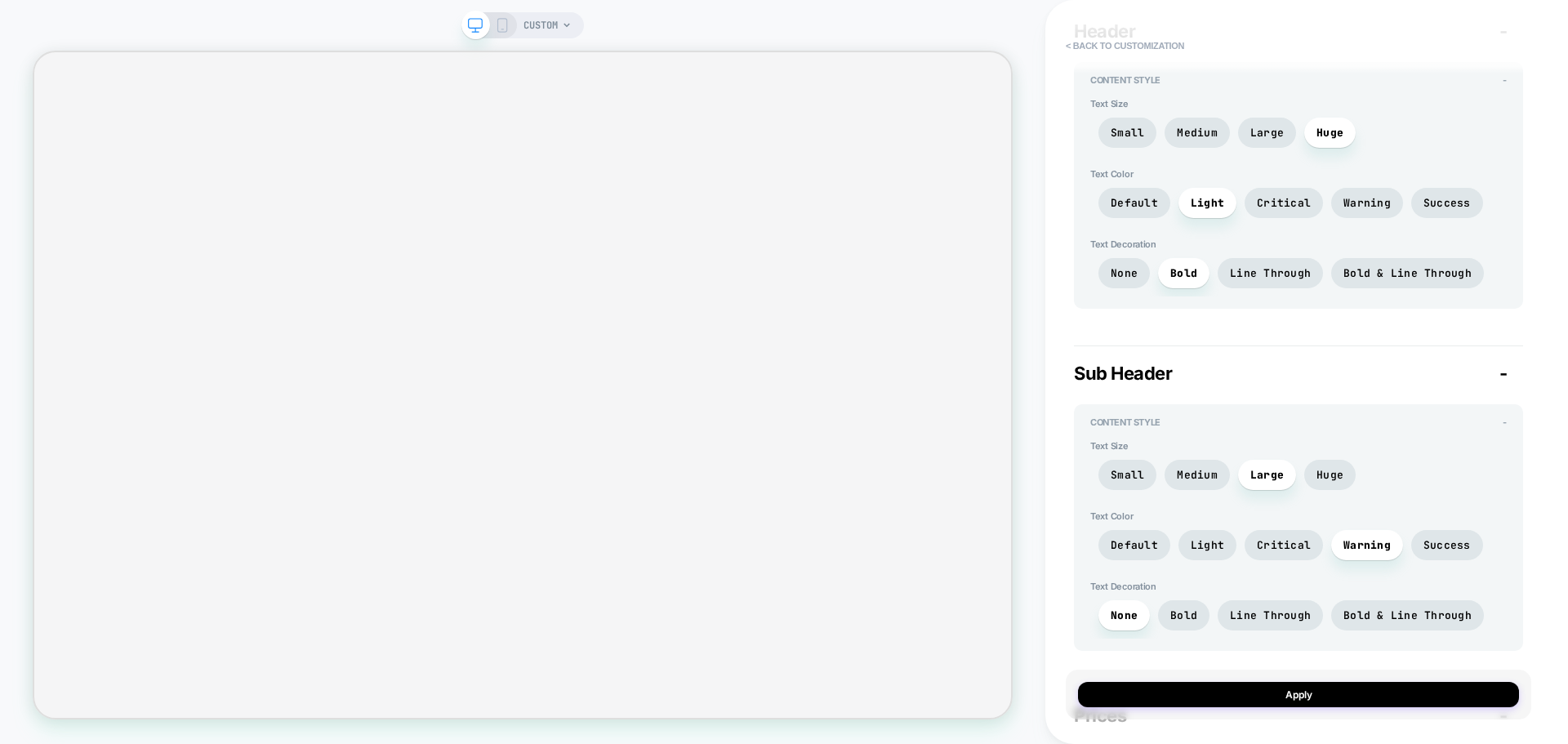
scroll to position [1143, 0]
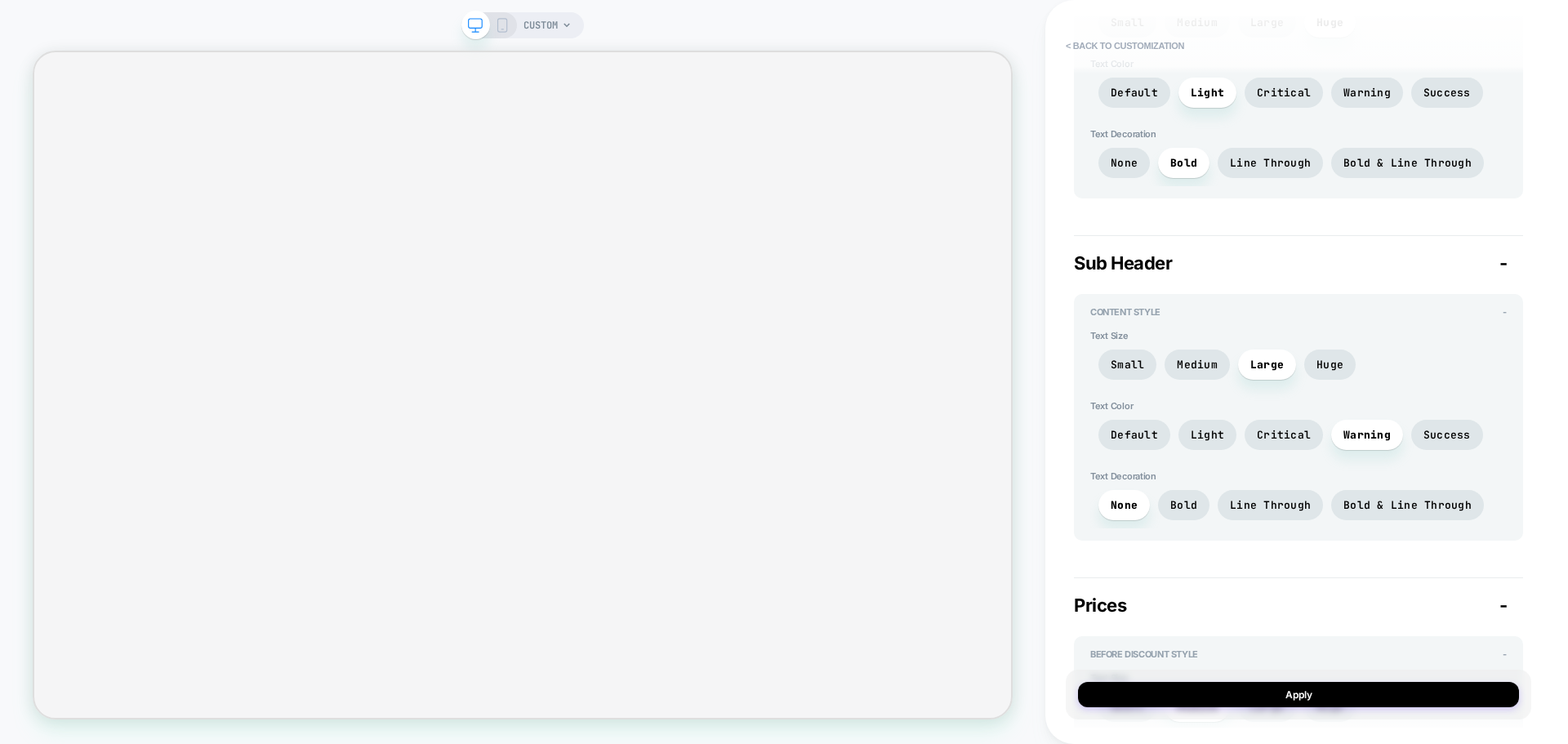
click at [1167, 528] on div "None Bold Line Through Bold & Line Through" at bounding box center [1298, 509] width 417 height 39
click at [1177, 509] on span "Bold" at bounding box center [1184, 505] width 27 height 14
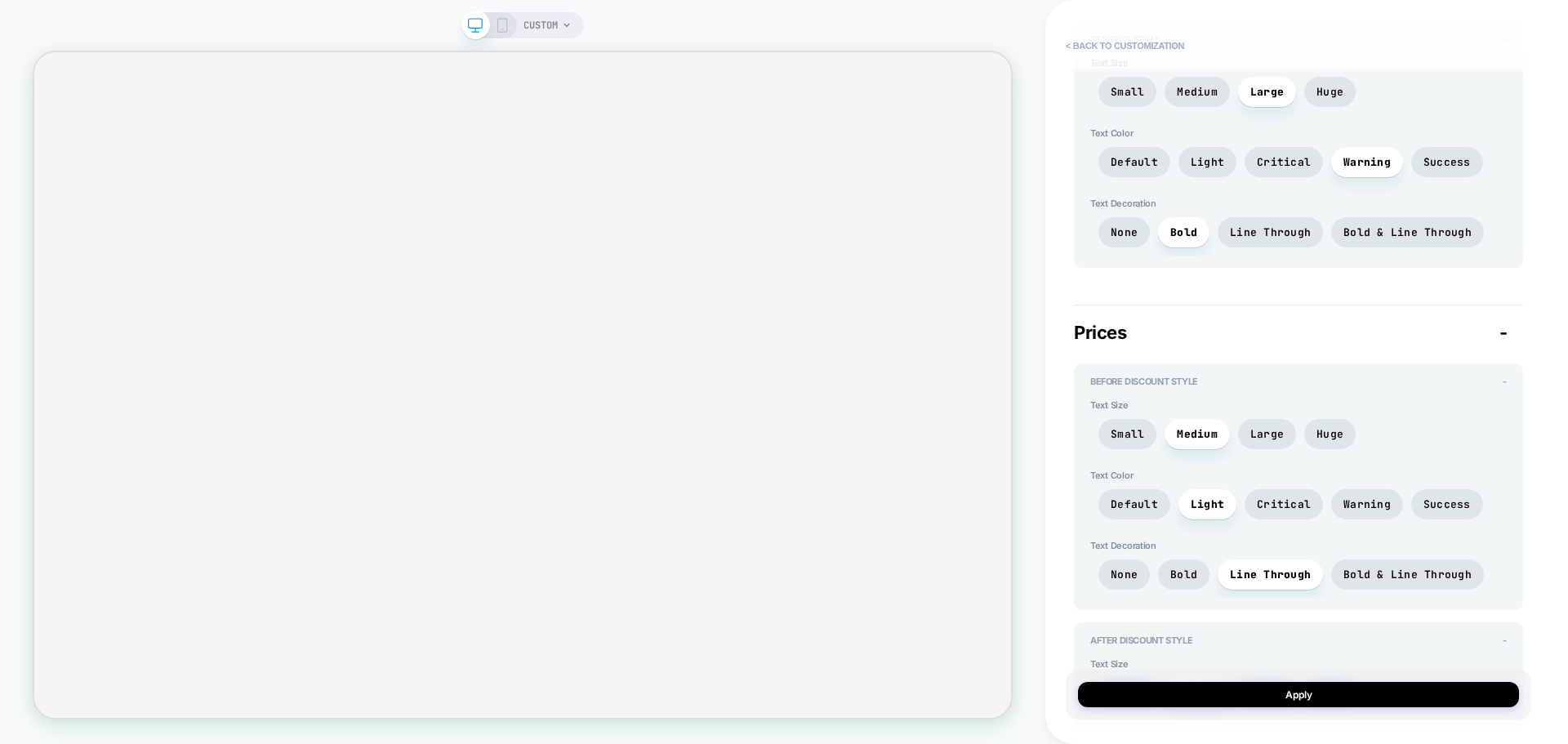
scroll to position [1470, 0]
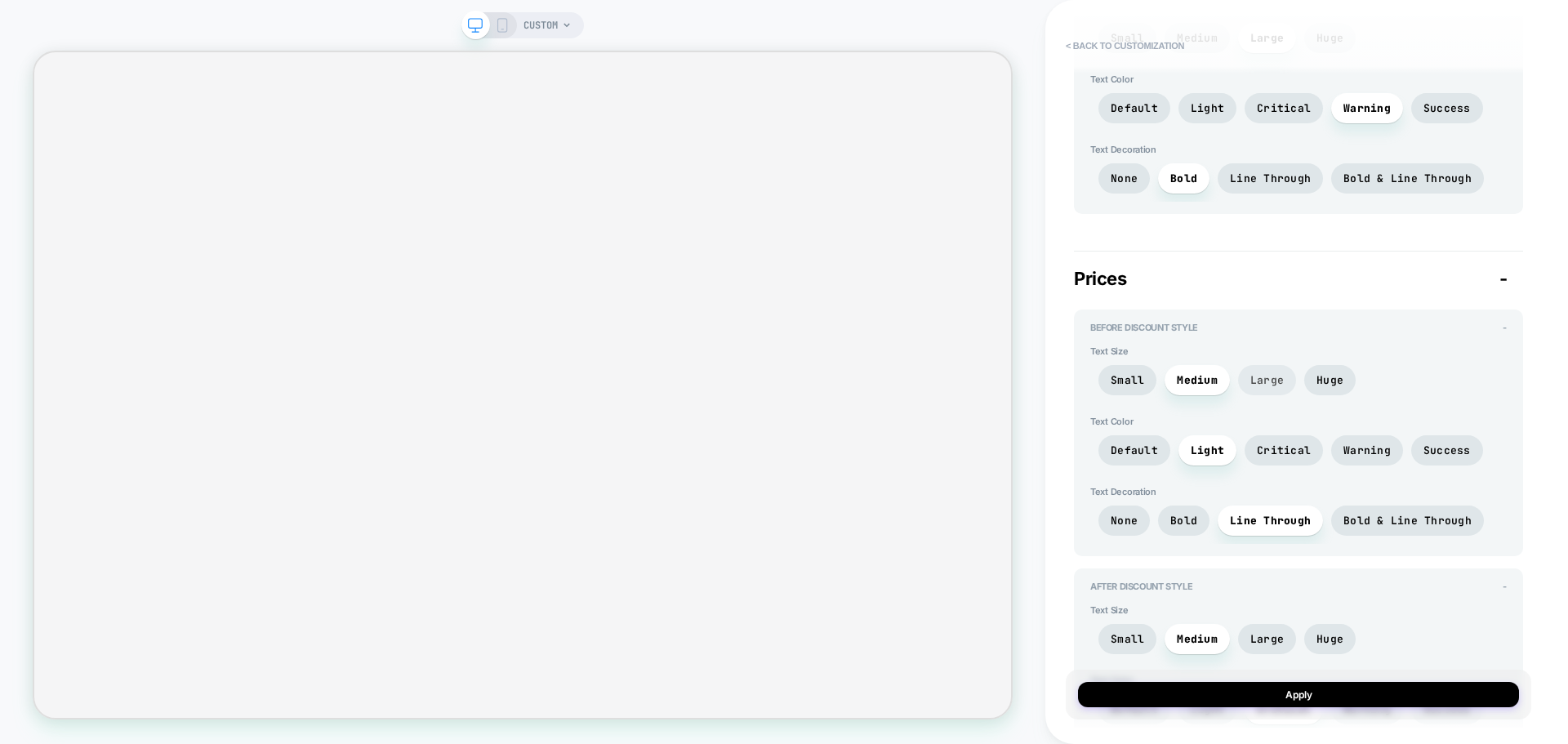
click at [1255, 367] on span "Large" at bounding box center [1267, 380] width 58 height 31
click at [1326, 375] on span "Huge" at bounding box center [1329, 380] width 27 height 14
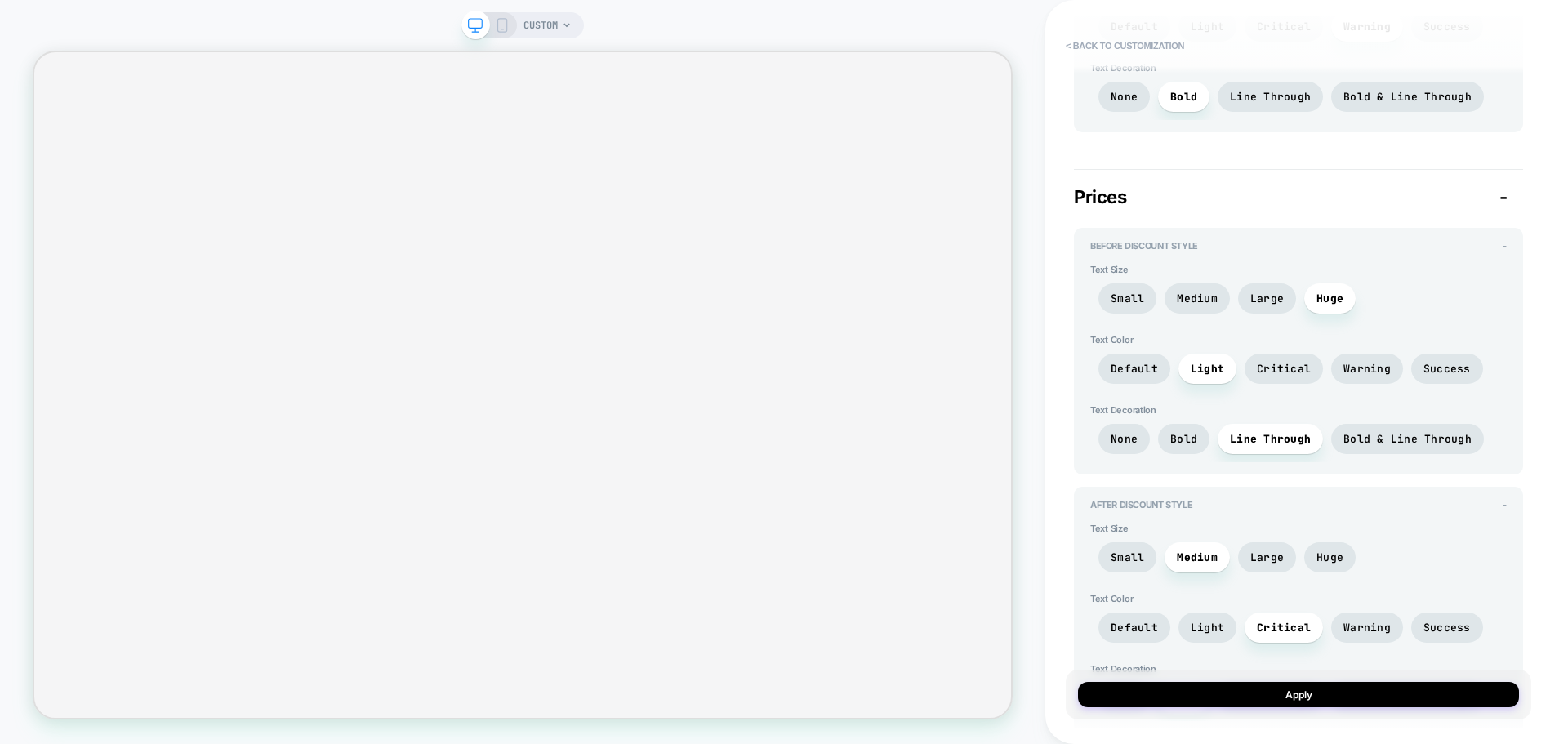
click at [1277, 319] on div "Small Medium Large Huge" at bounding box center [1298, 303] width 417 height 39
drag, startPoint x: 1269, startPoint y: 300, endPoint x: 1272, endPoint y: 309, distance: 9.5
click at [1269, 301] on span "Large" at bounding box center [1267, 298] width 33 height 14
click at [1291, 362] on span "Critical" at bounding box center [1283, 368] width 54 height 14
click at [1363, 370] on span "Warning" at bounding box center [1367, 368] width 47 height 14
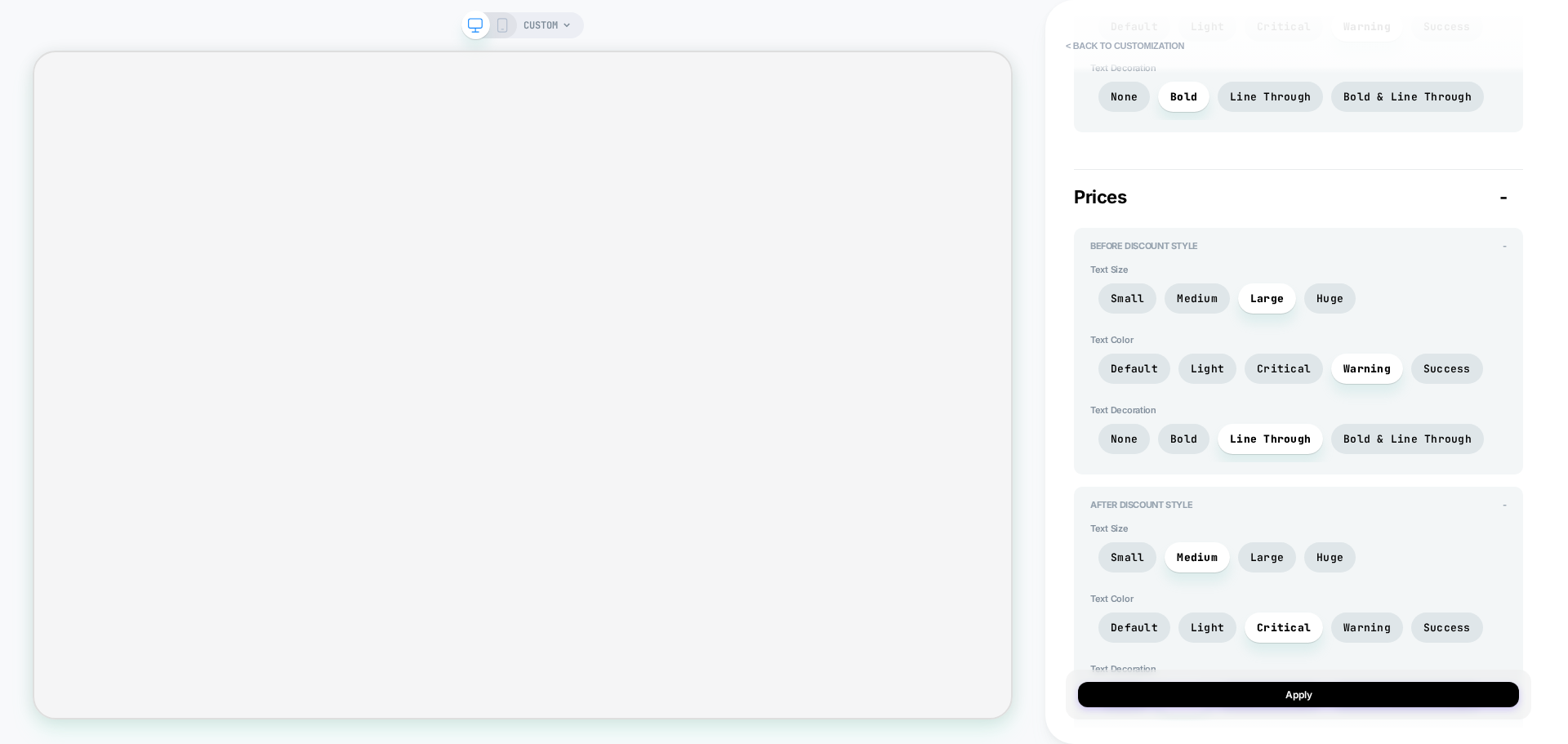
click at [1486, 362] on div "Default Light Critical Warning Success" at bounding box center [1298, 373] width 417 height 39
click at [1445, 361] on span "Success" at bounding box center [1447, 368] width 47 height 14
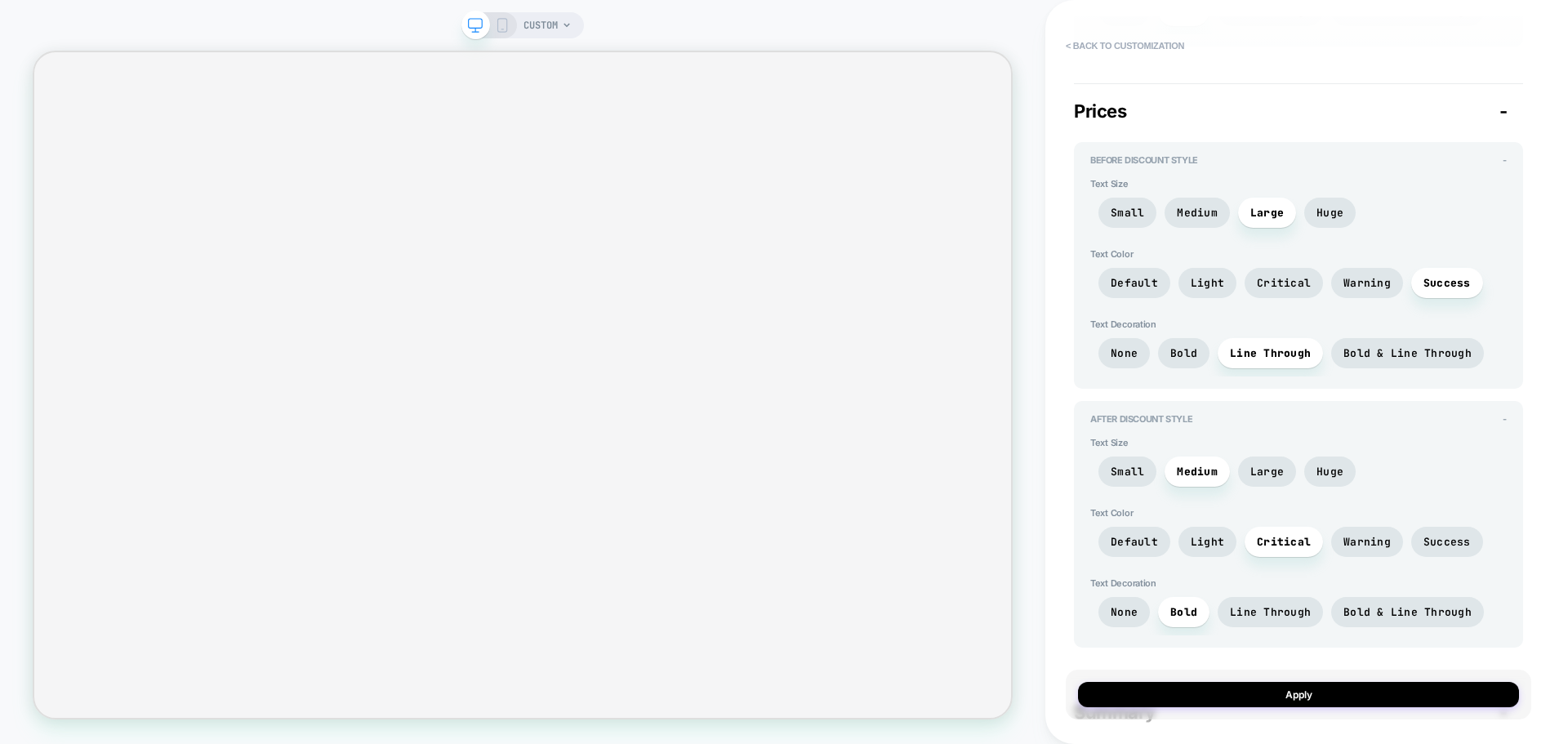
scroll to position [1632, 0]
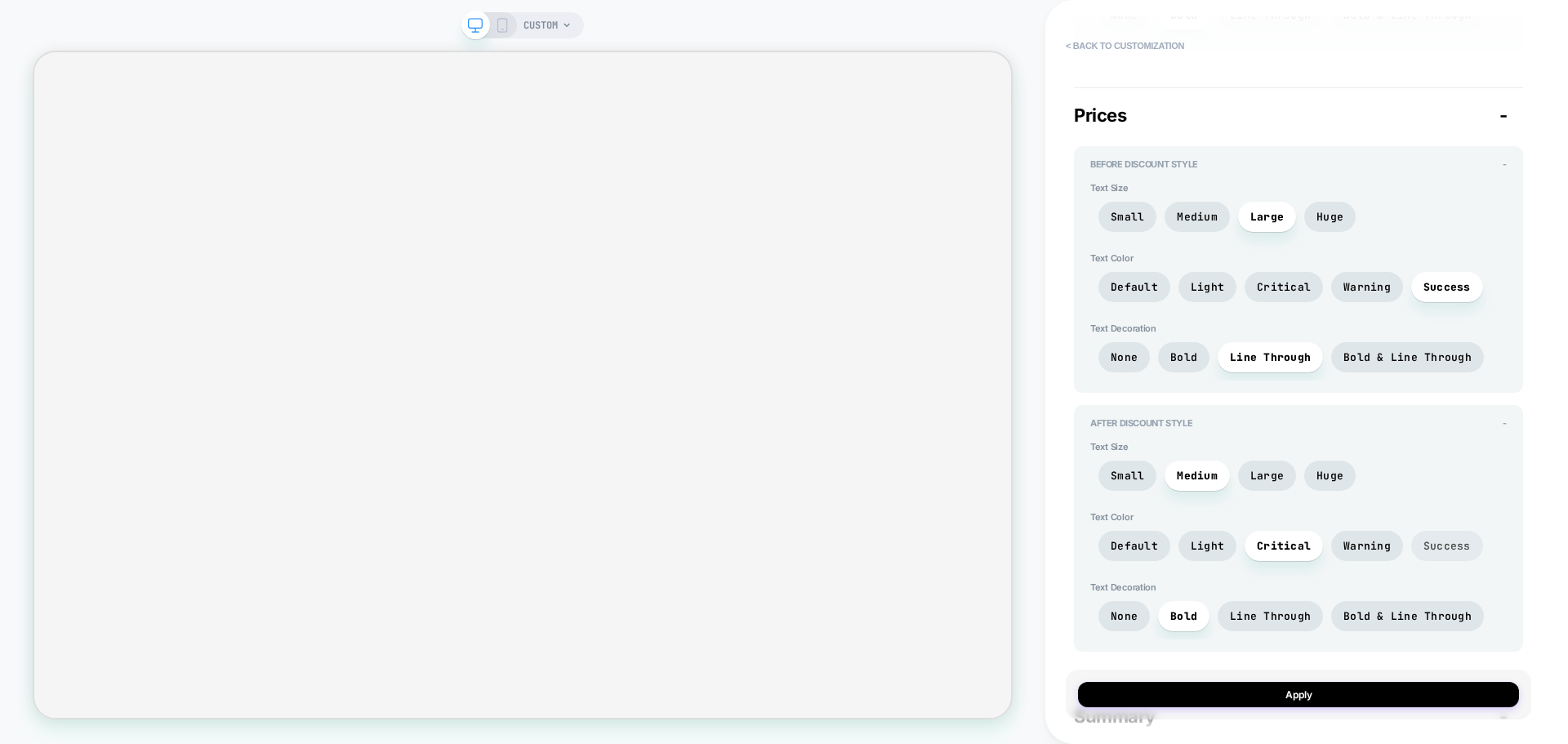
click at [1424, 542] on span "Success" at bounding box center [1447, 546] width 47 height 14
click at [1264, 298] on span "Critical" at bounding box center [1283, 287] width 79 height 31
click at [1202, 289] on span "Light" at bounding box center [1207, 287] width 33 height 14
click at [1268, 290] on span "Critical" at bounding box center [1283, 287] width 54 height 14
click at [1194, 612] on span "Bold" at bounding box center [1184, 616] width 27 height 14
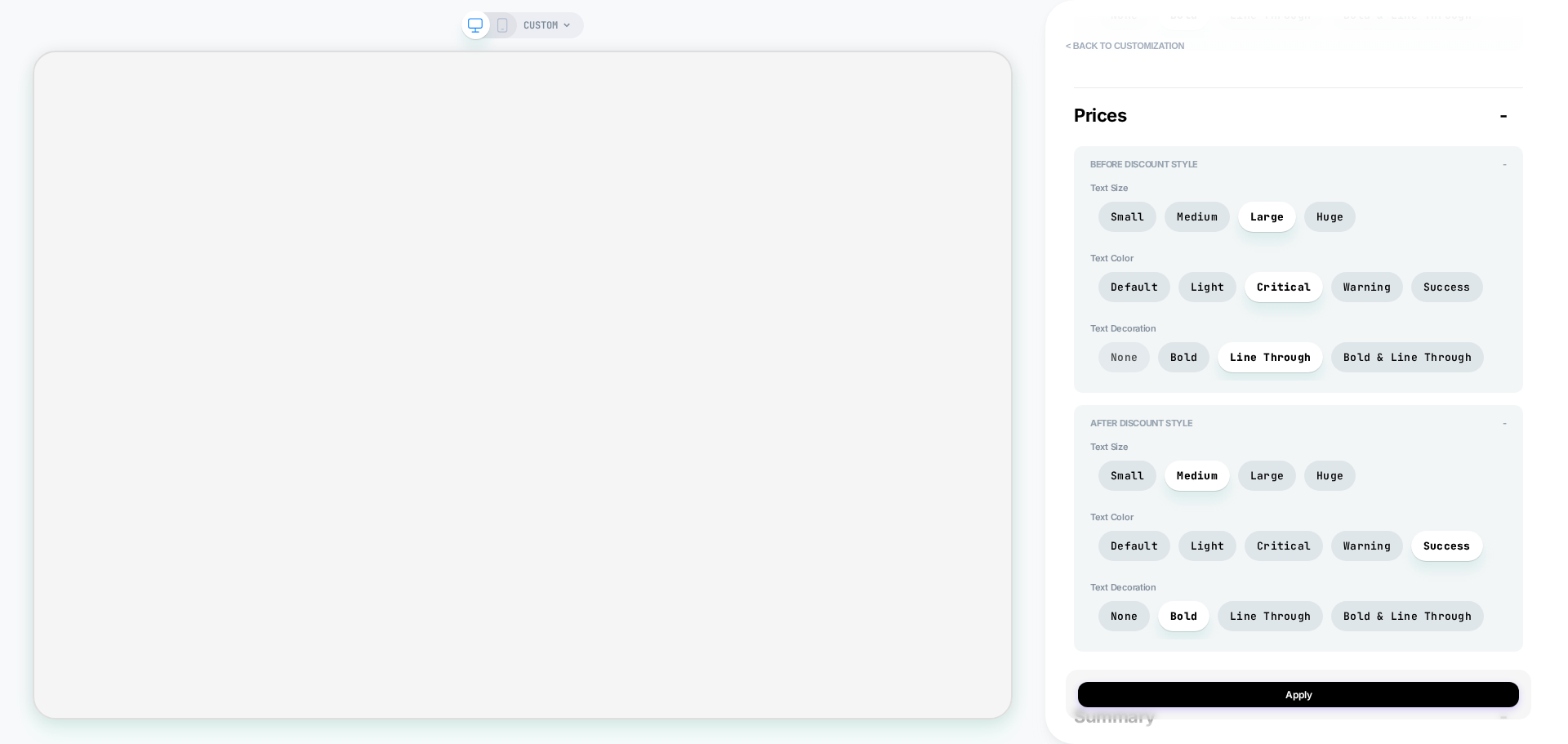
click at [1119, 358] on span "None" at bounding box center [1123, 357] width 27 height 14
click at [1195, 361] on span "Bold" at bounding box center [1184, 357] width 27 height 14
click at [1424, 365] on span "Bold & Line Through" at bounding box center [1407, 357] width 152 height 31
click at [1274, 366] on span "Line Through" at bounding box center [1270, 357] width 105 height 31
click at [1182, 613] on span "Bold" at bounding box center [1184, 616] width 27 height 14
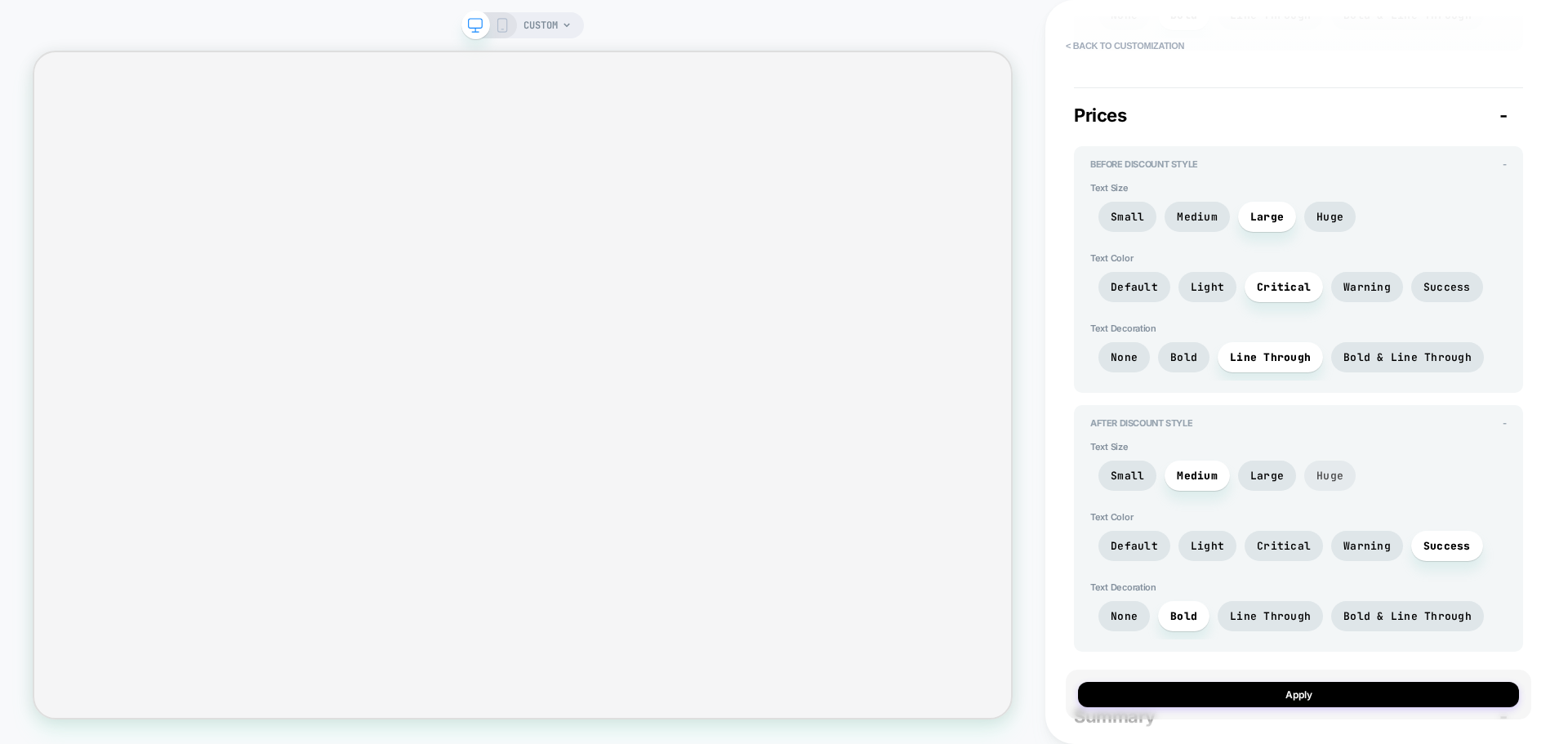
click at [1323, 470] on span "Huge" at bounding box center [1329, 475] width 27 height 14
click at [1267, 492] on div "Small Medium Large Huge" at bounding box center [1298, 480] width 417 height 39
click at [1268, 463] on span "Large" at bounding box center [1267, 475] width 58 height 31
click at [1323, 461] on span "Huge" at bounding box center [1329, 475] width 52 height 31
click at [1190, 215] on span "Medium" at bounding box center [1197, 217] width 41 height 14
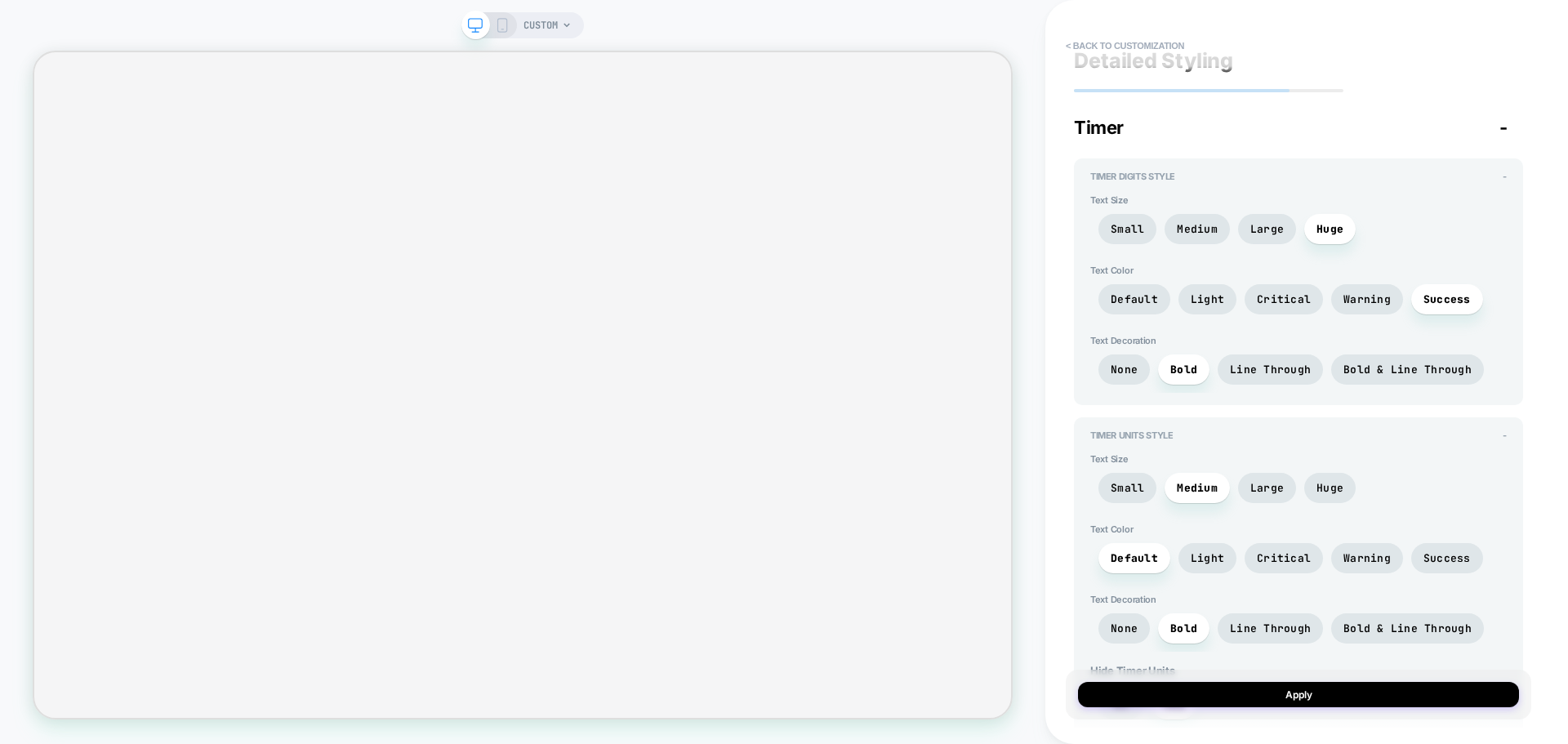
scroll to position [0, 0]
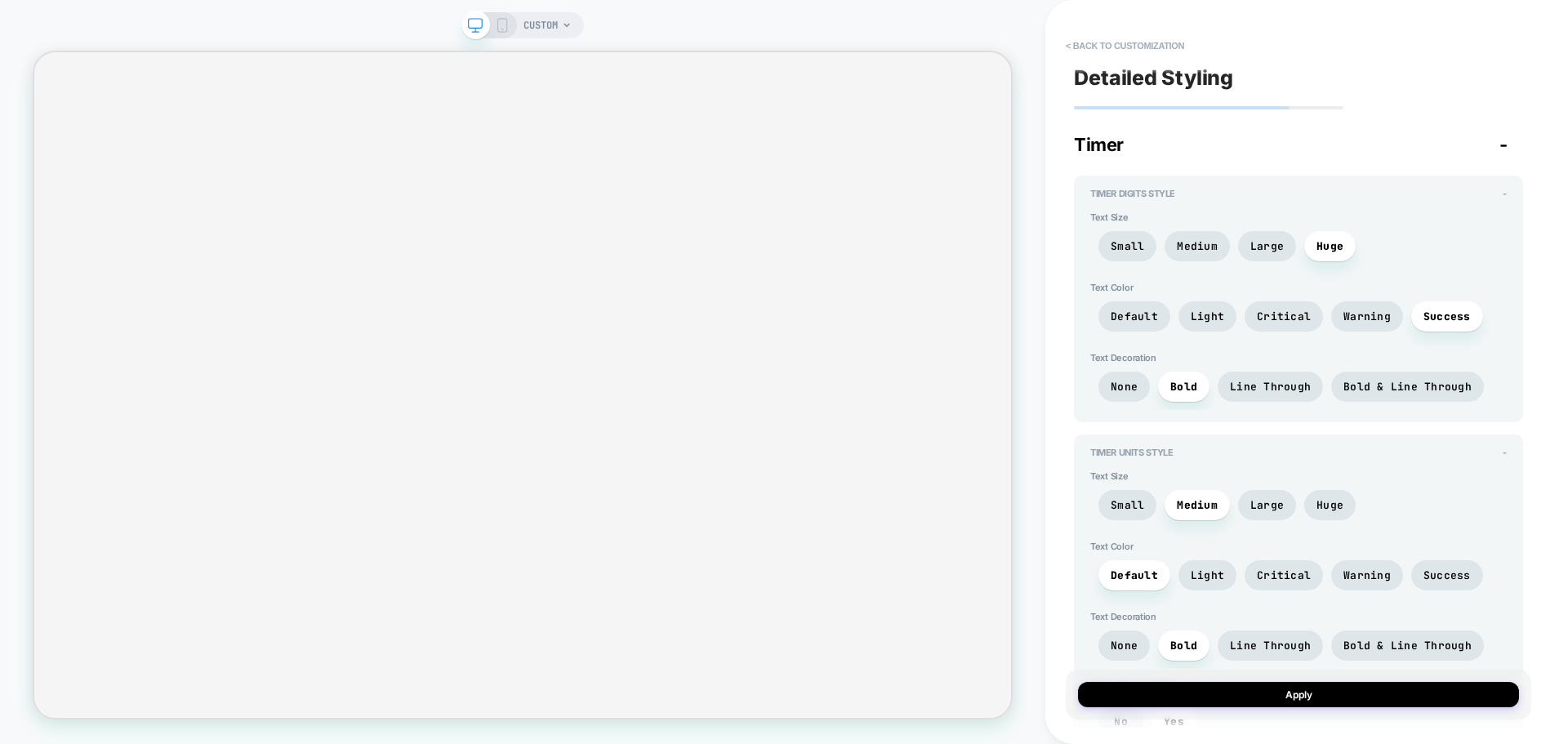
click at [1339, 298] on div "Text Color Default Light Critical Warning Success" at bounding box center [1298, 311] width 417 height 58
click at [1347, 313] on span "Warning" at bounding box center [1367, 316] width 47 height 14
click at [1285, 318] on span "Critical" at bounding box center [1283, 316] width 54 height 14
click at [1227, 312] on span "Light" at bounding box center [1207, 316] width 58 height 31
click at [1269, 308] on span "Critical" at bounding box center [1283, 316] width 79 height 31
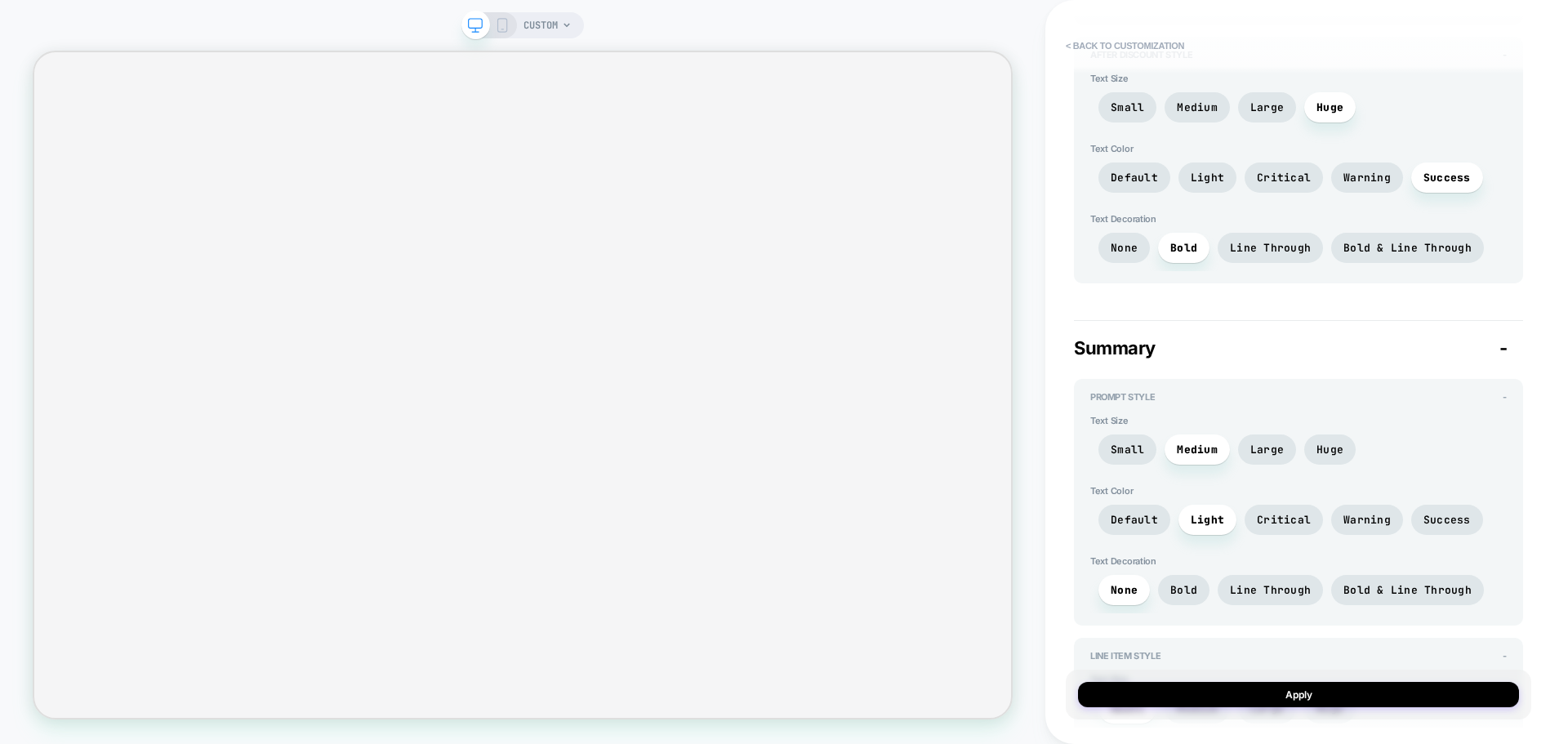
scroll to position [2041, 0]
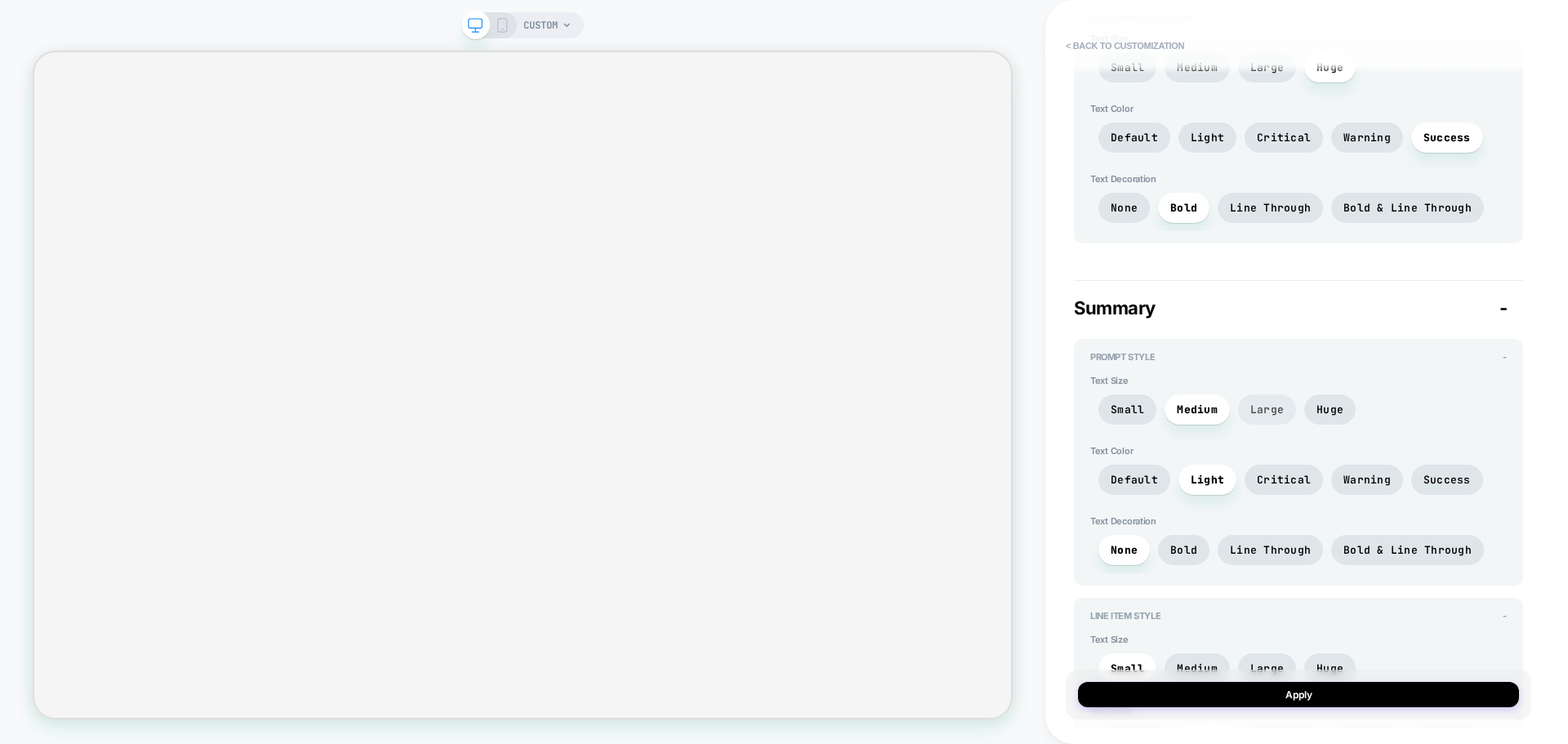
click at [1258, 414] on span "Large" at bounding box center [1267, 410] width 33 height 14
click at [1209, 410] on span "Medium" at bounding box center [1197, 410] width 41 height 14
drag, startPoint x: 1099, startPoint y: 405, endPoint x: 1129, endPoint y: 411, distance: 30.6
click at [1100, 406] on span "Small" at bounding box center [1127, 409] width 58 height 31
click at [1217, 412] on span "Medium" at bounding box center [1197, 409] width 66 height 31
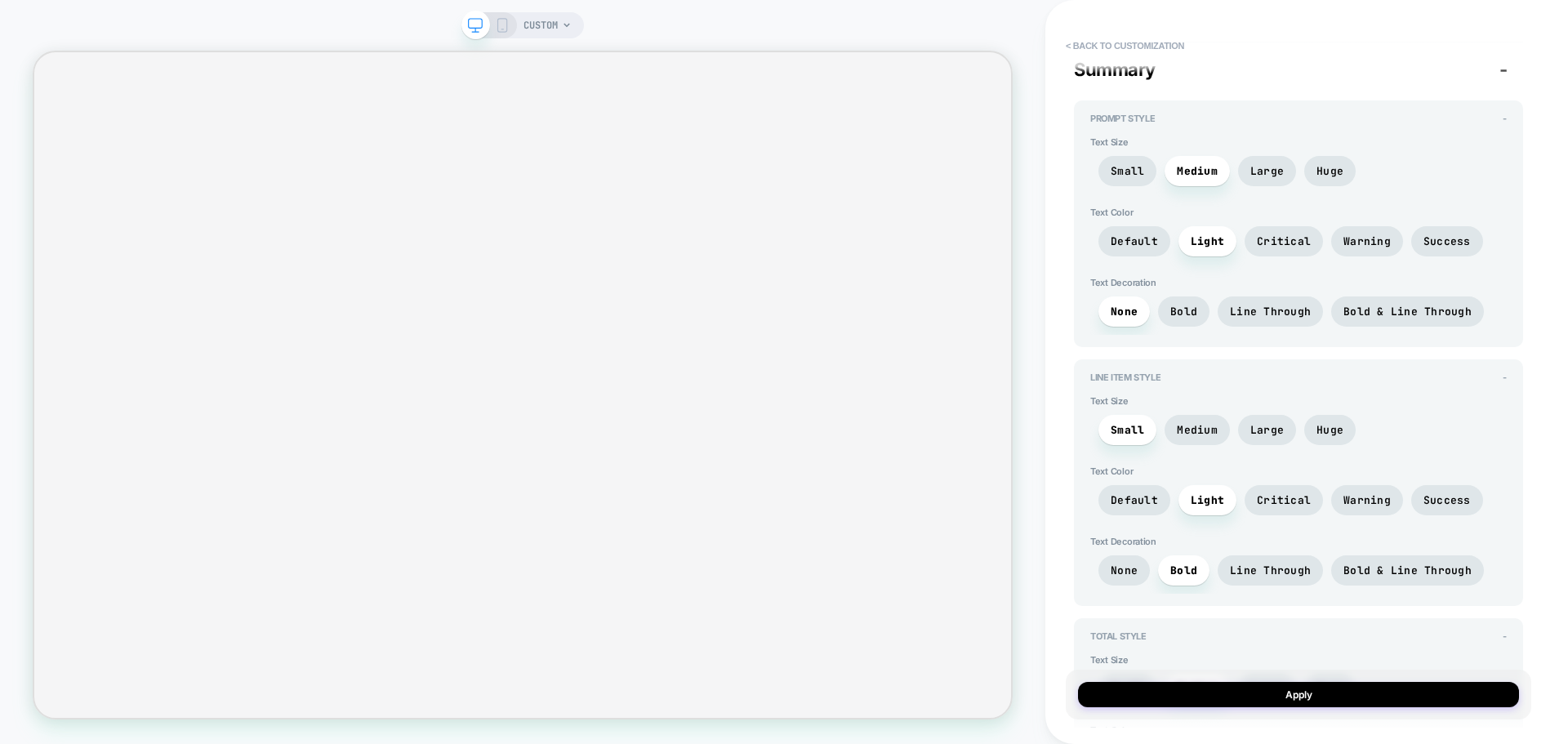
scroll to position [2285, 0]
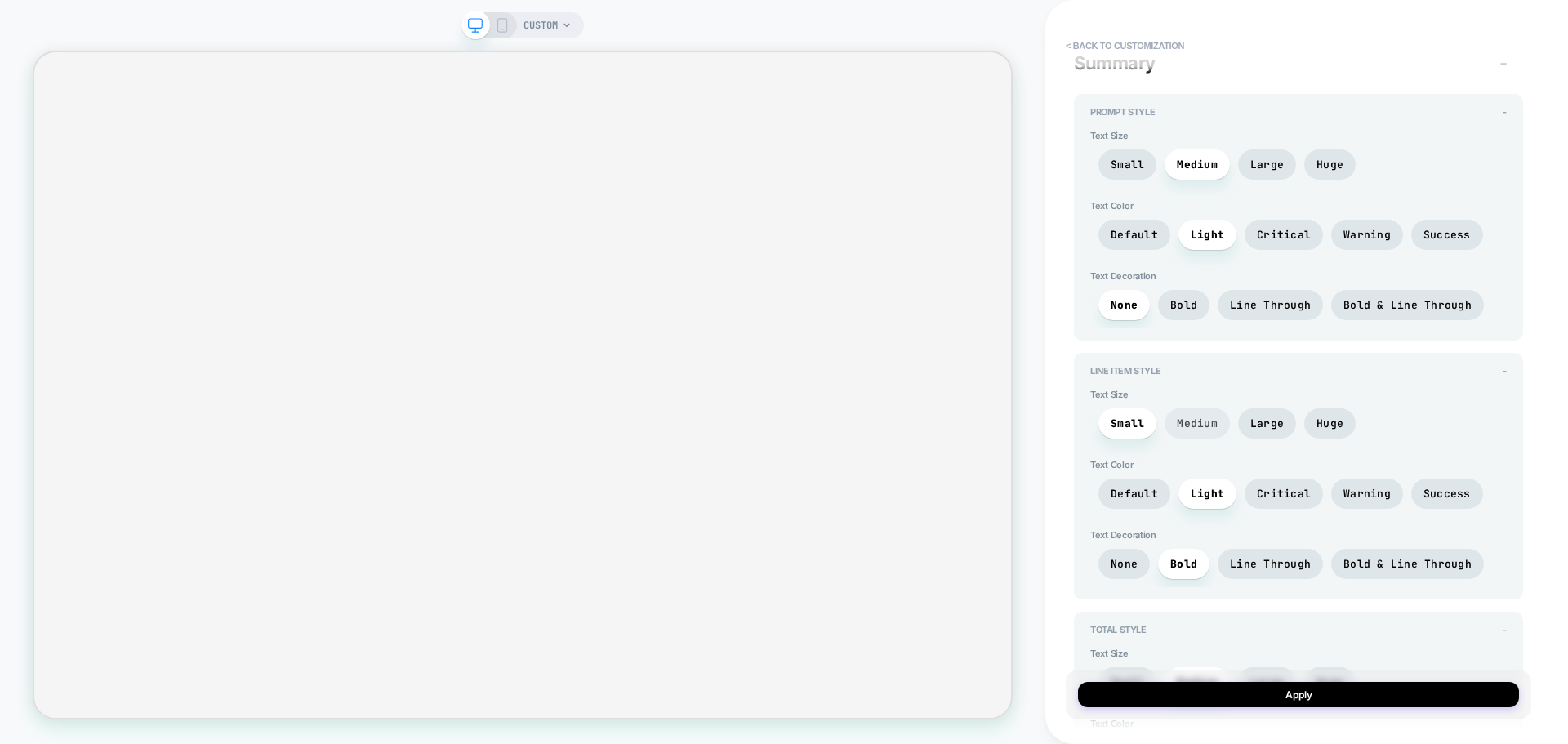
click at [1206, 423] on span "Medium" at bounding box center [1197, 424] width 41 height 14
click at [1260, 418] on span "Large" at bounding box center [1267, 424] width 33 height 14
click at [1308, 412] on span "Huge" at bounding box center [1329, 423] width 52 height 31
drag, startPoint x: 1257, startPoint y: 425, endPoint x: 1249, endPoint y: 425, distance: 8.0
click at [1257, 425] on span "Large" at bounding box center [1267, 424] width 33 height 14
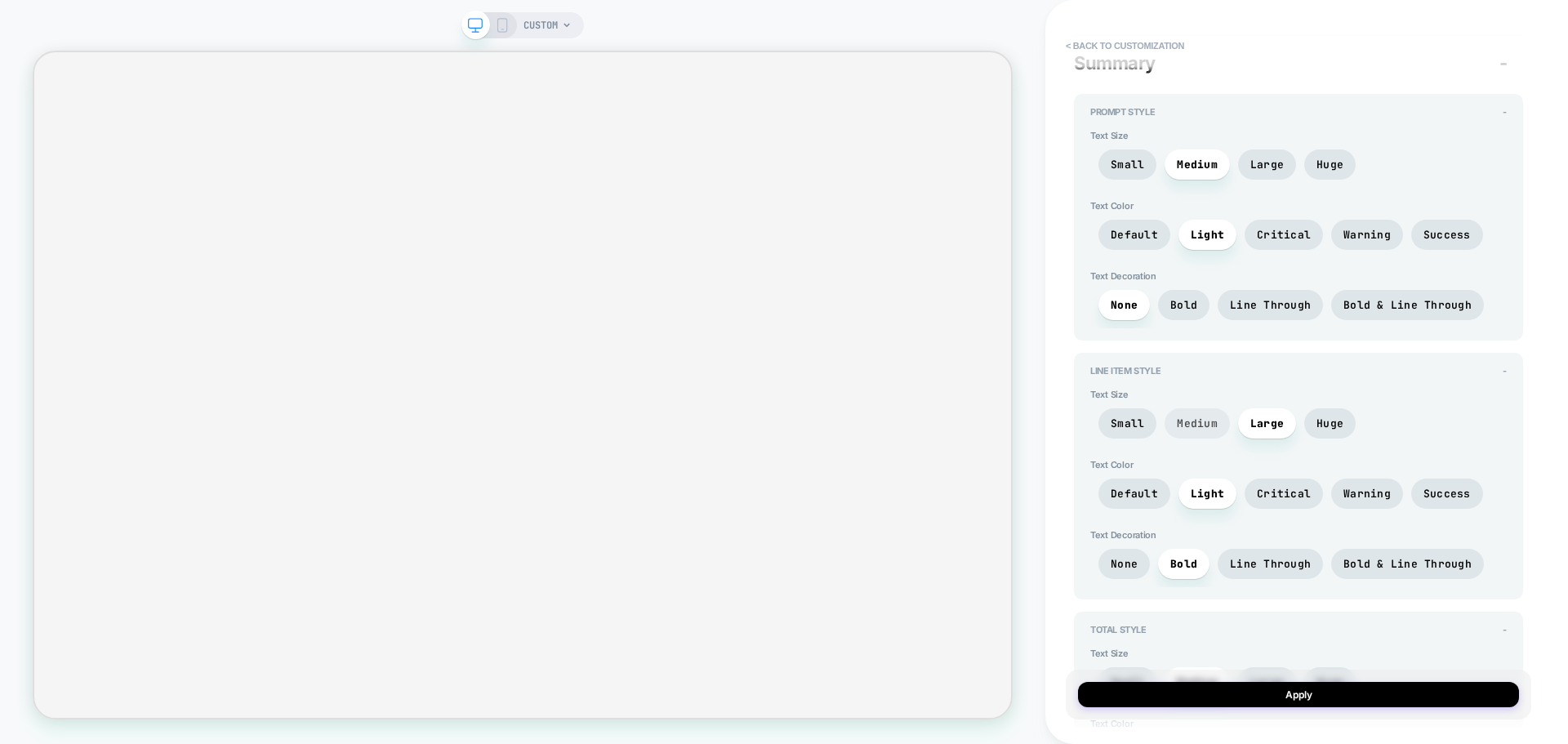
click at [1165, 425] on span "Medium" at bounding box center [1197, 423] width 66 height 31
click at [1116, 418] on span "Small" at bounding box center [1127, 424] width 33 height 14
click at [1296, 415] on div "Small Medium Large Huge" at bounding box center [1298, 427] width 417 height 39
click at [1280, 426] on span "Large" at bounding box center [1267, 424] width 33 height 14
click at [1320, 422] on span "Huge" at bounding box center [1329, 424] width 27 height 14
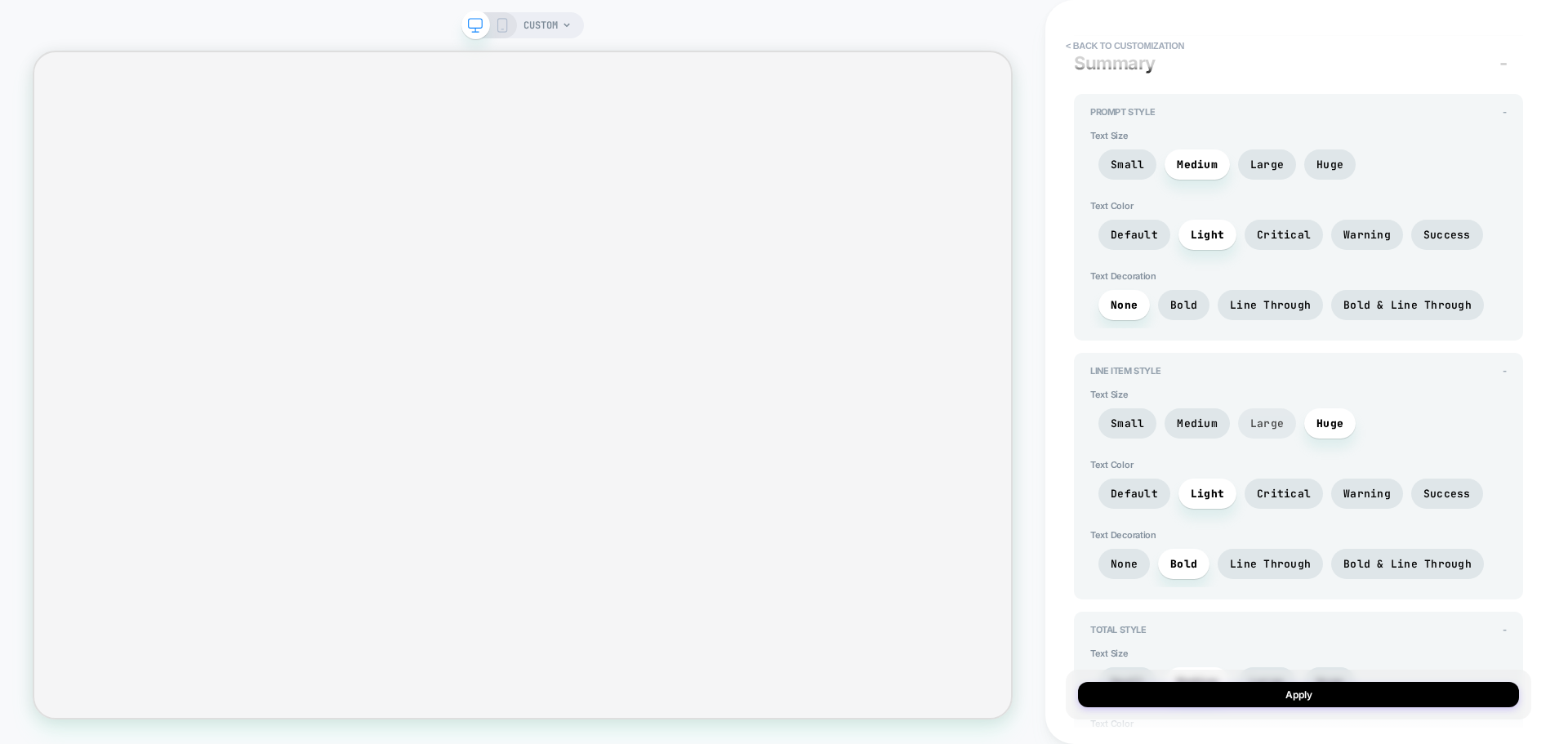
click at [1251, 431] on span "Large" at bounding box center [1267, 423] width 58 height 31
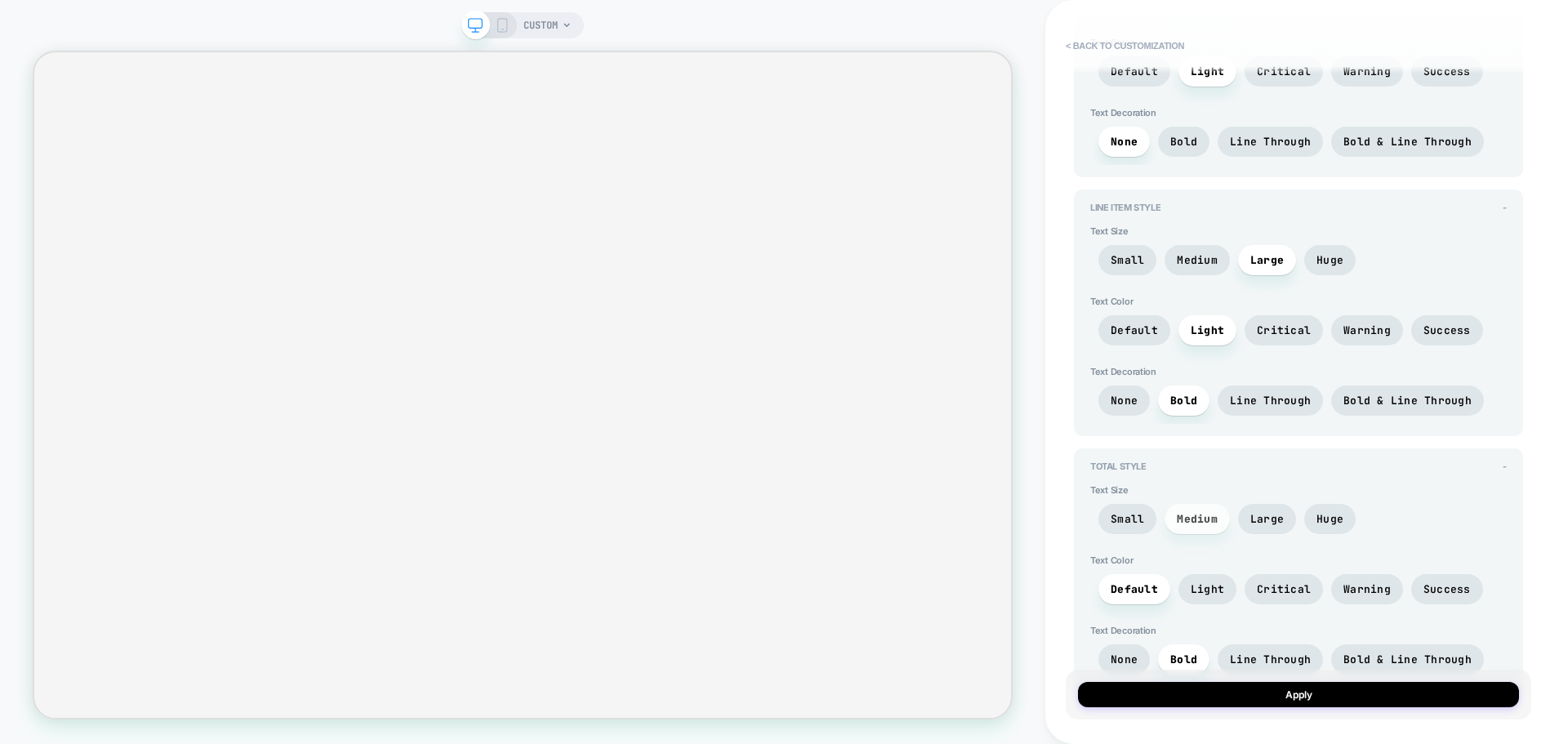
scroll to position [2530, 0]
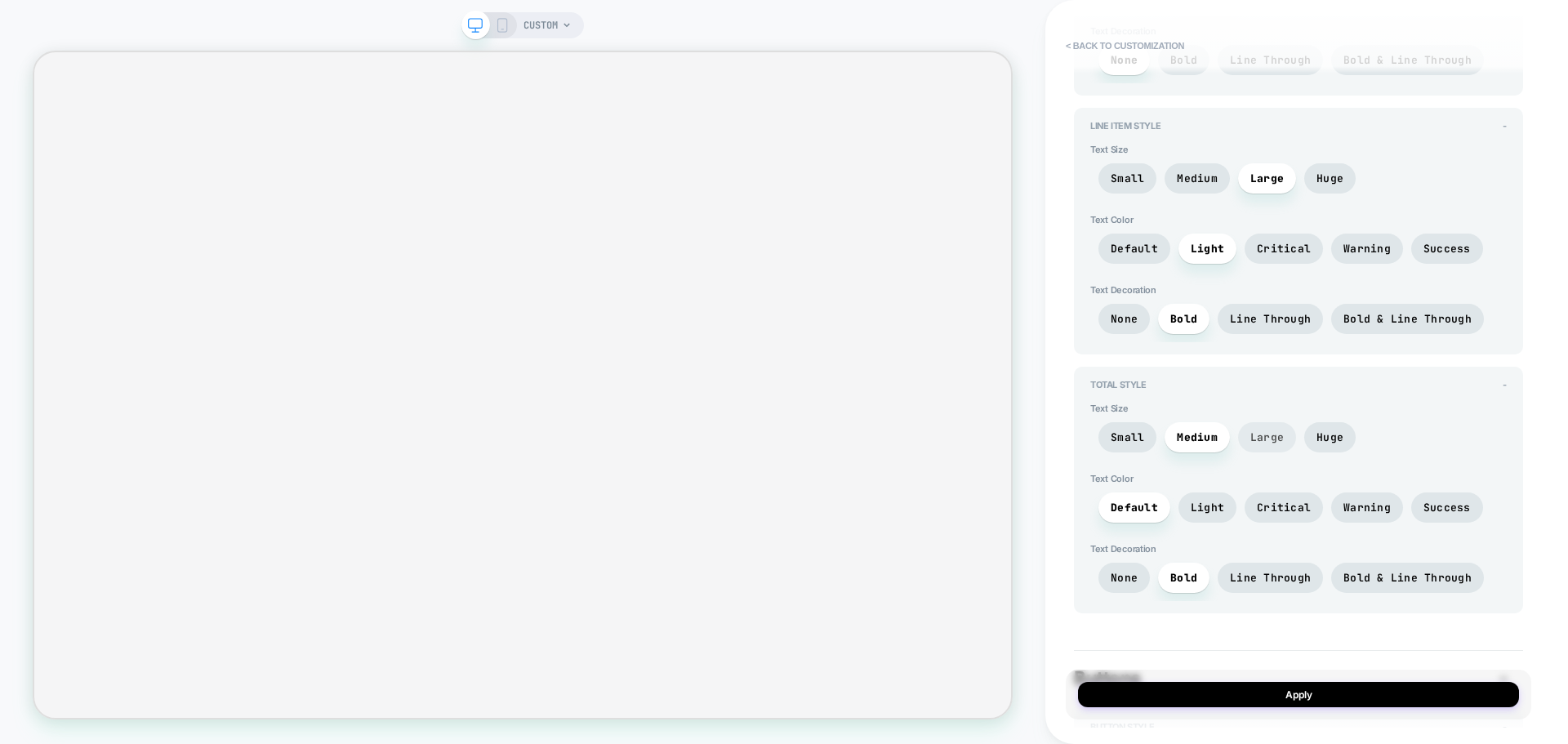
click at [1273, 440] on span "Large" at bounding box center [1267, 438] width 33 height 14
click at [1450, 249] on span "Success" at bounding box center [1447, 249] width 47 height 14
click at [1425, 515] on span "Success" at bounding box center [1447, 507] width 72 height 31
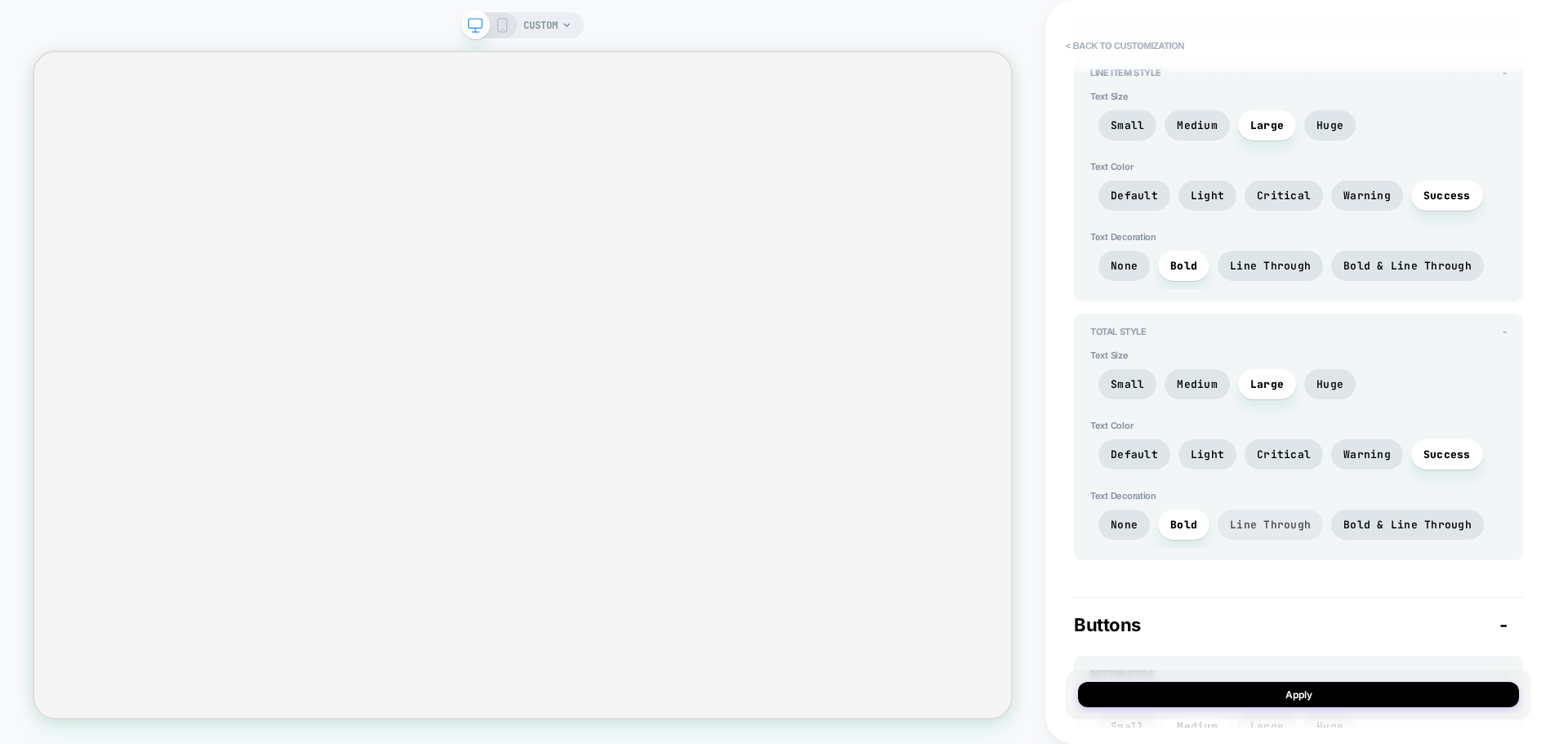
scroll to position [2613, 0]
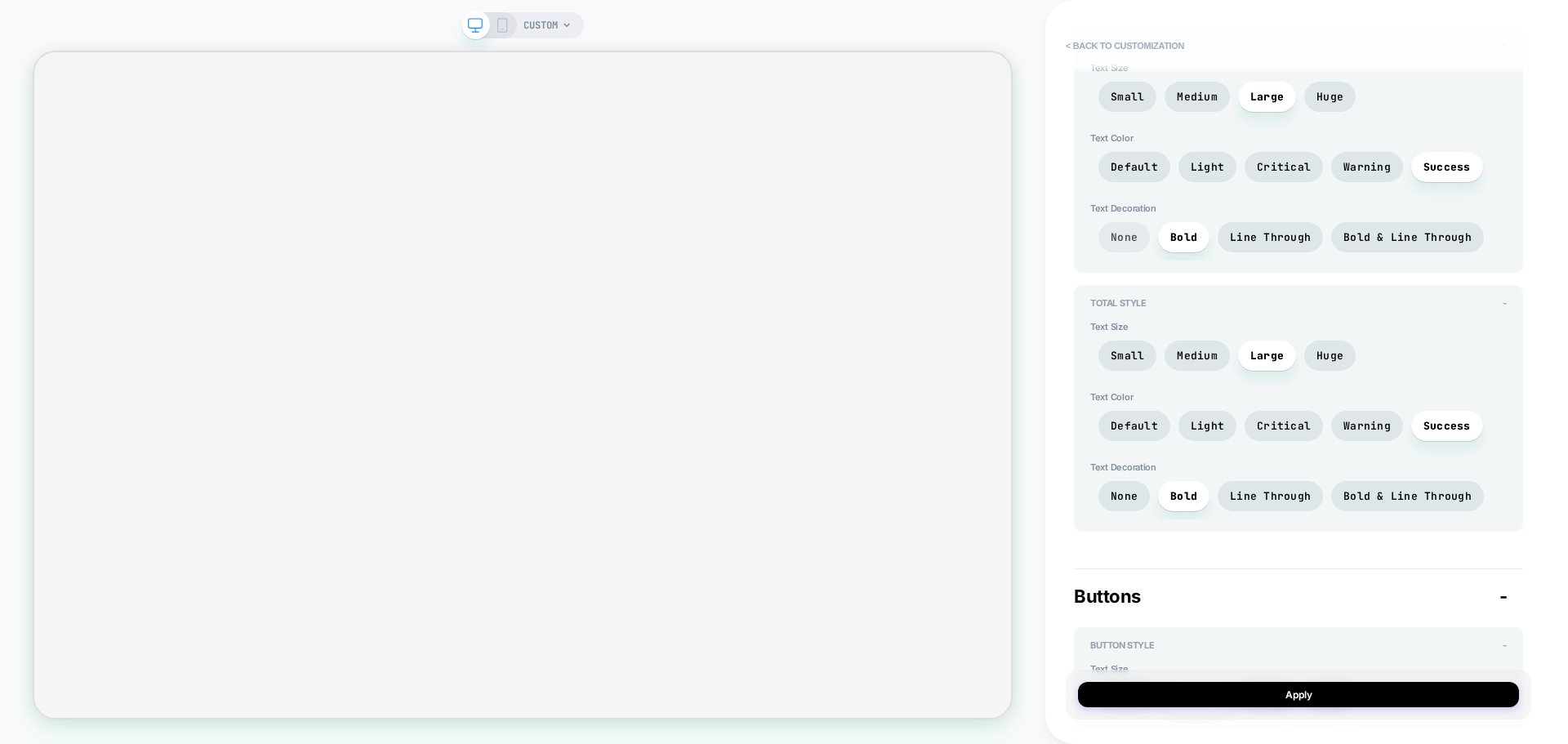
click at [1131, 236] on span "None" at bounding box center [1123, 237] width 27 height 14
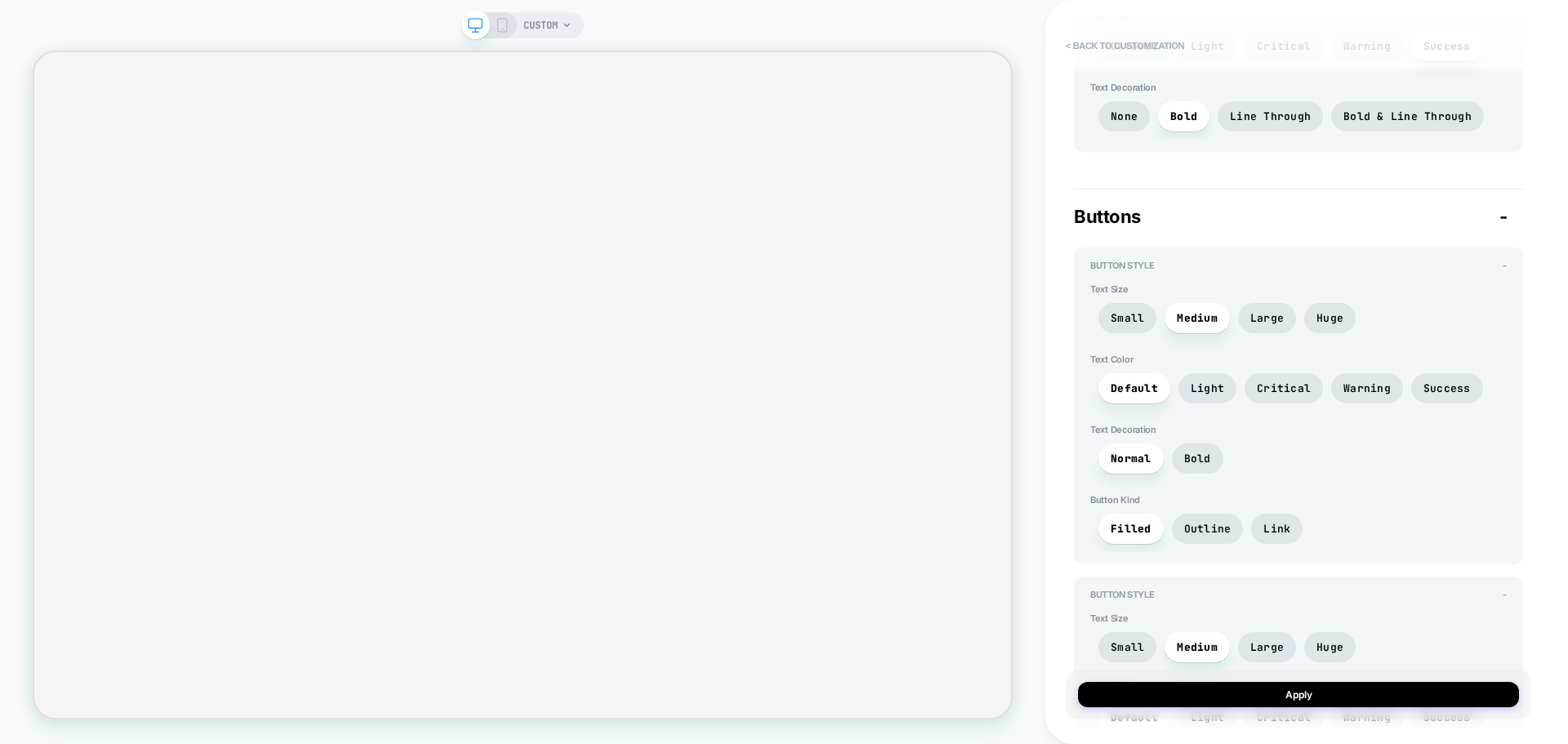
scroll to position [3021, 0]
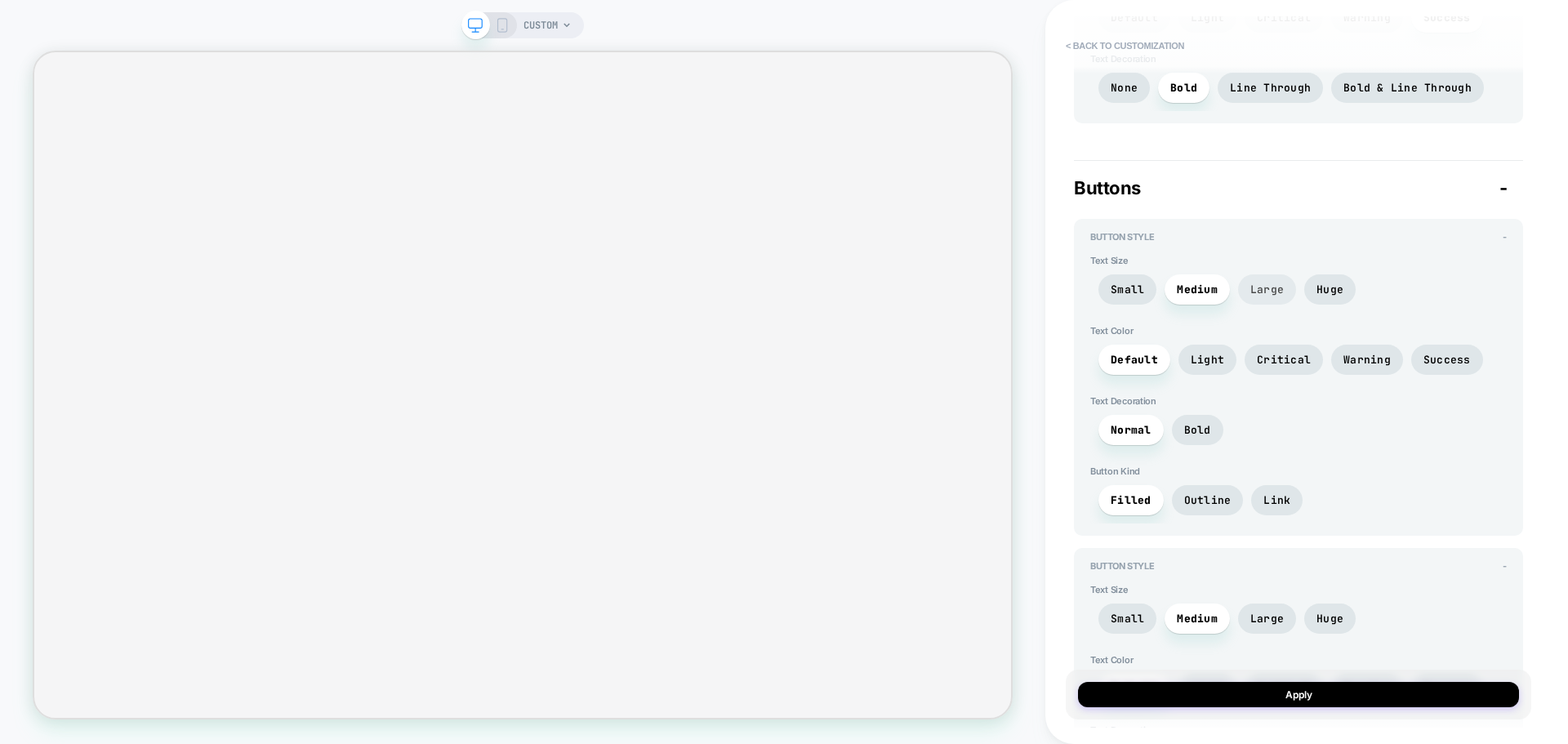
click at [1252, 303] on span "Large" at bounding box center [1267, 289] width 58 height 31
click at [1292, 291] on span "Large" at bounding box center [1267, 289] width 58 height 31
click at [1296, 284] on div "Small Medium Large Huge" at bounding box center [1298, 293] width 417 height 39
click at [1316, 285] on span "Huge" at bounding box center [1329, 290] width 27 height 14
click at [1266, 288] on span "Large" at bounding box center [1267, 290] width 33 height 14
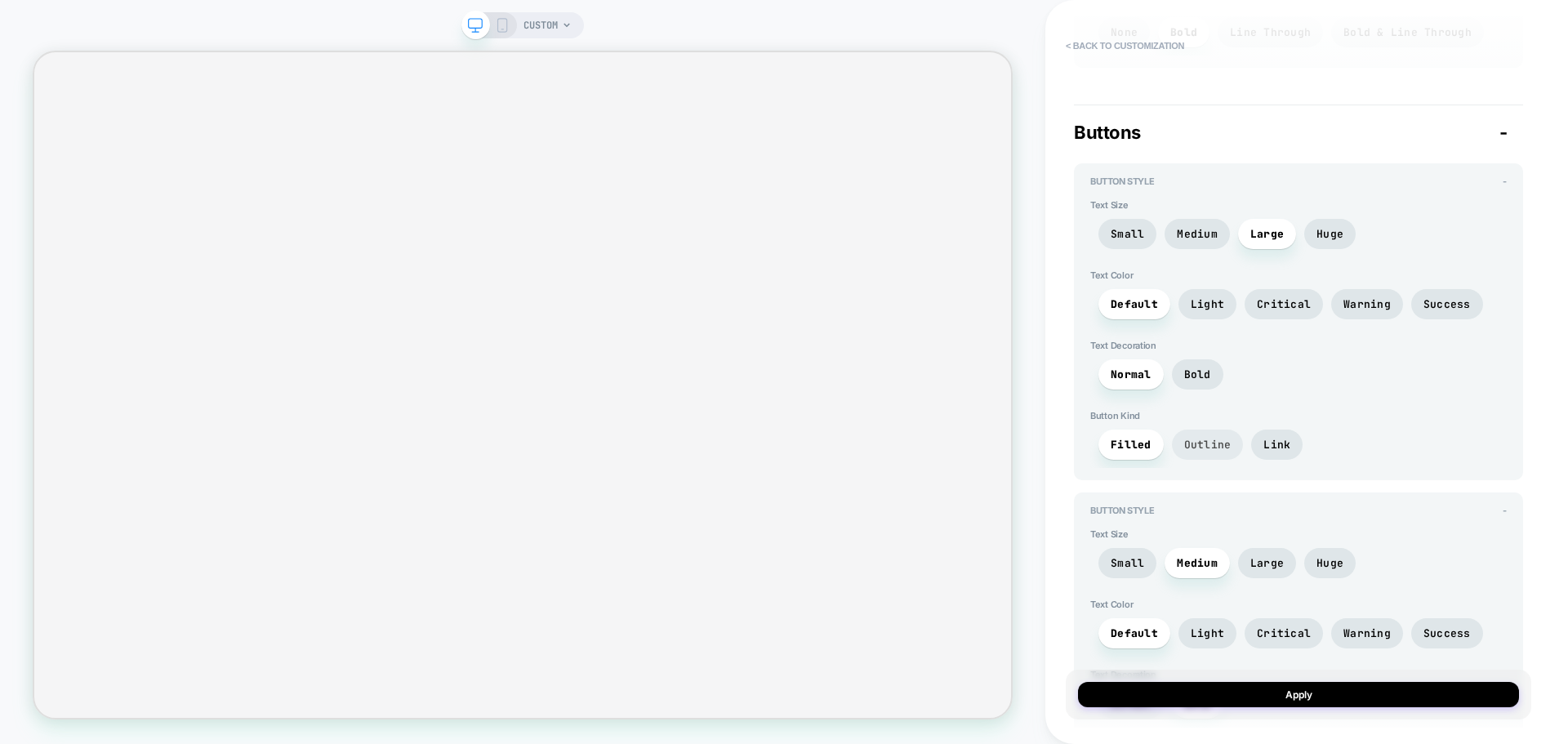
scroll to position [3102, 0]
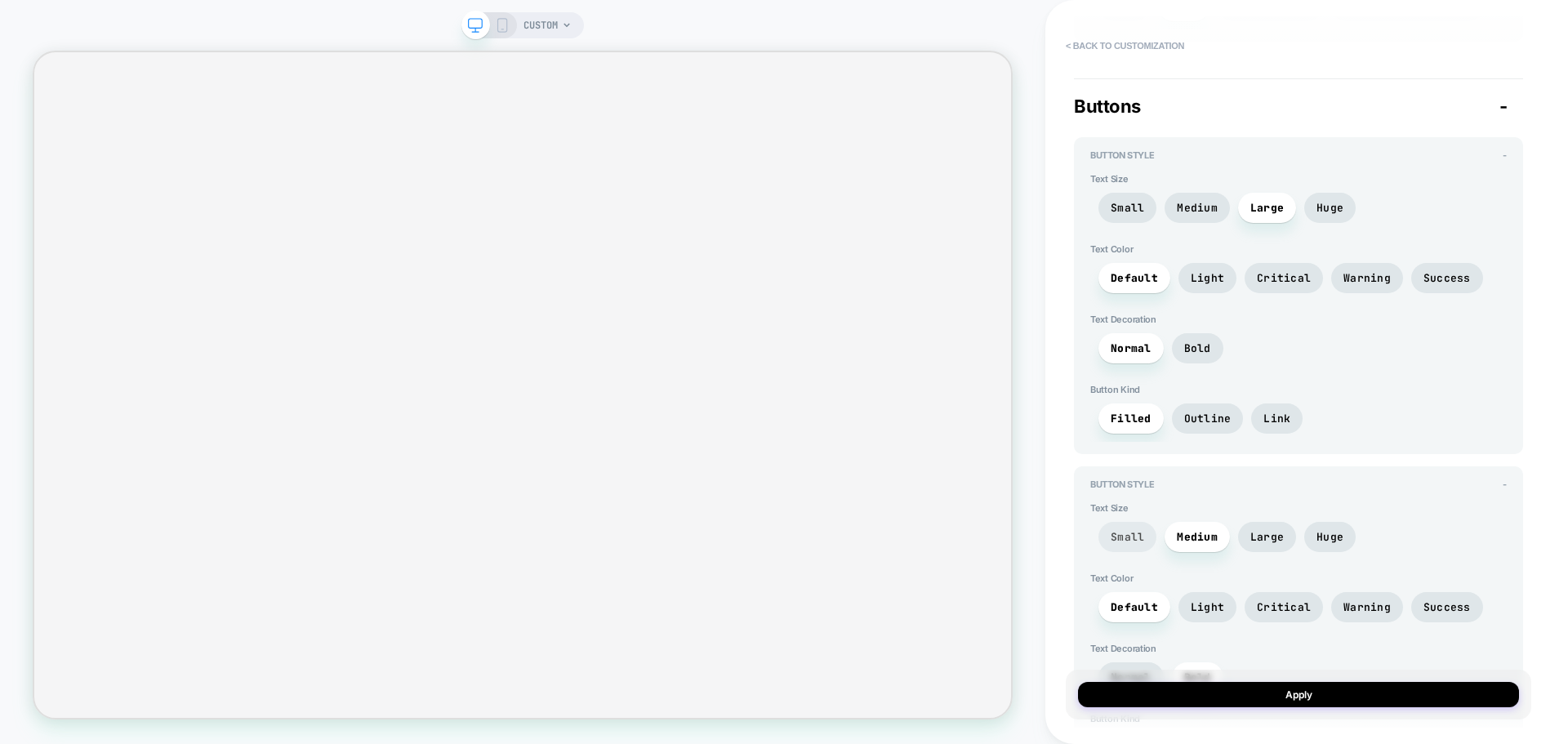
click at [1141, 524] on span "Small" at bounding box center [1127, 537] width 58 height 31
click at [1207, 545] on span "Medium" at bounding box center [1197, 537] width 66 height 31
click at [1332, 212] on span "Huge" at bounding box center [1329, 207] width 27 height 14
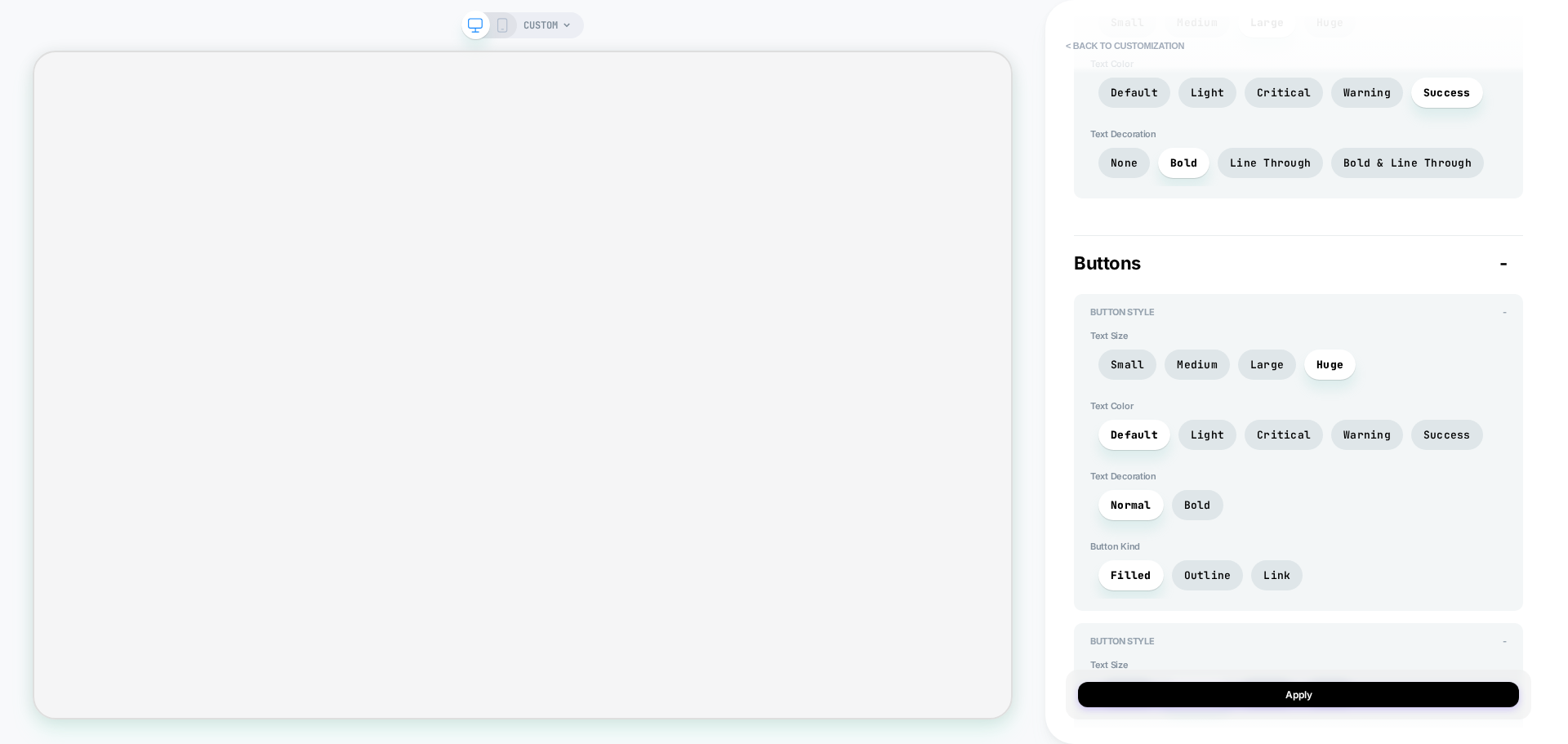
scroll to position [2939, 0]
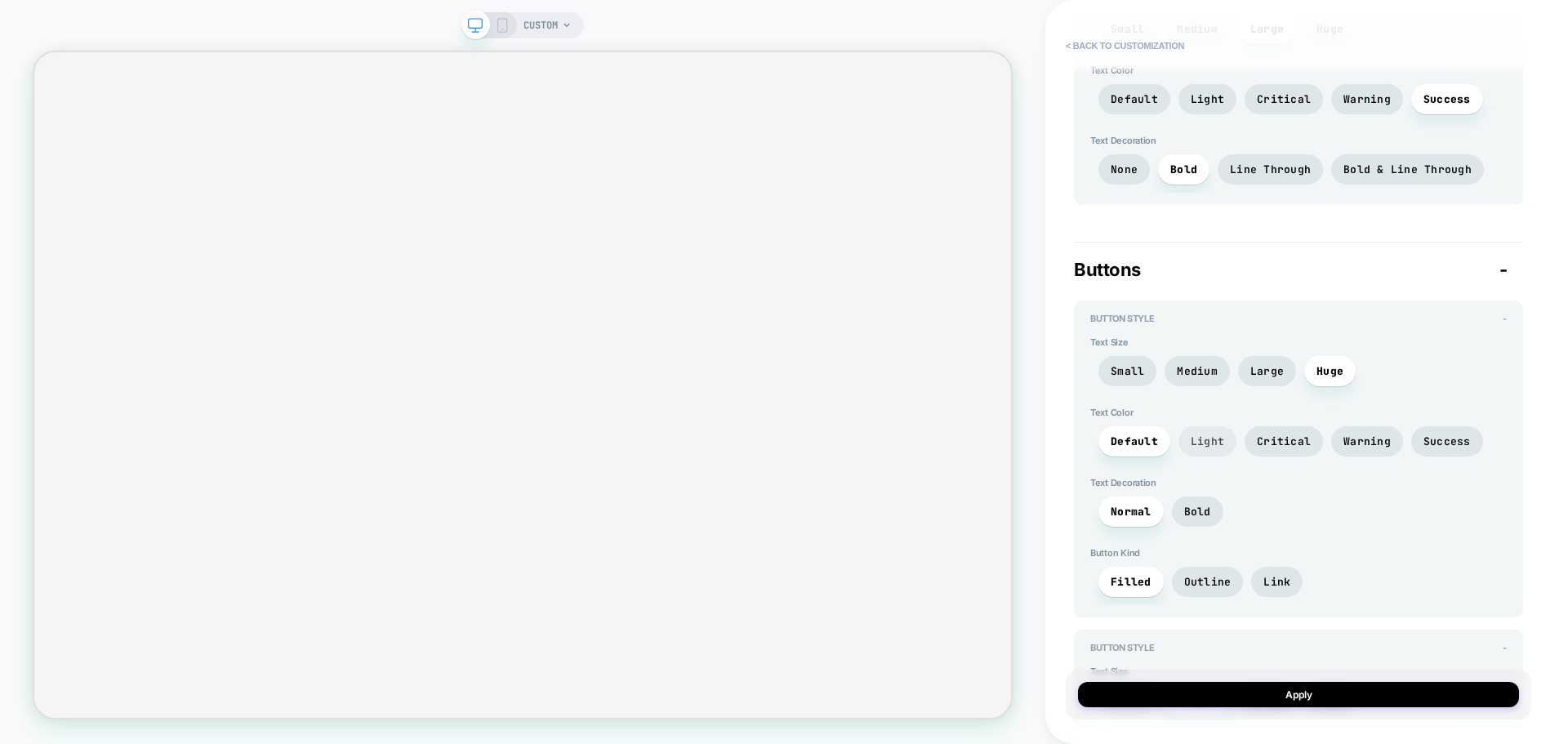
click at [1199, 447] on span "Light" at bounding box center [1207, 441] width 33 height 14
click at [1219, 442] on span "Light" at bounding box center [1207, 441] width 33 height 14
click at [1244, 440] on span "Critical" at bounding box center [1283, 441] width 79 height 31
click at [1343, 443] on span "Warning" at bounding box center [1367, 441] width 47 height 14
click at [1455, 444] on span "Success" at bounding box center [1447, 441] width 47 height 14
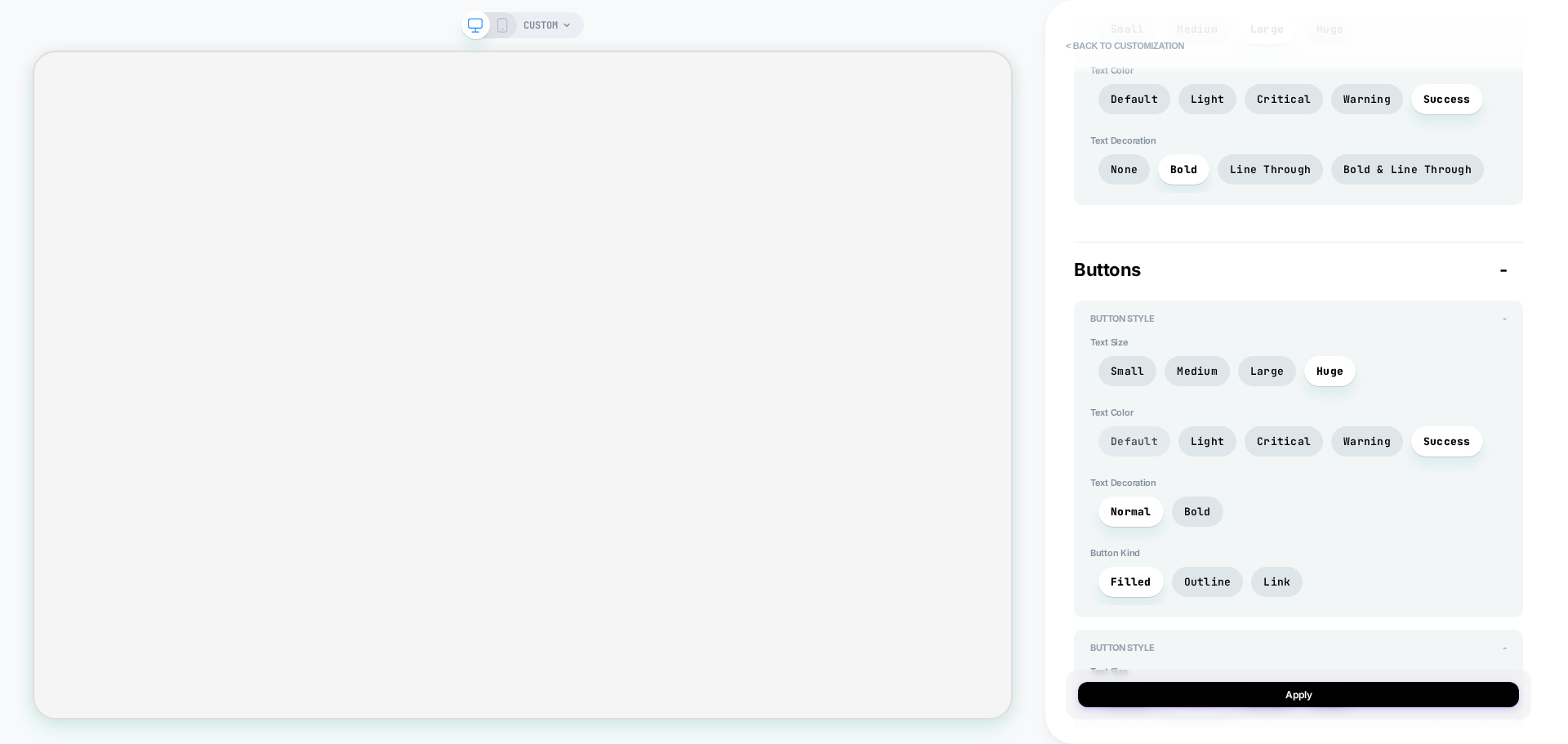
click at [1122, 439] on span "Default" at bounding box center [1134, 441] width 47 height 14
click at [1190, 513] on span "Bold" at bounding box center [1197, 511] width 27 height 14
click at [1130, 516] on span "Normal" at bounding box center [1130, 511] width 41 height 14
click at [1207, 586] on span "Outline" at bounding box center [1207, 582] width 47 height 14
click at [1267, 585] on span "Link" at bounding box center [1276, 582] width 27 height 14
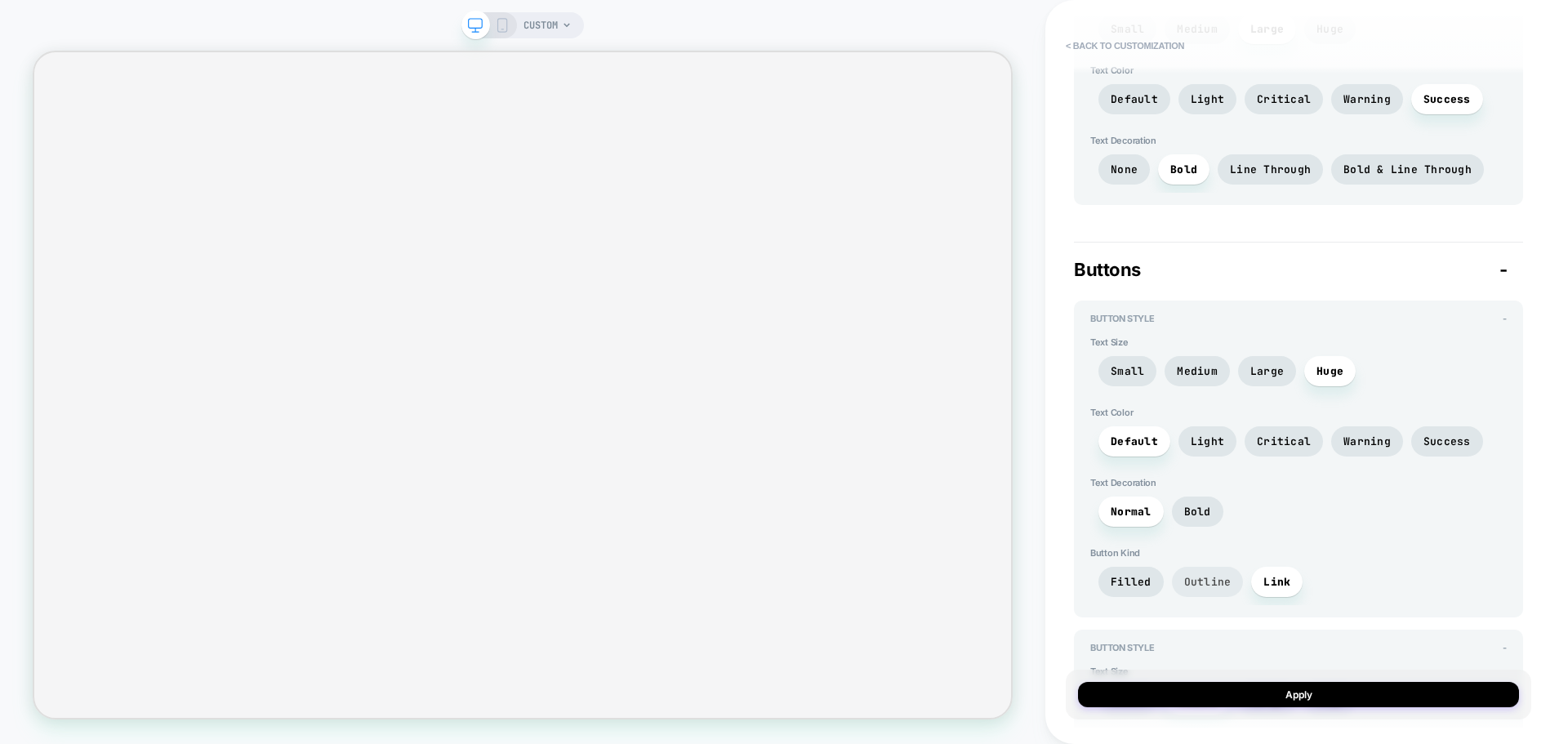
click at [1188, 586] on span "Outline" at bounding box center [1207, 582] width 47 height 14
click at [1120, 580] on span "Filled" at bounding box center [1130, 582] width 41 height 14
click at [1196, 577] on span "Outline" at bounding box center [1207, 582] width 47 height 14
click at [1123, 580] on span "Filled" at bounding box center [1130, 582] width 41 height 14
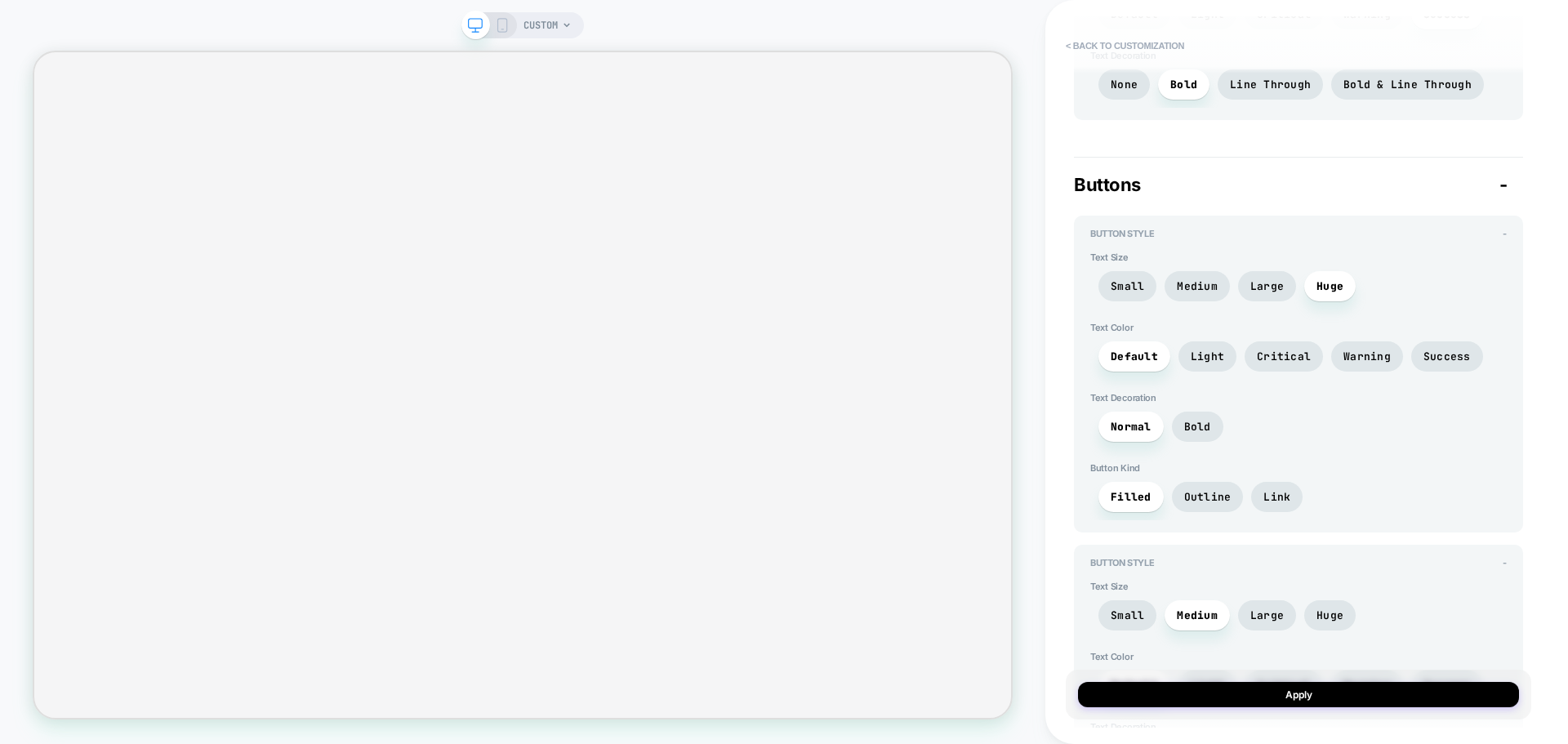
scroll to position [3183, 0]
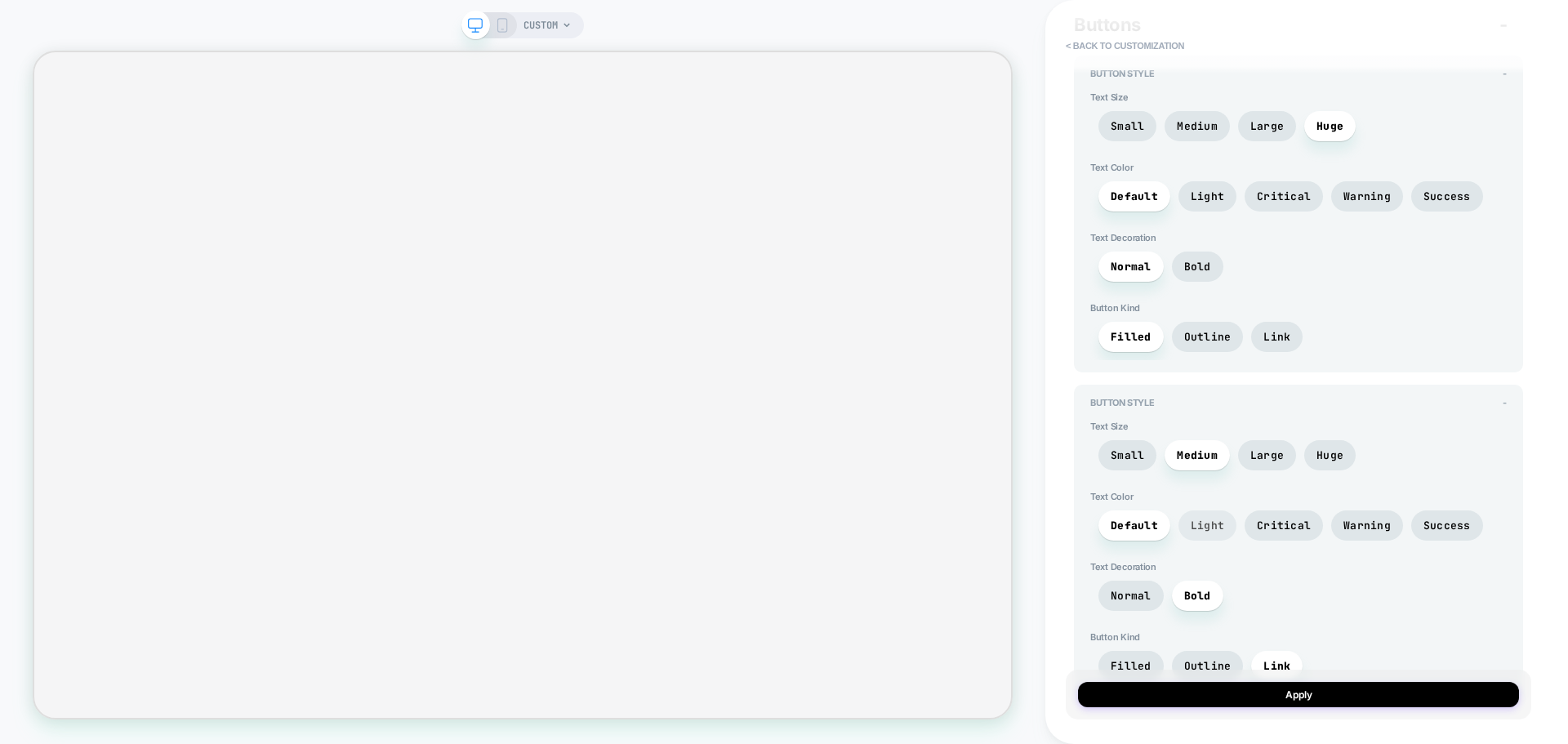
click at [1191, 521] on span "Light" at bounding box center [1207, 525] width 33 height 14
drag, startPoint x: 1260, startPoint y: 516, endPoint x: 1270, endPoint y: 520, distance: 10.8
click at [1262, 516] on span "Critical" at bounding box center [1283, 525] width 79 height 31
click at [1367, 522] on span "Warning" at bounding box center [1367, 525] width 47 height 14
click at [1463, 521] on span "Success" at bounding box center [1447, 525] width 47 height 14
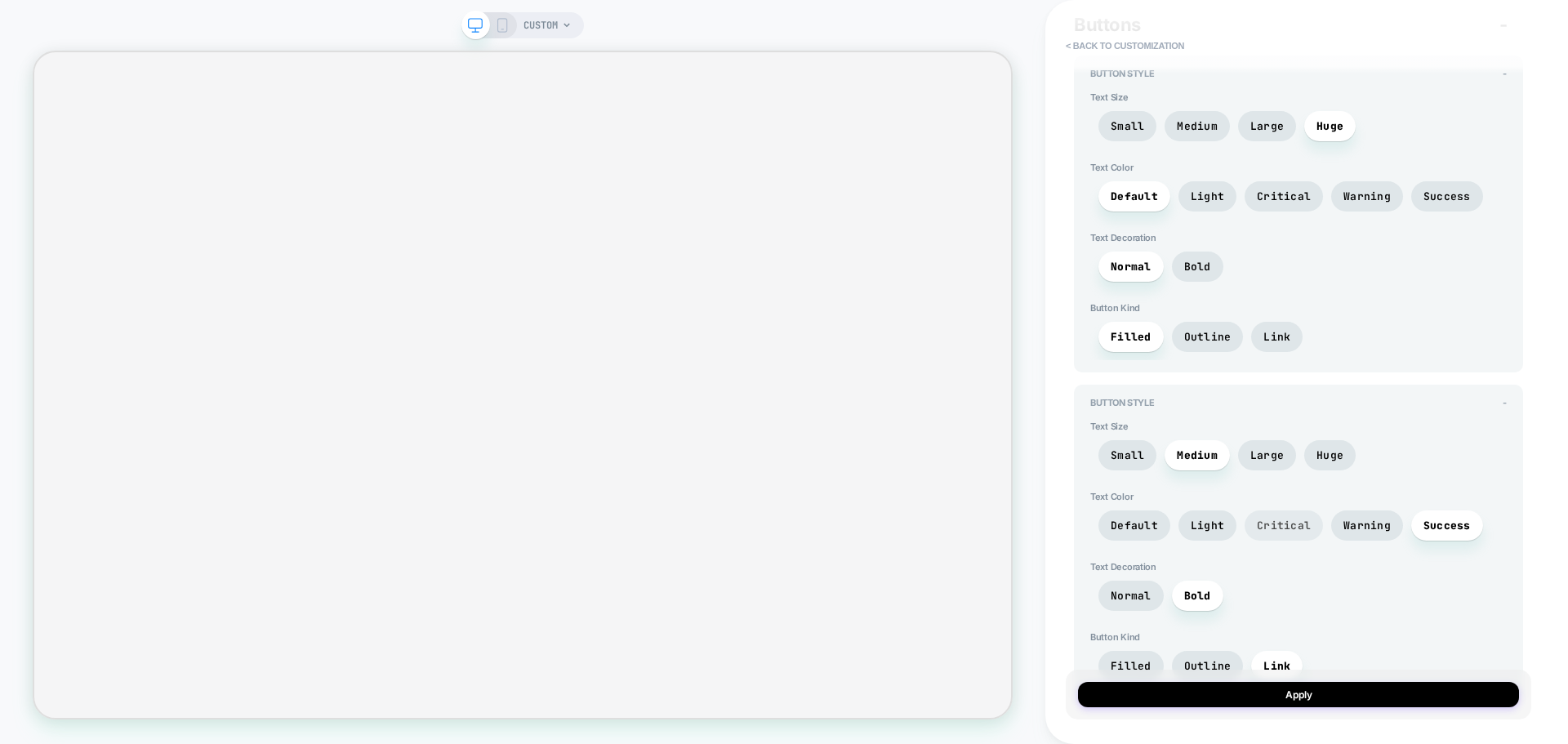
click at [1244, 523] on span "Critical" at bounding box center [1283, 525] width 79 height 31
click at [1219, 522] on span "Light" at bounding box center [1207, 525] width 33 height 14
click at [1124, 525] on span "Default" at bounding box center [1134, 525] width 47 height 14
click at [1171, 520] on div "Default Light Critical Warning Success" at bounding box center [1298, 530] width 417 height 39
click at [1207, 525] on span "Light" at bounding box center [1207, 525] width 33 height 14
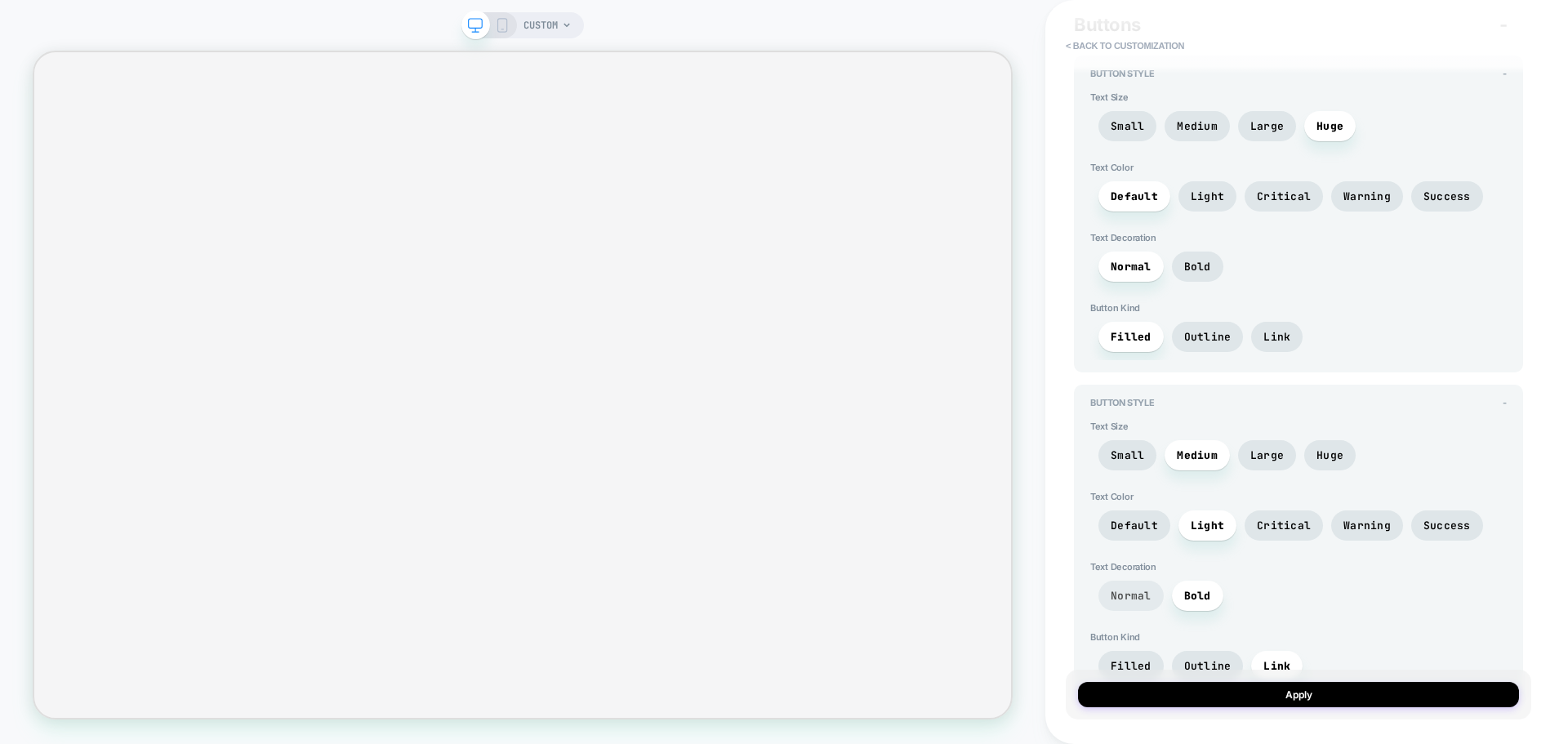
click at [1146, 603] on span "Normal" at bounding box center [1130, 595] width 66 height 31
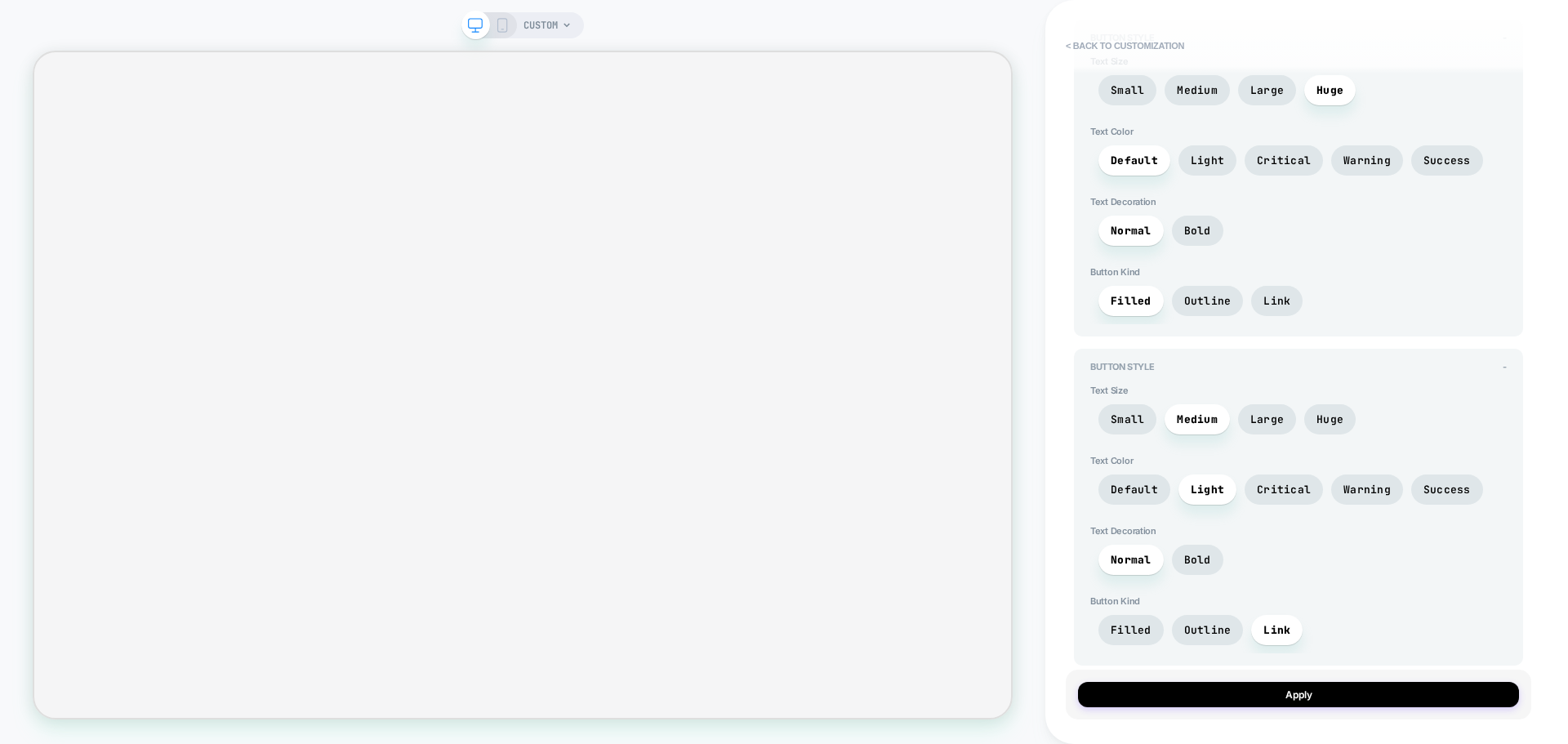
scroll to position [3239, 0]
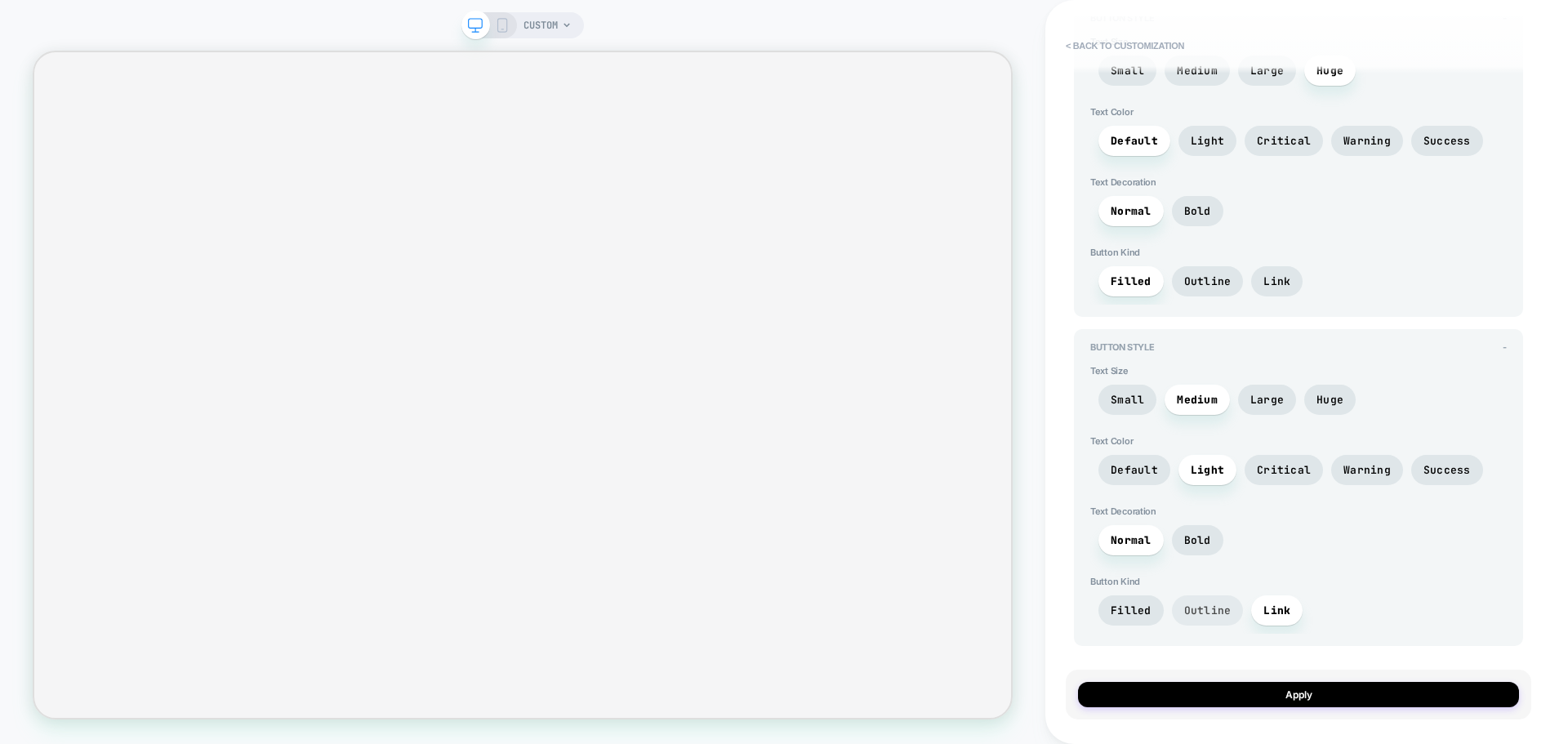
click at [1206, 617] on span "Outline" at bounding box center [1207, 610] width 72 height 31
click at [1156, 622] on span "Filled" at bounding box center [1130, 610] width 66 height 31
click at [1284, 618] on span "Link" at bounding box center [1276, 610] width 52 height 31
click at [1355, 582] on span "Button Kind" at bounding box center [1298, 581] width 417 height 11
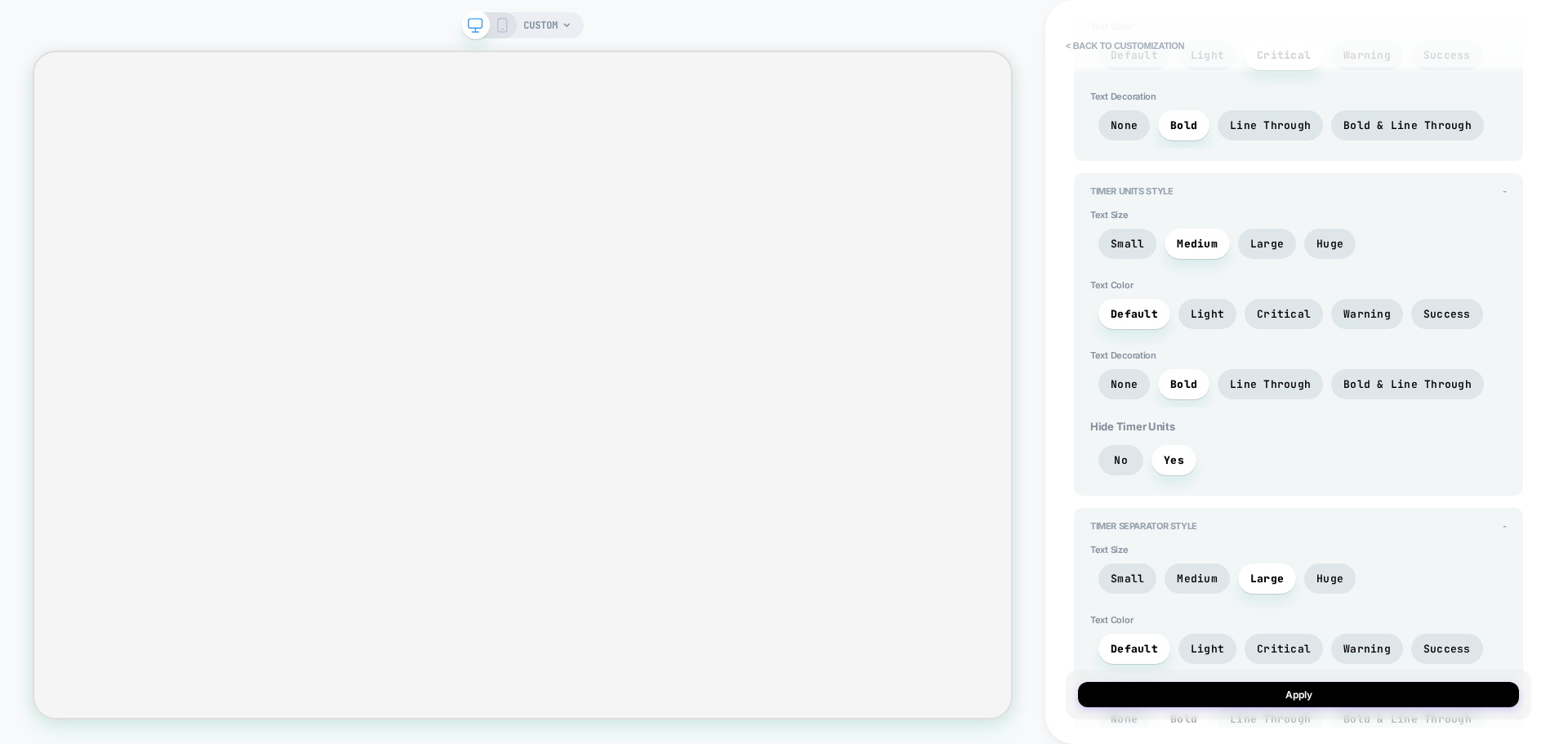
scroll to position [0, 0]
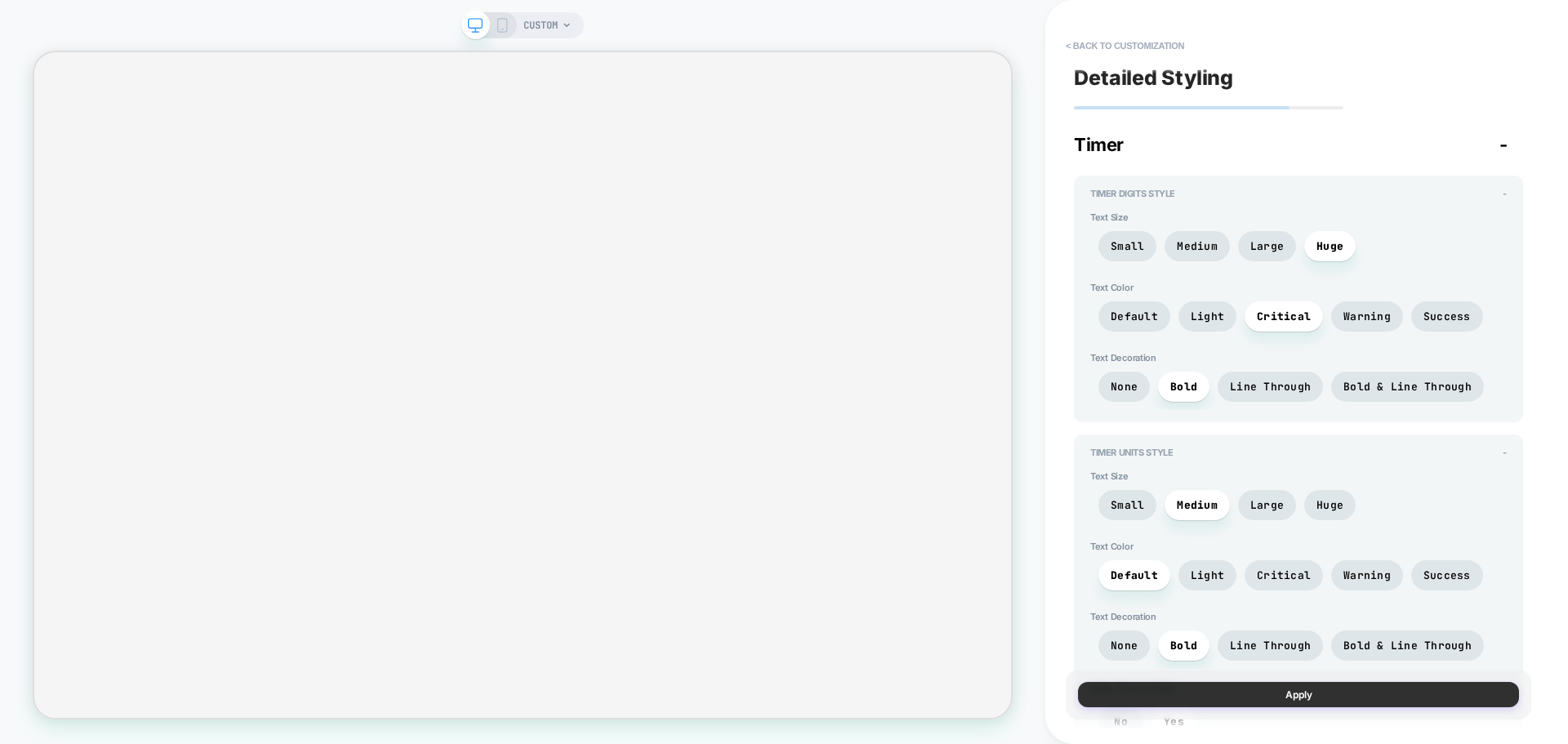
click at [1299, 697] on button "Apply" at bounding box center [1298, 694] width 441 height 25
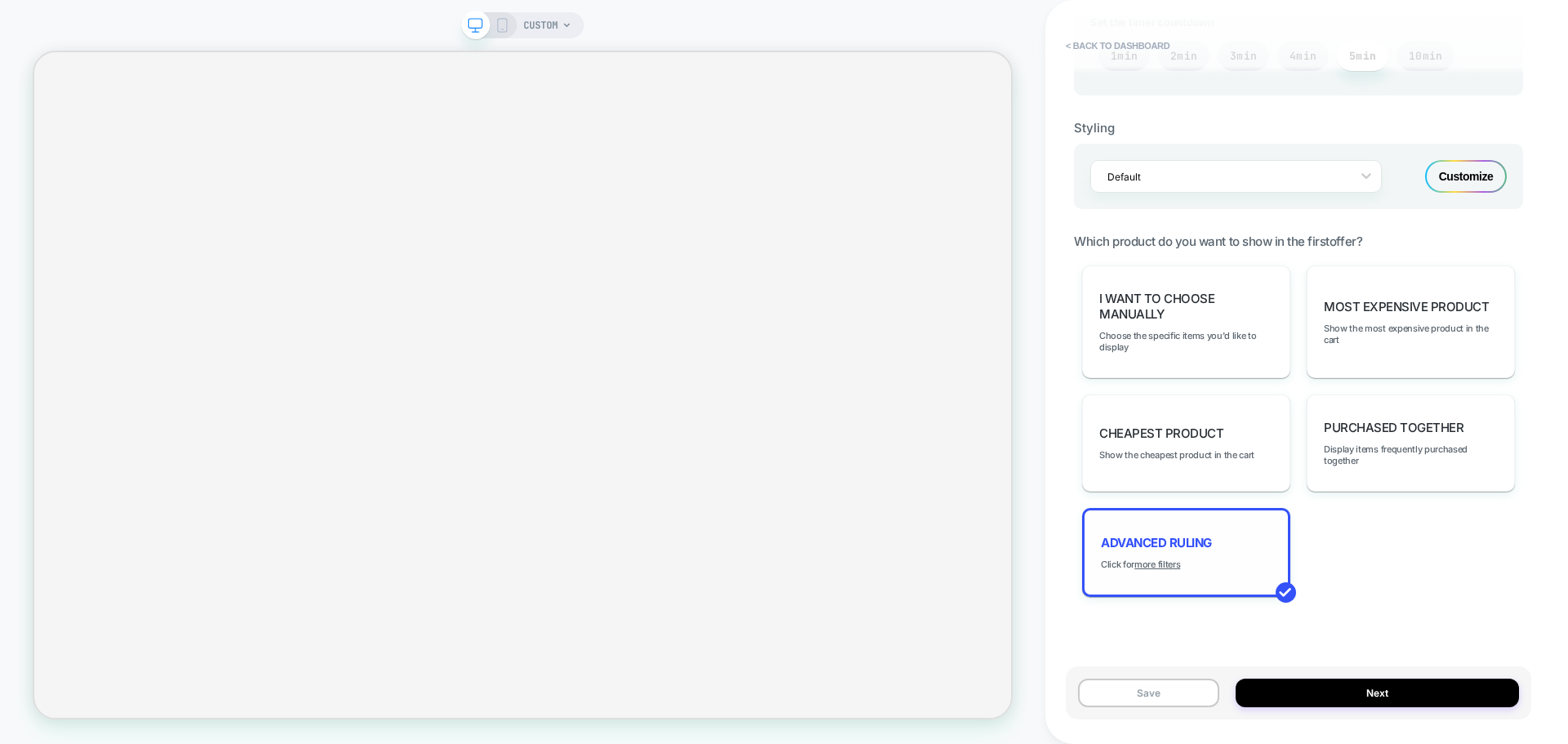
scroll to position [947, 0]
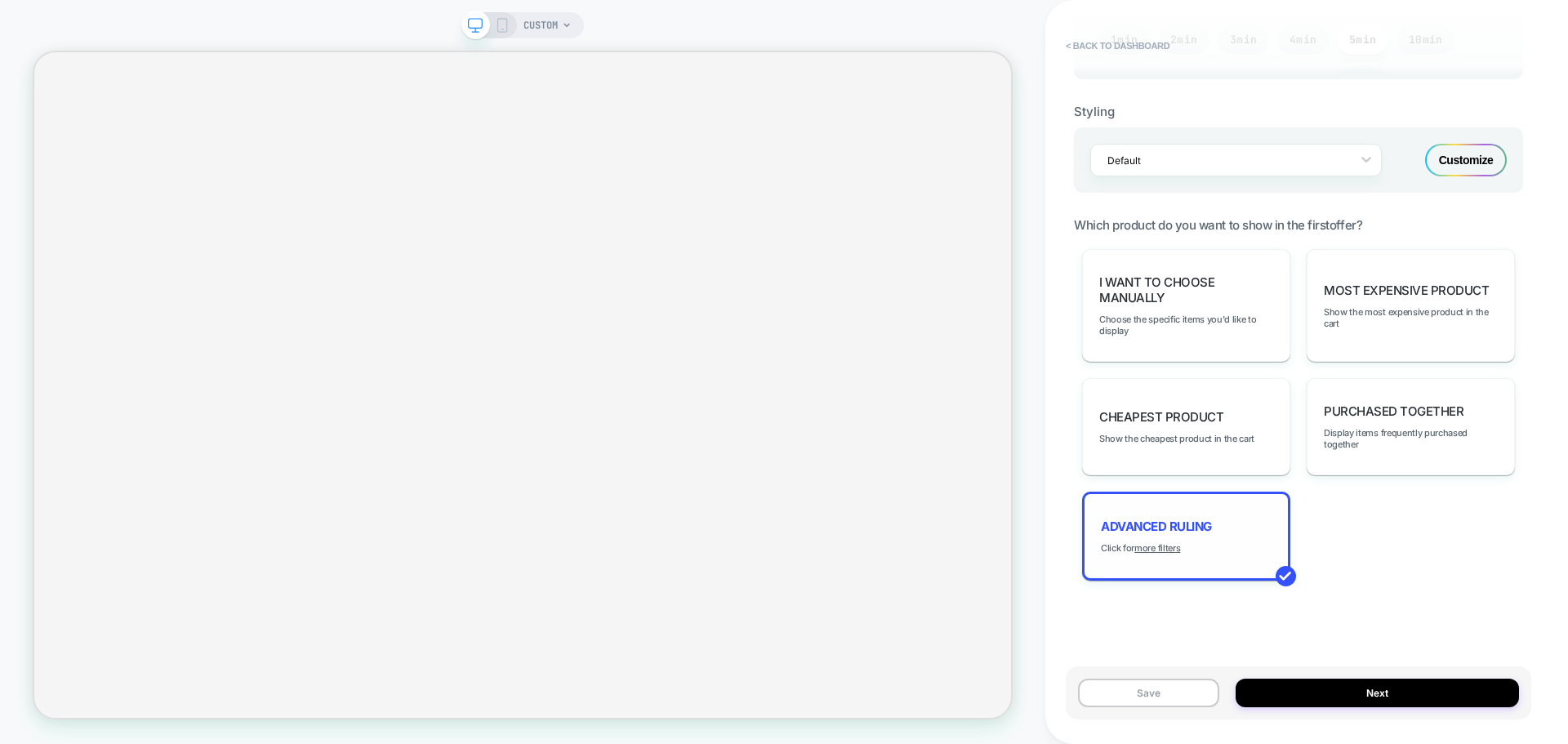
click at [1223, 531] on div "Advanced Ruling Click for more filters" at bounding box center [1186, 536] width 208 height 89
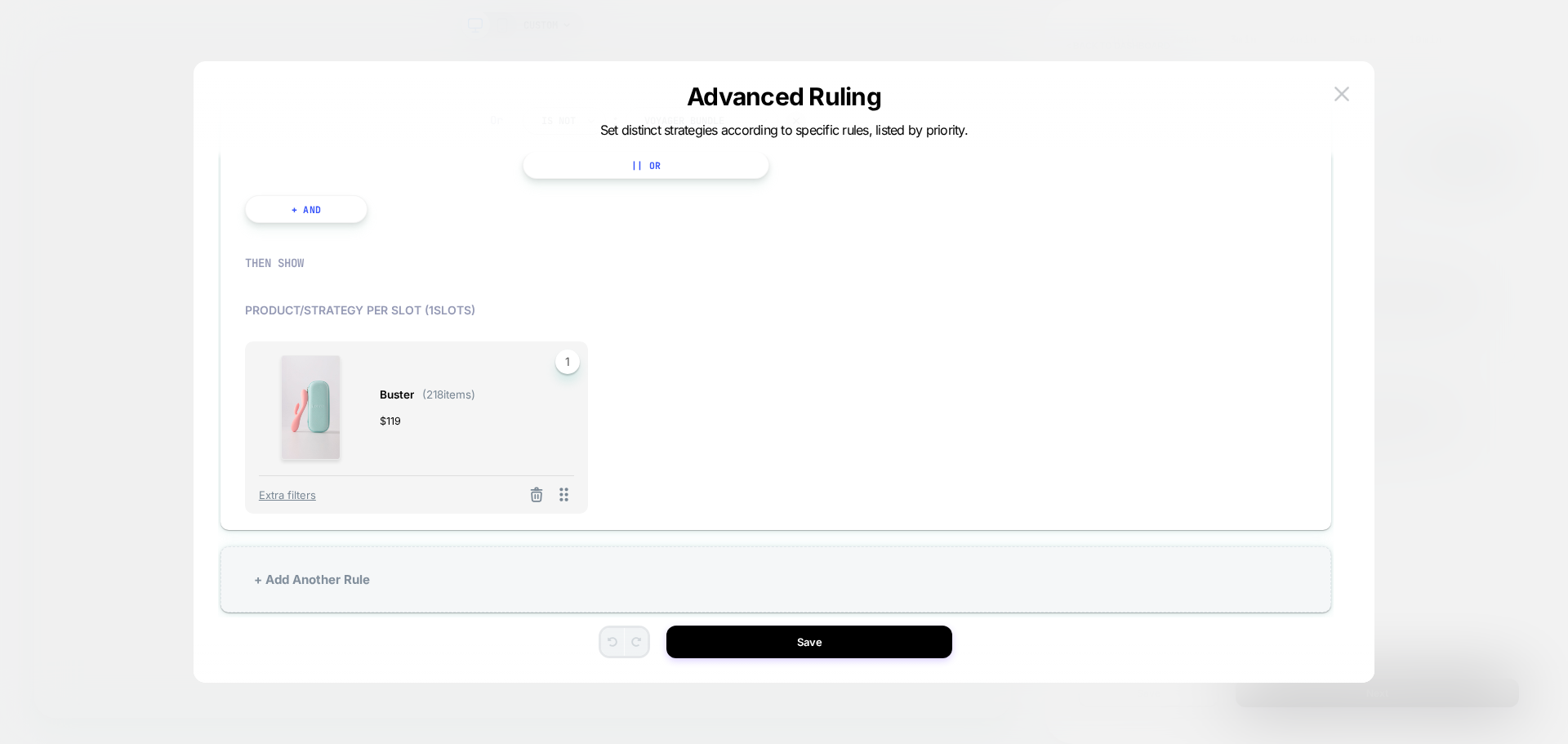
scroll to position [717, 0]
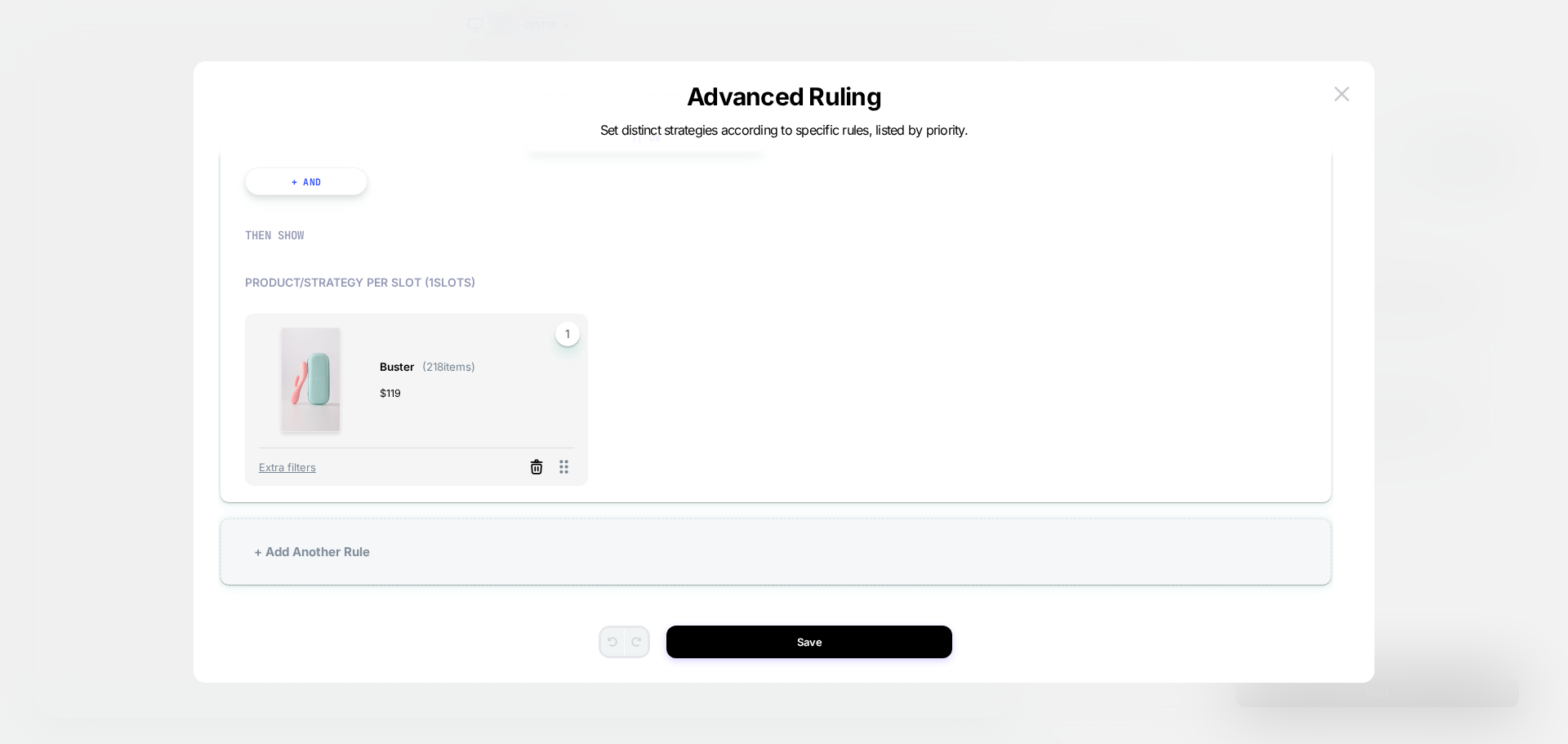
click at [537, 467] on icon at bounding box center [536, 467] width 17 height 17
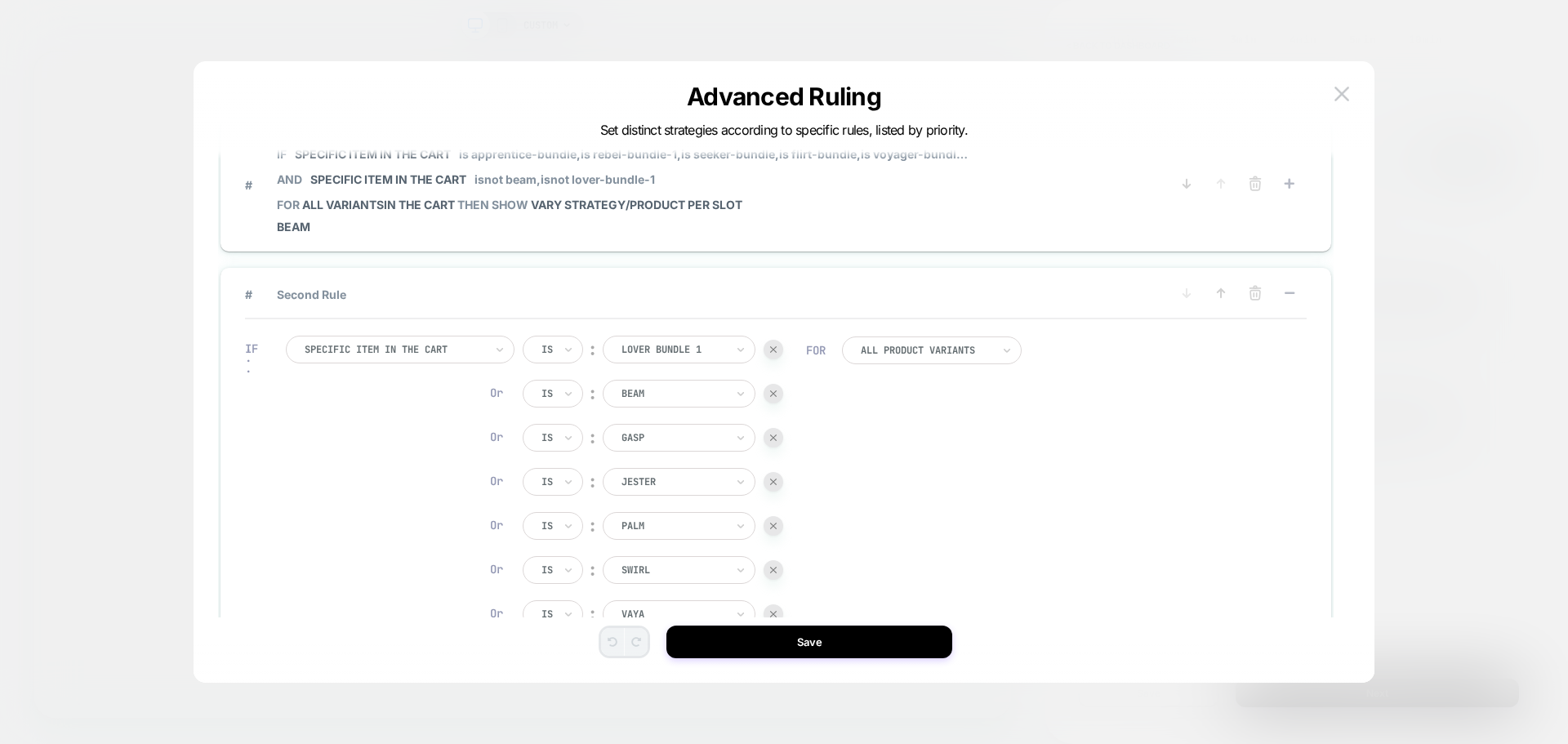
scroll to position [0, 0]
click at [779, 355] on div at bounding box center [773, 353] width 19 height 19
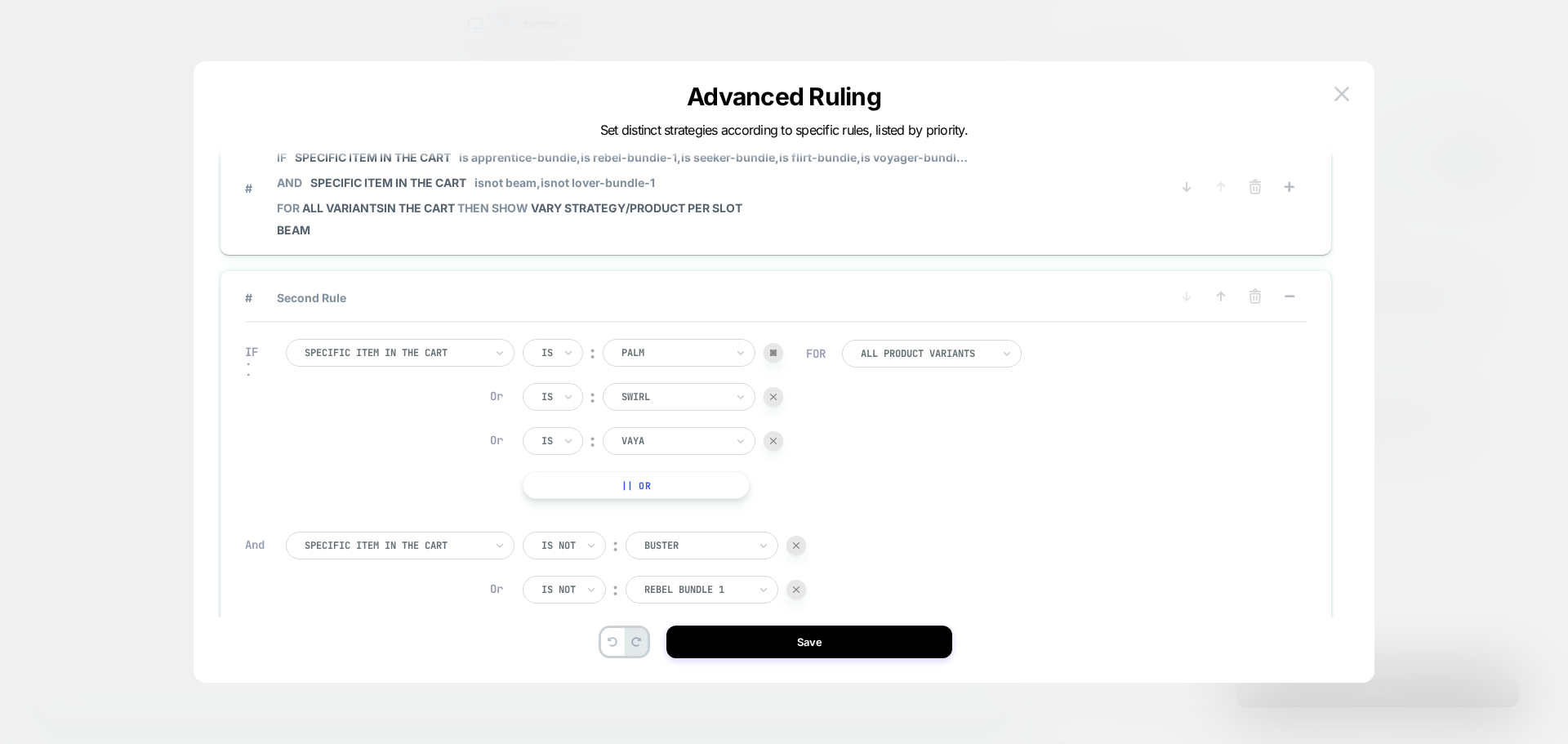
click at [779, 355] on div at bounding box center [773, 353] width 19 height 19
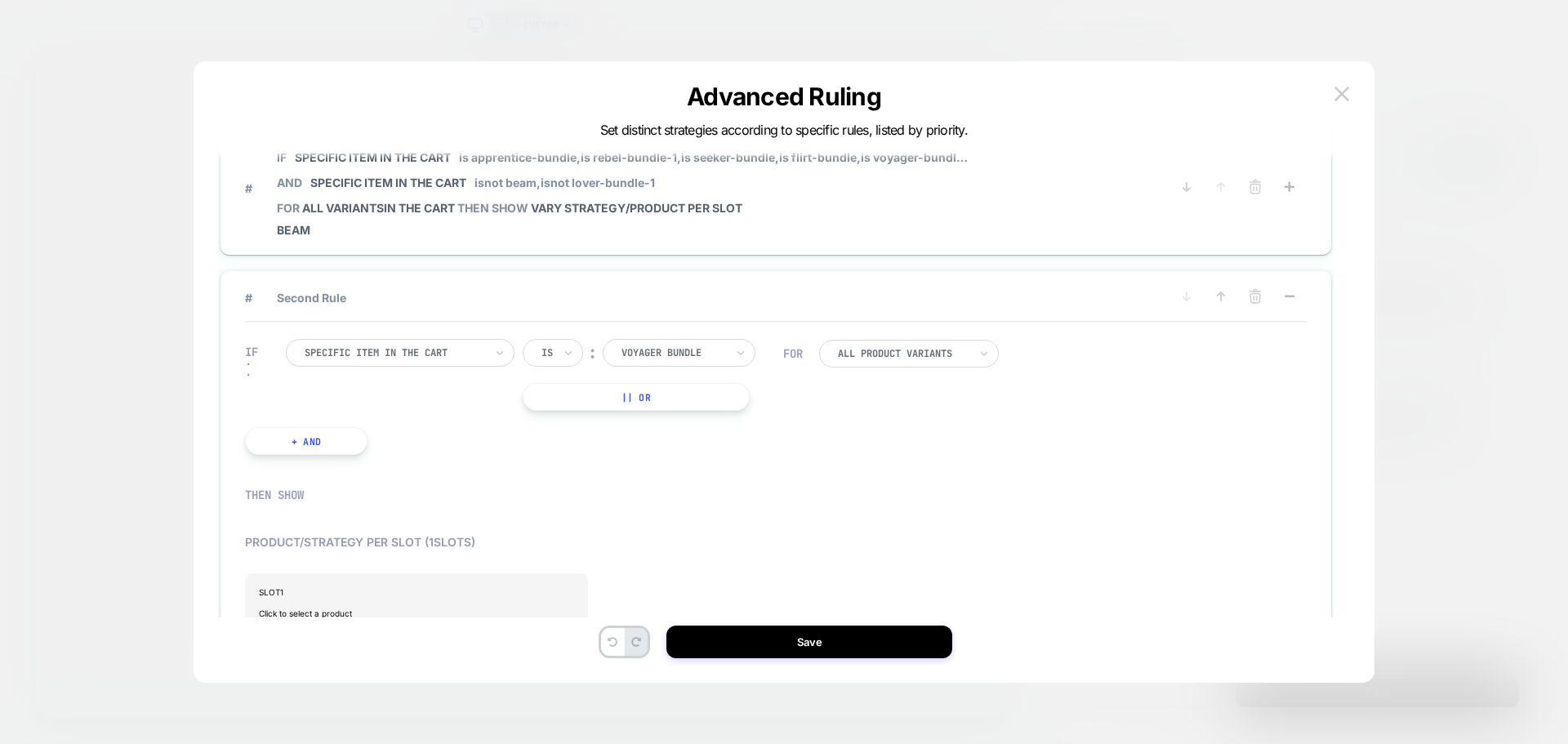
click at [779, 355] on div "Is ︰ voyager bundle VOYAGER BUNDLE" at bounding box center [653, 353] width 261 height 28
click at [249, 362] on div ". . ." at bounding box center [247, 361] width 4 height 32
click at [431, 354] on div at bounding box center [394, 353] width 179 height 15
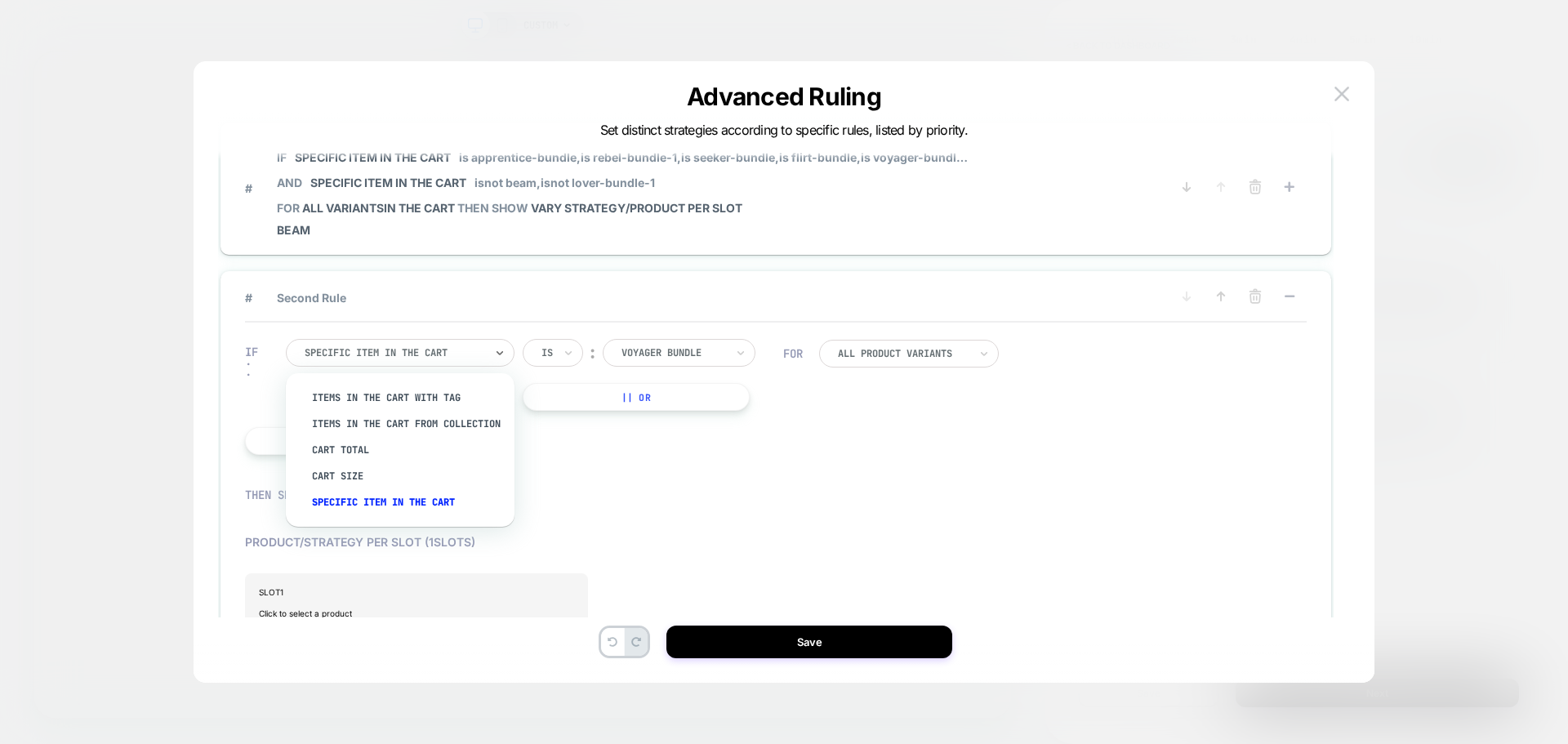
click at [431, 355] on div at bounding box center [394, 353] width 179 height 15
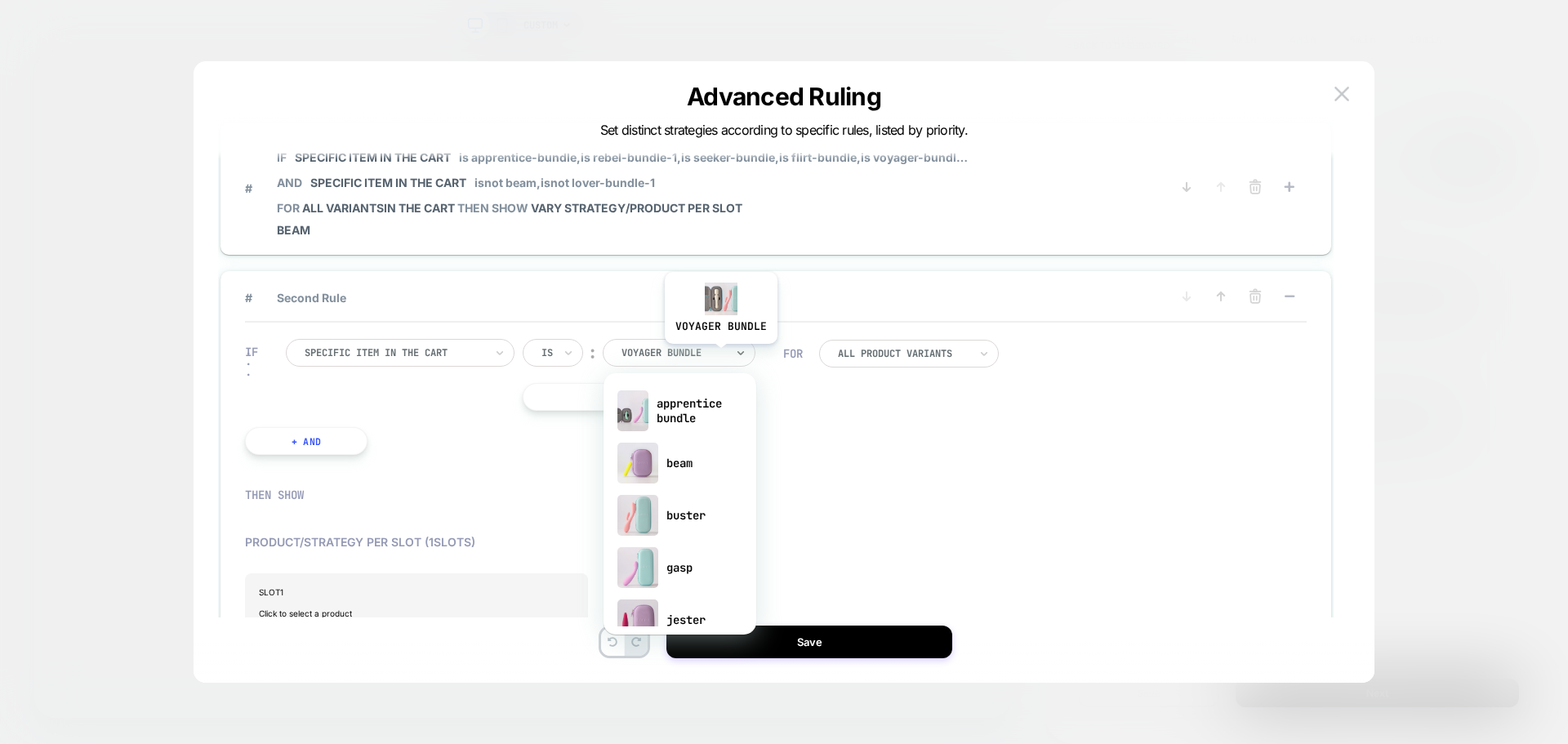
click at [721, 356] on div at bounding box center [673, 353] width 103 height 15
click at [701, 462] on div "beam" at bounding box center [680, 463] width 137 height 53
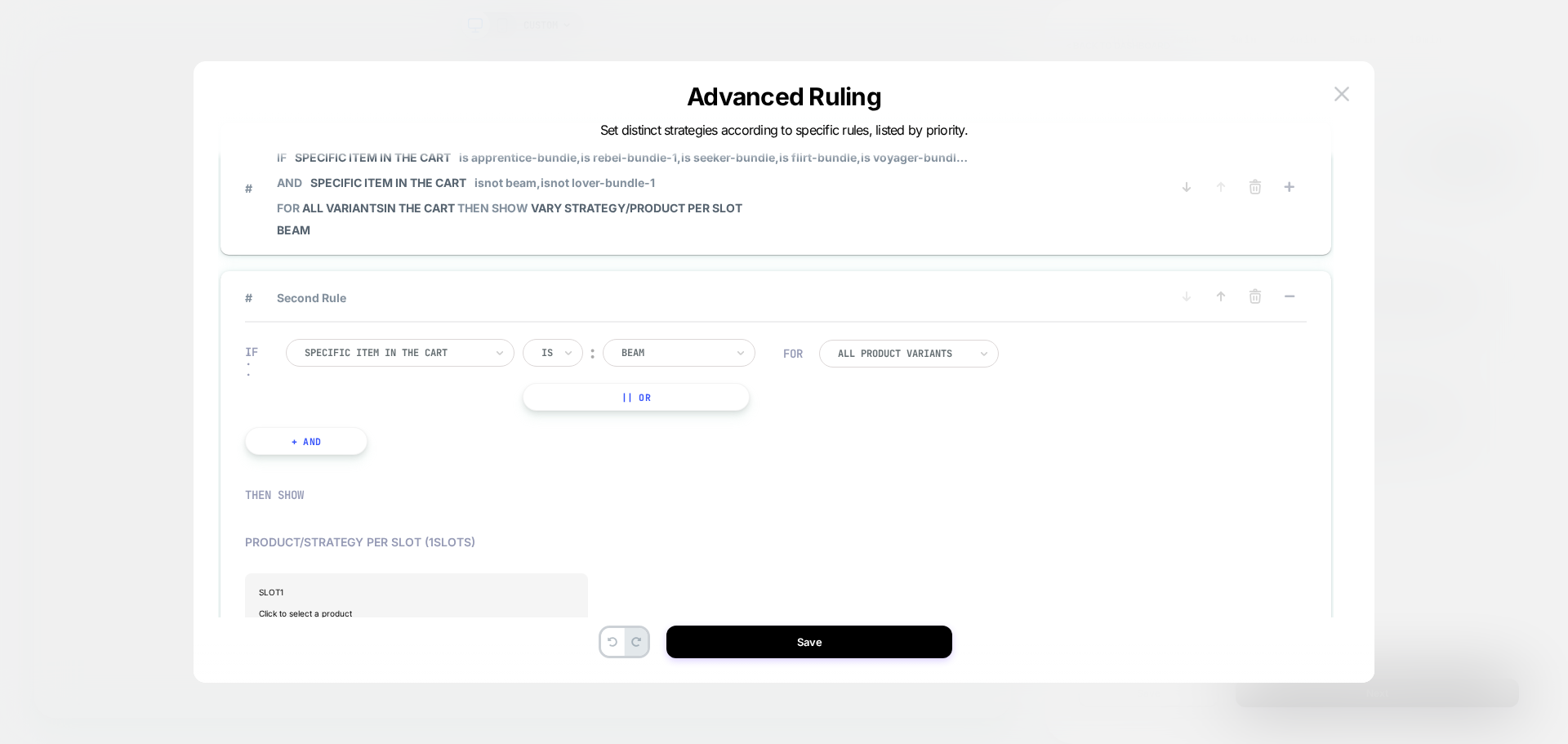
click at [638, 394] on button "|| Or" at bounding box center [636, 397] width 227 height 28
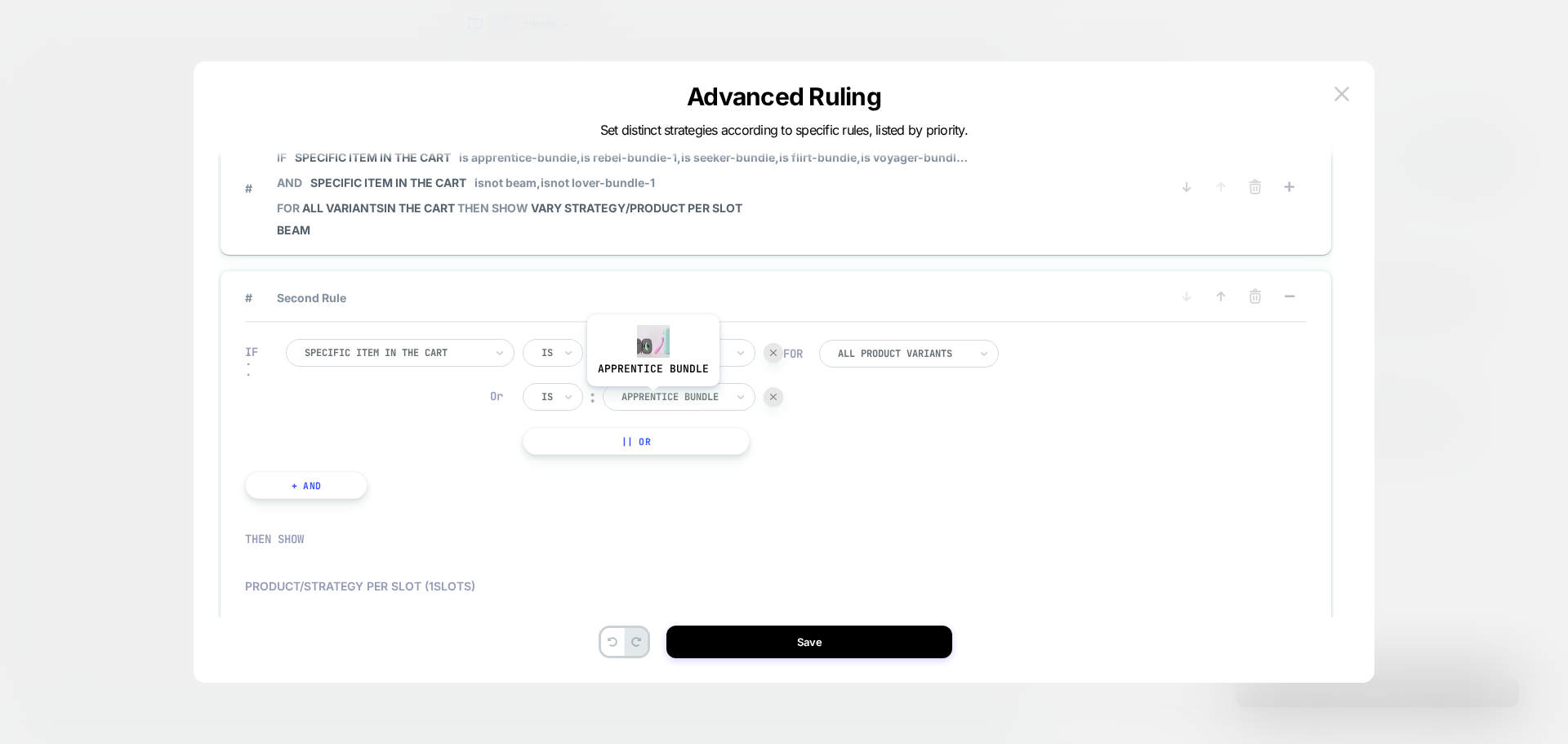
click at [651, 398] on div at bounding box center [673, 397] width 103 height 15
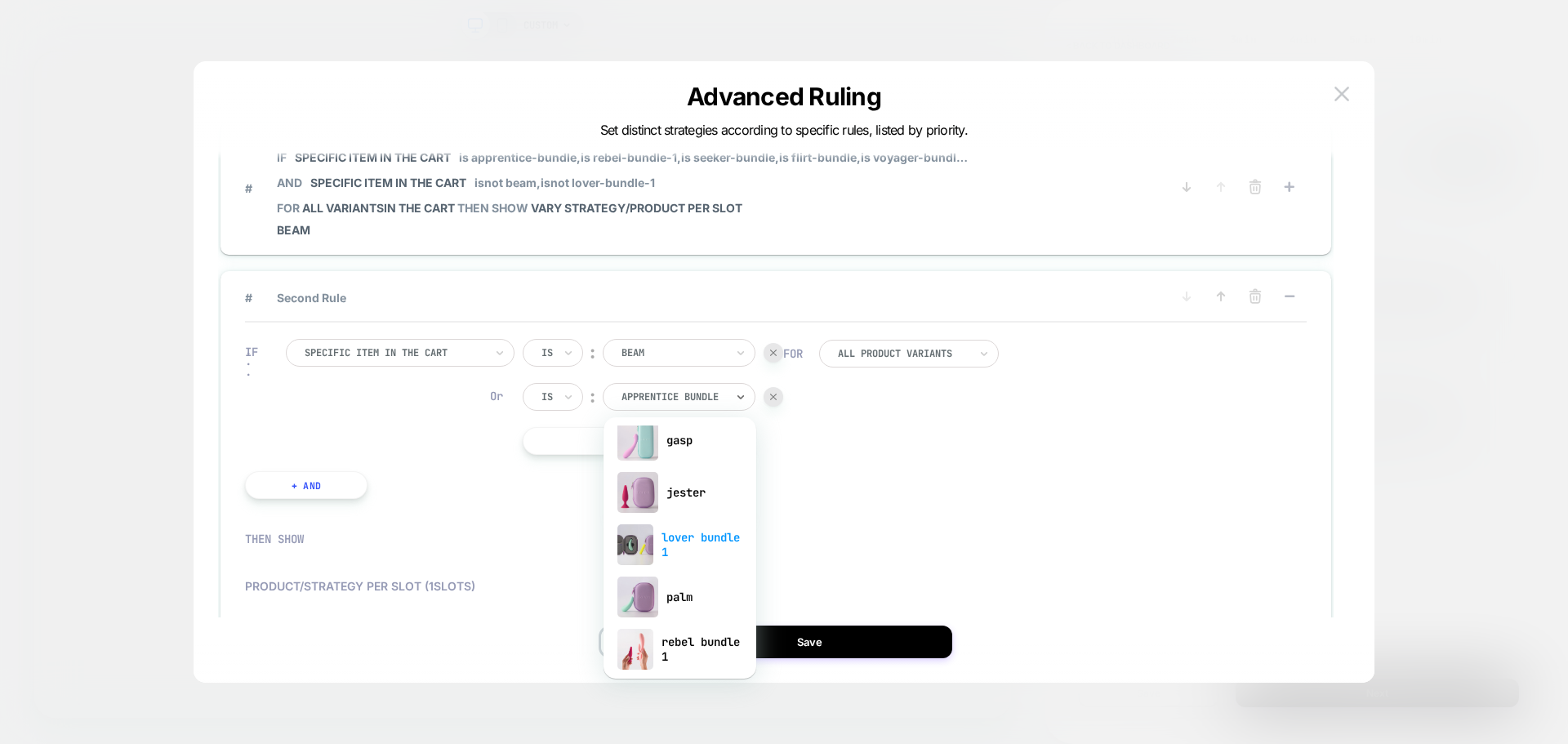
scroll to position [164, 0]
click at [674, 558] on div "lover bundle 1" at bounding box center [680, 553] width 137 height 53
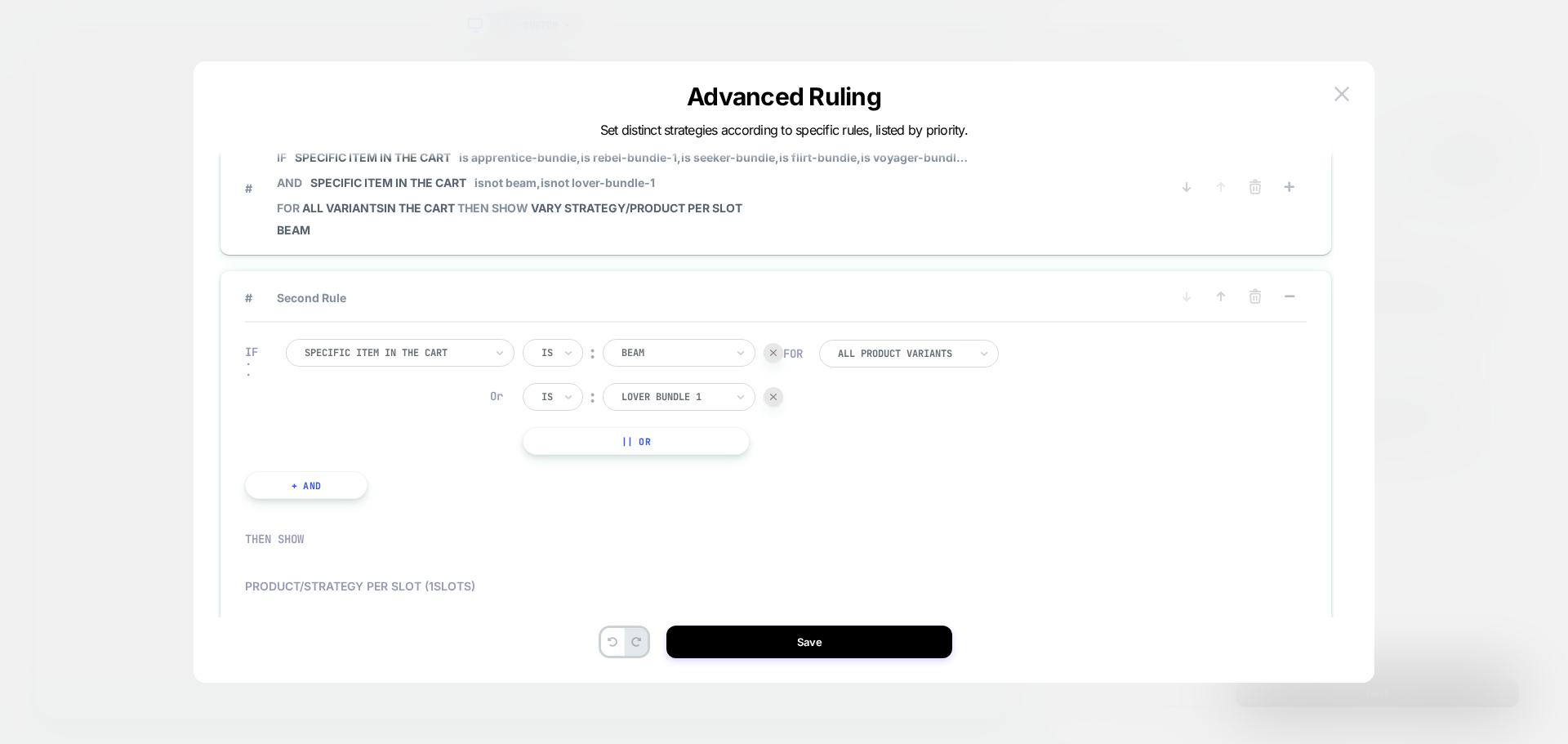
click at [640, 450] on button "|| Or" at bounding box center [636, 441] width 227 height 28
click at [645, 446] on div at bounding box center [673, 440] width 103 height 15
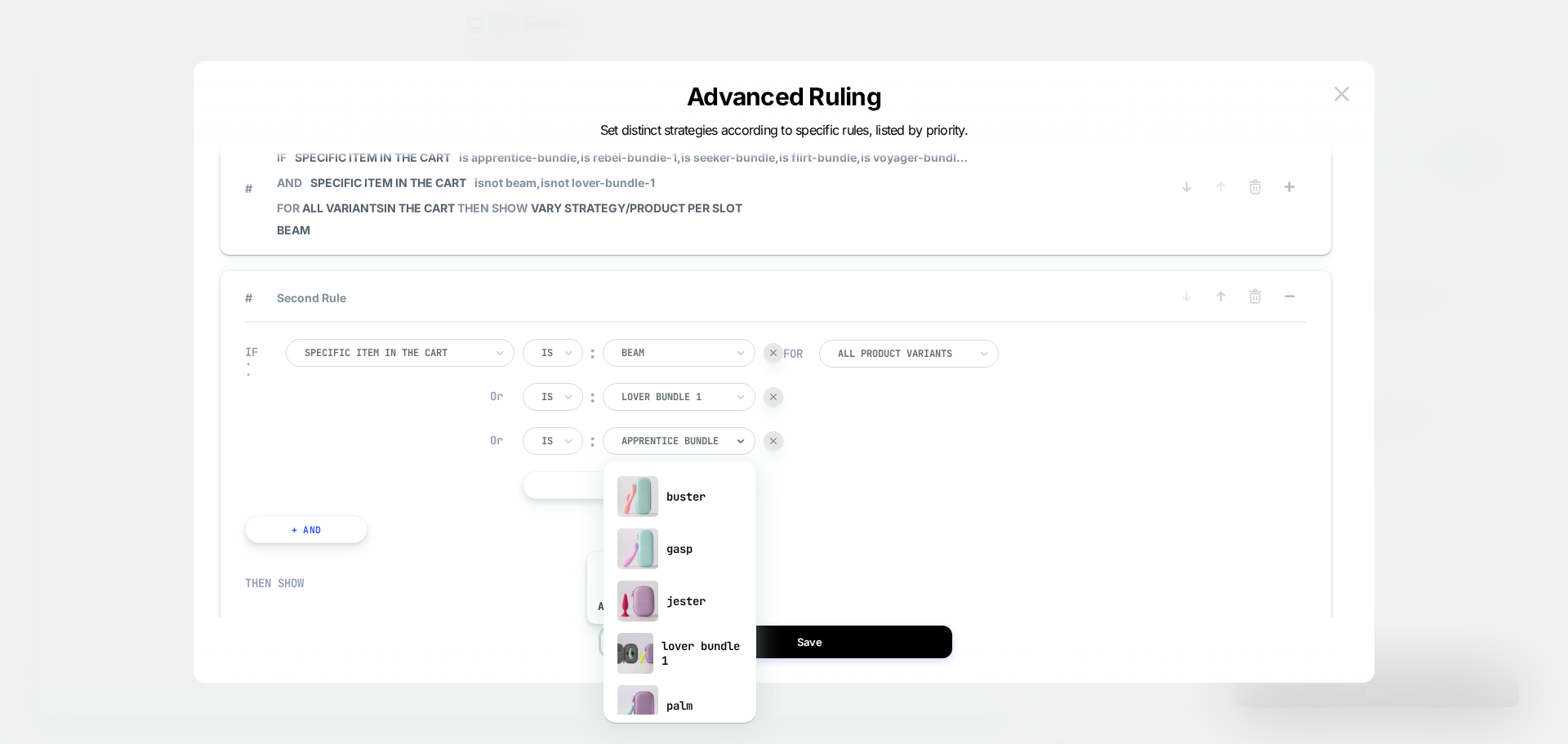
scroll to position [0, 0]
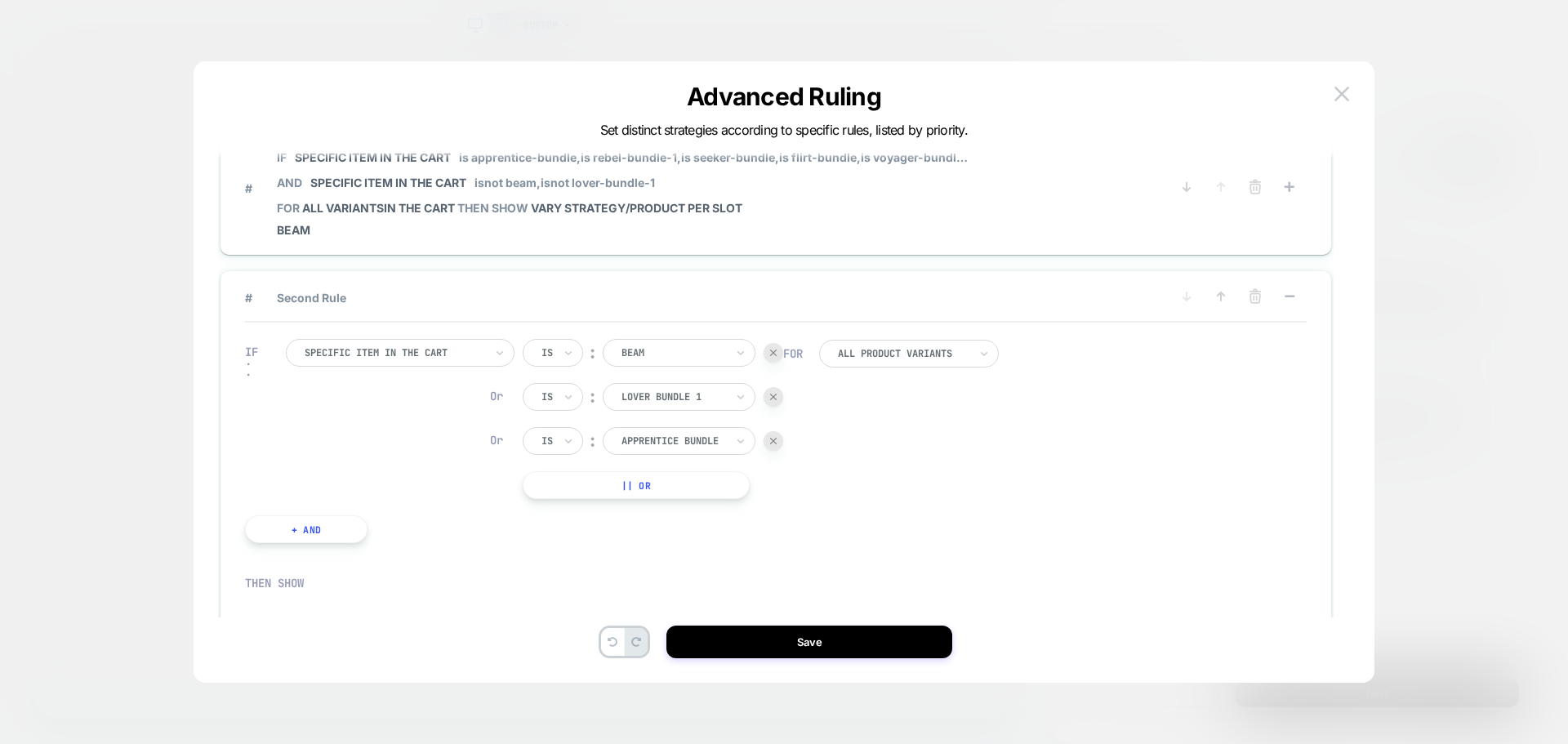
click at [934, 495] on div "IF Specific item in the cart Is ︰ beam Or Is ︰ lover bundle 1 Or Is ︰ apprentic…" at bounding box center [776, 440] width 1061 height 236
click at [784, 440] on div "IF Specific item in the cart Is ︰ beam BEAM Or Is ︰ lover bundle 1 LOVER BUNDLE…" at bounding box center [513, 440] width 554 height 253
click at [779, 442] on div at bounding box center [773, 440] width 19 height 19
click at [890, 355] on div at bounding box center [903, 353] width 130 height 10
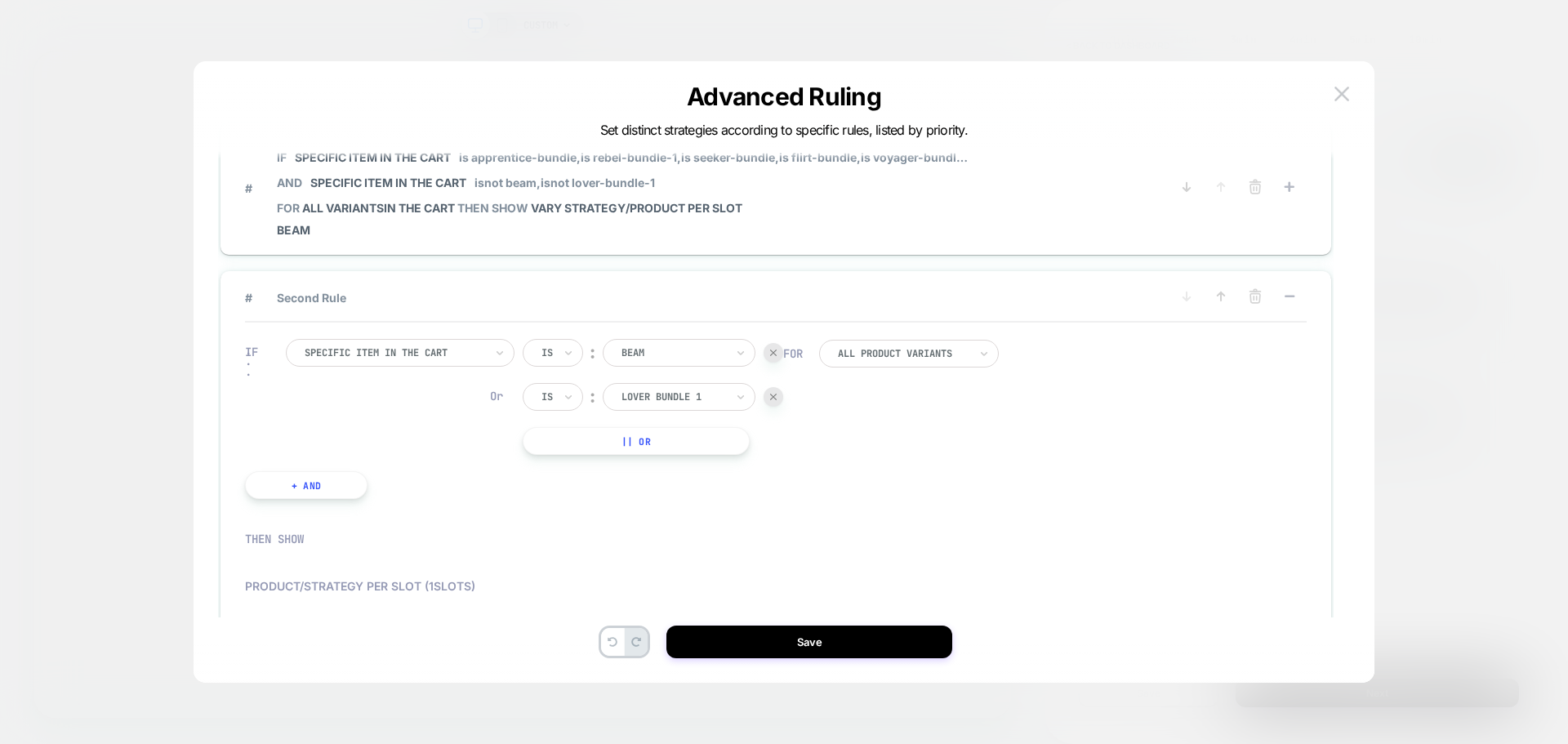
click at [882, 490] on div "IF Specific item in the cart Is ︰ beam BEAM Or Is ︰ lover bundle 1 LOVER BUNDLE…" at bounding box center [776, 418] width 1061 height 193
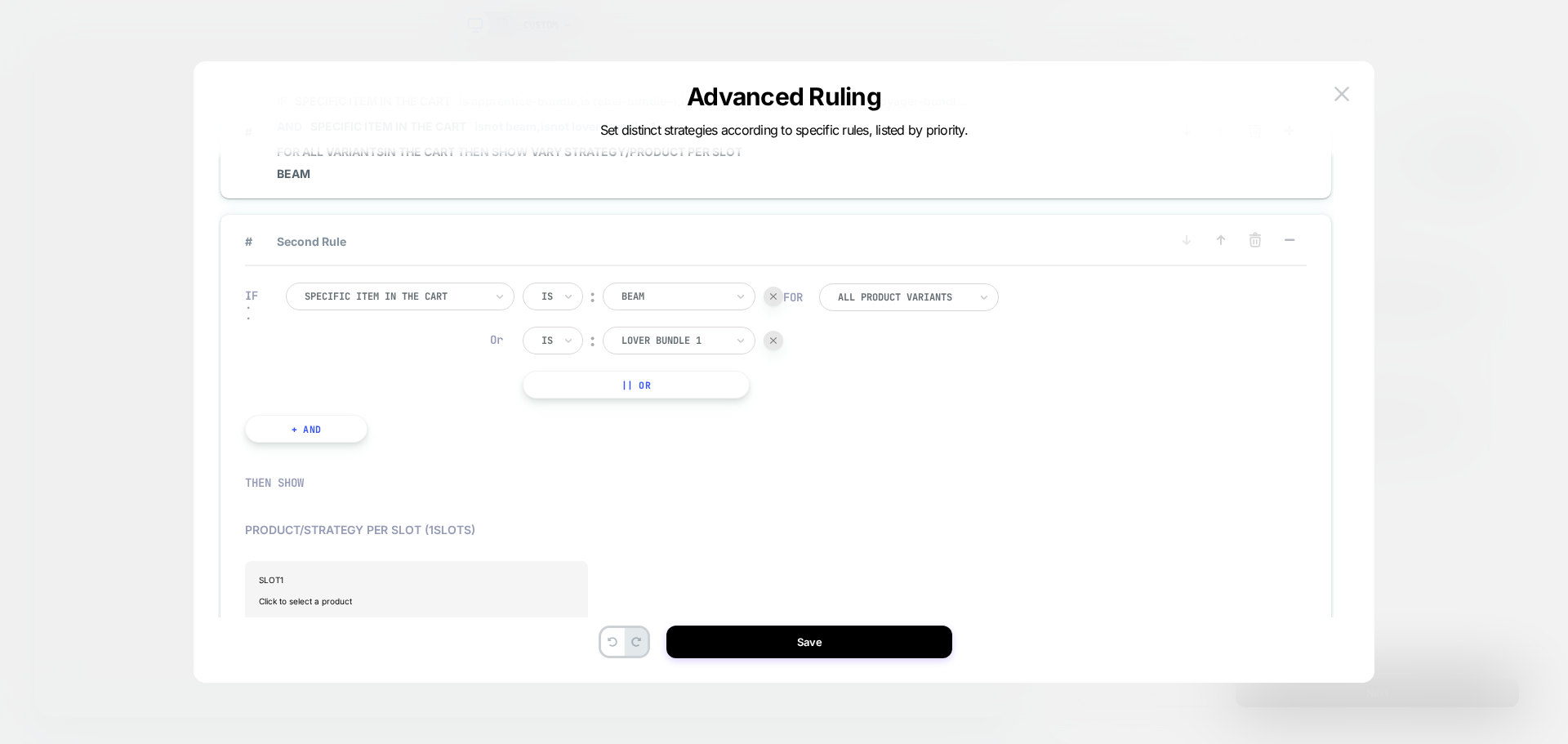
scroll to position [81, 0]
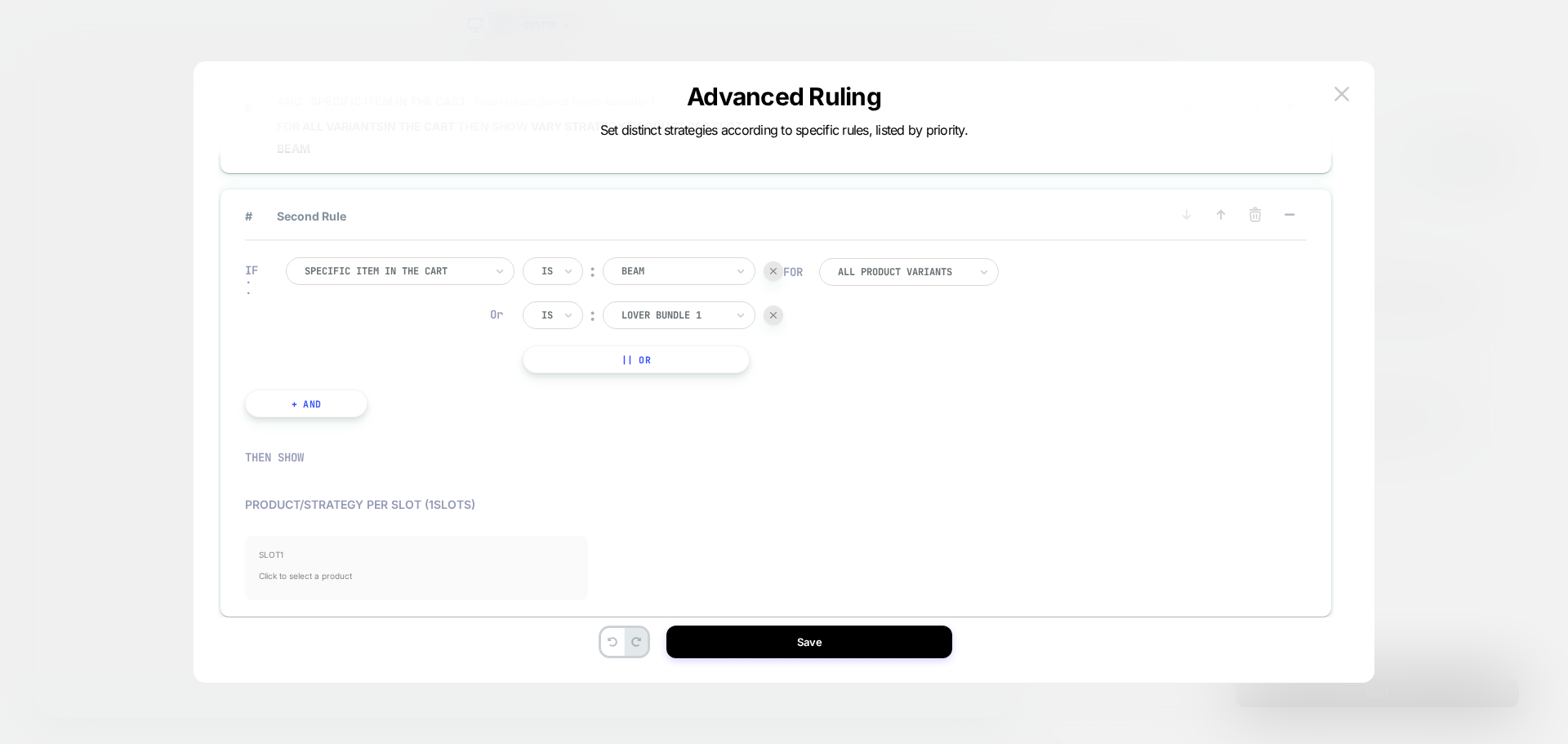
click at [293, 542] on div "SLOT 1 Click to select a product" at bounding box center [417, 568] width 343 height 65
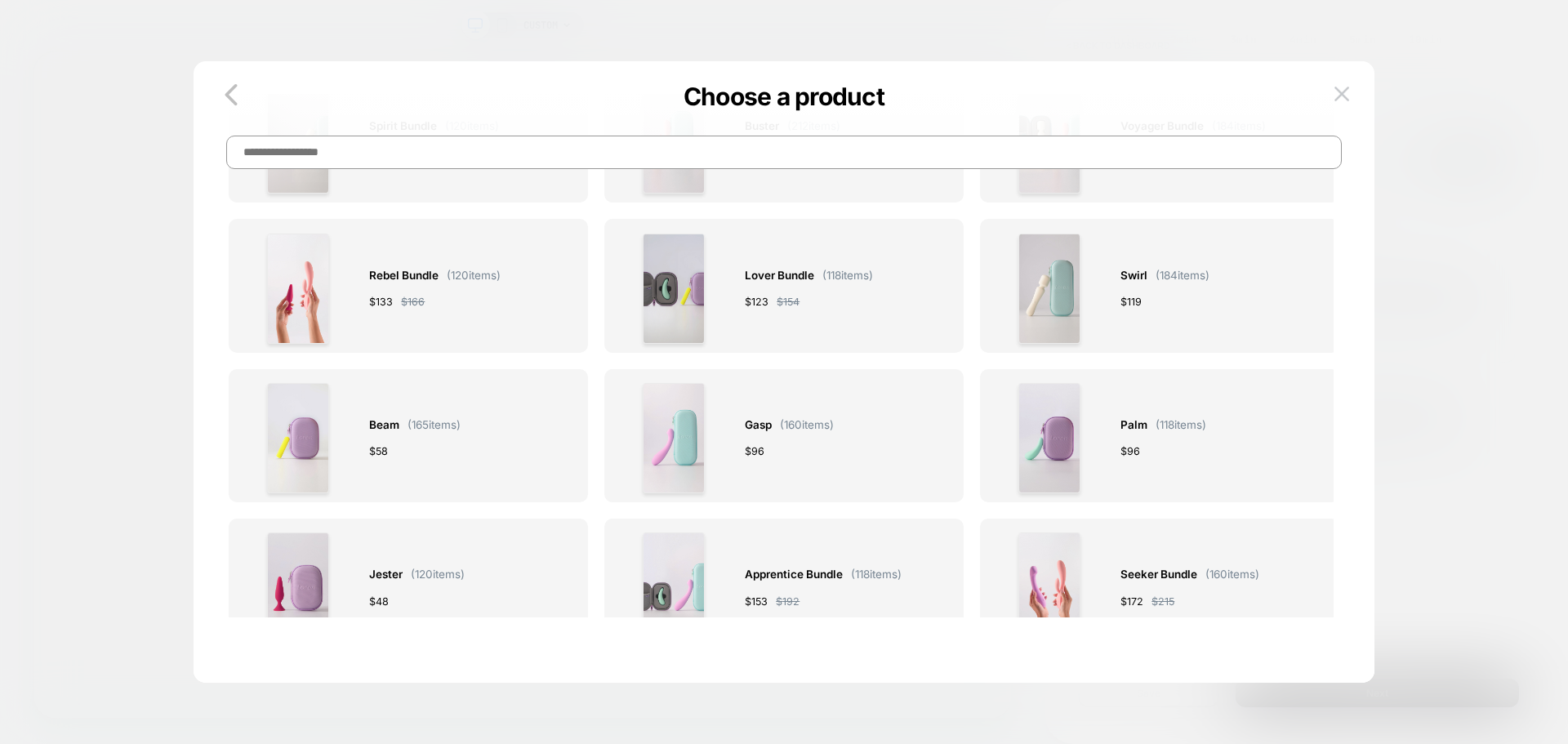
scroll to position [0, 0]
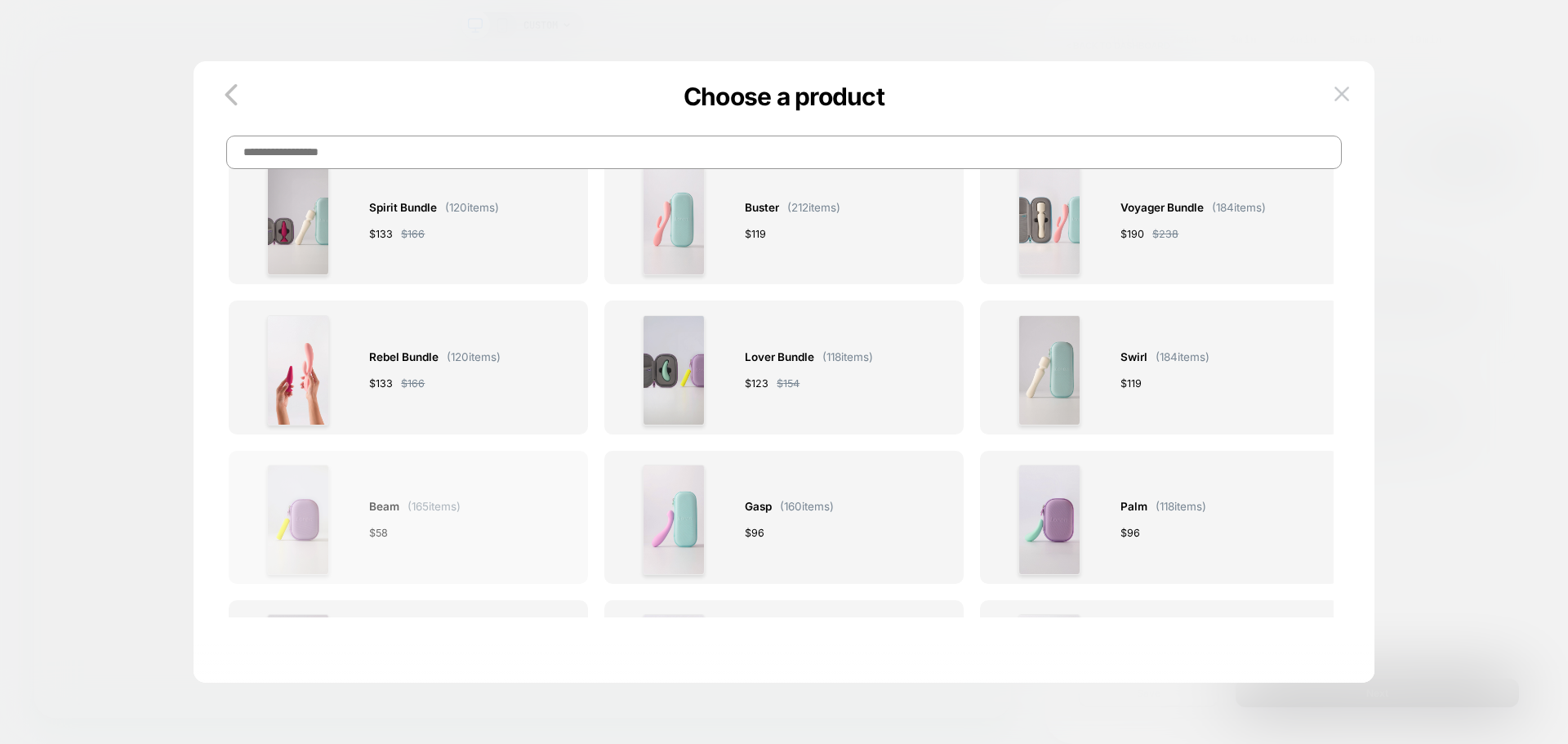
click at [335, 518] on div at bounding box center [299, 520] width 110 height 110
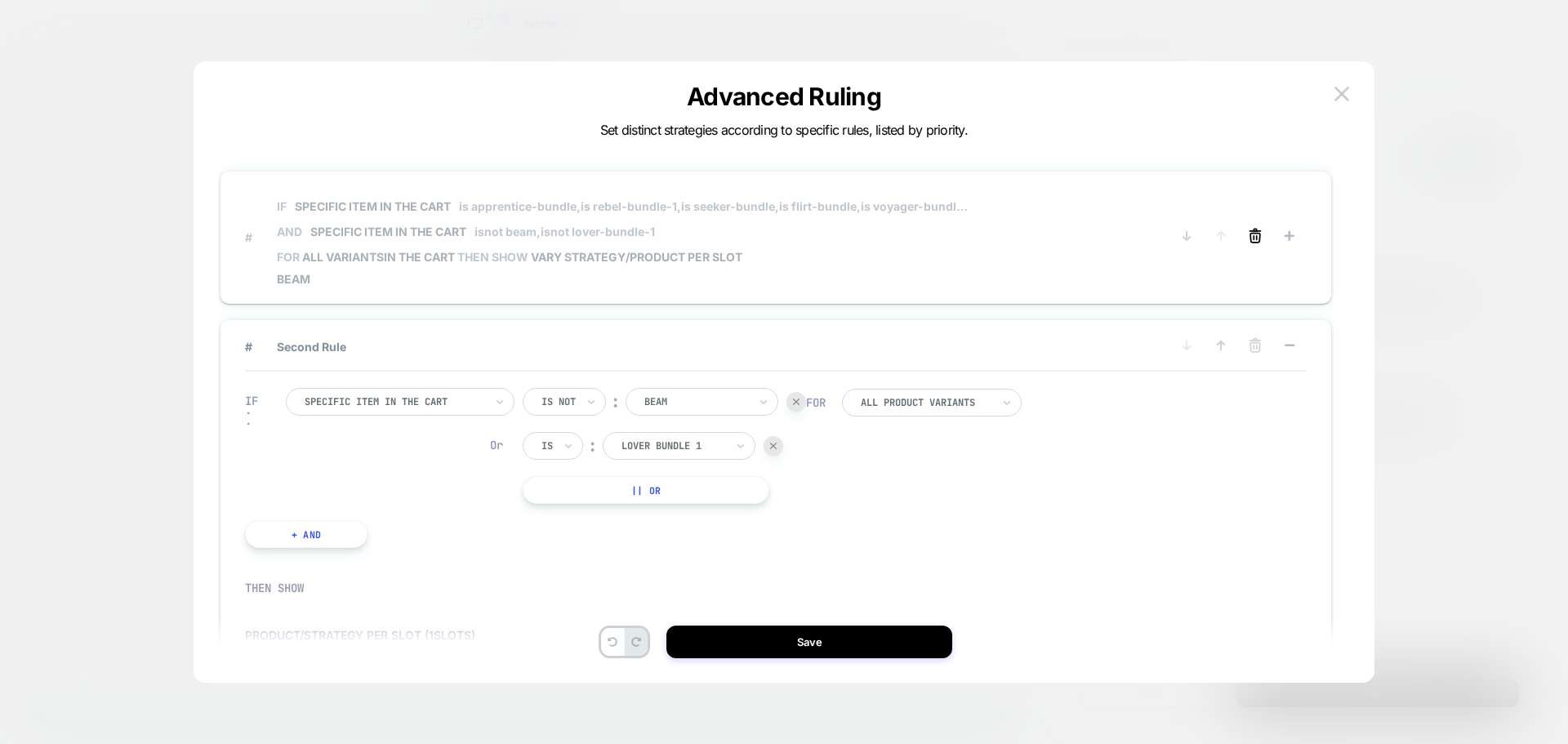
click at [1260, 235] on icon at bounding box center [1255, 237] width 10 height 9
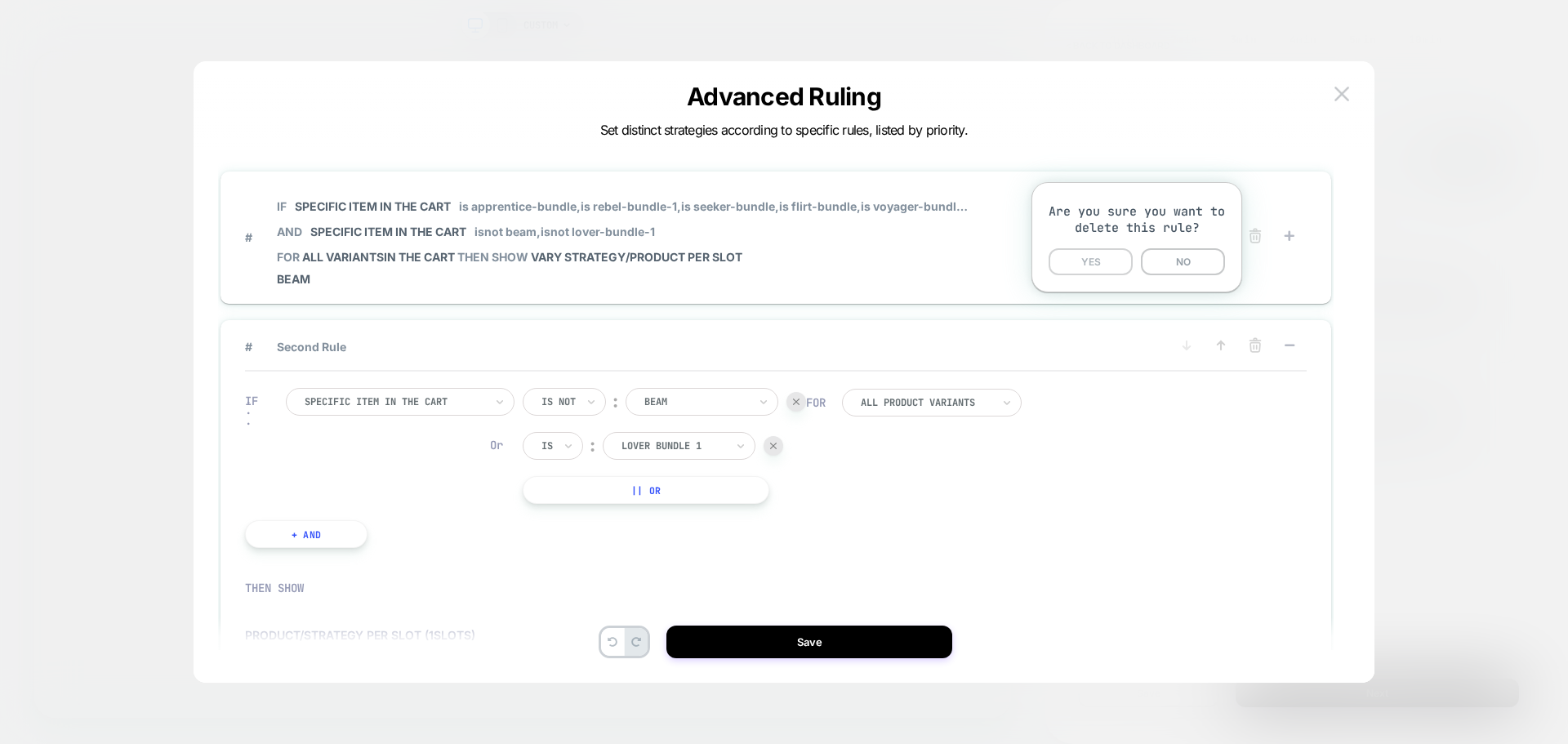
click at [1087, 256] on button "YES" at bounding box center [1091, 262] width 84 height 27
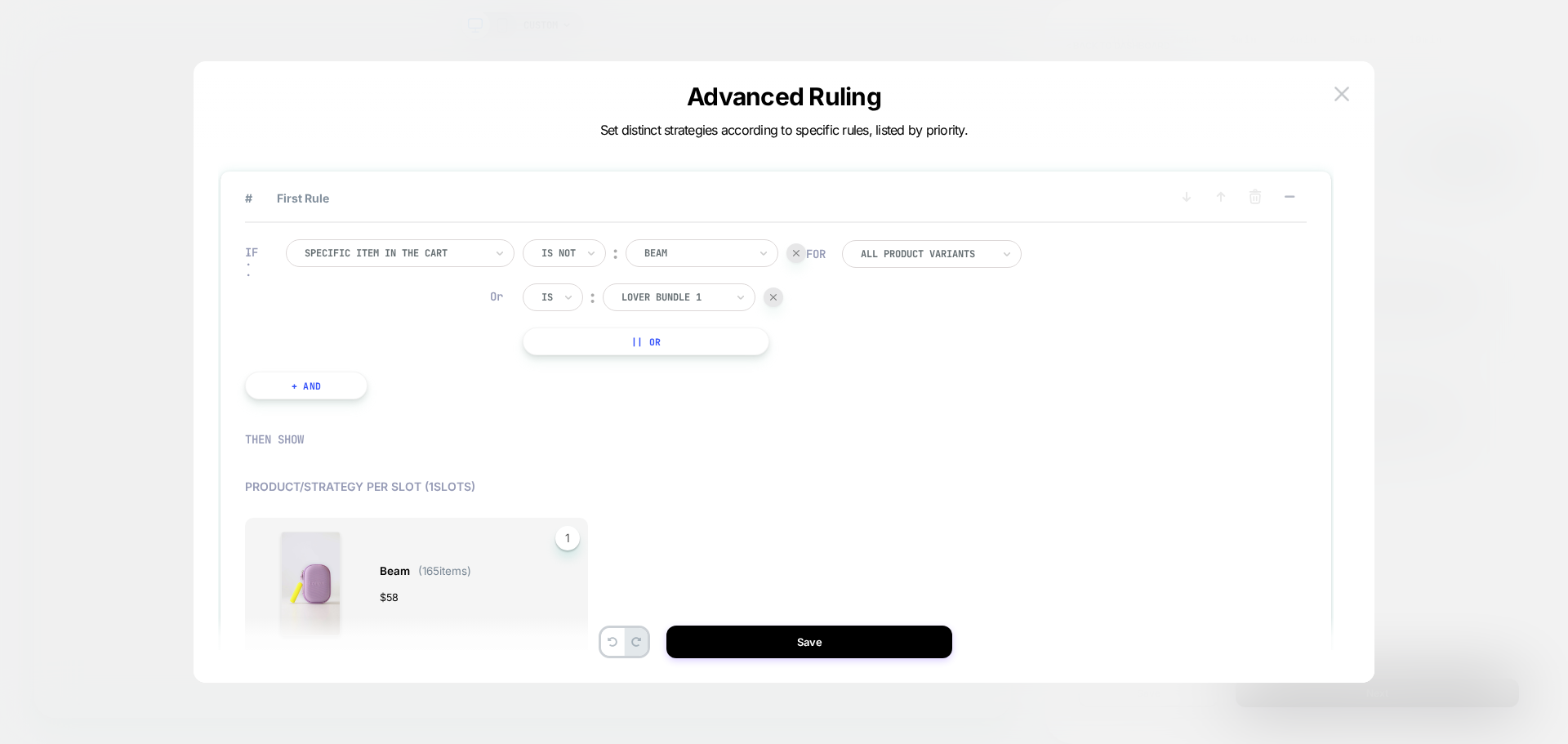
click at [544, 293] on input "text" at bounding box center [544, 297] width 6 height 15
click at [574, 364] on div "Is not" at bounding box center [592, 368] width 106 height 26
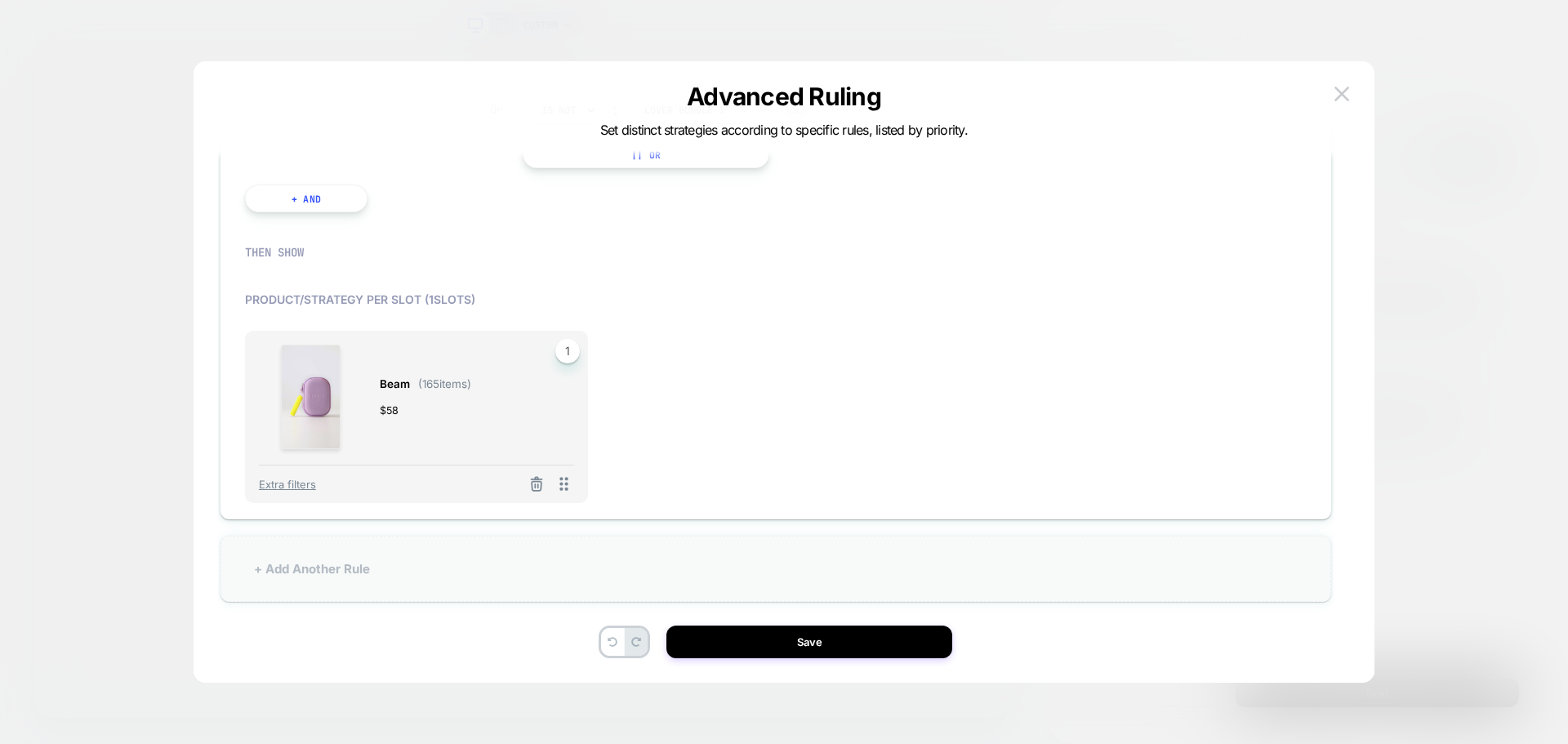
scroll to position [49, 0]
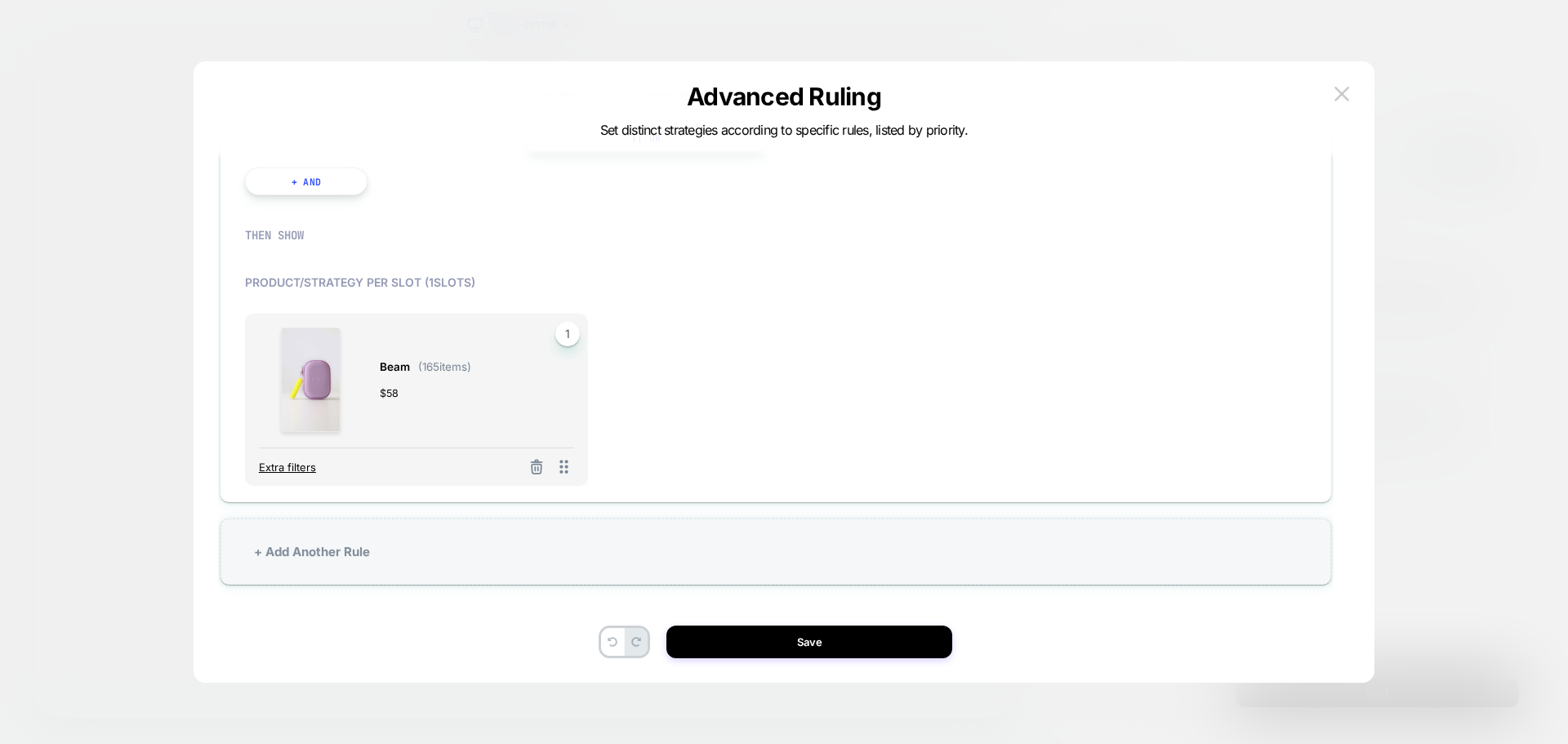
click at [282, 467] on span "Extra filters" at bounding box center [287, 467] width 57 height 13
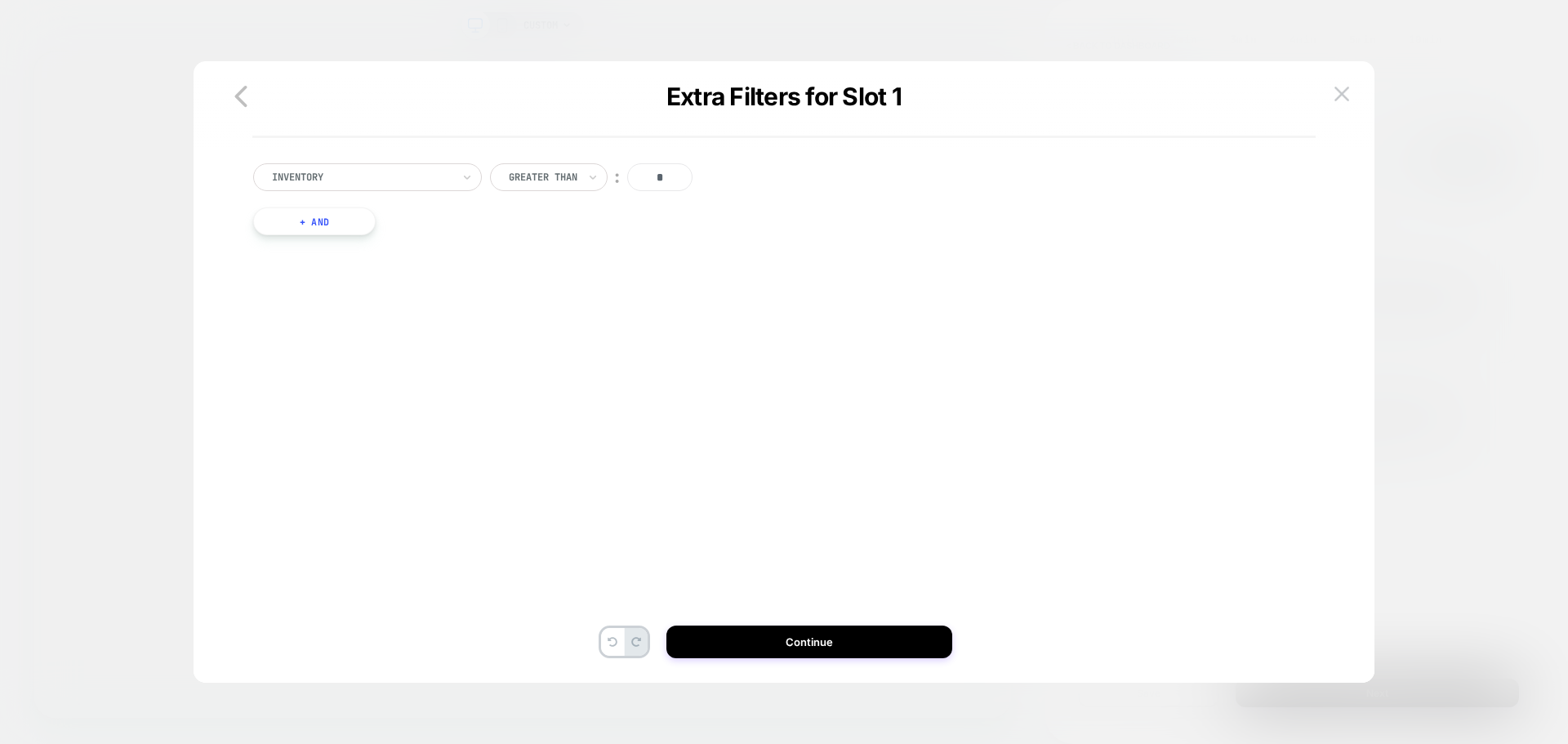
scroll to position [0, 0]
click at [242, 103] on icon "button" at bounding box center [240, 95] width 32 height 32
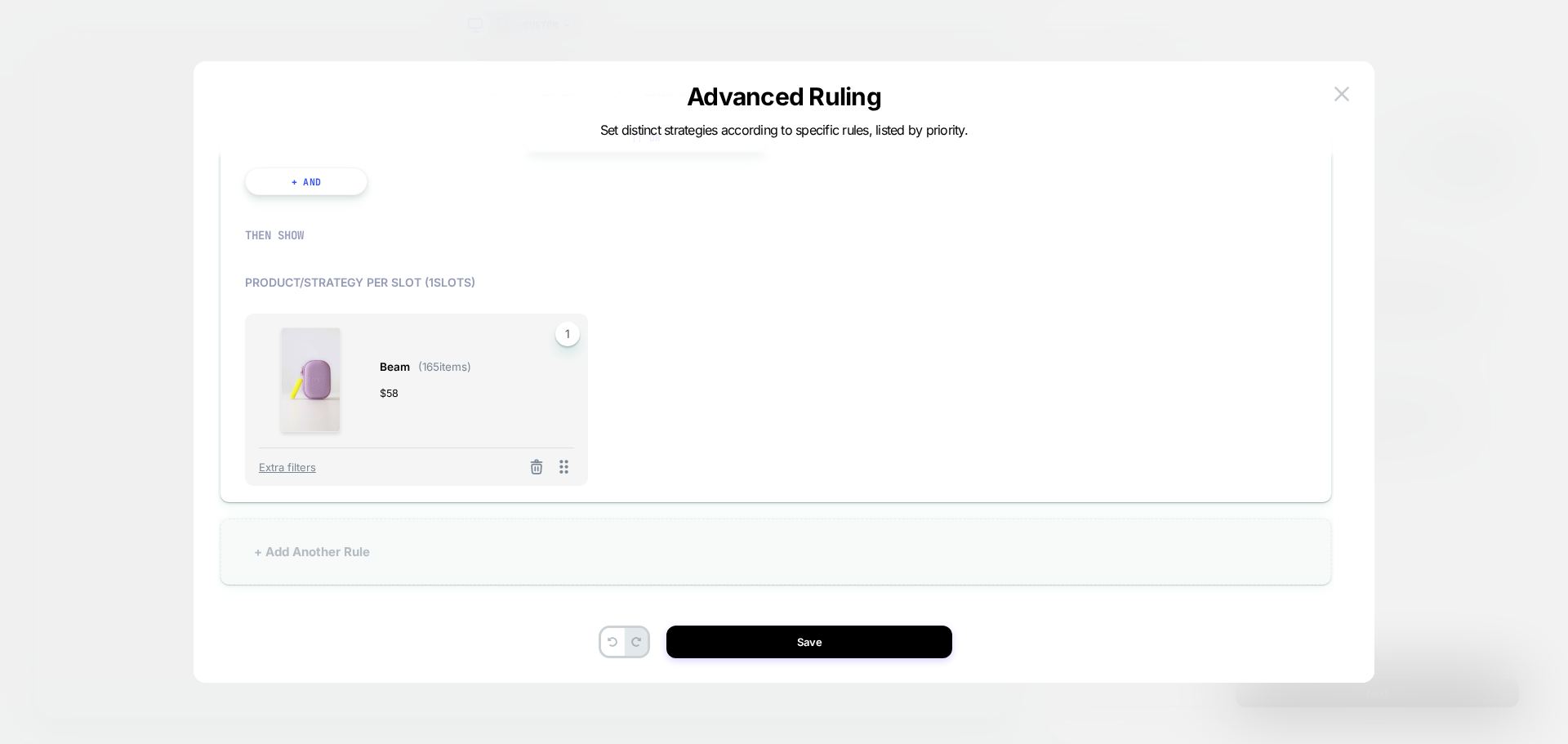
click at [443, 544] on div "+ Add Another Rule" at bounding box center [776, 551] width 1110 height 67
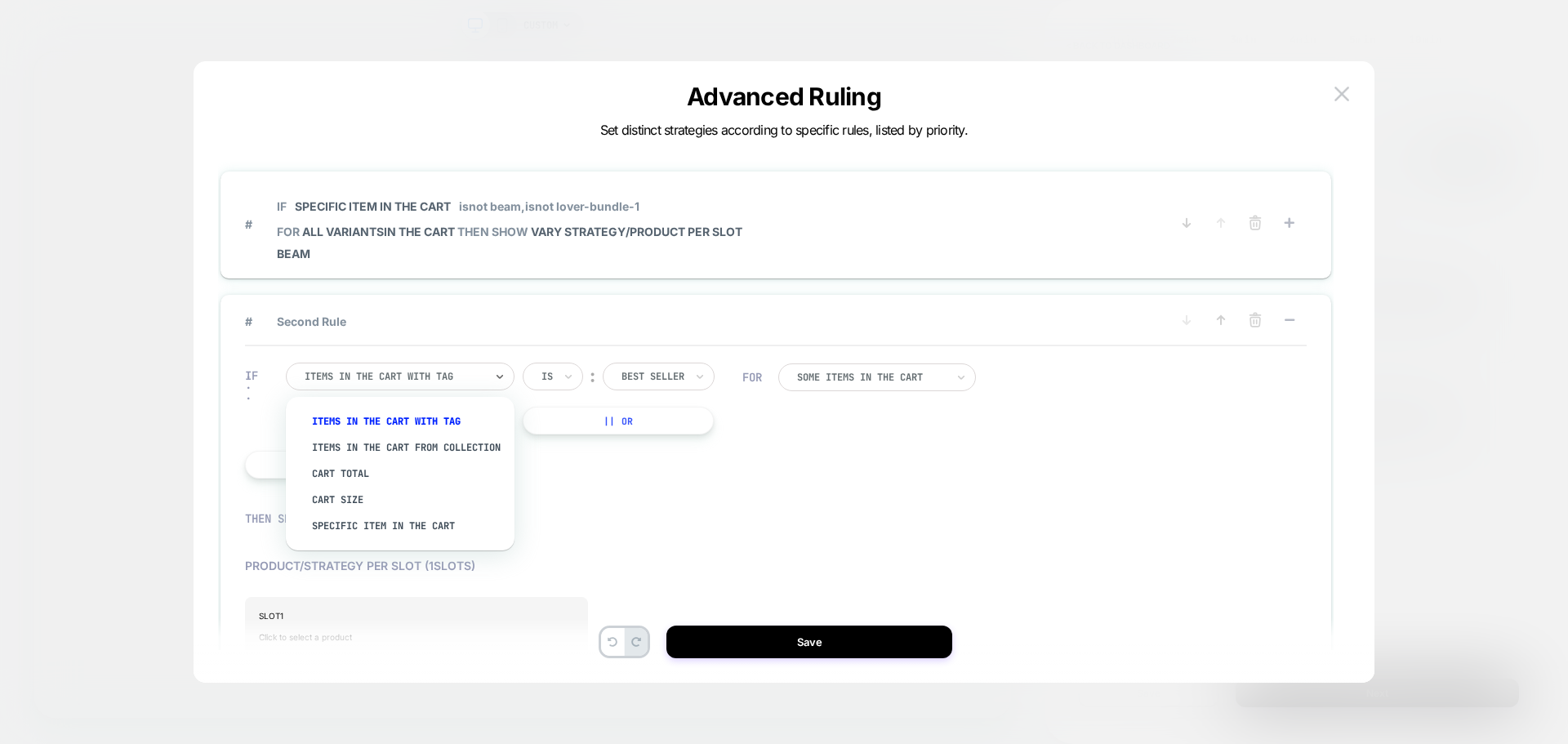
click at [357, 374] on div at bounding box center [394, 376] width 179 height 15
click at [381, 537] on div "Specific item in the cart" at bounding box center [408, 526] width 212 height 26
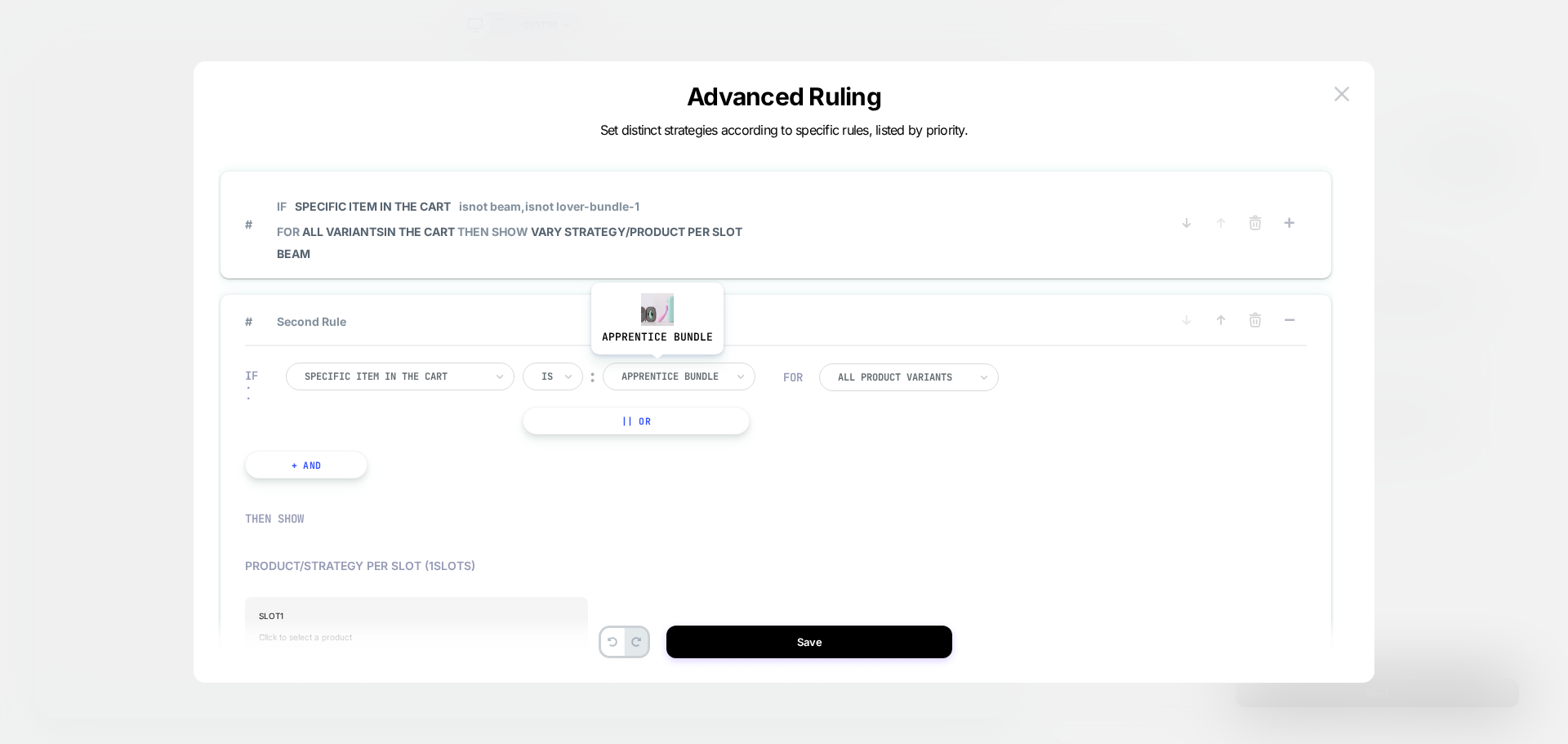
click at [657, 369] on div at bounding box center [673, 376] width 103 height 15
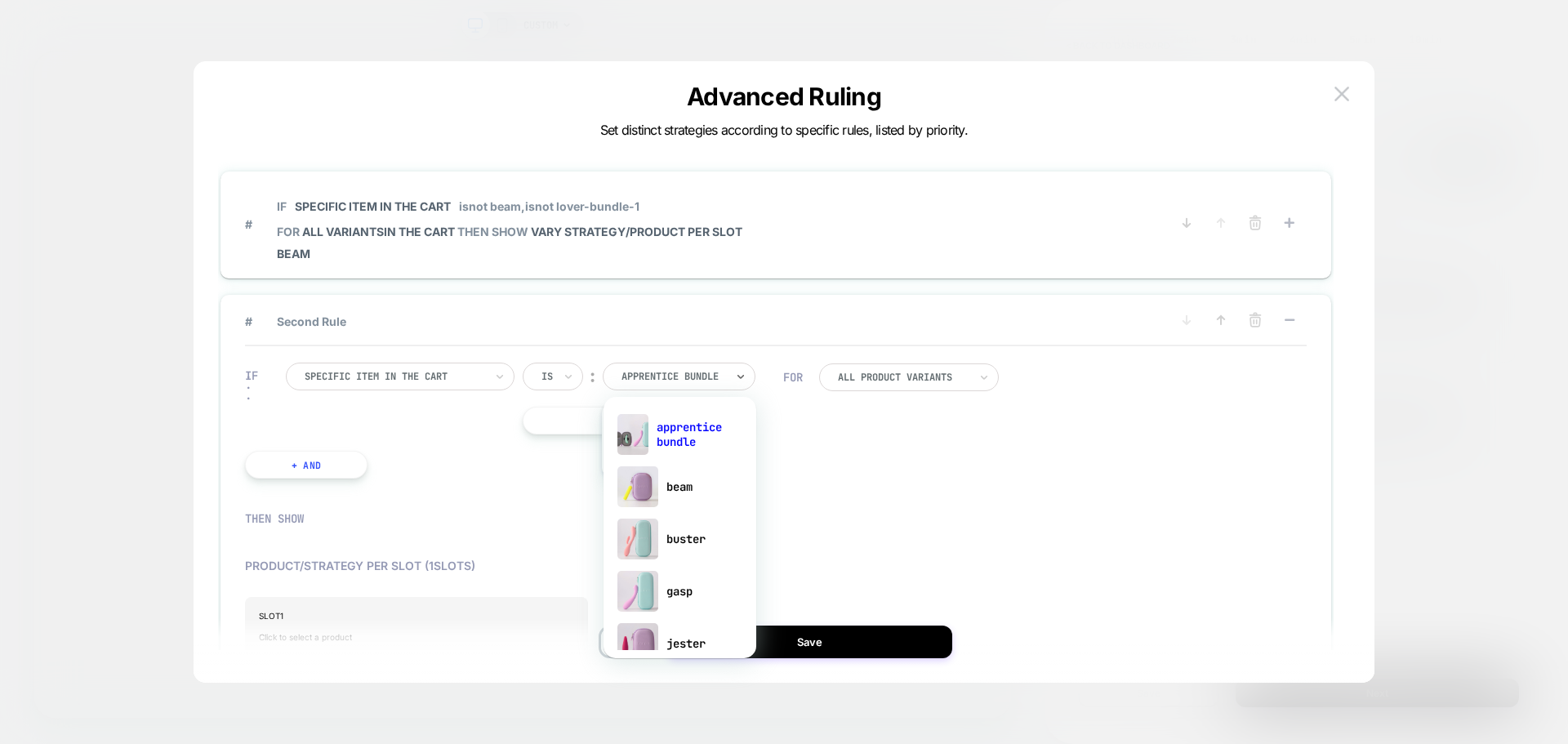
drag, startPoint x: 665, startPoint y: 490, endPoint x: 643, endPoint y: 467, distance: 31.8
click at [664, 490] on div "beam" at bounding box center [680, 487] width 137 height 53
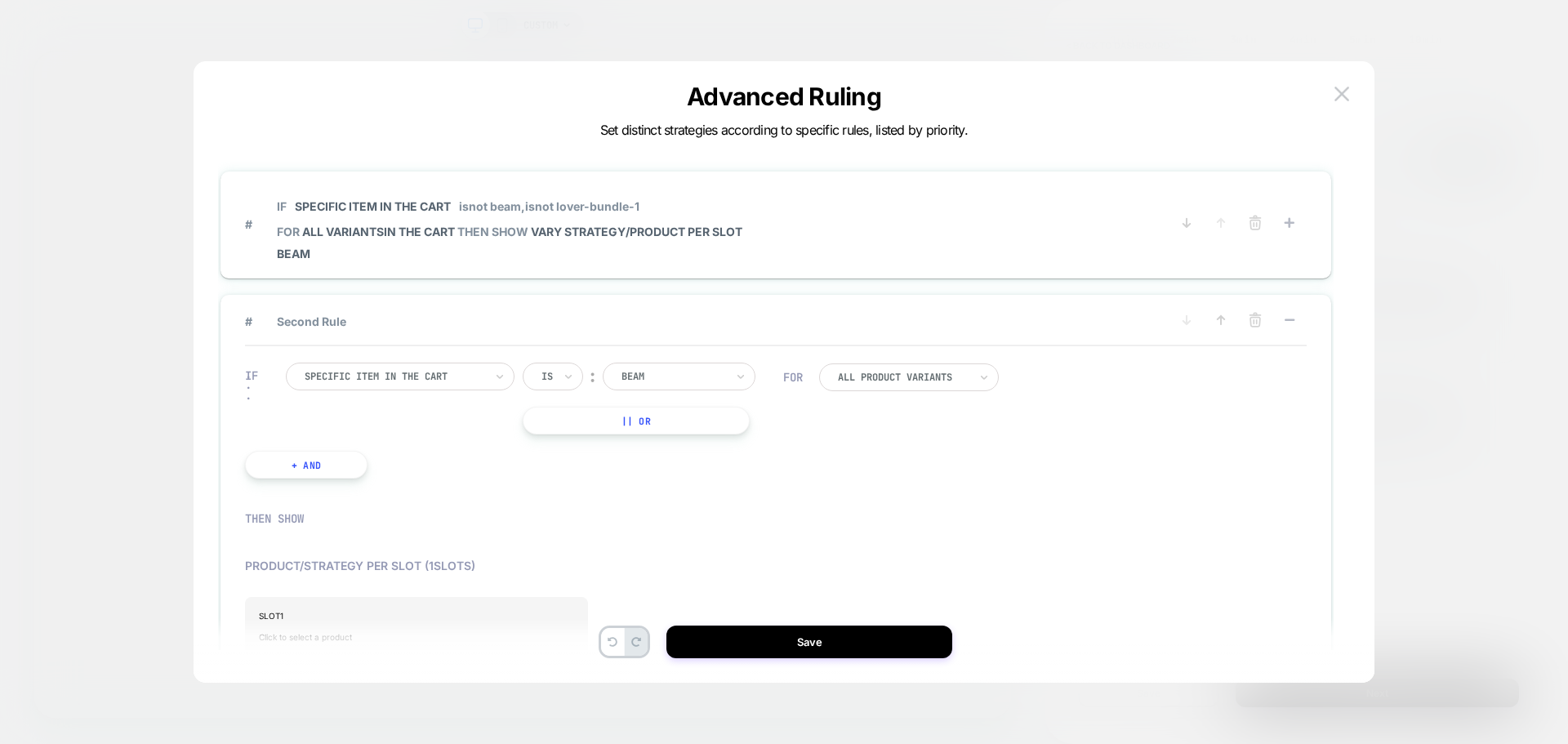
click at [580, 426] on button "|| Or" at bounding box center [636, 420] width 227 height 28
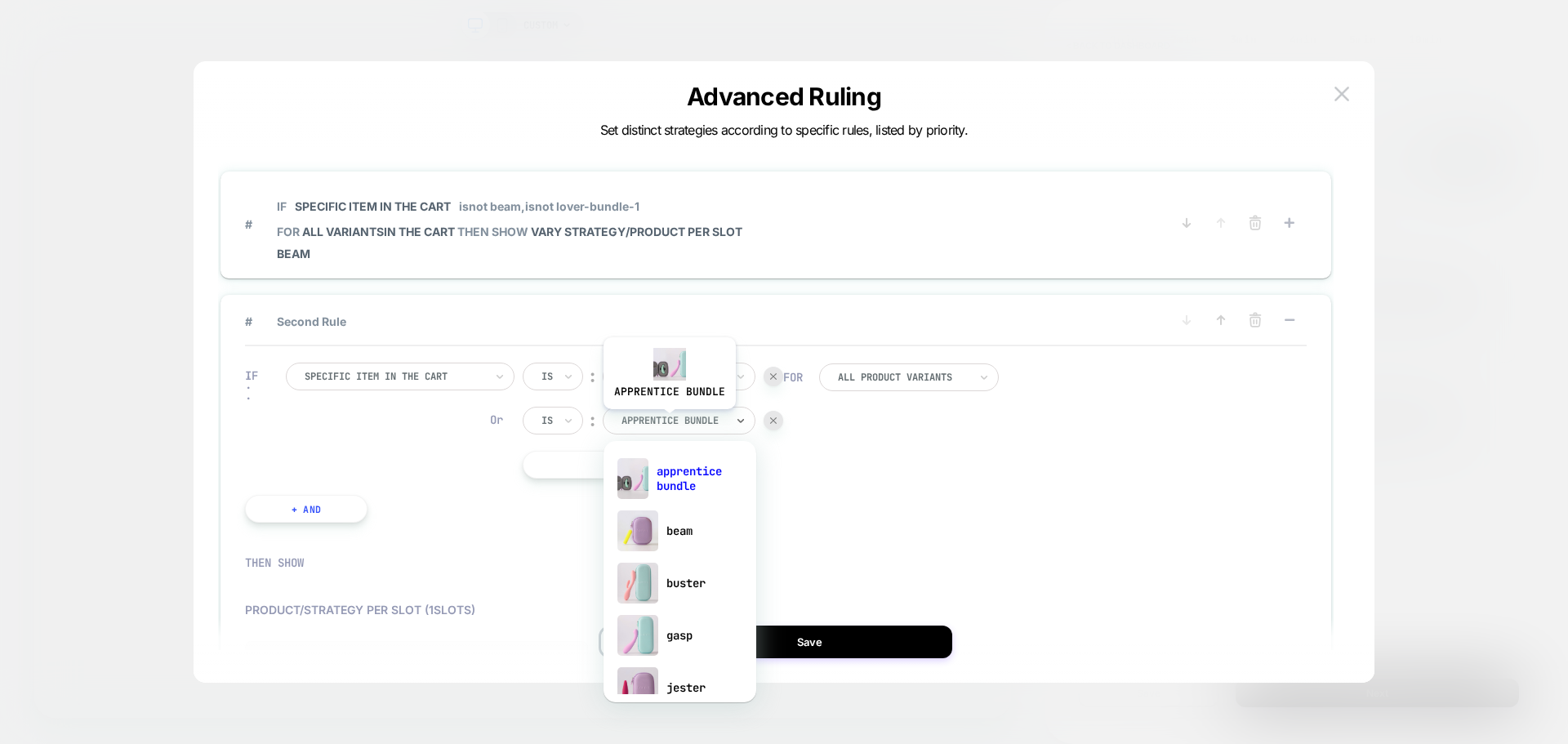
click at [668, 421] on div at bounding box center [673, 420] width 103 height 15
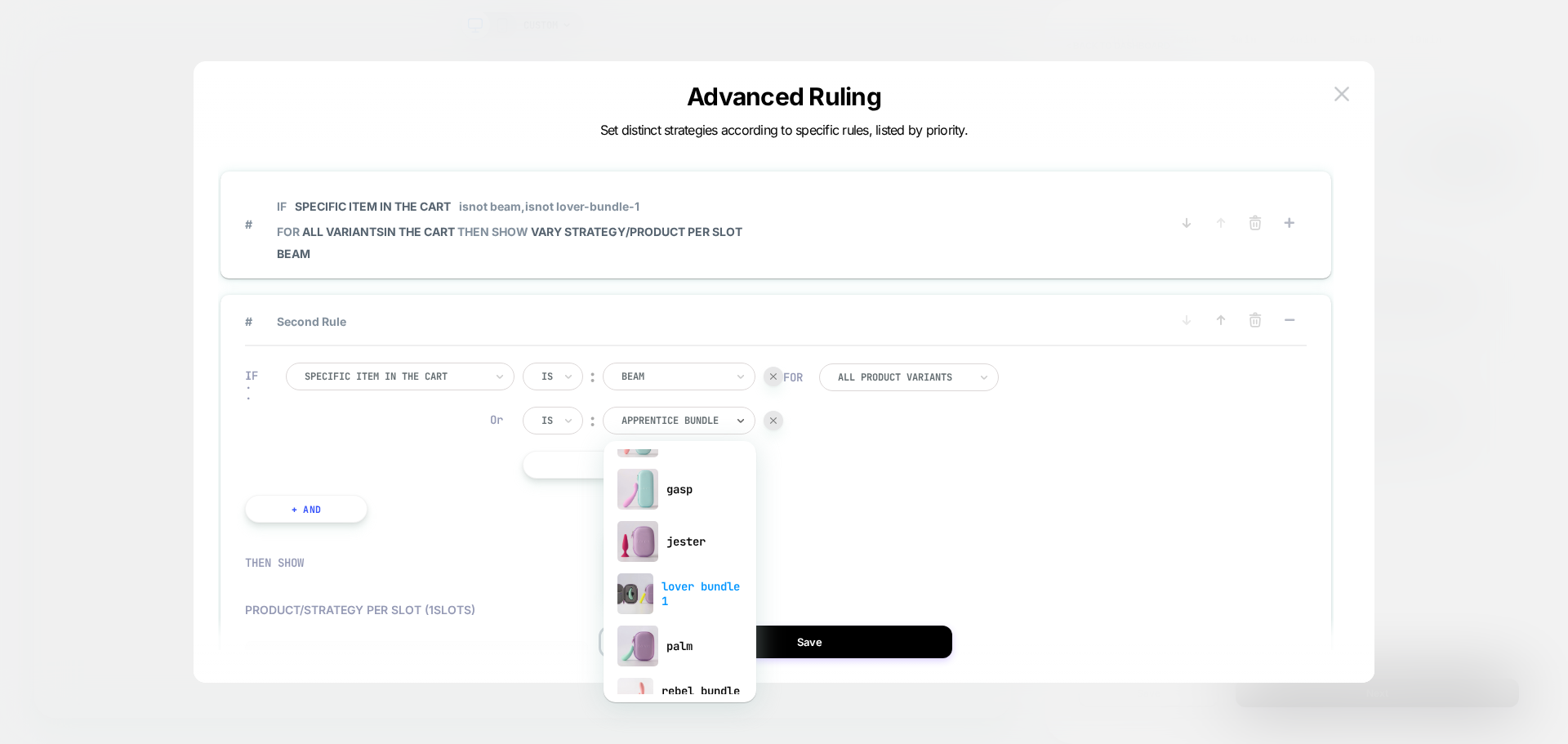
scroll to position [164, 0]
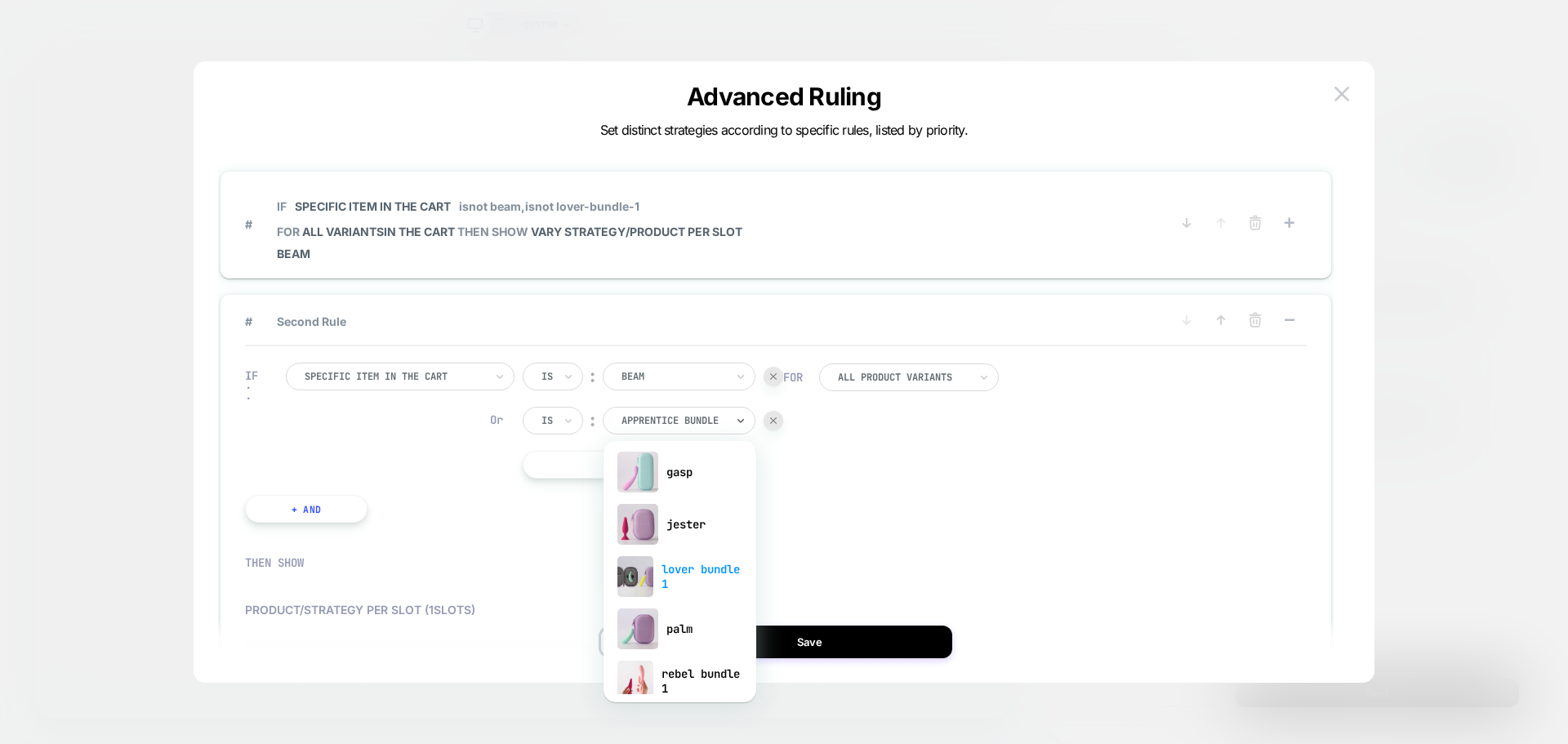
click at [671, 588] on div "lover bundle 1" at bounding box center [680, 577] width 137 height 53
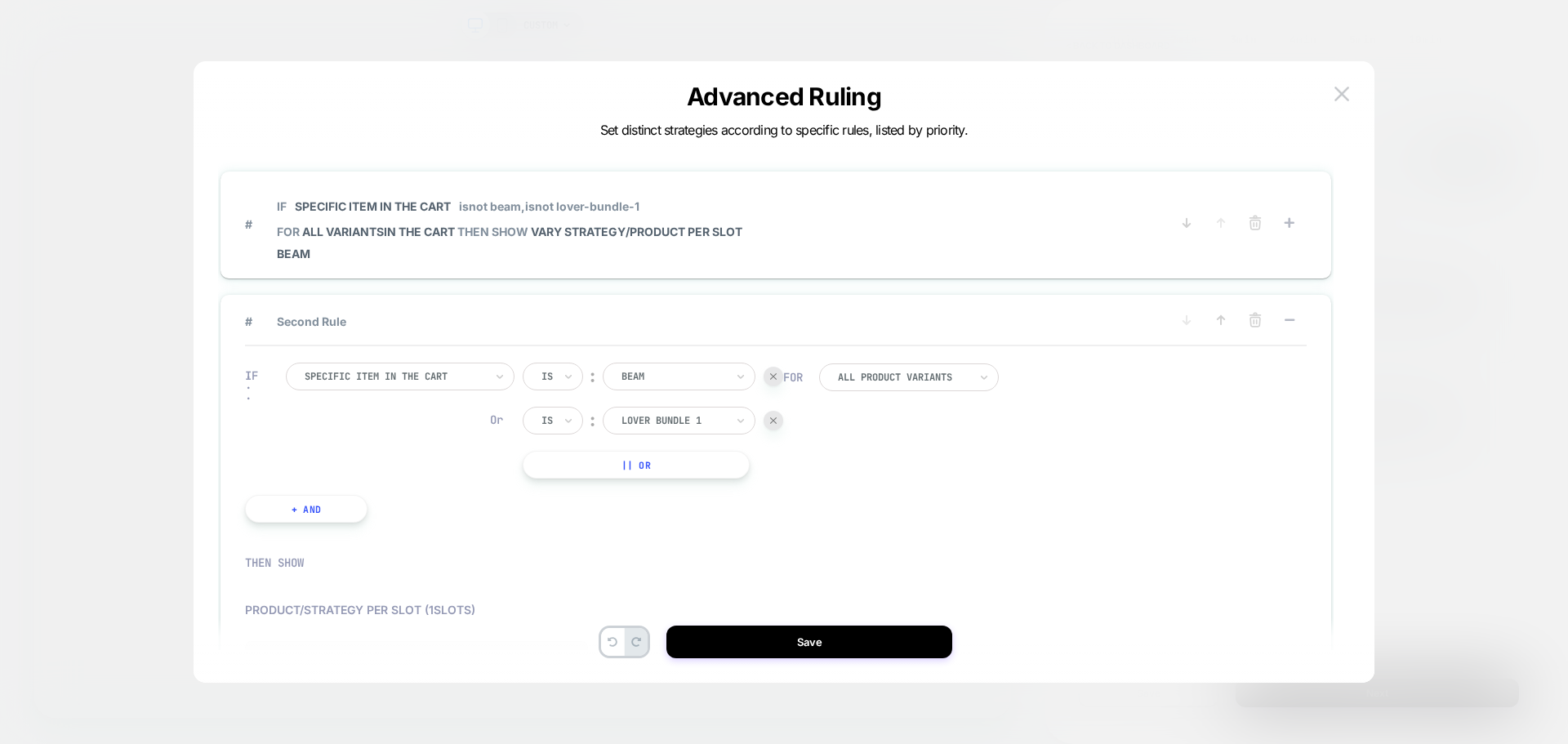
click at [887, 461] on div "IF Specific item in the cart Is ︰ beam BEAM Or Is ︰ lover bundle 1 LOVER BUNDLE…" at bounding box center [776, 442] width 1061 height 193
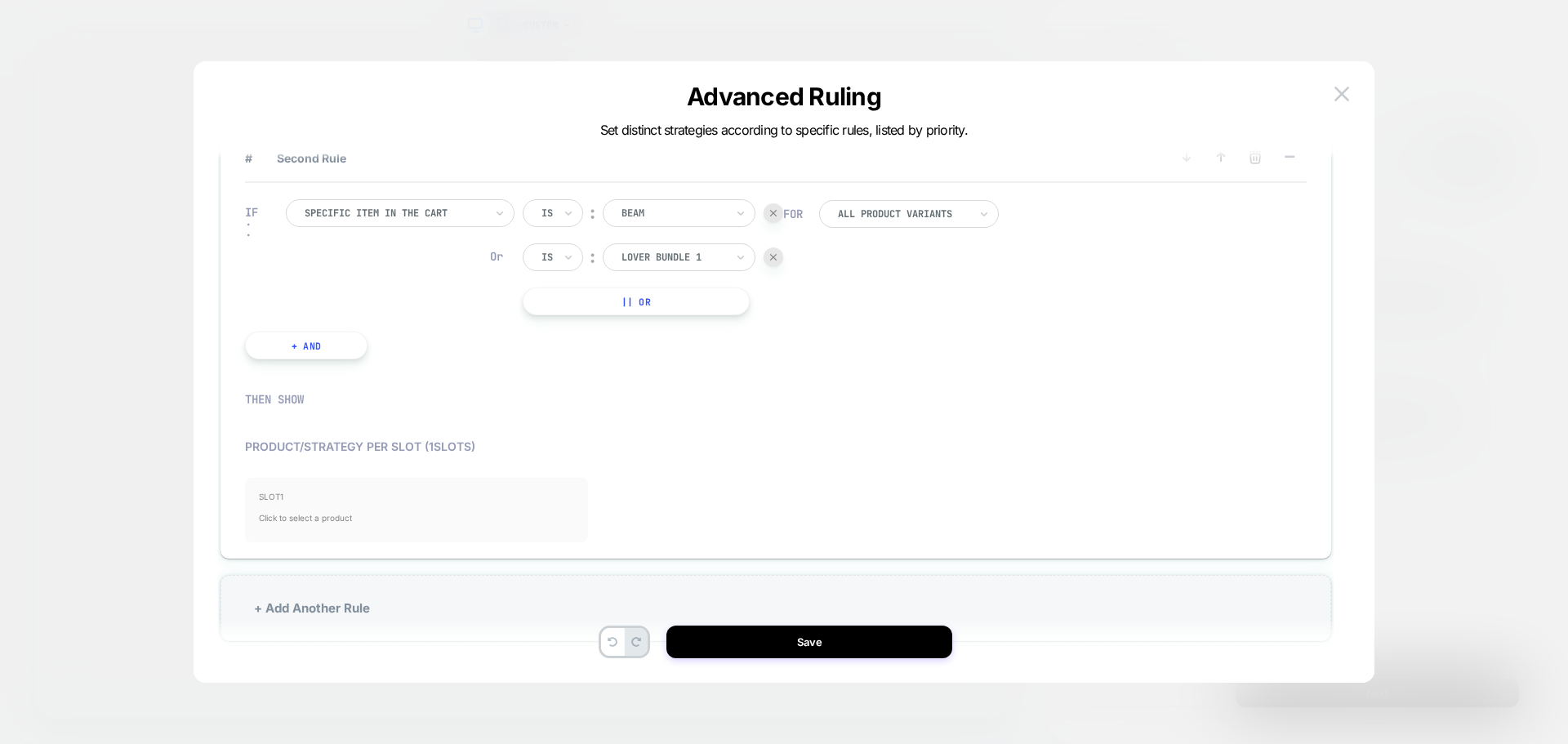
click at [350, 497] on span "SLOT 1" at bounding box center [417, 495] width 315 height 10
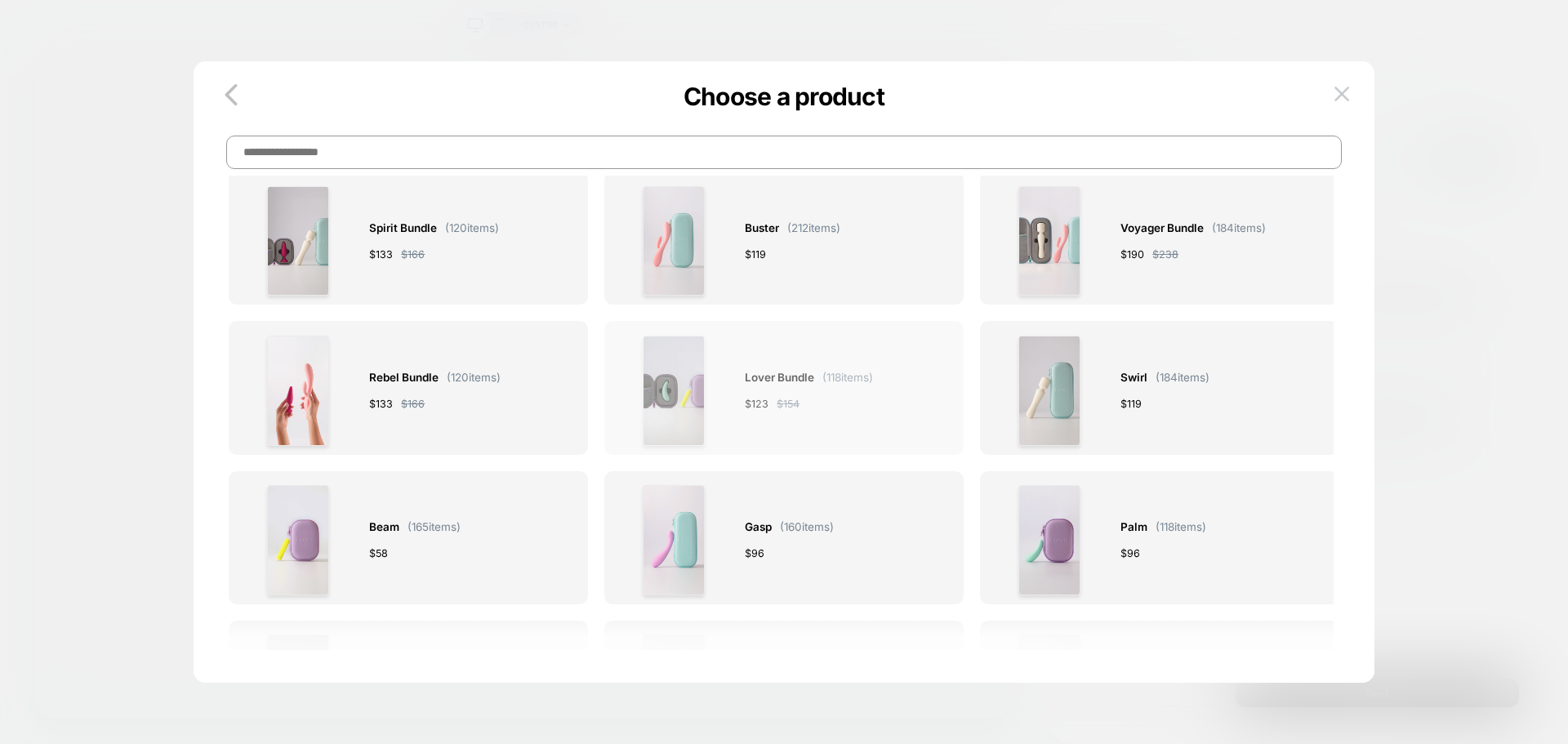
scroll to position [76, 0]
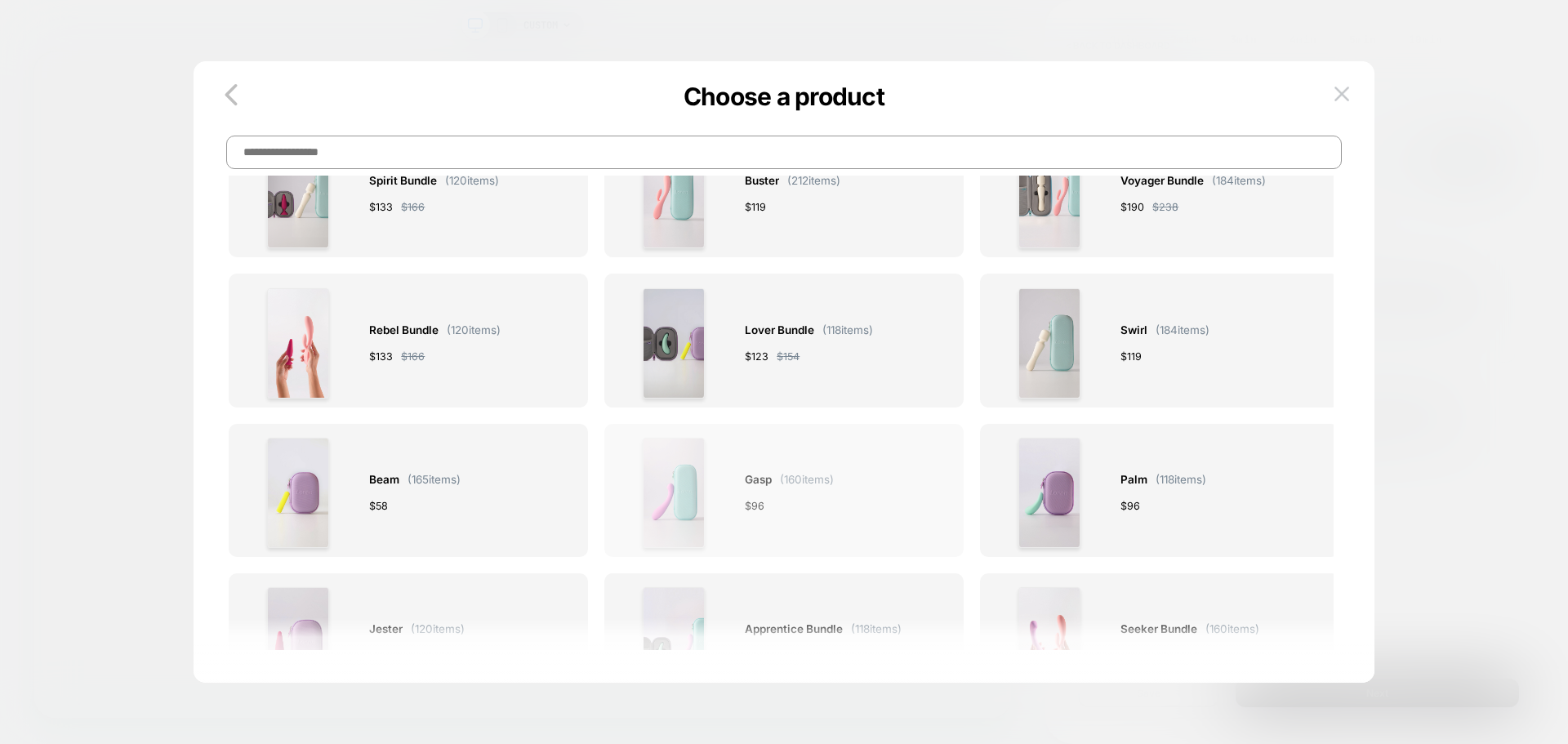
click at [687, 486] on img at bounding box center [674, 493] width 63 height 110
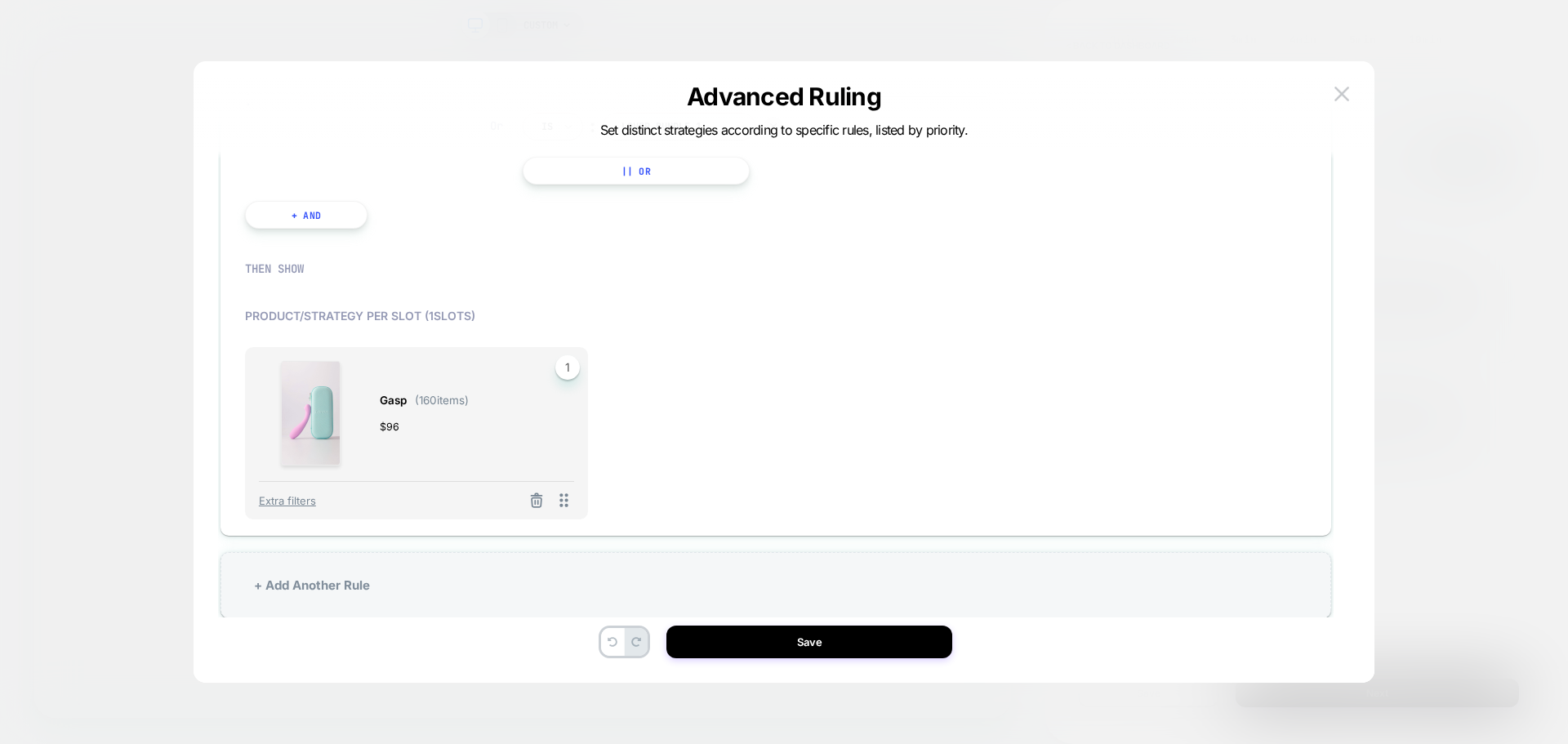
scroll to position [0, 0]
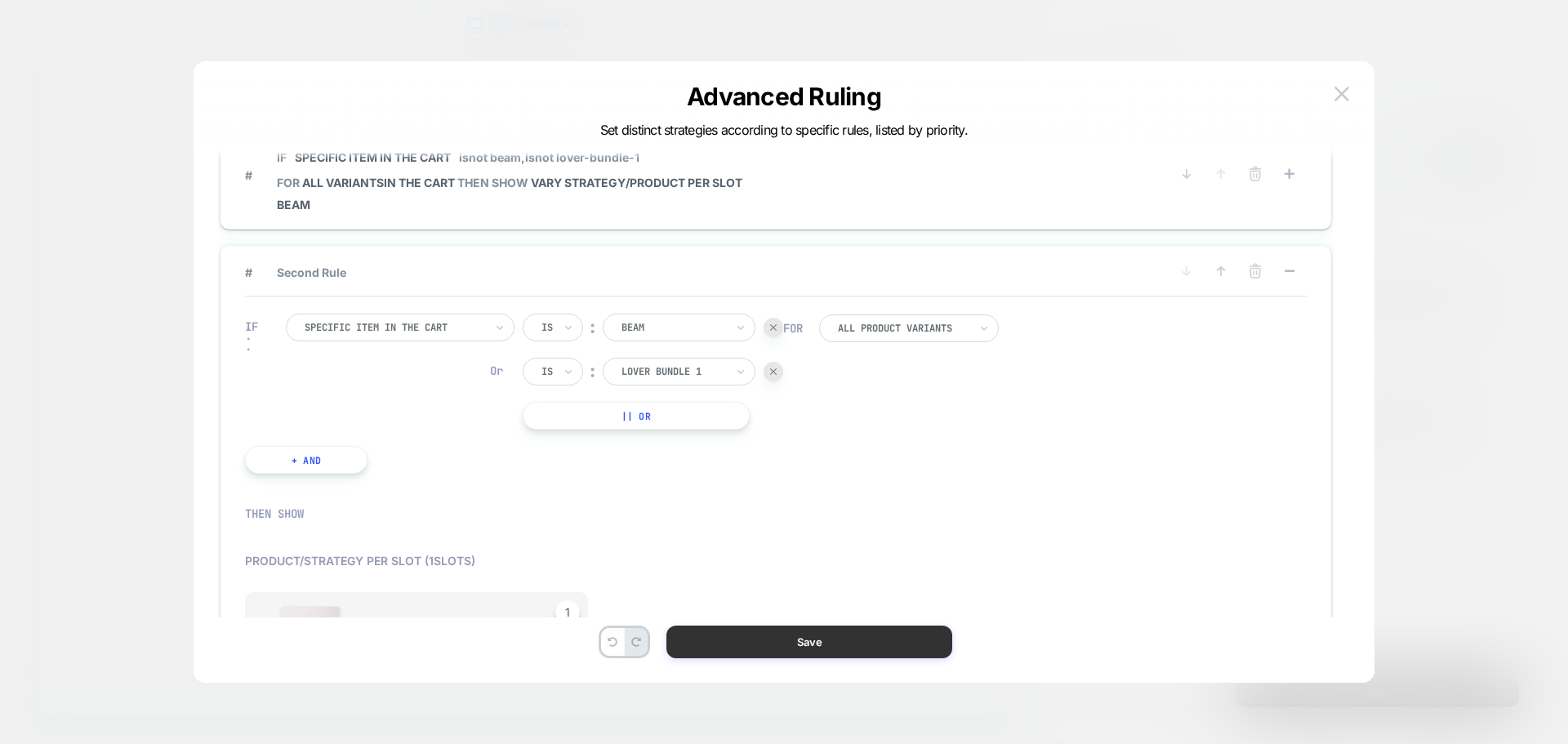
click at [793, 635] on button "Save" at bounding box center [809, 641] width 285 height 32
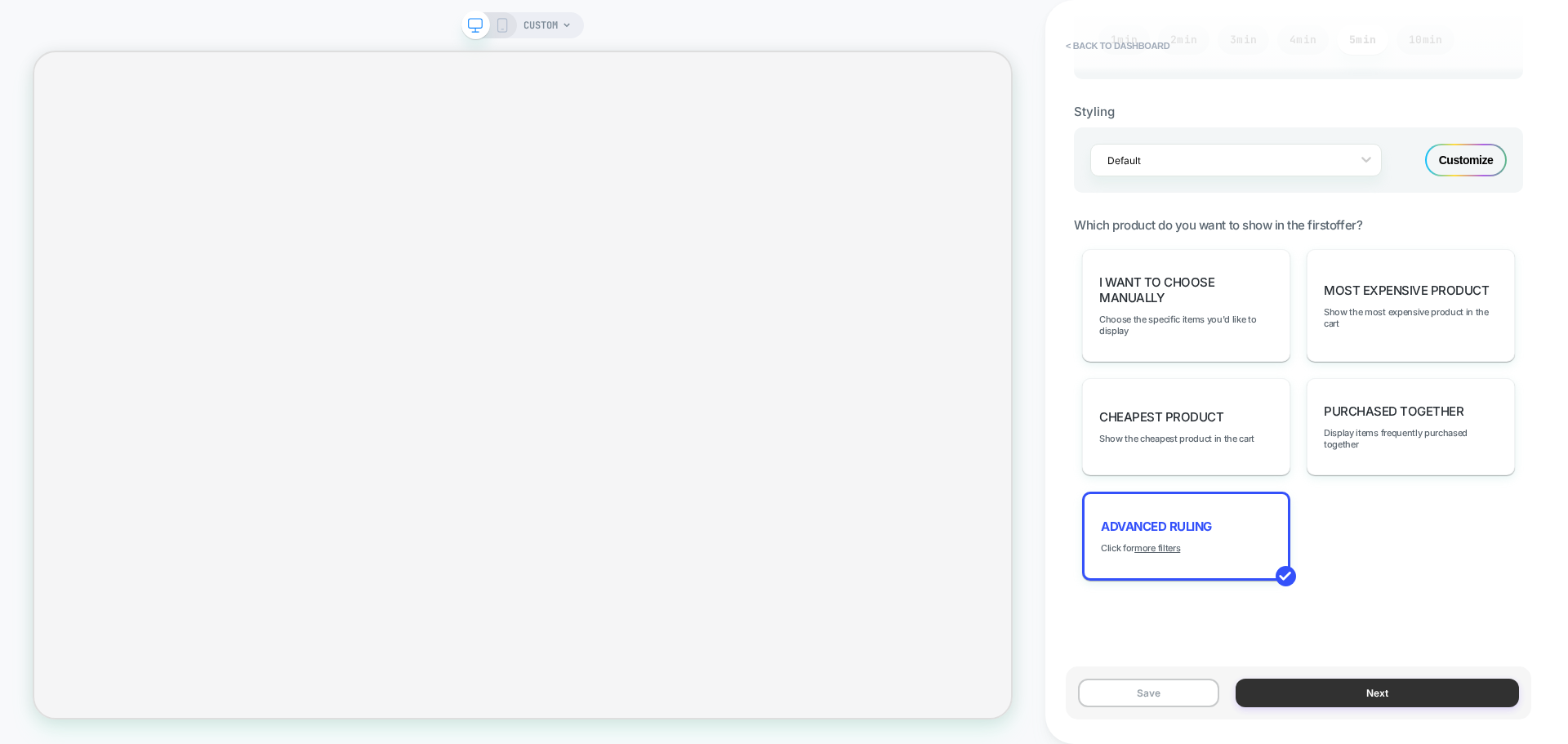
click at [1437, 697] on button "Next" at bounding box center [1377, 692] width 284 height 29
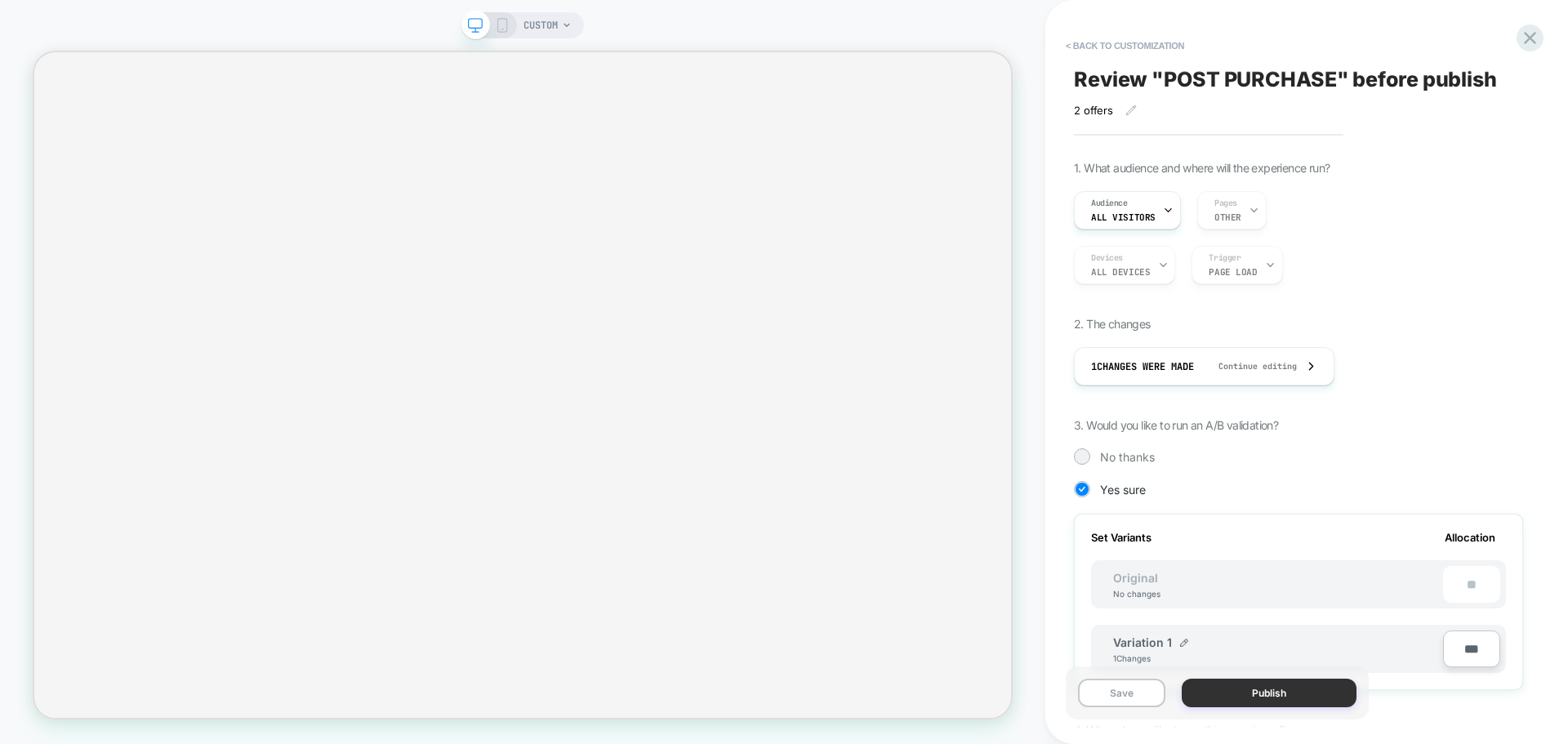
click at [1297, 685] on button "Publish" at bounding box center [1269, 692] width 175 height 29
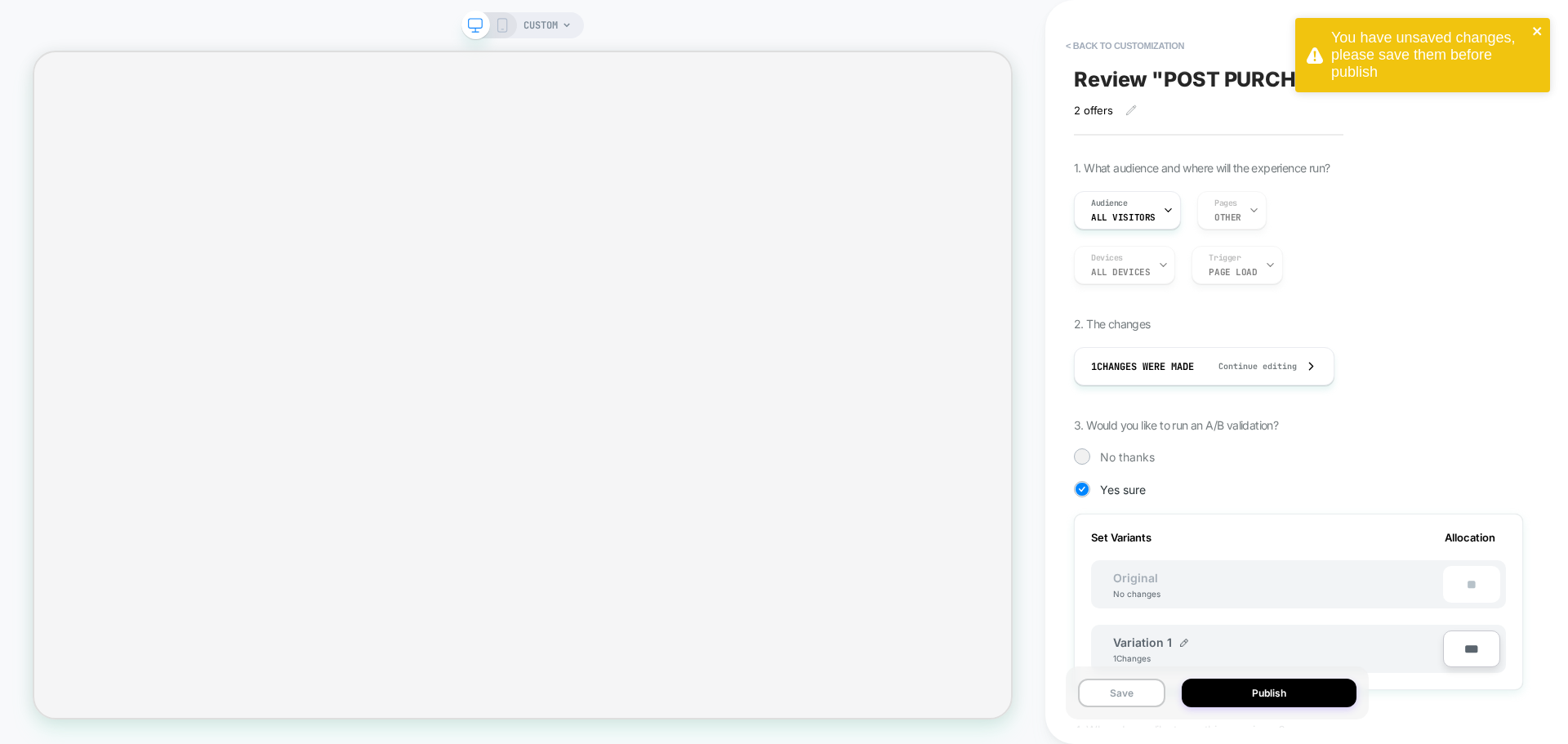
click at [1540, 26] on icon "close" at bounding box center [1537, 31] width 11 height 13
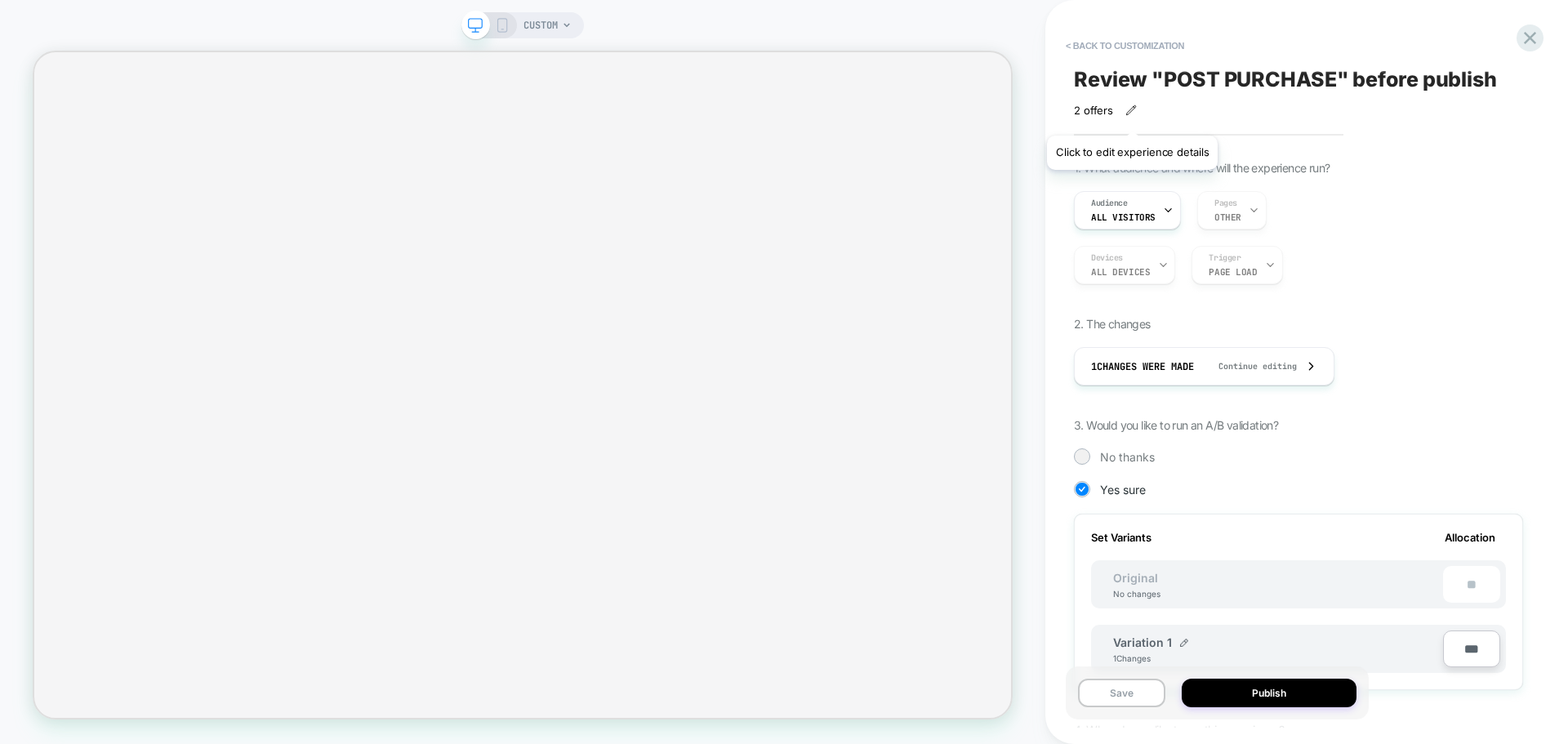
click at [1132, 116] on icon at bounding box center [1130, 109] width 11 height 11
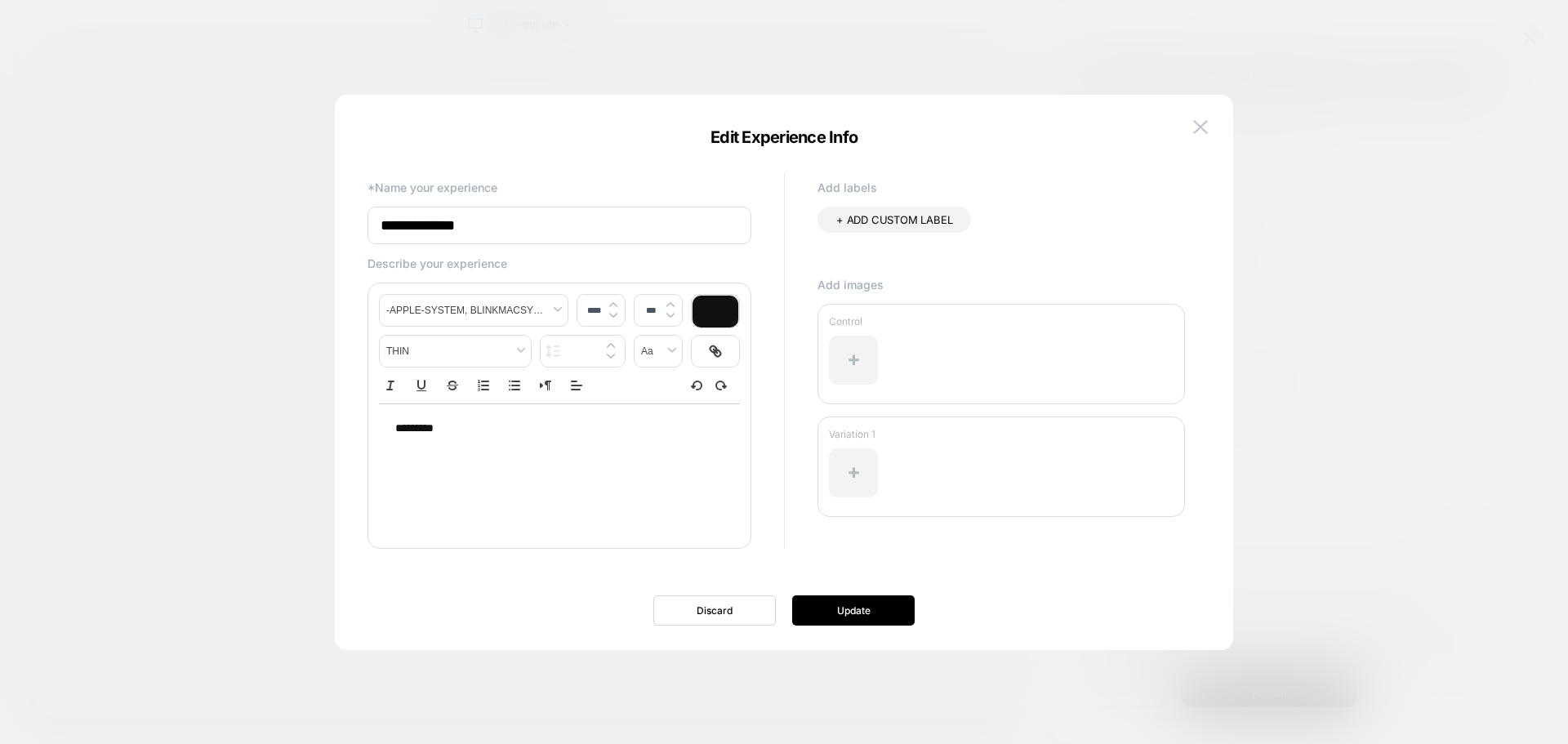
click at [572, 234] on input "**********" at bounding box center [559, 225] width 383 height 38
type input "**********"
type button "ordered"
type button "bullet"
type button "rtl"
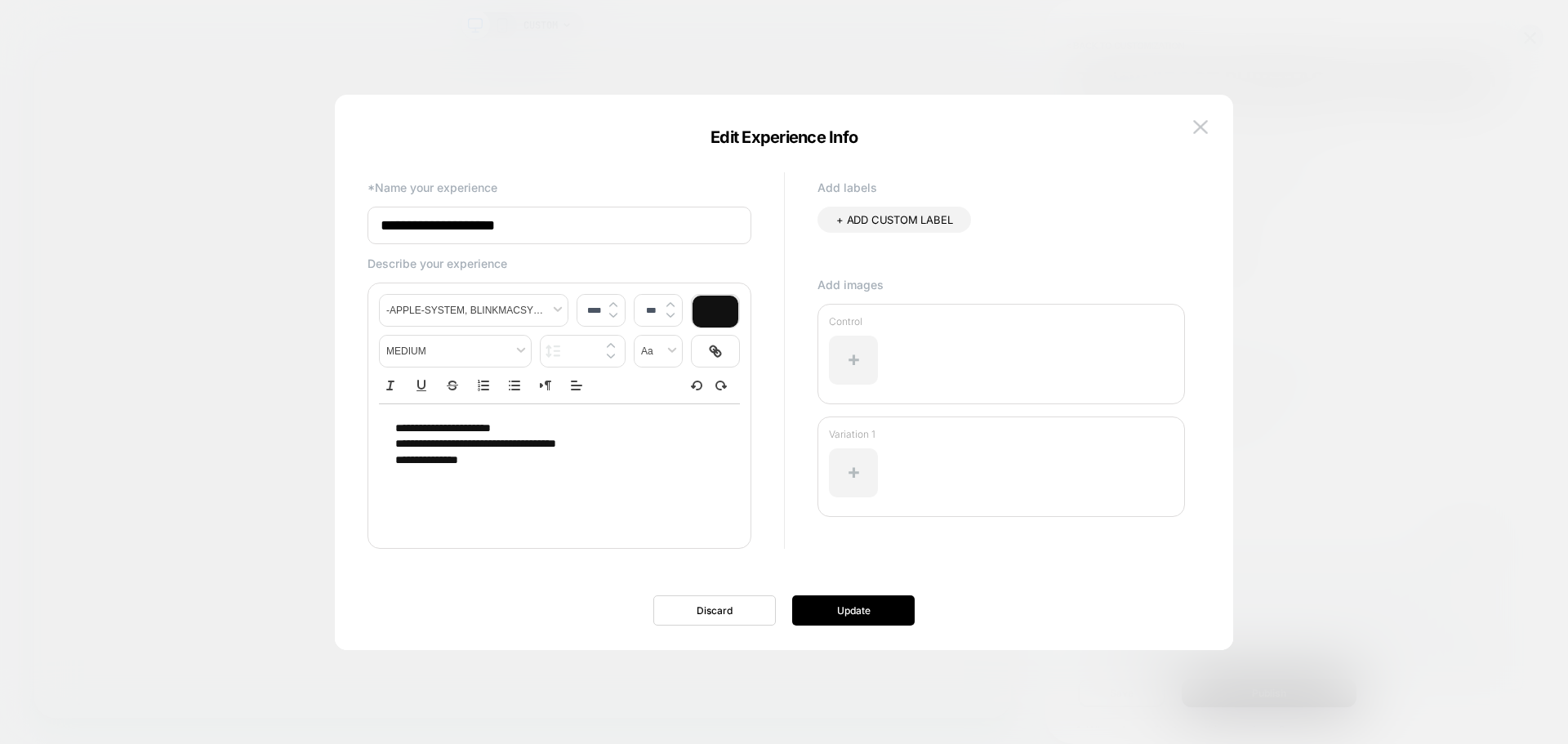
click at [491, 431] on span "**********" at bounding box center [442, 427] width 95 height 11
click at [491, 430] on span "**********" at bounding box center [442, 427] width 95 height 11
click at [546, 433] on p "**********" at bounding box center [552, 428] width 316 height 17
copy div "**********"
click at [837, 607] on button "Update" at bounding box center [854, 610] width 123 height 31
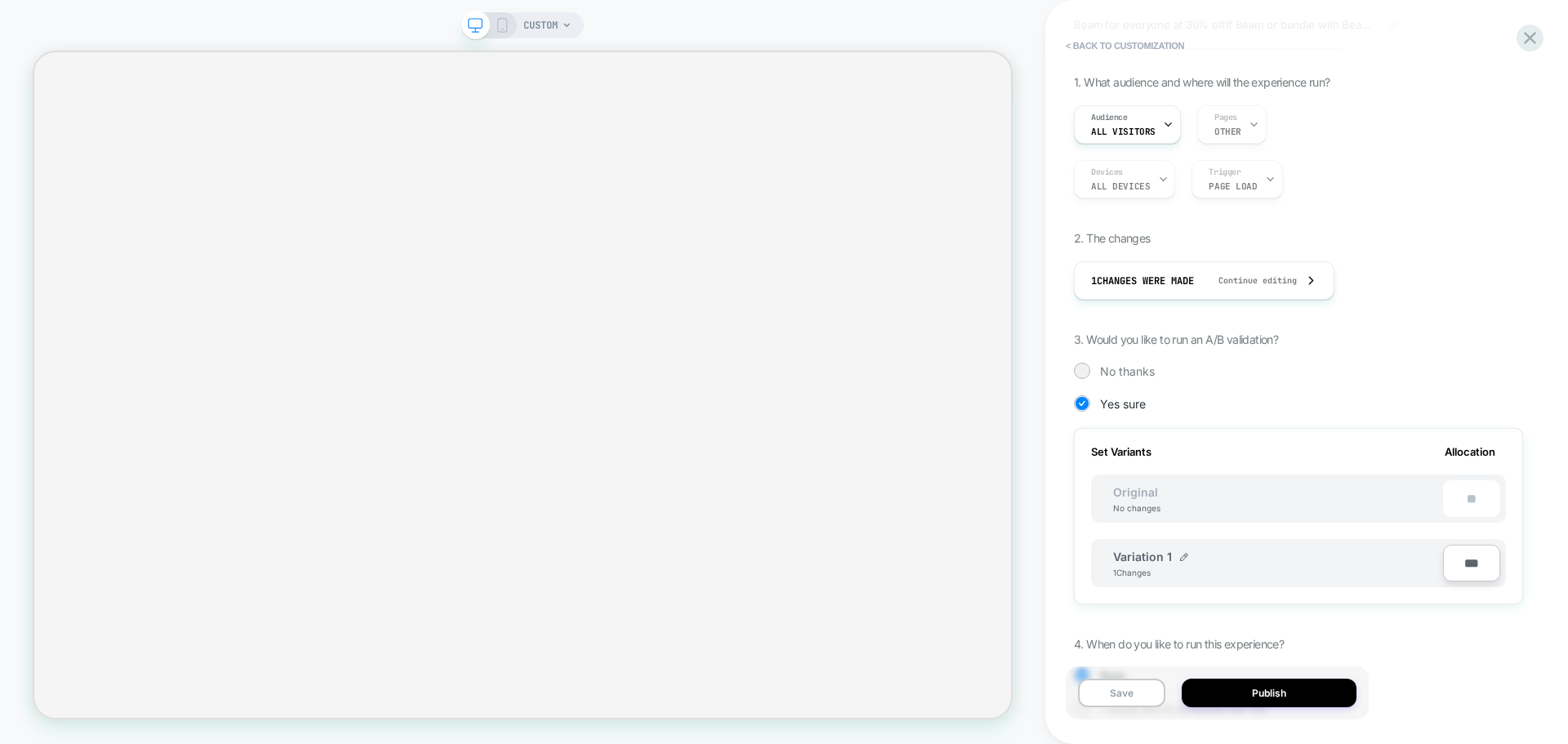
scroll to position [164, 0]
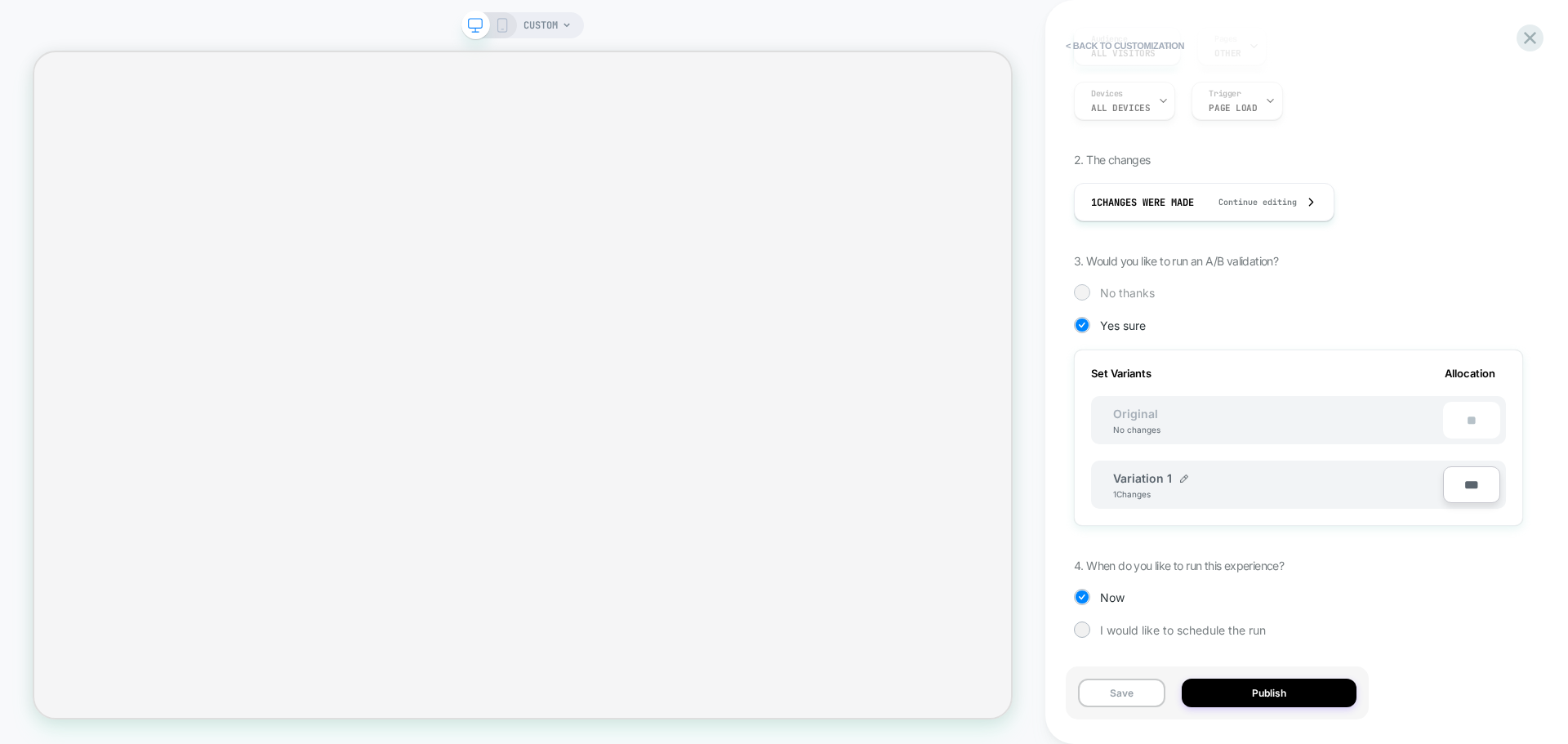
click at [1089, 293] on div at bounding box center [1081, 292] width 17 height 17
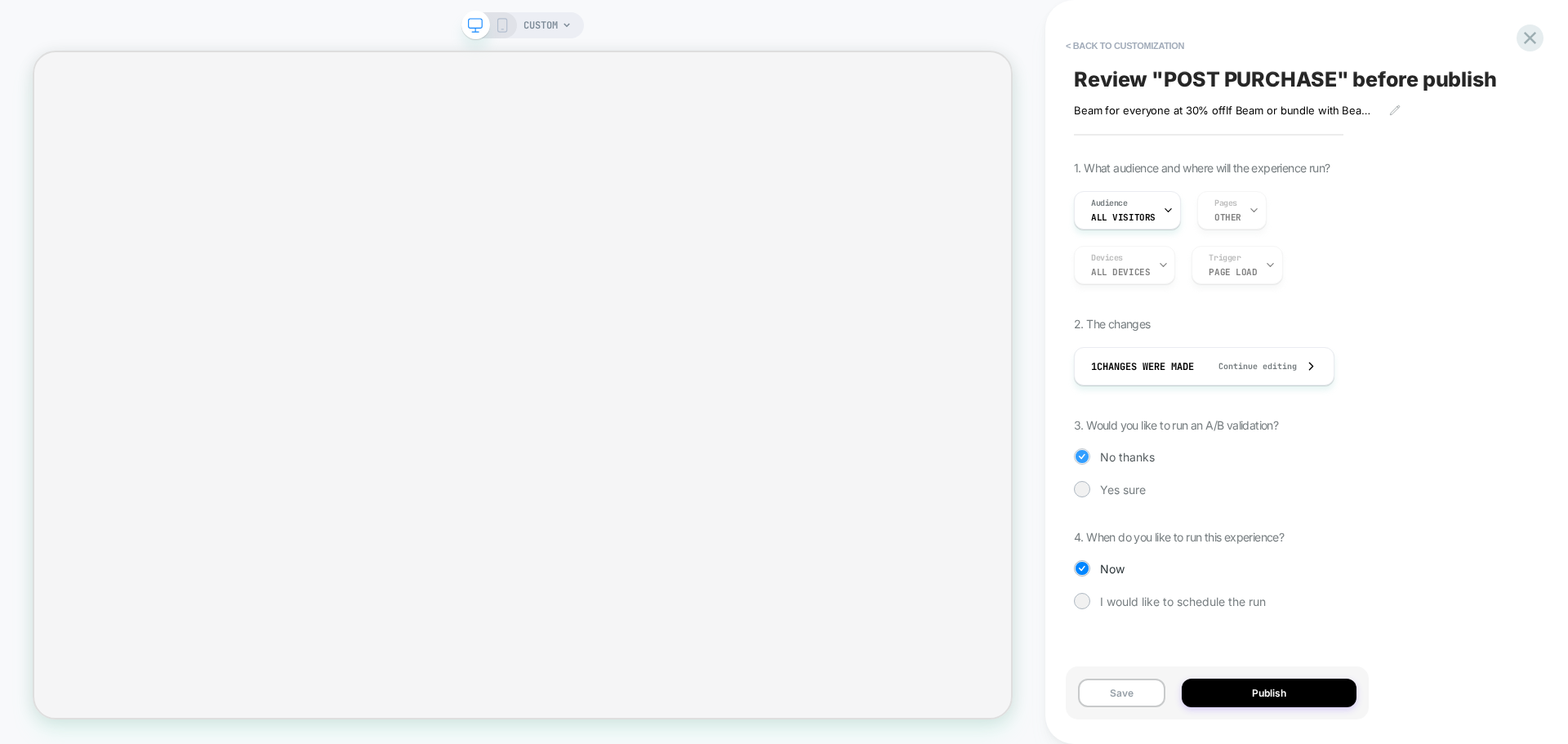
scroll to position [0, 0]
click at [1264, 686] on button "Publish" at bounding box center [1269, 692] width 175 height 29
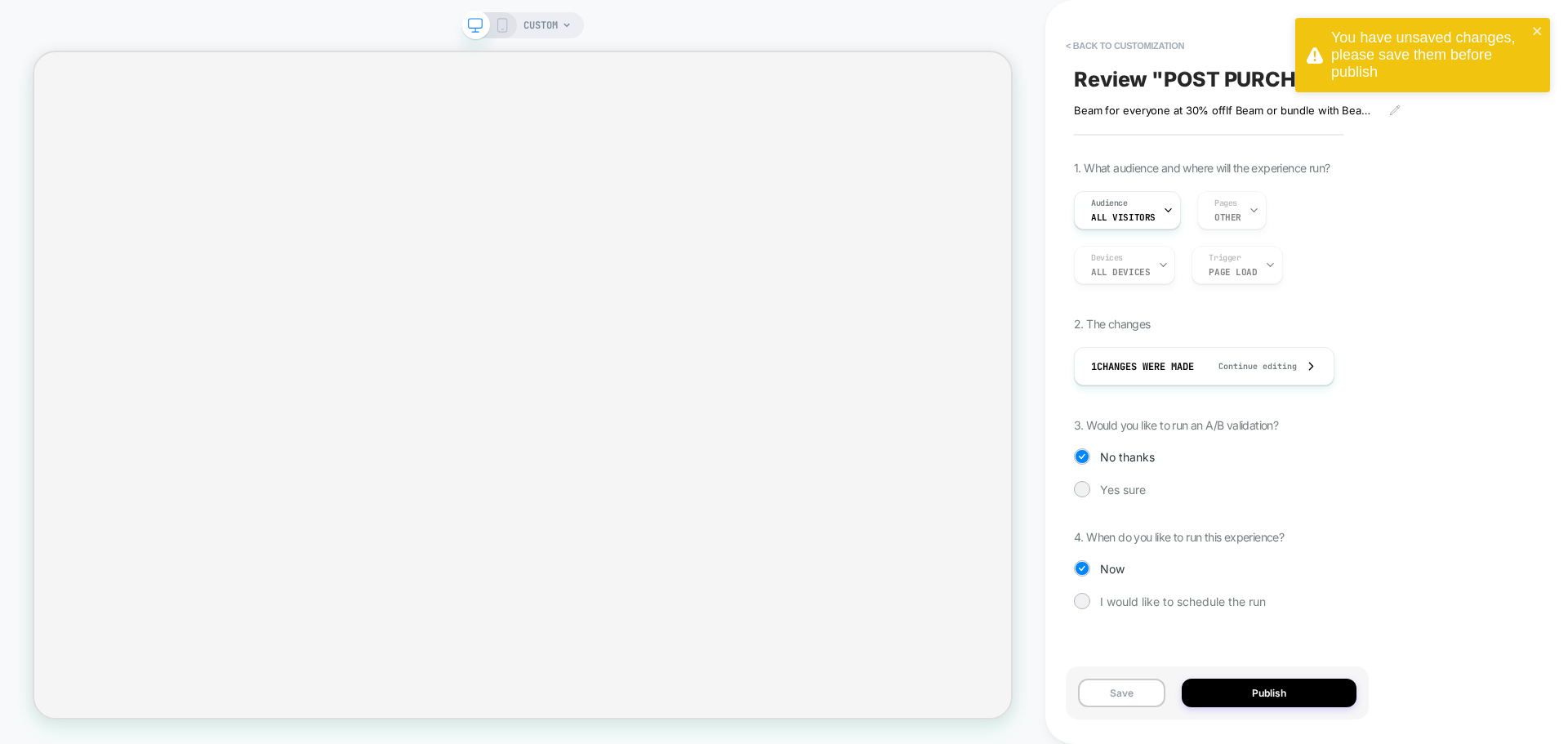
click at [1126, 708] on div "Save Publish" at bounding box center [1217, 692] width 303 height 53
click at [1122, 684] on button "Save" at bounding box center [1122, 692] width 88 height 29
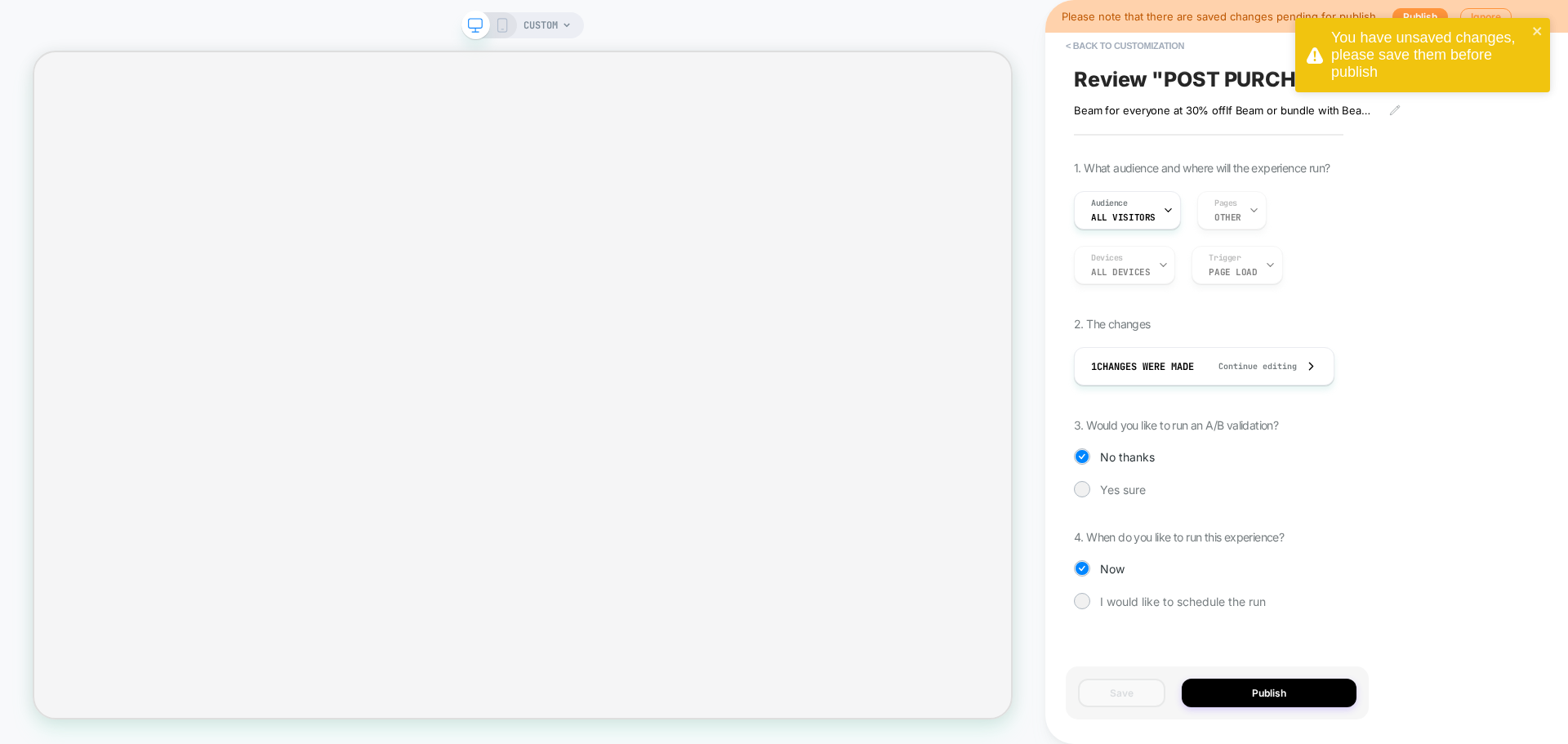
click at [1543, 28] on div "You have unsaved changes, please save them before publish" at bounding box center [1422, 55] width 255 height 74
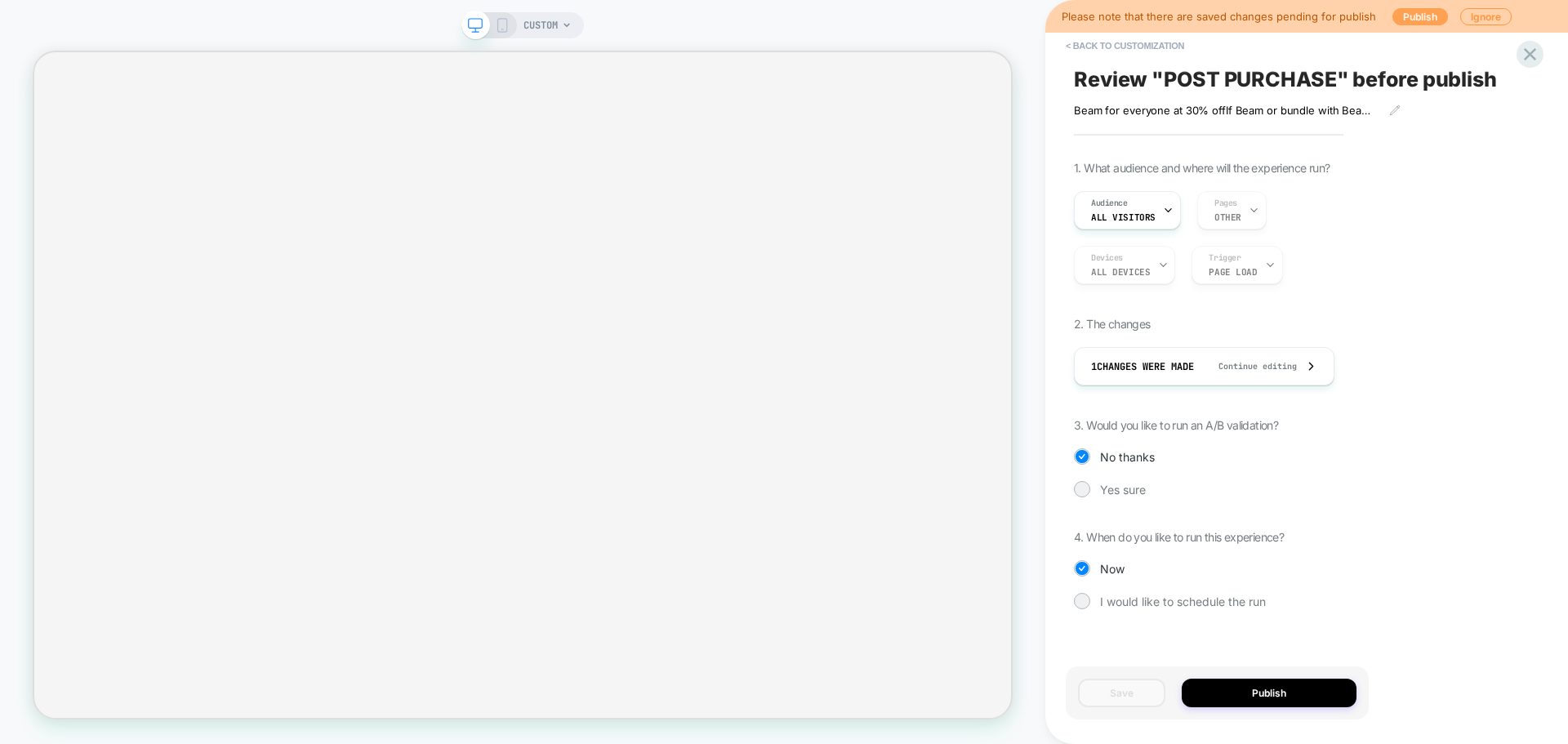
click at [1412, 18] on button "Publish" at bounding box center [1419, 17] width 55 height 18
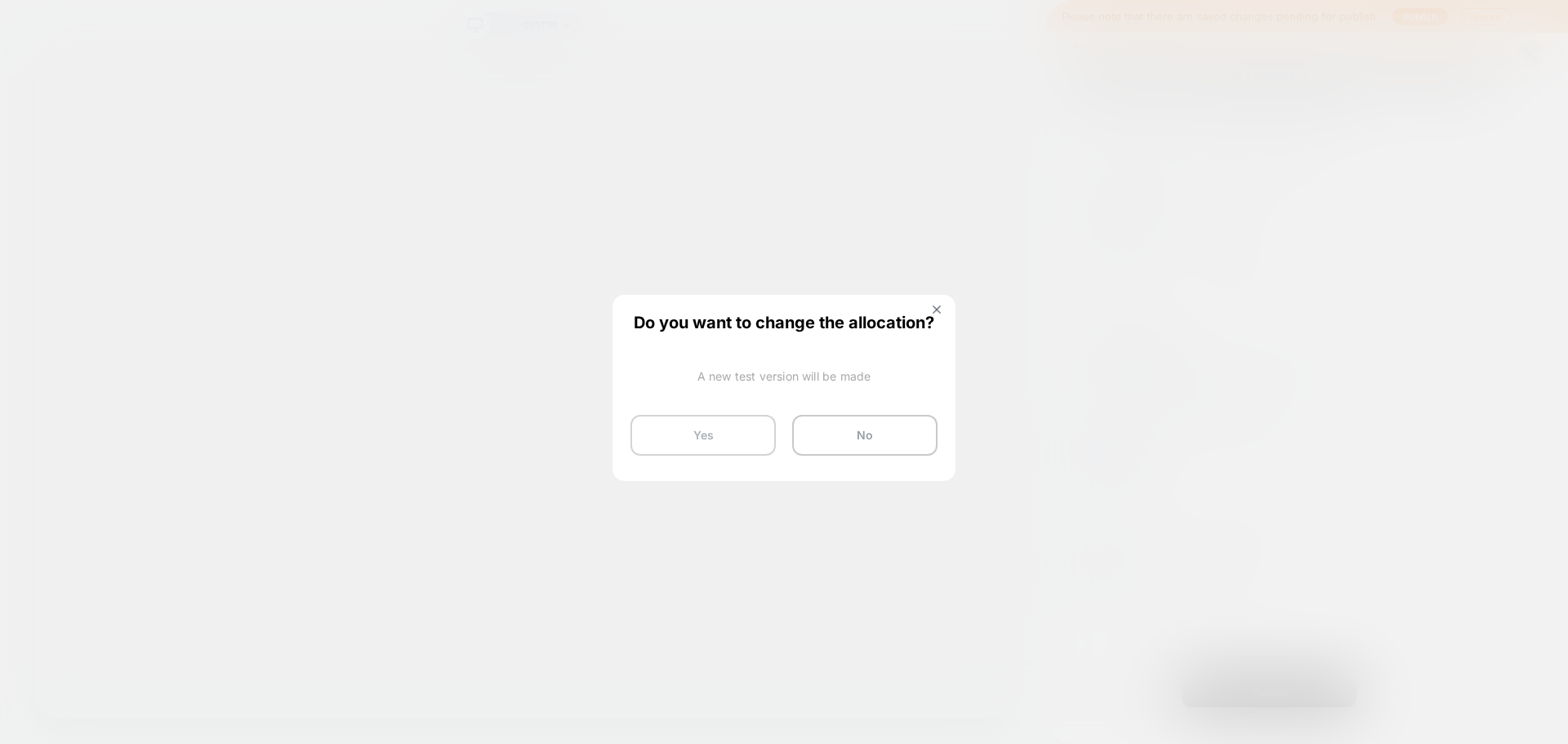
click at [718, 438] on button "Yes" at bounding box center [703, 435] width 145 height 41
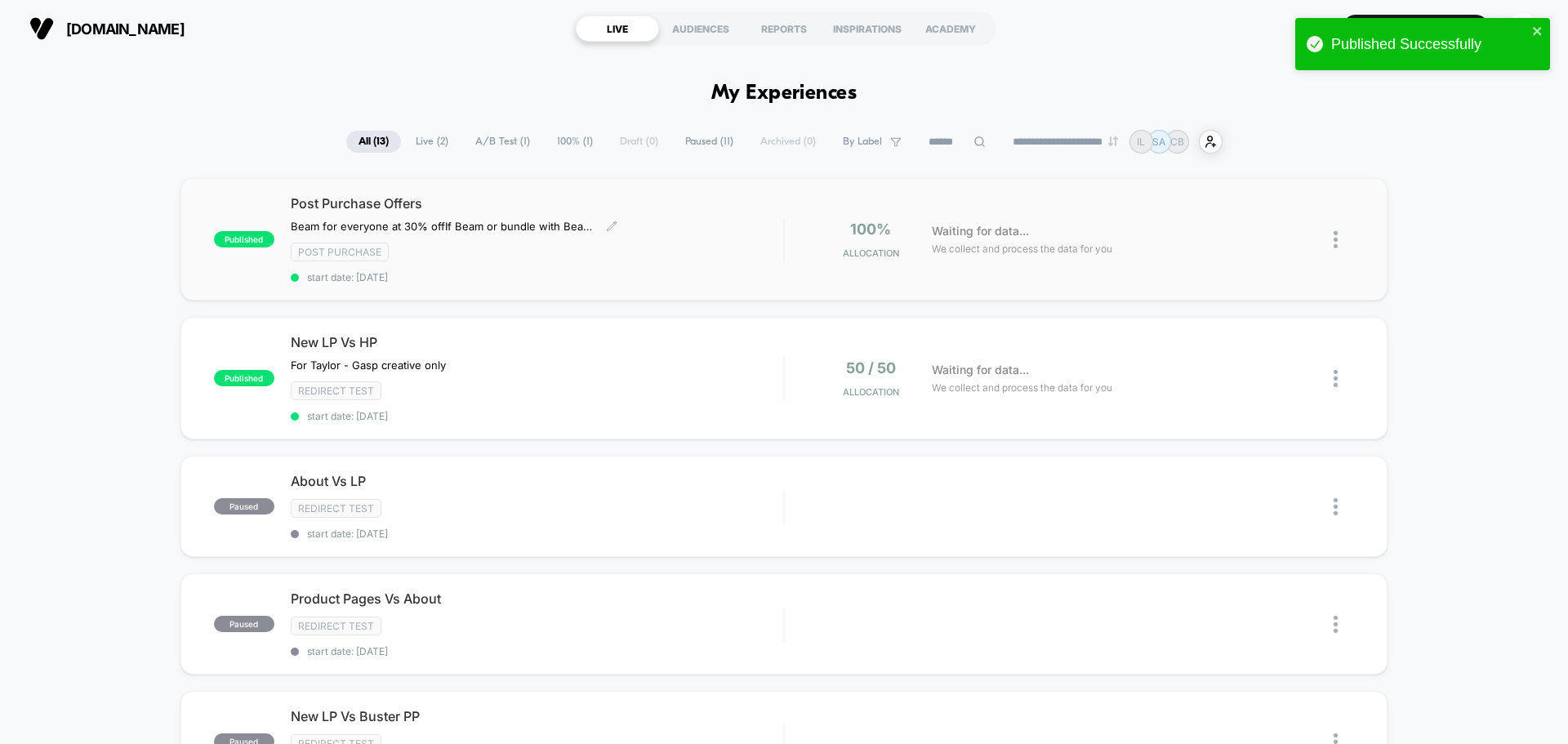
click at [682, 257] on div "Post Purchase" at bounding box center [537, 251] width 492 height 18
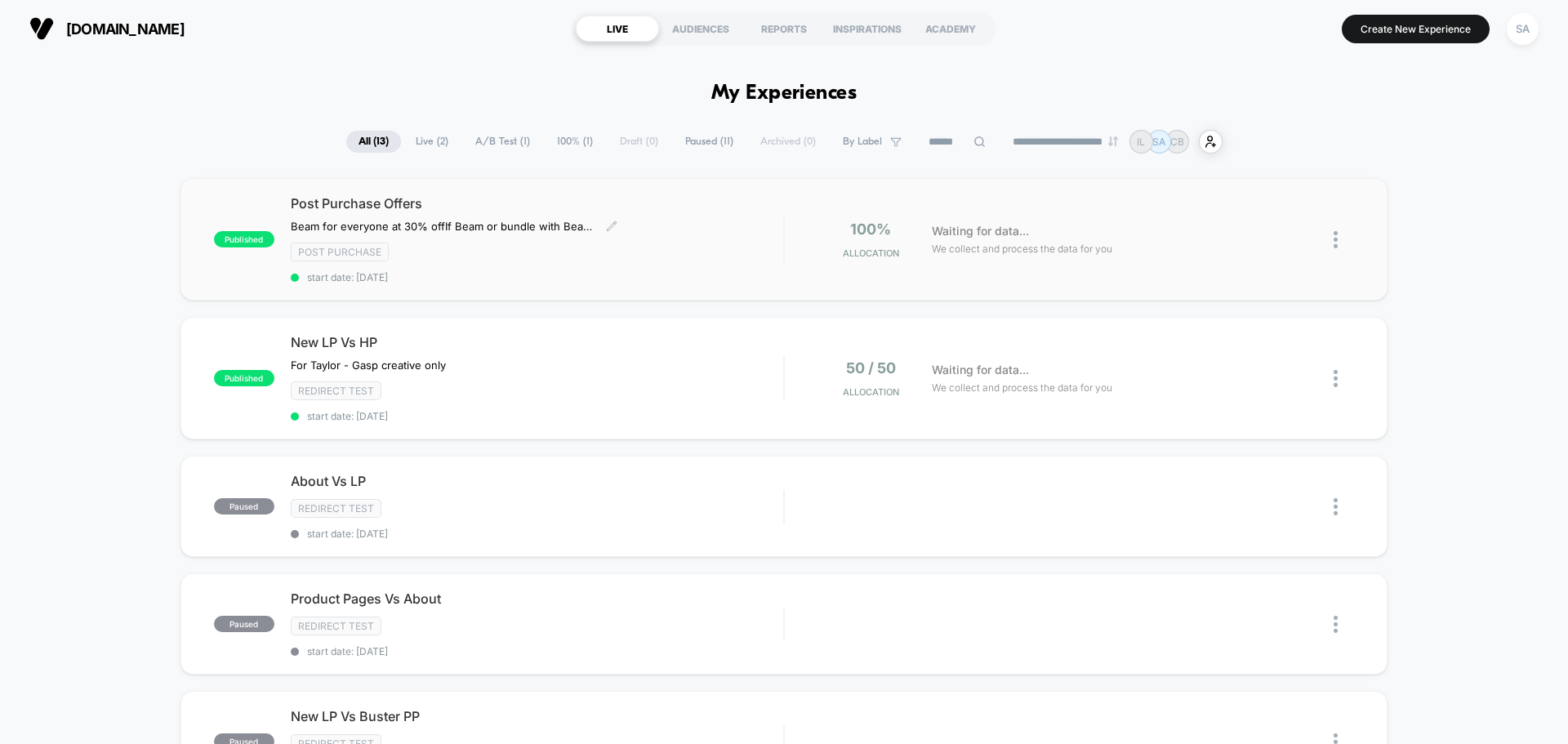
click at [602, 227] on div "Beam for everyone at 30% offIf Beam or bundle with Beam is in cart:Gasp at 30% …" at bounding box center [454, 226] width 327 height 13
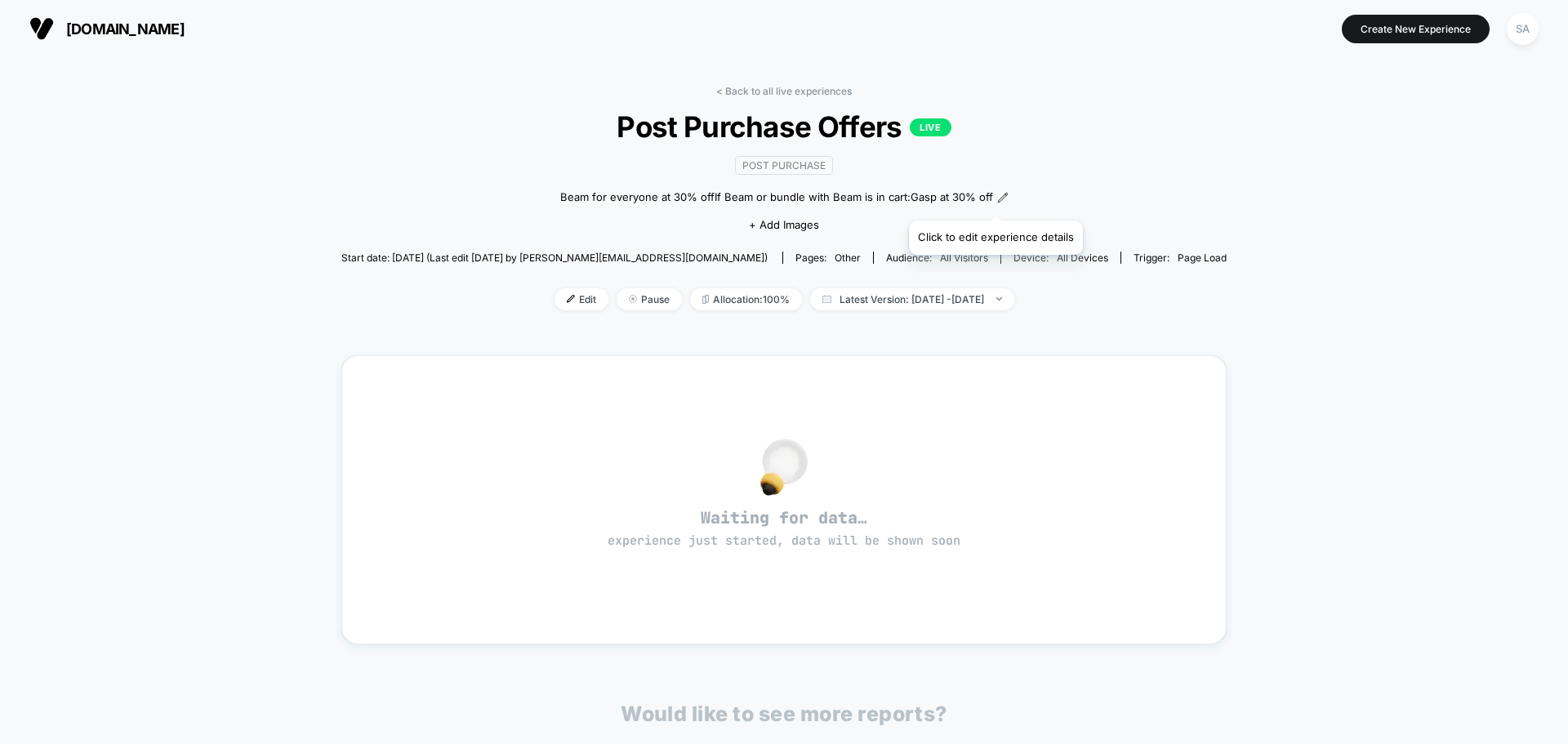
click at [997, 200] on icon at bounding box center [1002, 197] width 11 height 11
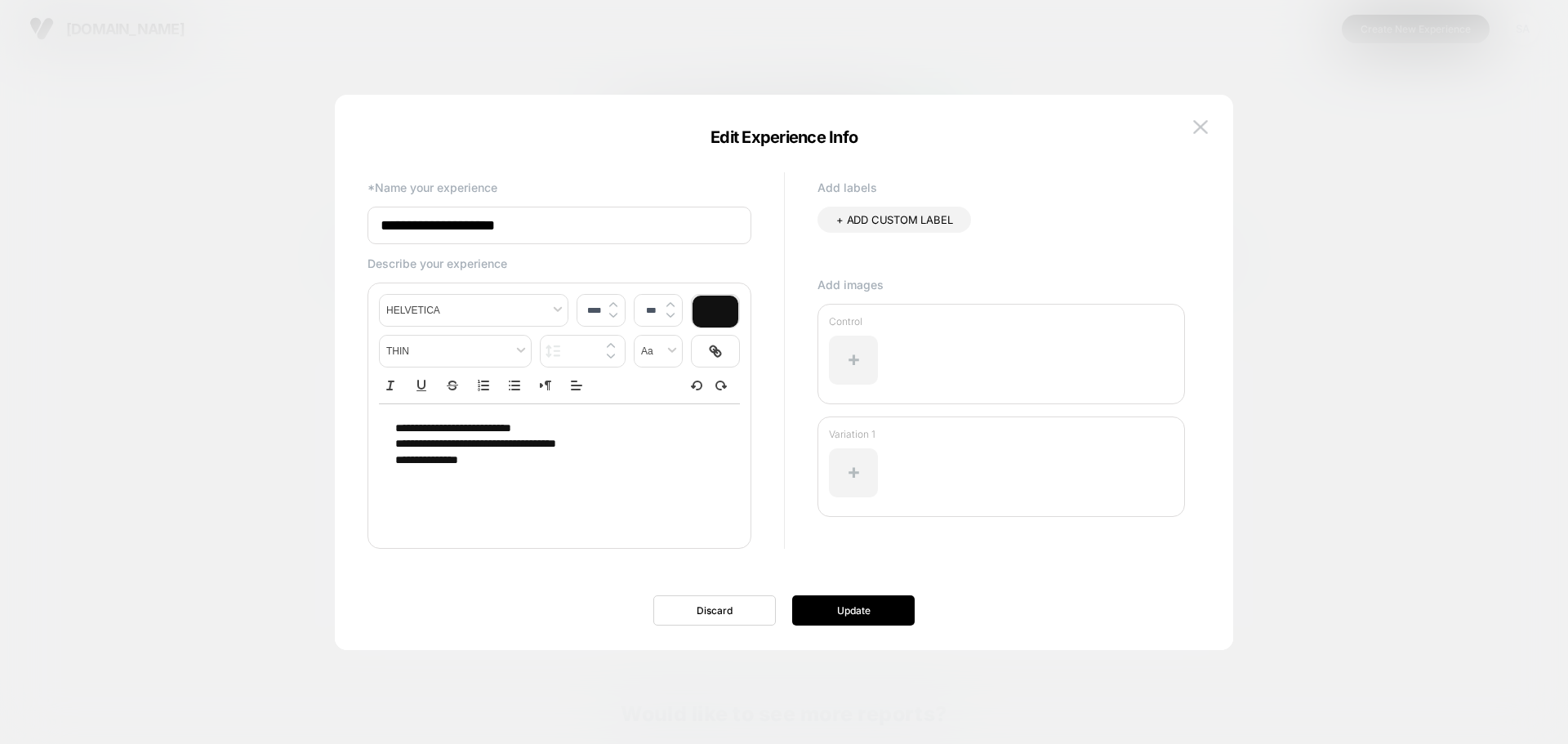
click at [607, 430] on p "**********" at bounding box center [552, 428] width 316 height 17
click at [678, 437] on p "**********" at bounding box center [552, 444] width 316 height 17
click at [597, 467] on p "**********" at bounding box center [552, 460] width 316 height 17
click at [843, 606] on button "Update" at bounding box center [854, 610] width 123 height 31
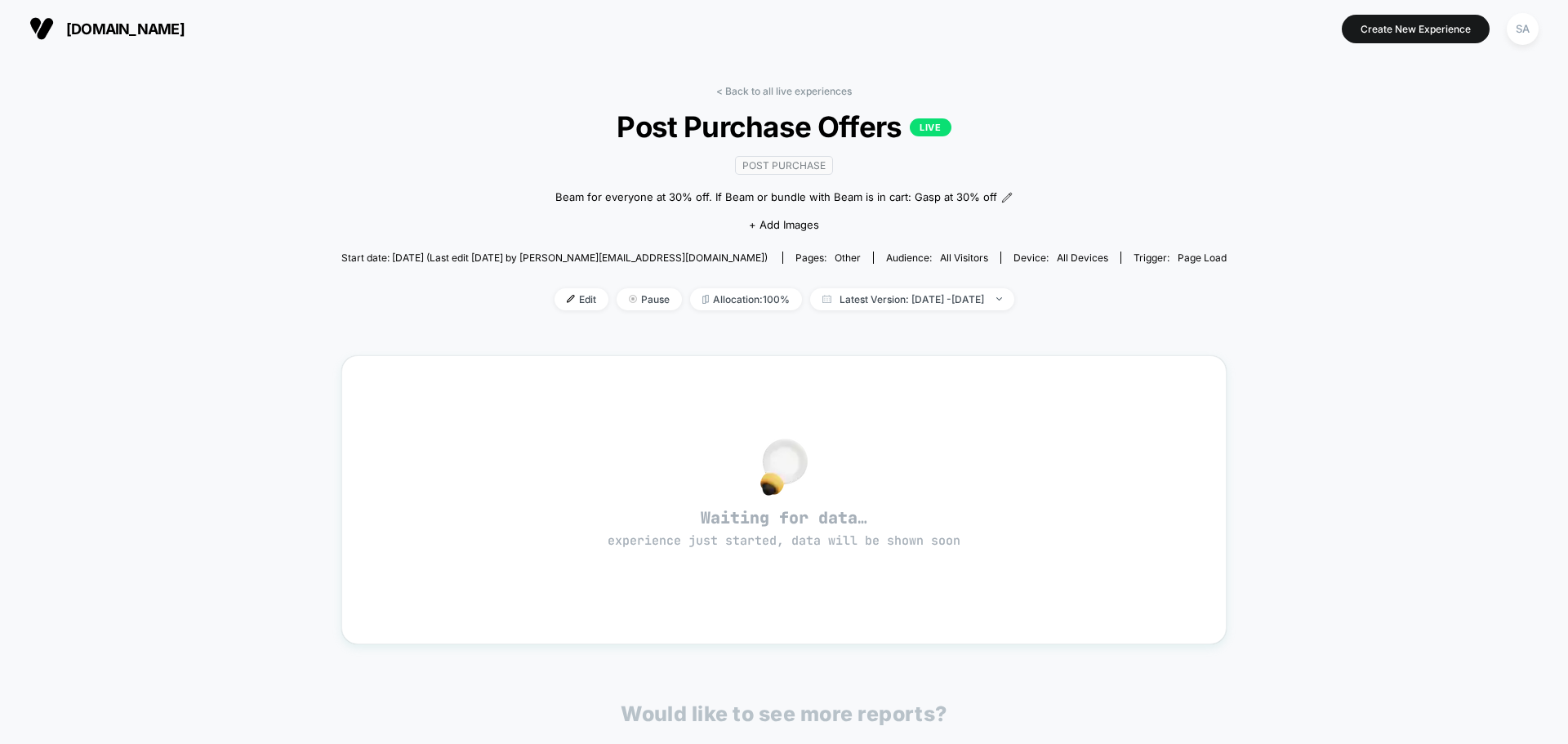
click at [55, 30] on button "[DOMAIN_NAME]" at bounding box center [107, 29] width 165 height 26
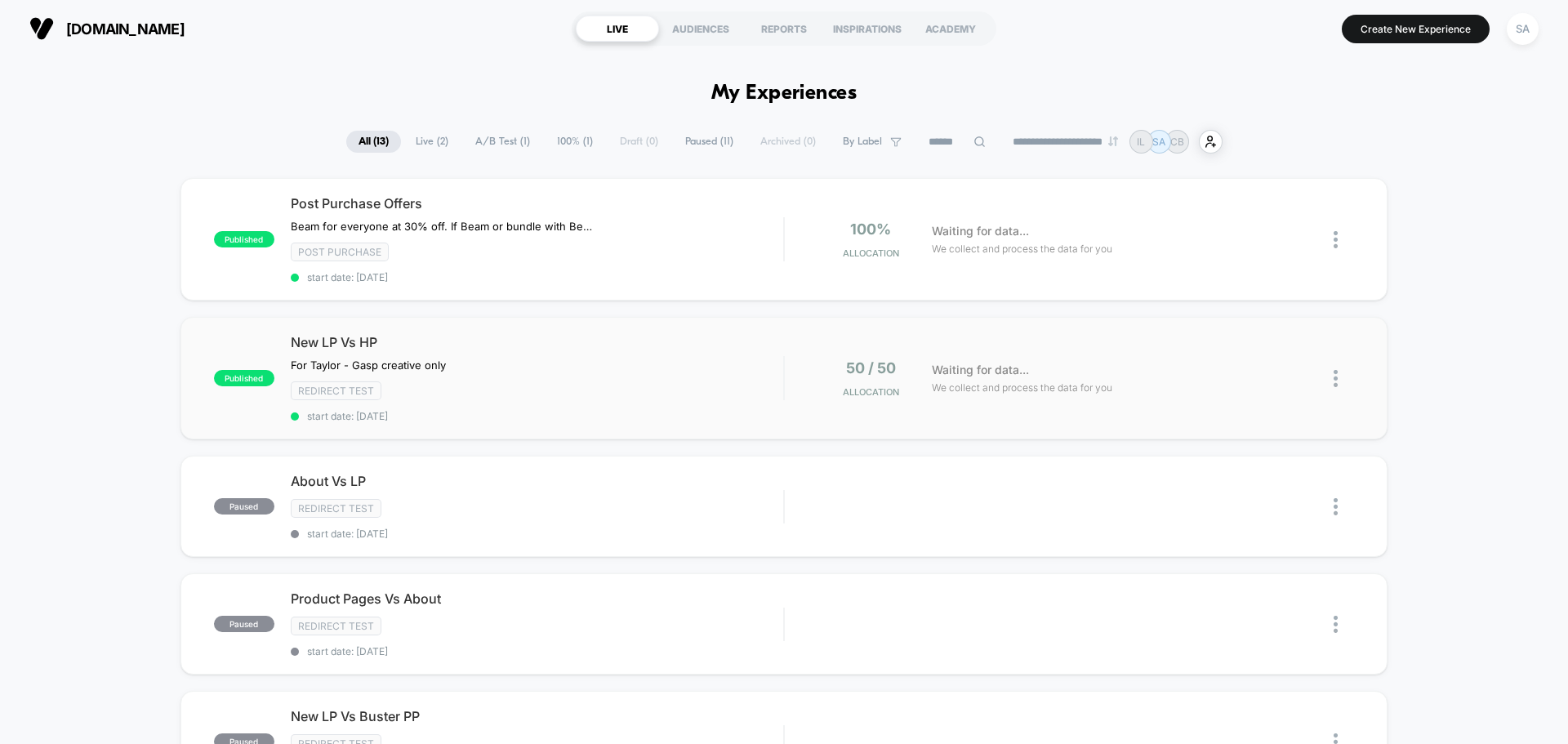
click at [946, 383] on span "We collect and process the data for you" at bounding box center [1022, 388] width 180 height 16
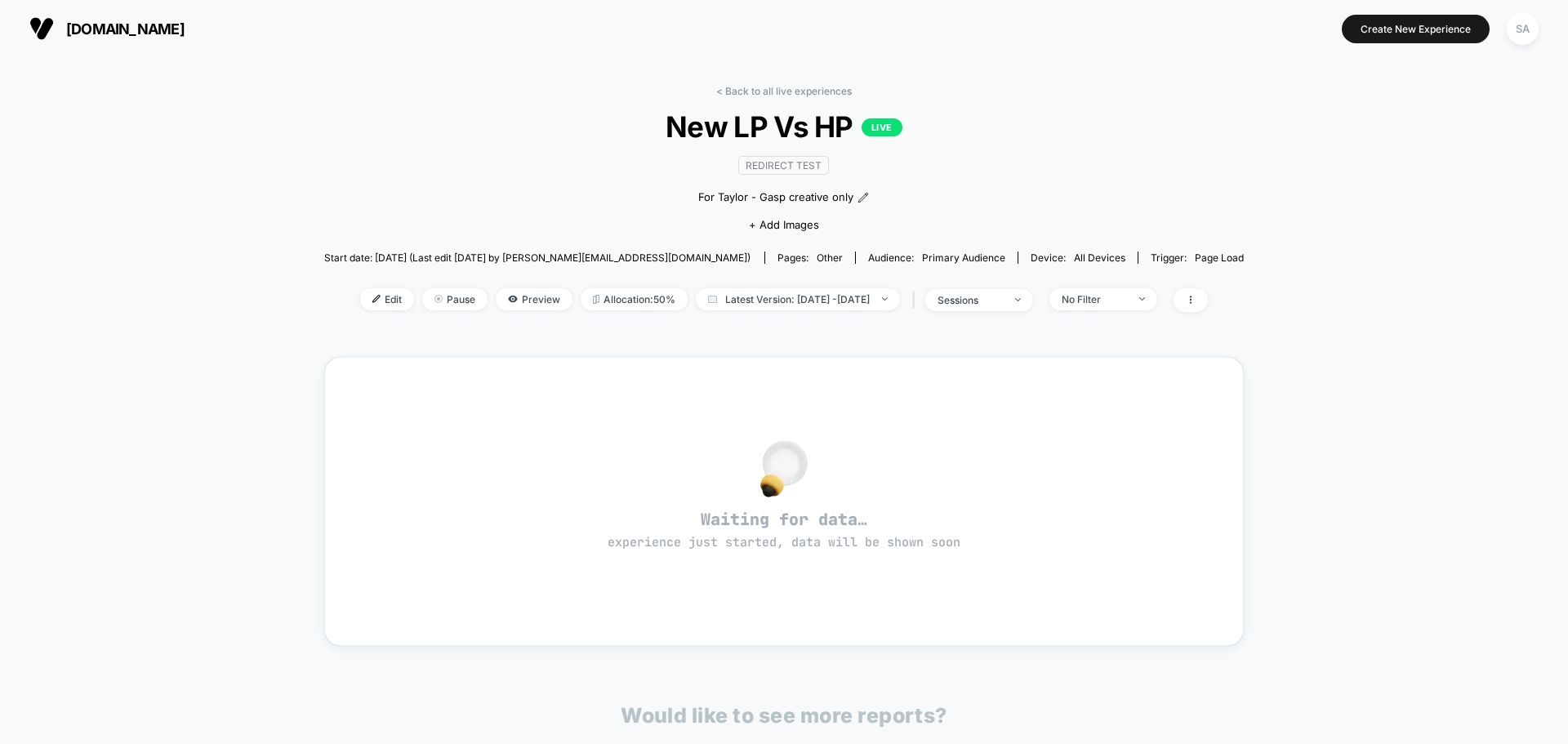
drag, startPoint x: 444, startPoint y: 116, endPoint x: 492, endPoint y: 131, distance: 50.3
